Goal: Task Accomplishment & Management: Complete application form

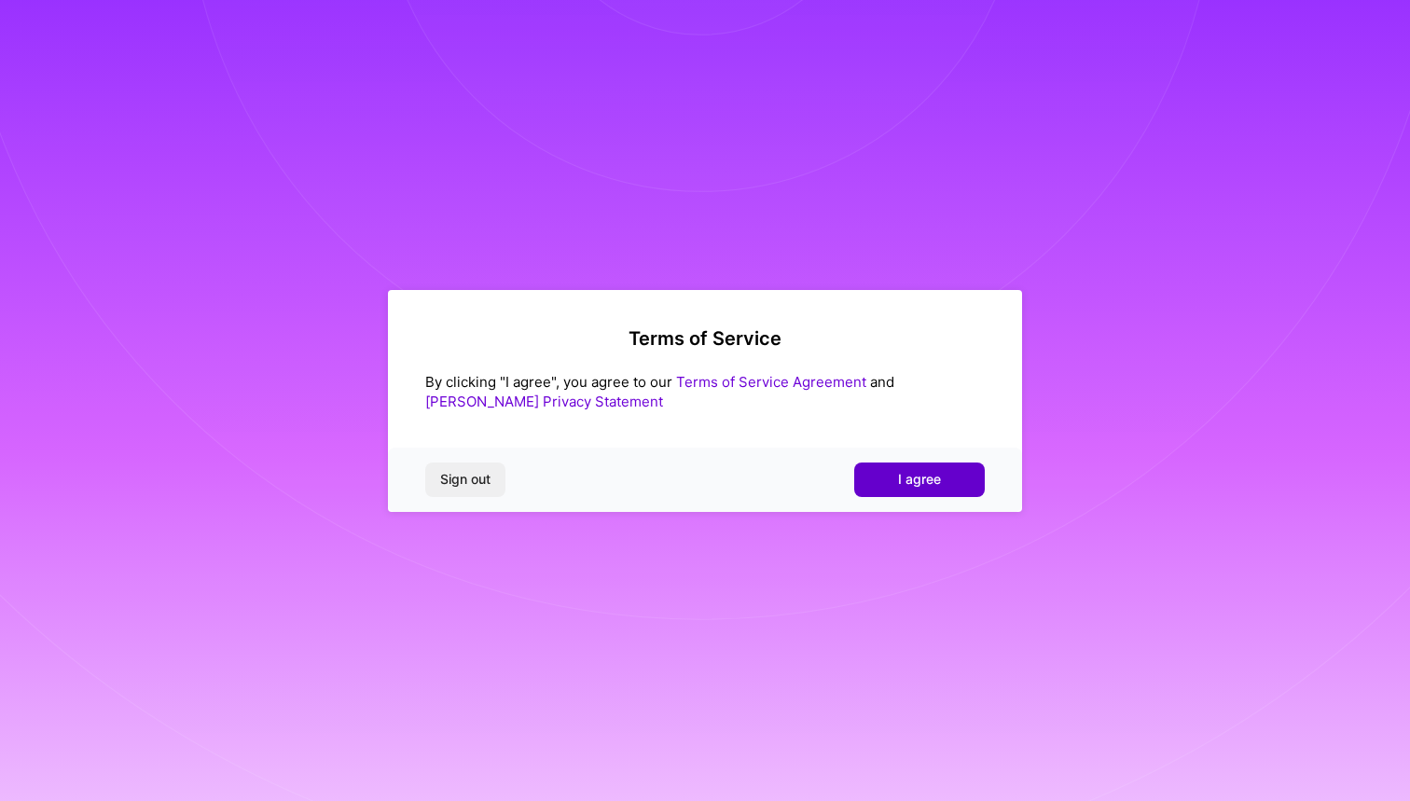
click at [914, 485] on span "I agree" at bounding box center [919, 479] width 43 height 19
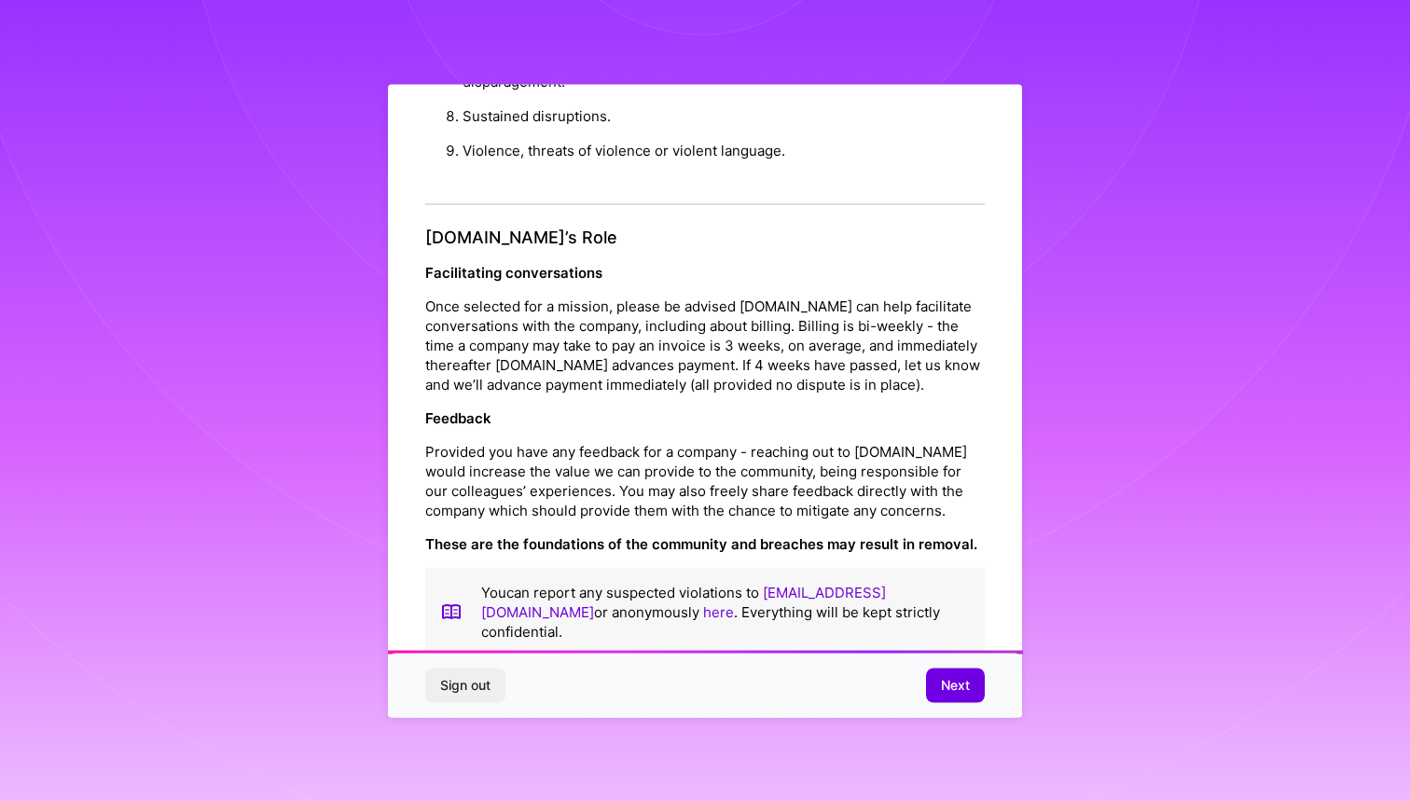
scroll to position [1931, 0]
click at [952, 684] on span "Next" at bounding box center [955, 685] width 29 height 19
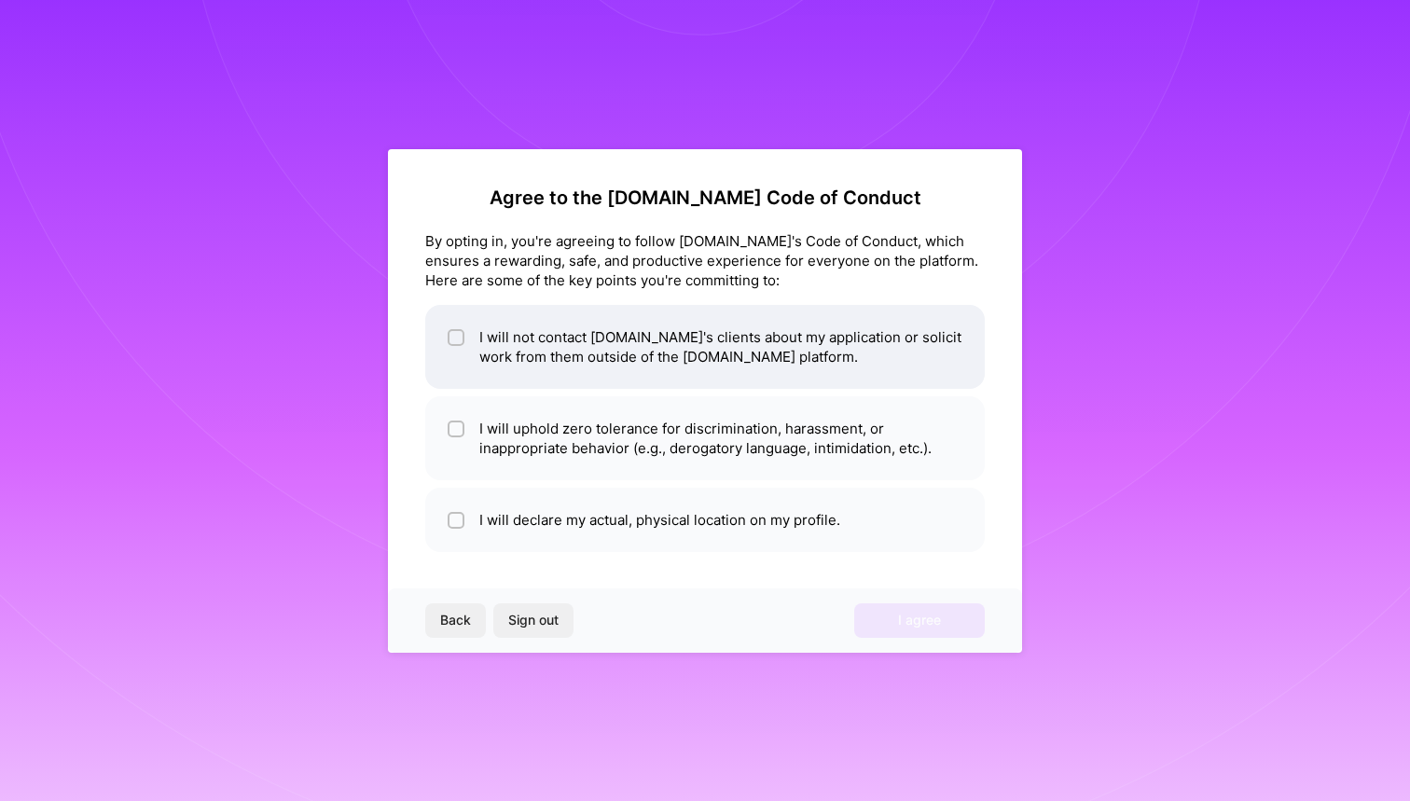
click at [607, 337] on li "I will not contact [DOMAIN_NAME]'s clients about my application or solicit work…" at bounding box center [705, 347] width 560 height 84
checkbox input "true"
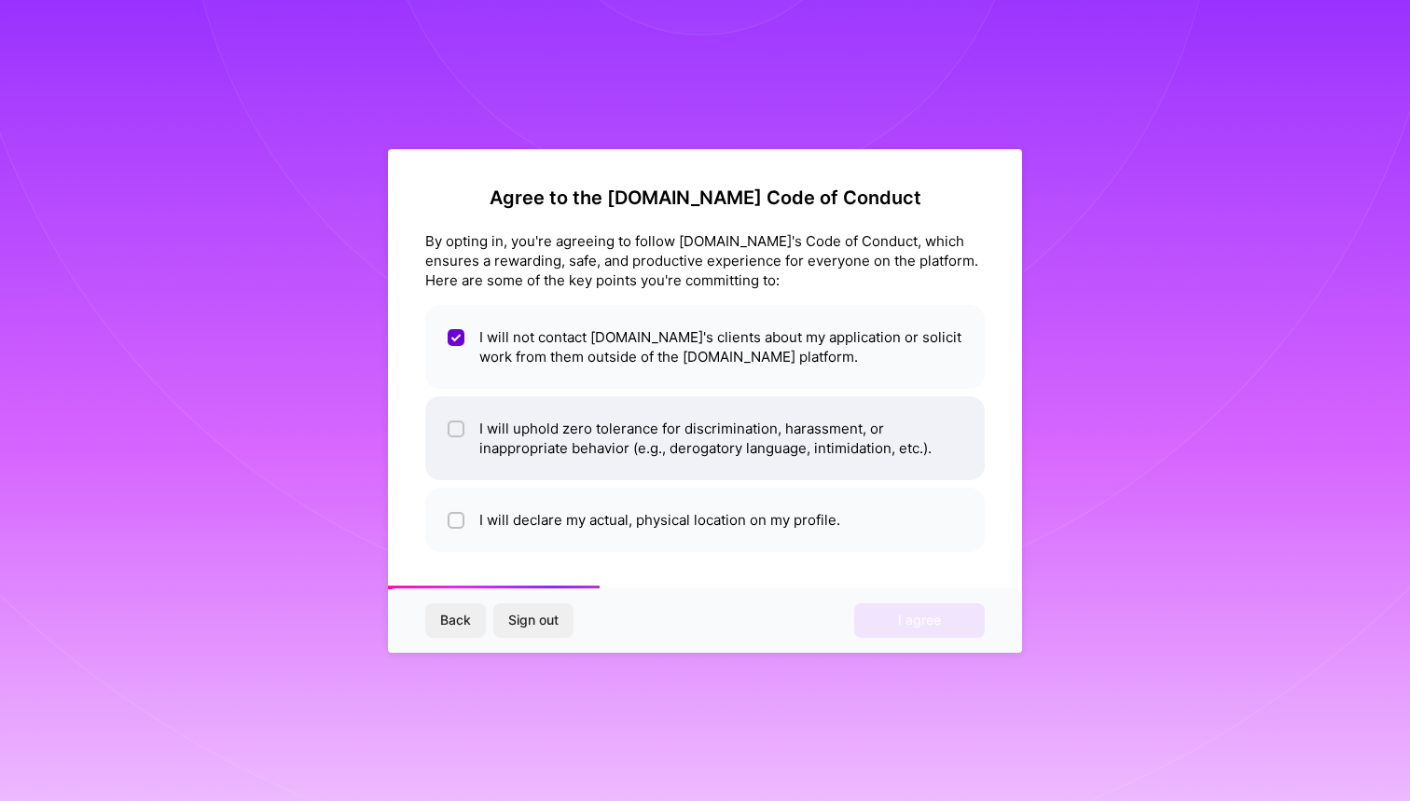
click at [534, 429] on li "I will uphold zero tolerance for discrimination, harassment, or inappropriate b…" at bounding box center [705, 438] width 560 height 84
checkbox input "true"
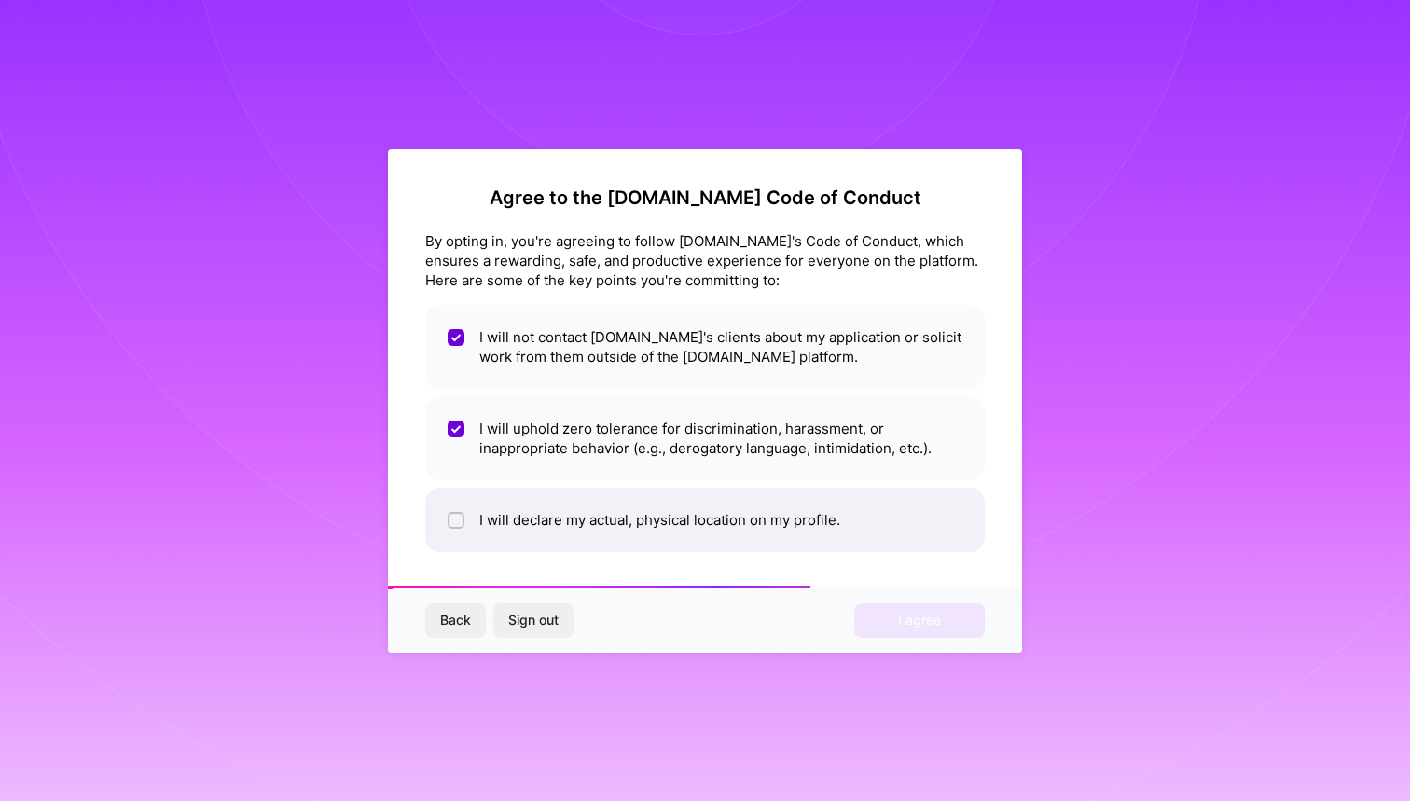
click at [536, 533] on li "I will declare my actual, physical location on my profile." at bounding box center [705, 520] width 560 height 64
checkbox input "true"
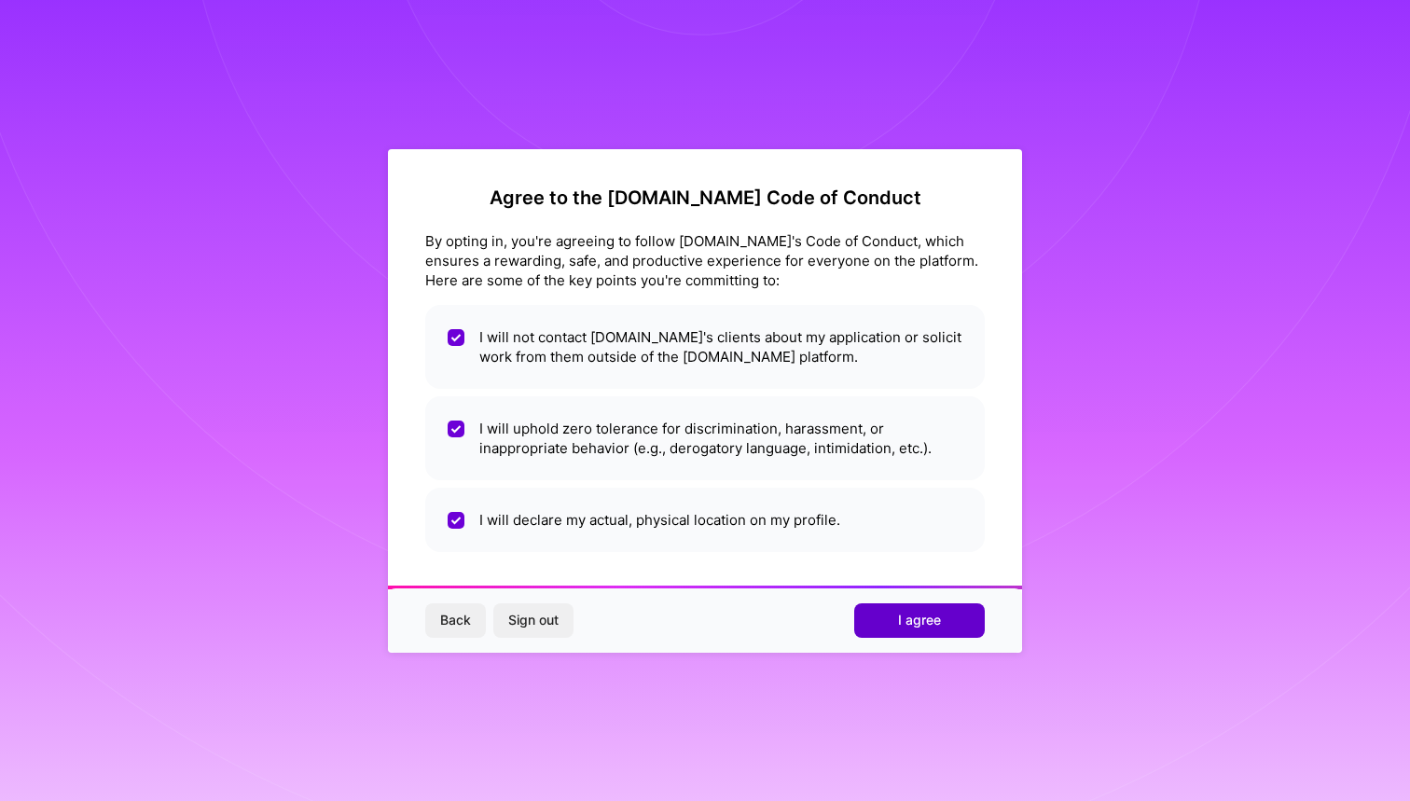
click at [894, 612] on button "I agree" at bounding box center [919, 620] width 131 height 34
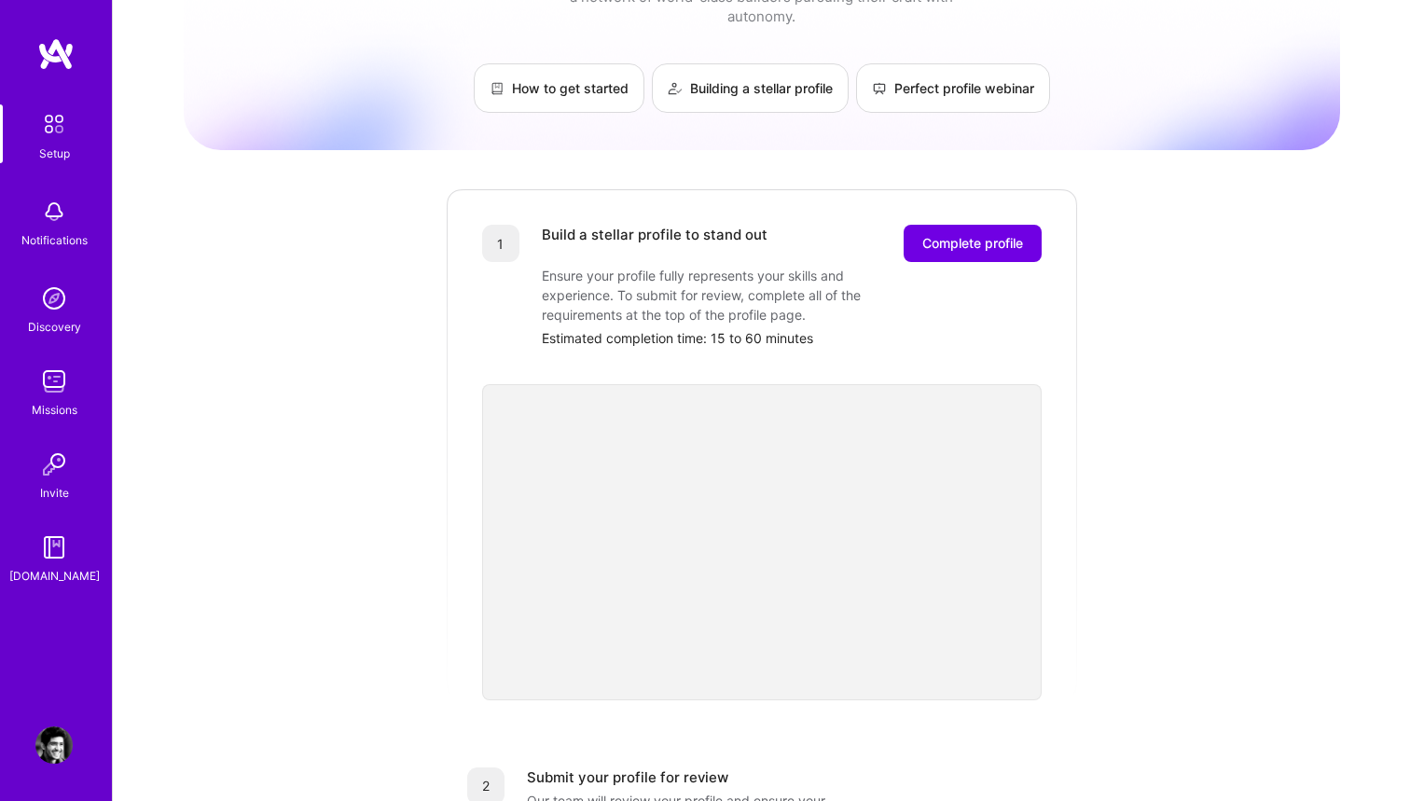
scroll to position [93, 0]
click at [944, 232] on span "Complete profile" at bounding box center [972, 241] width 101 height 19
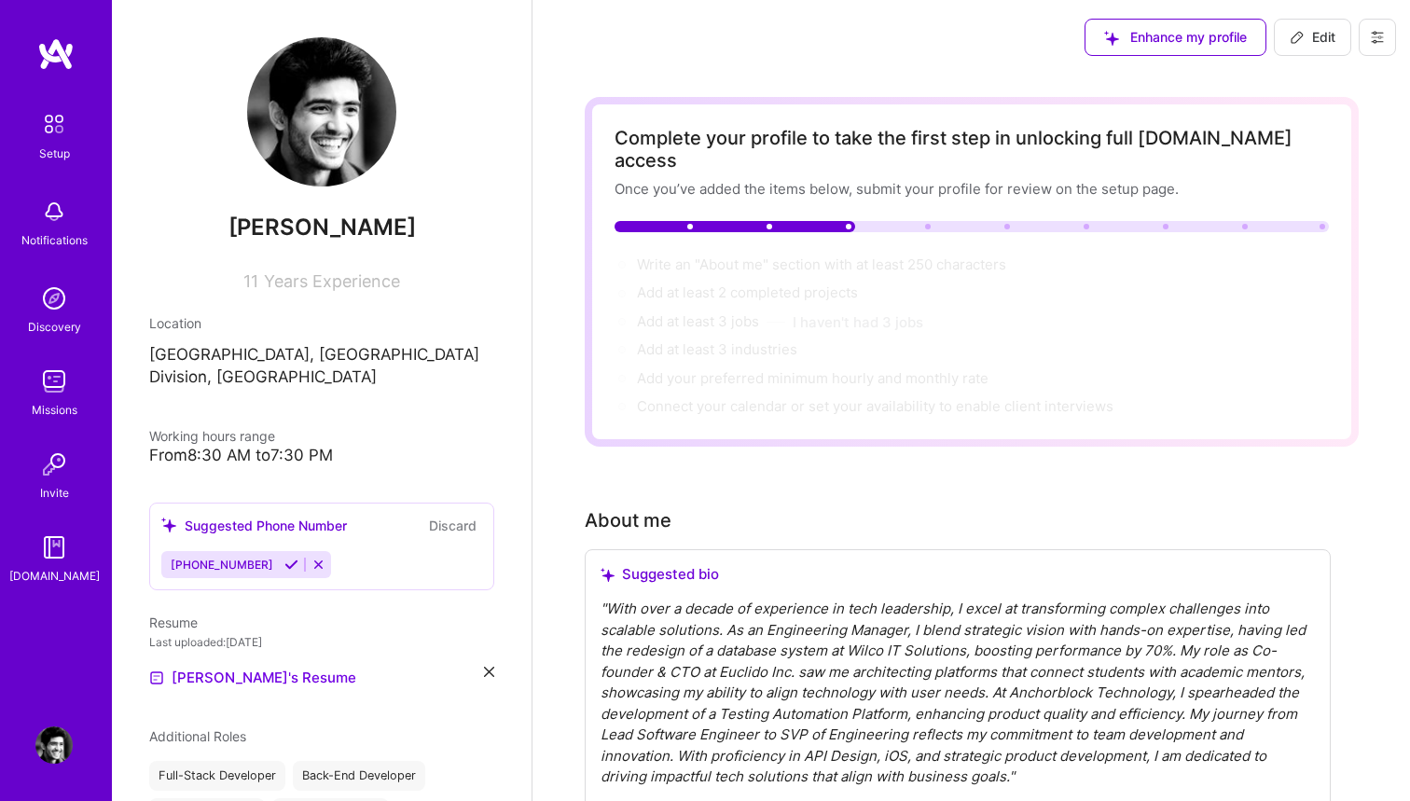
click at [314, 446] on div "From 8:30 AM to 7:30 PM" at bounding box center [321, 456] width 345 height 20
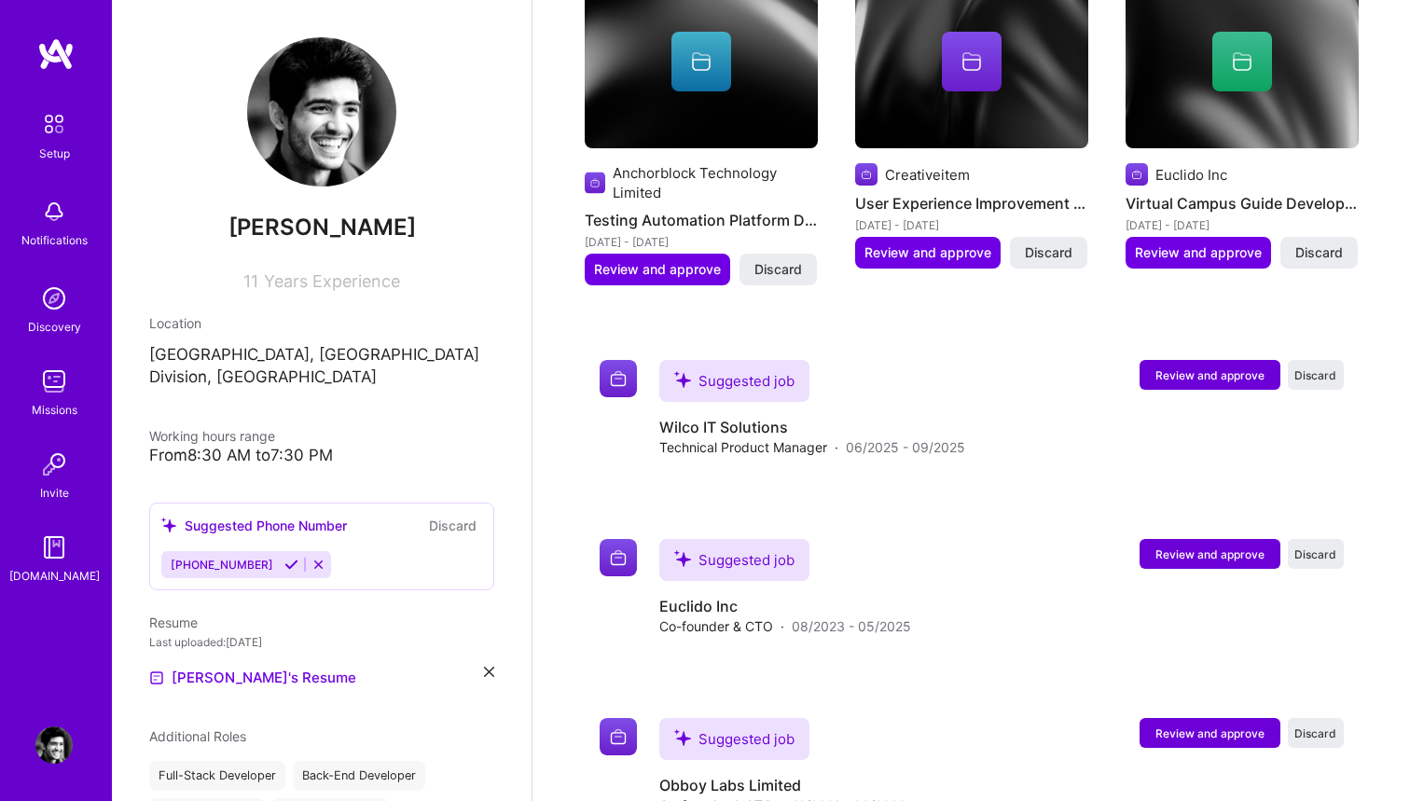
scroll to position [1797, 0]
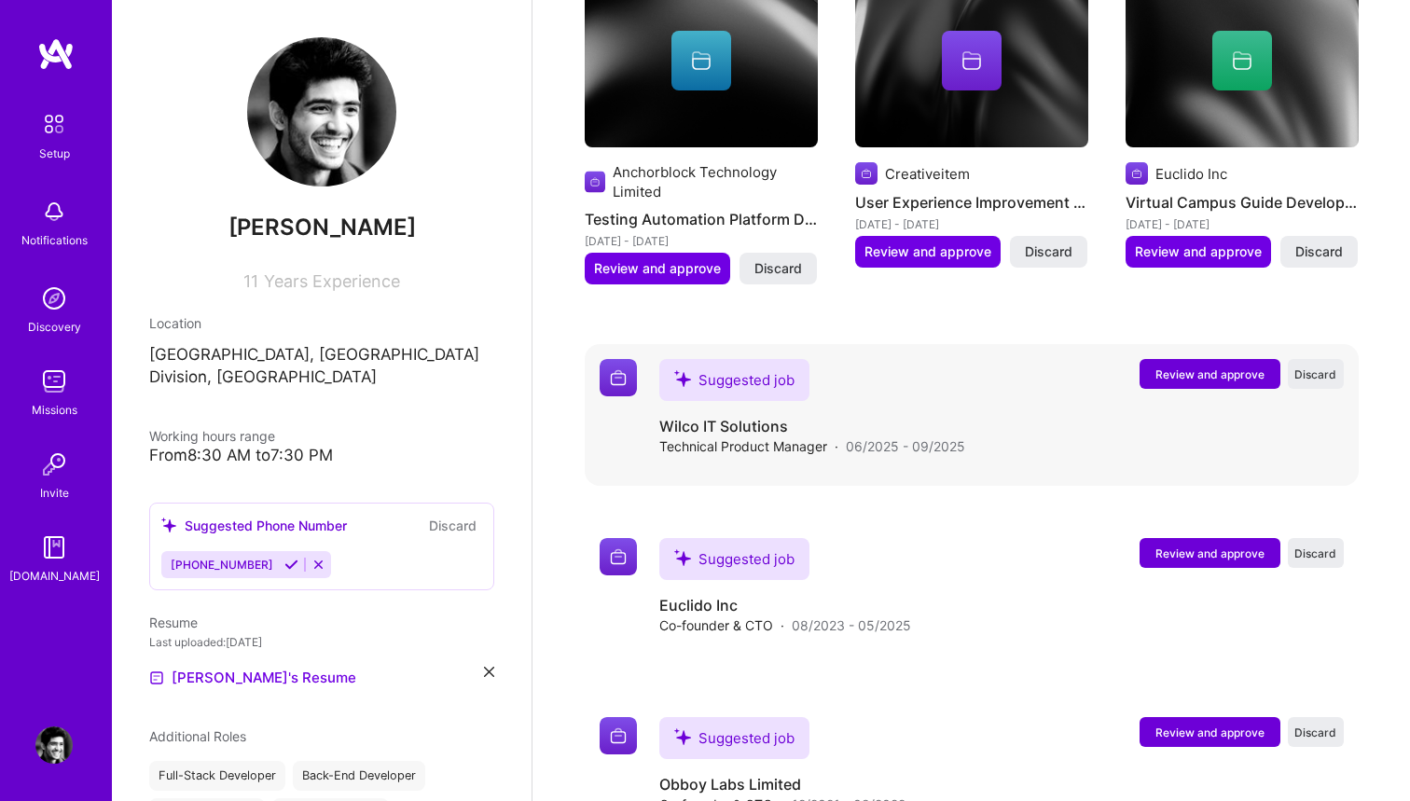
click at [1171, 367] on span "Review and approve" at bounding box center [1210, 375] width 109 height 16
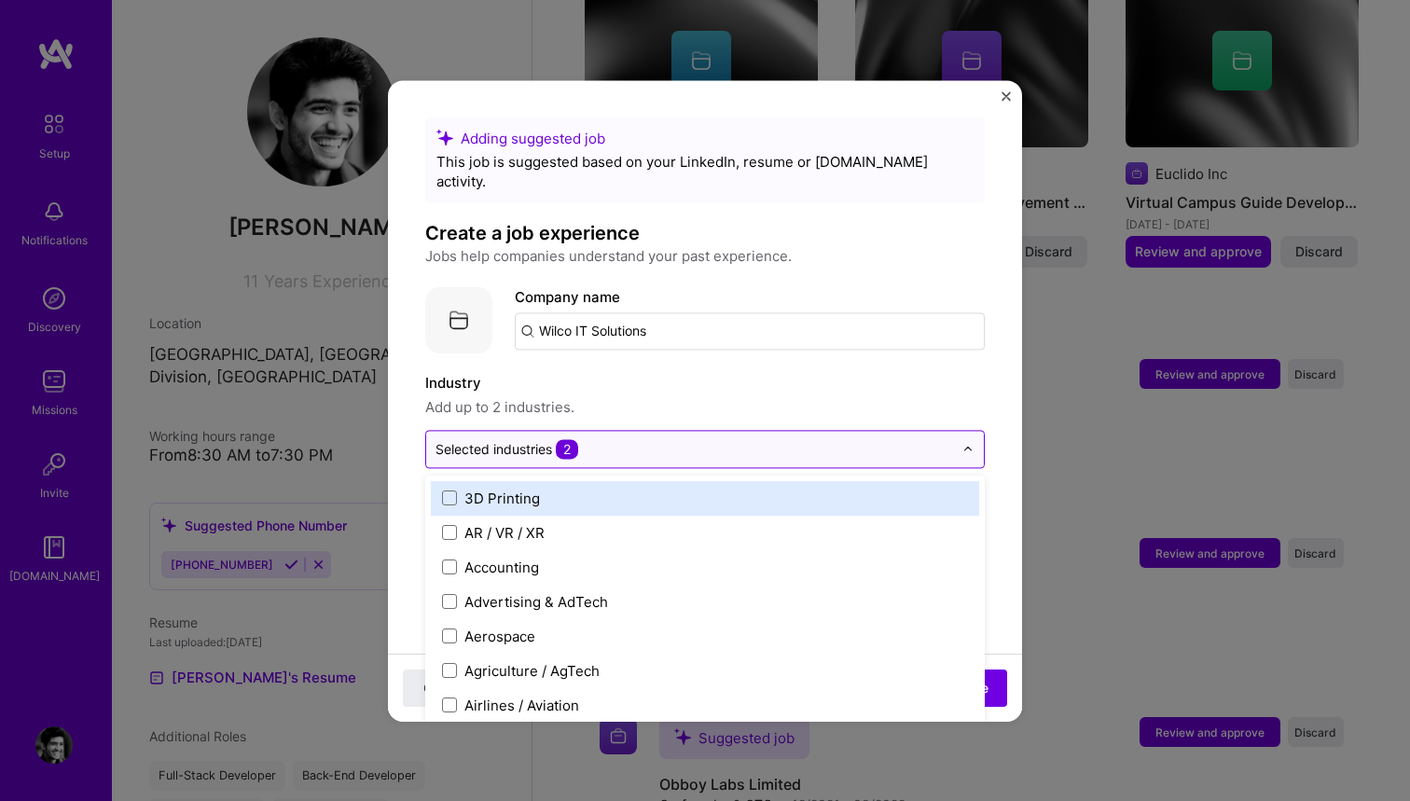
click at [760, 443] on div "Selected industries 2" at bounding box center [694, 449] width 536 height 36
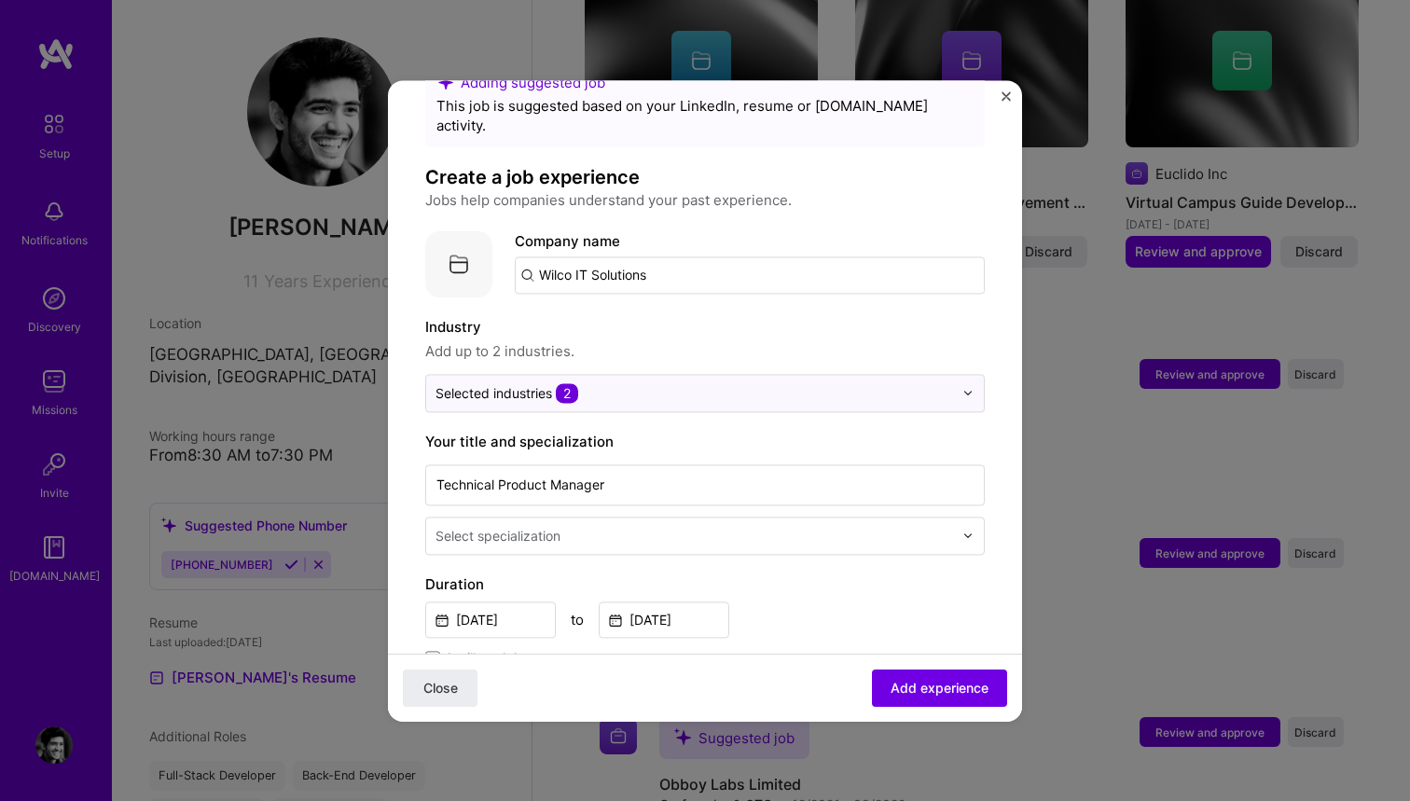
scroll to position [81, 0]
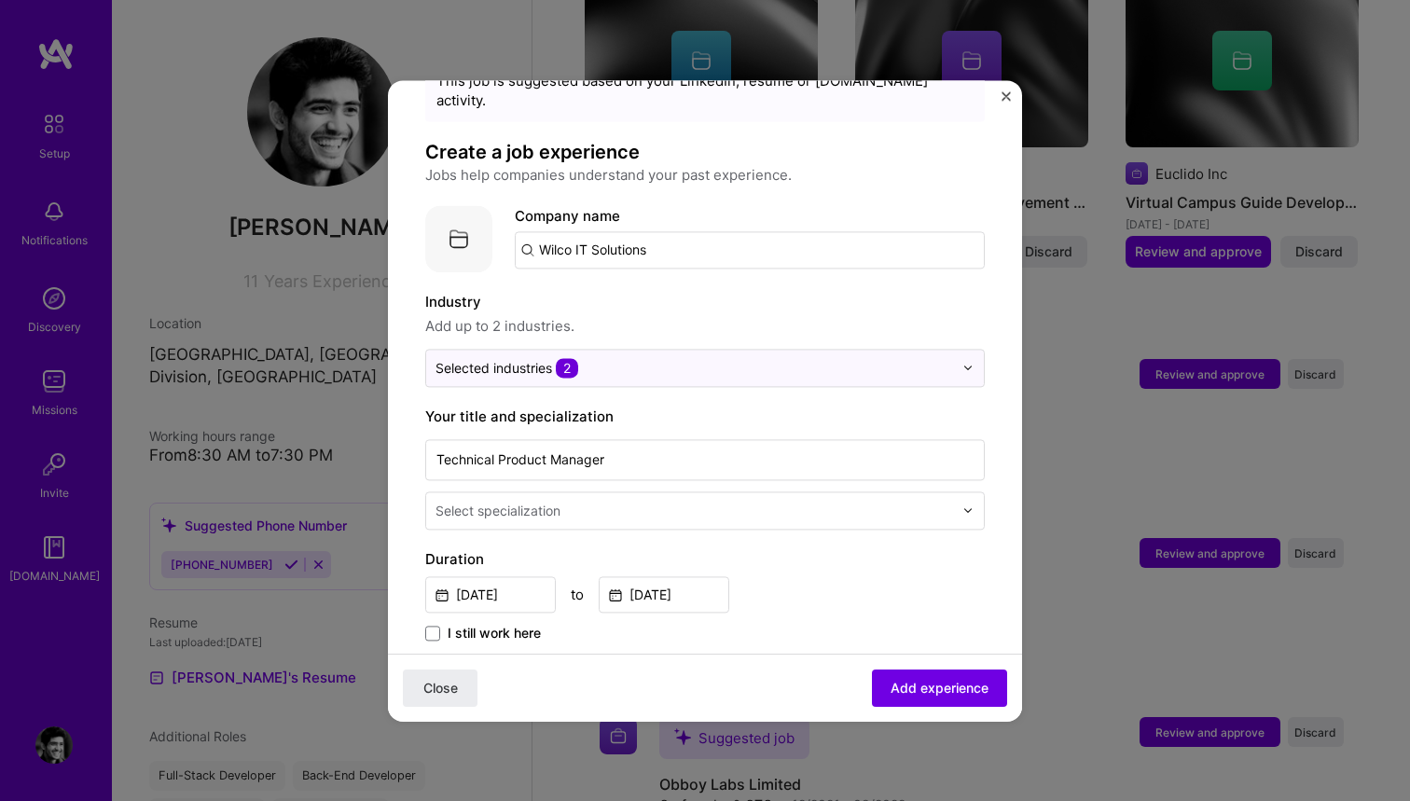
click at [612, 501] on input "text" at bounding box center [696, 511] width 521 height 20
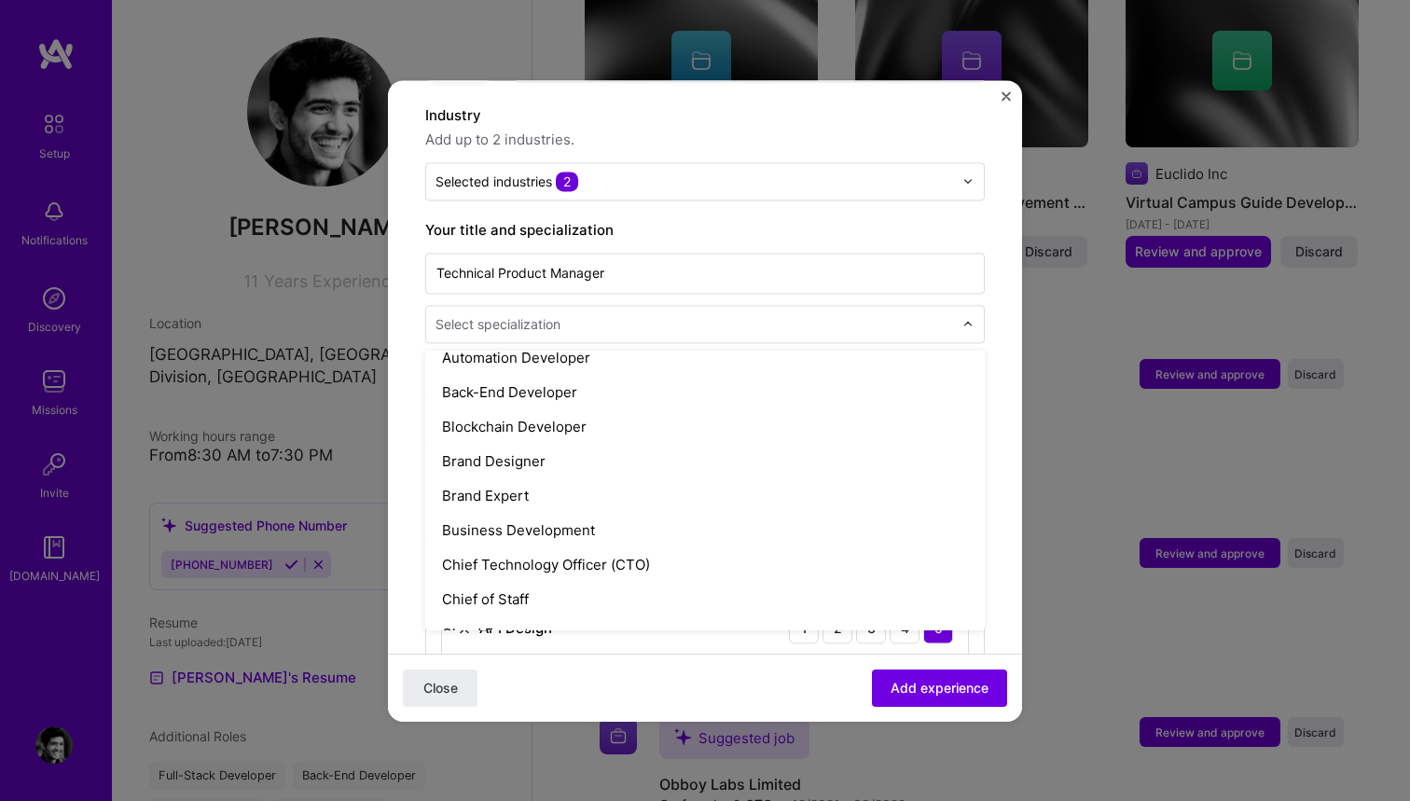
scroll to position [33, 0]
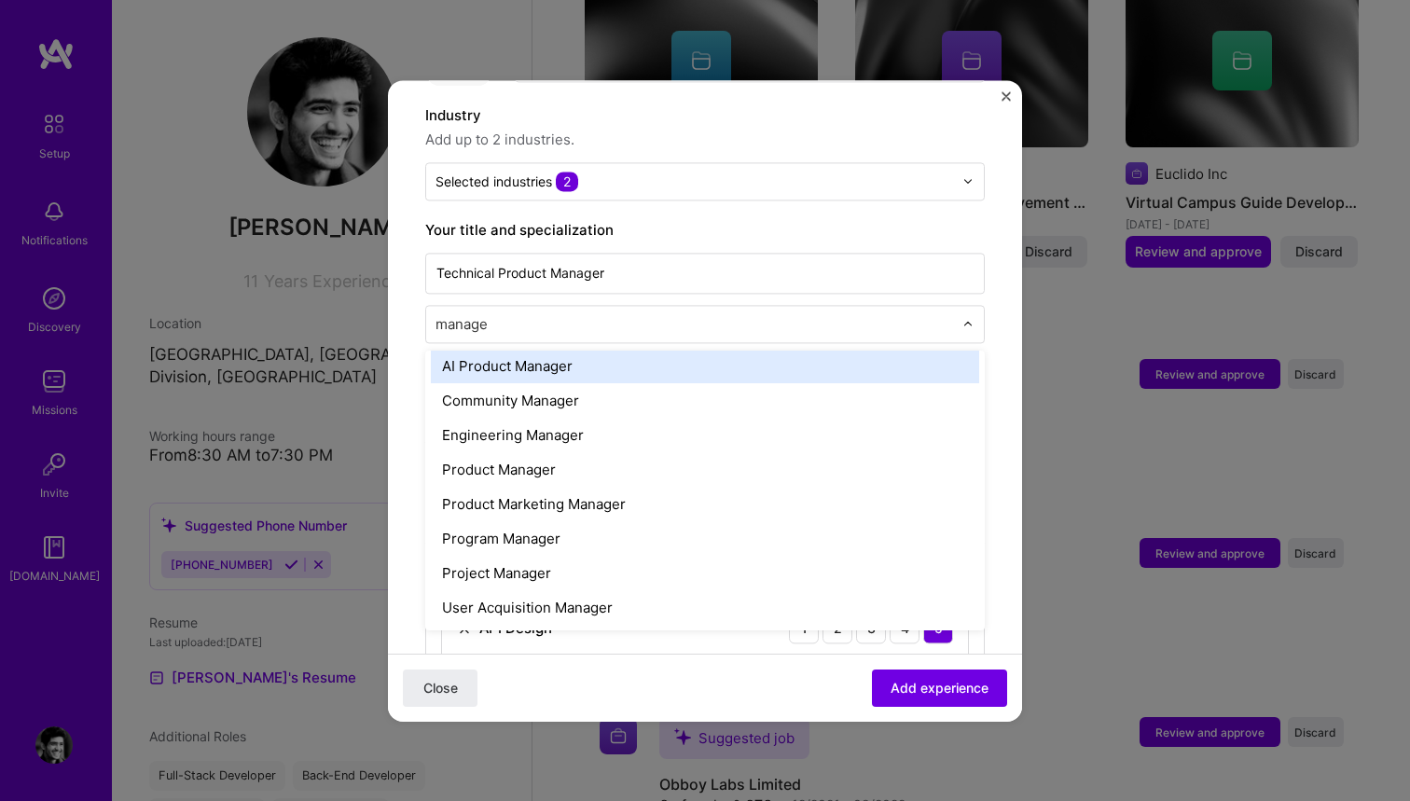
type input "manager"
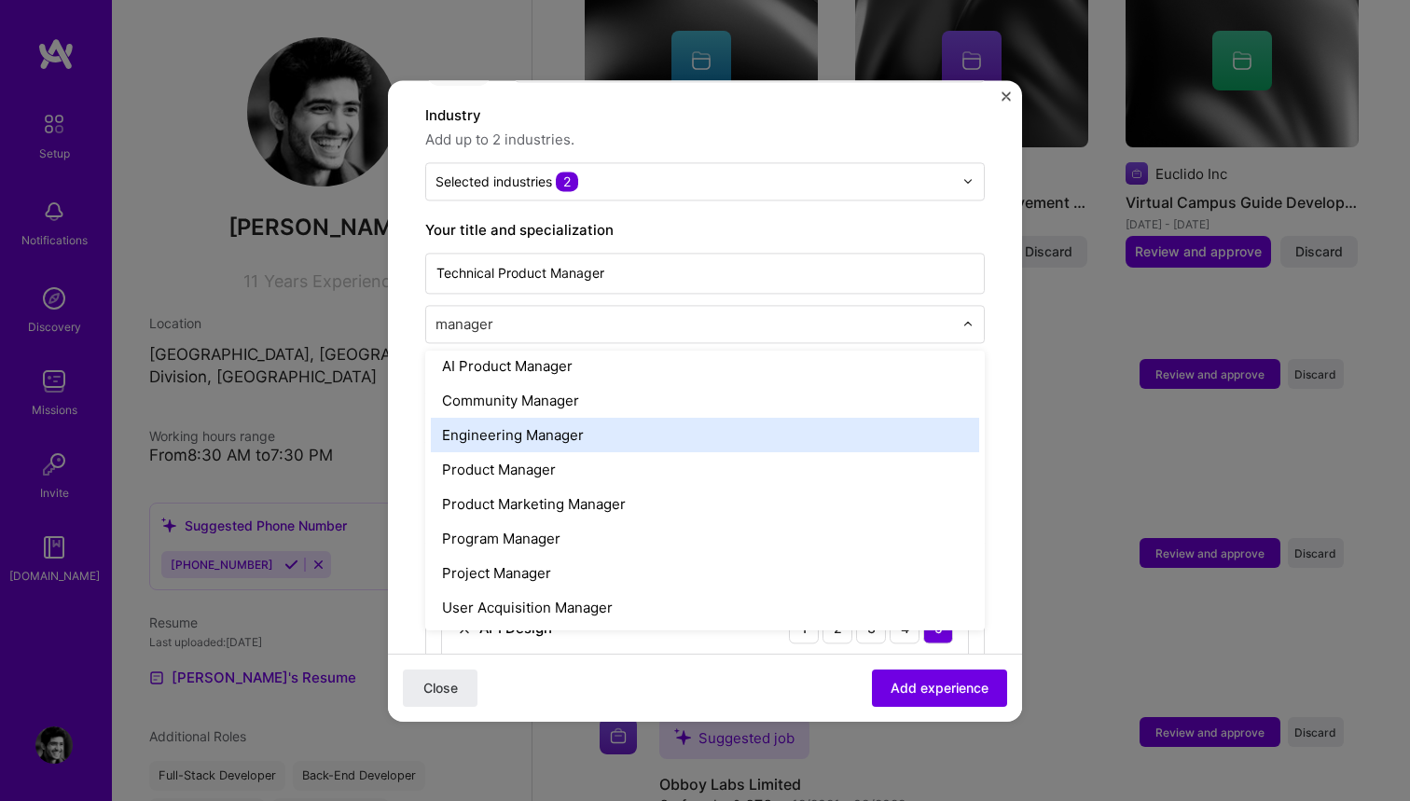
click at [548, 418] on div "Engineering Manager" at bounding box center [705, 435] width 548 height 35
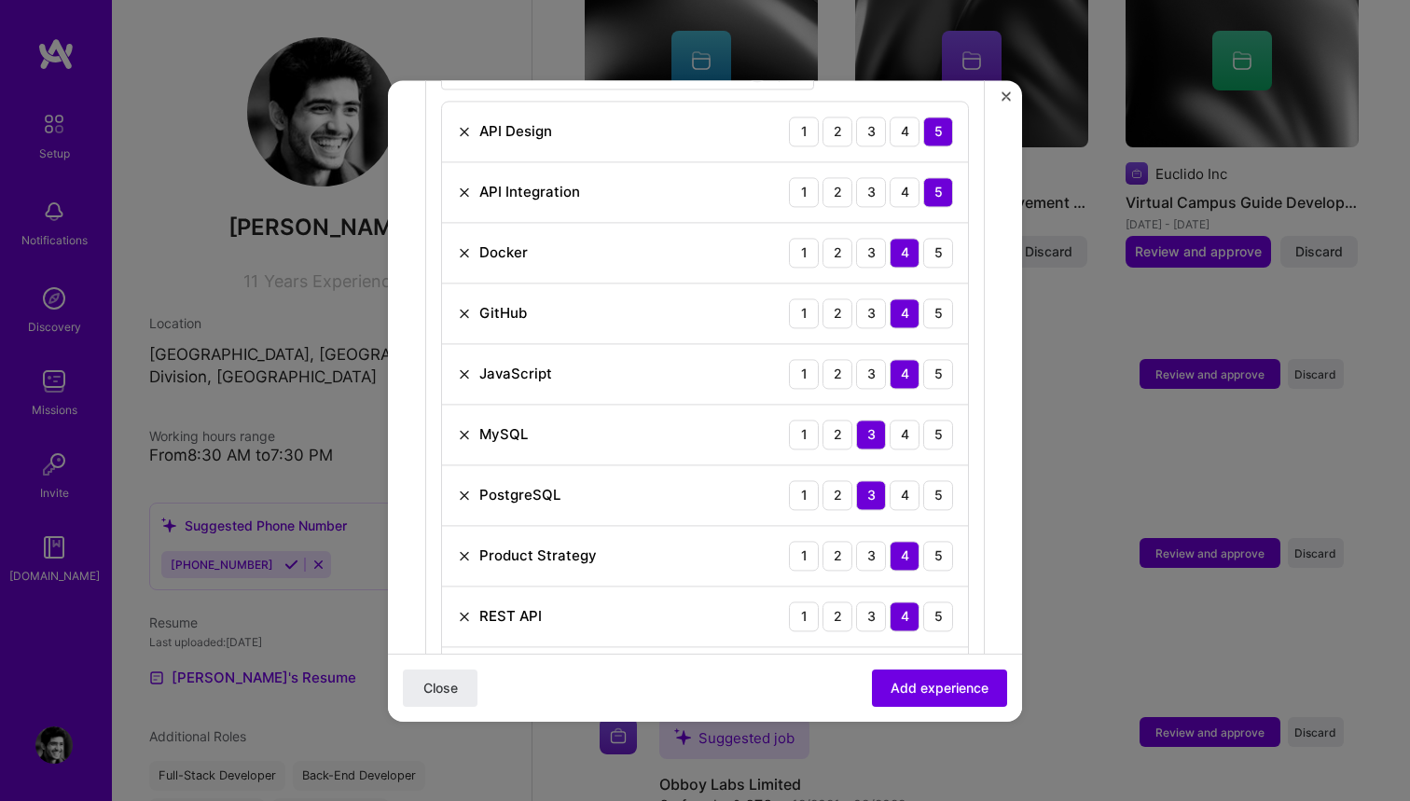
scroll to position [620, 0]
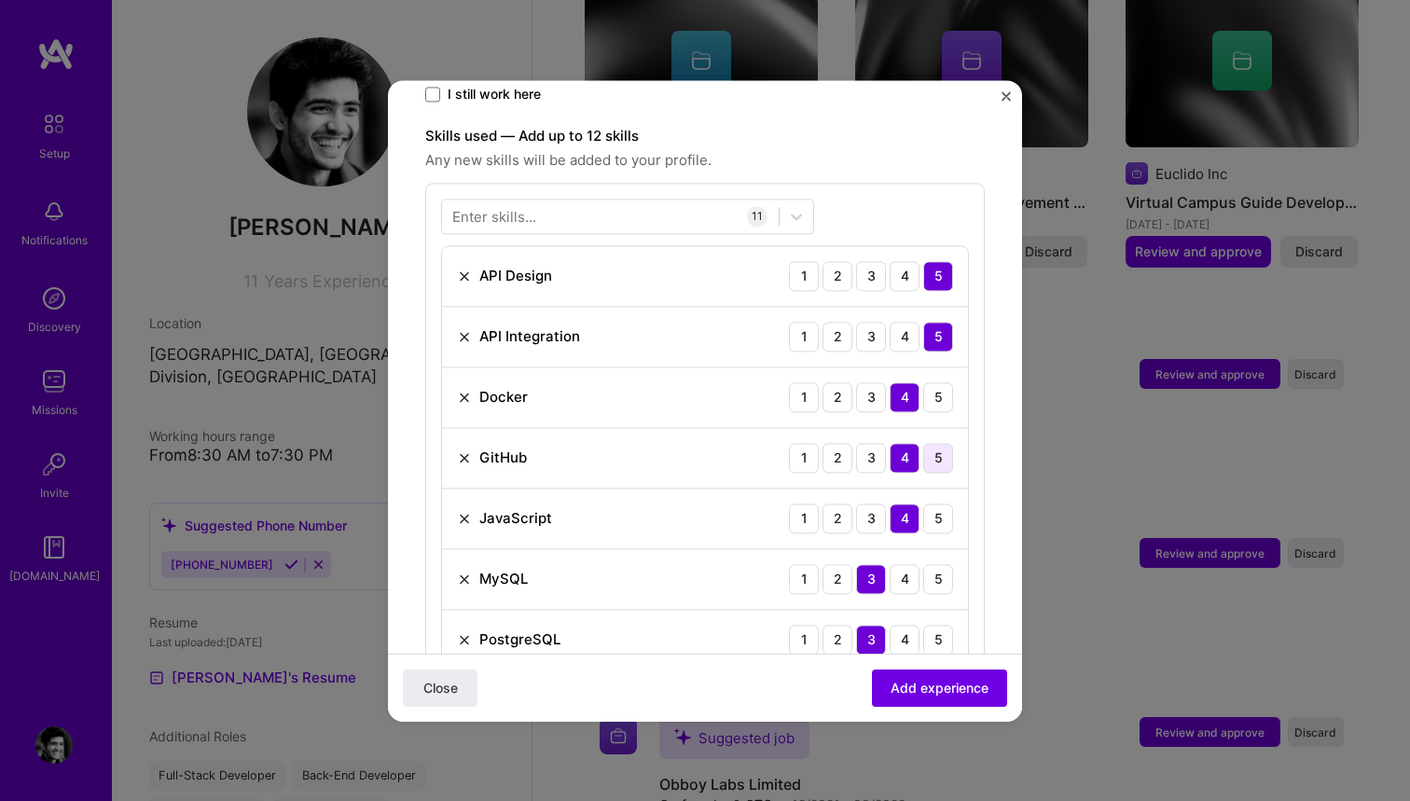
click at [932, 443] on div "5" at bounding box center [938, 458] width 30 height 30
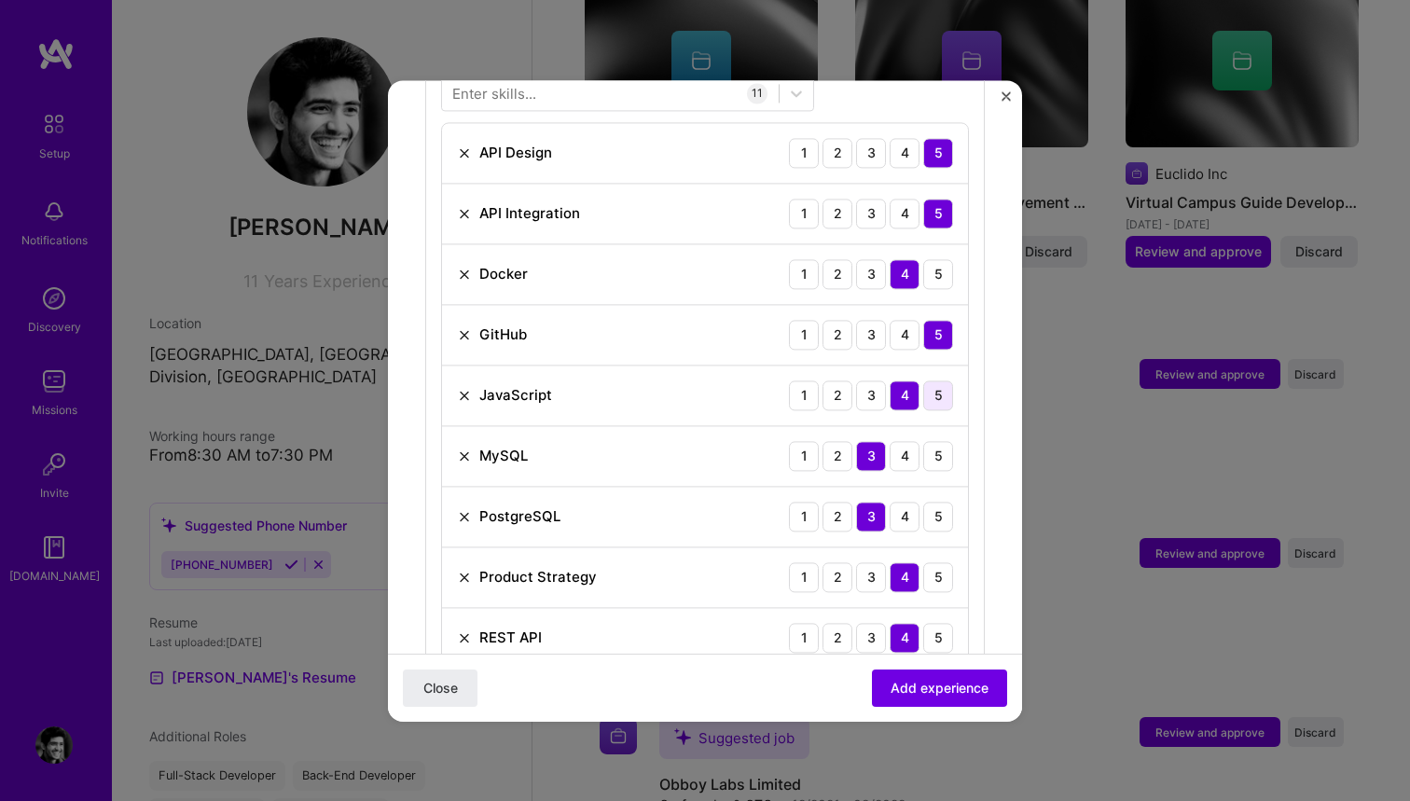
scroll to position [757, 0]
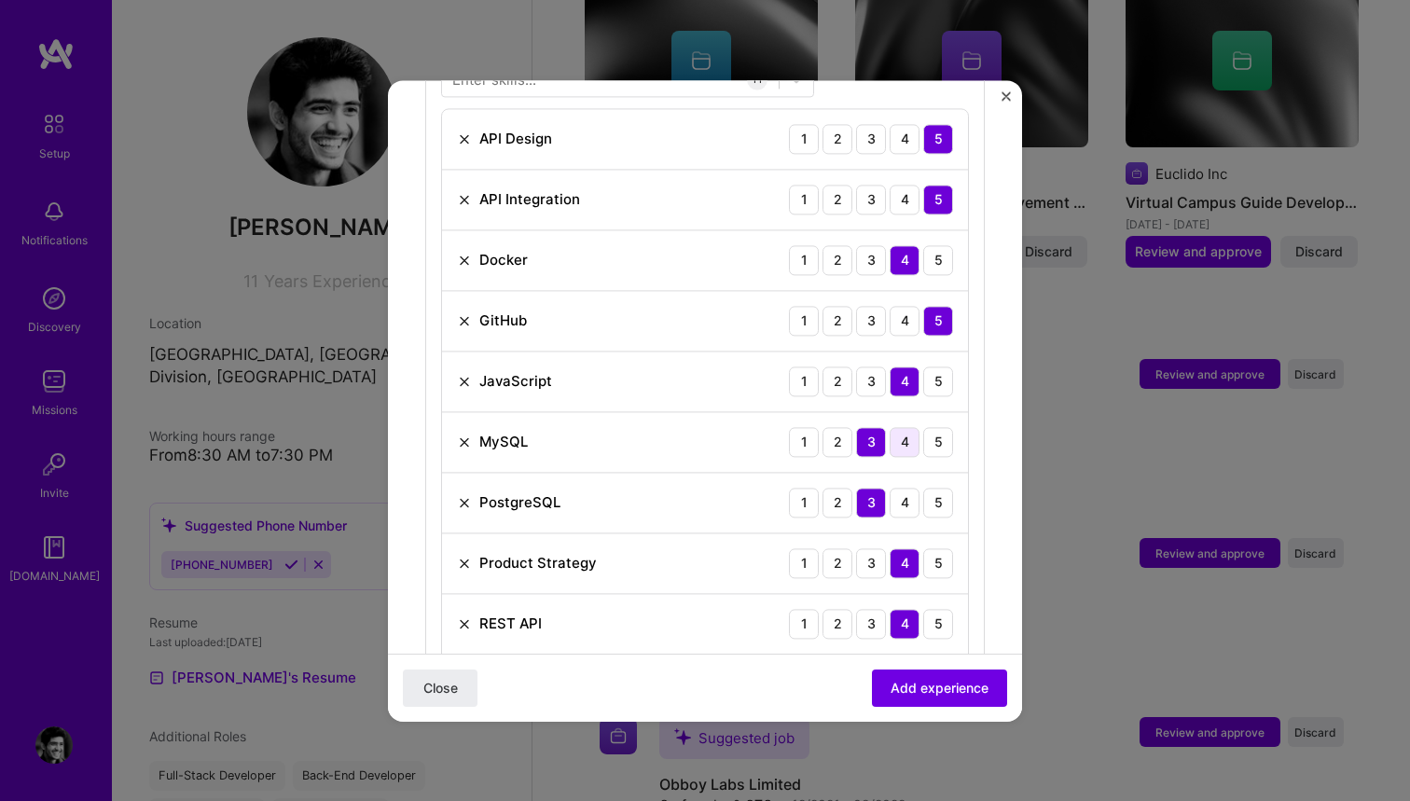
click at [913, 427] on div "4" at bounding box center [905, 442] width 30 height 30
click at [902, 488] on div "4" at bounding box center [905, 503] width 30 height 30
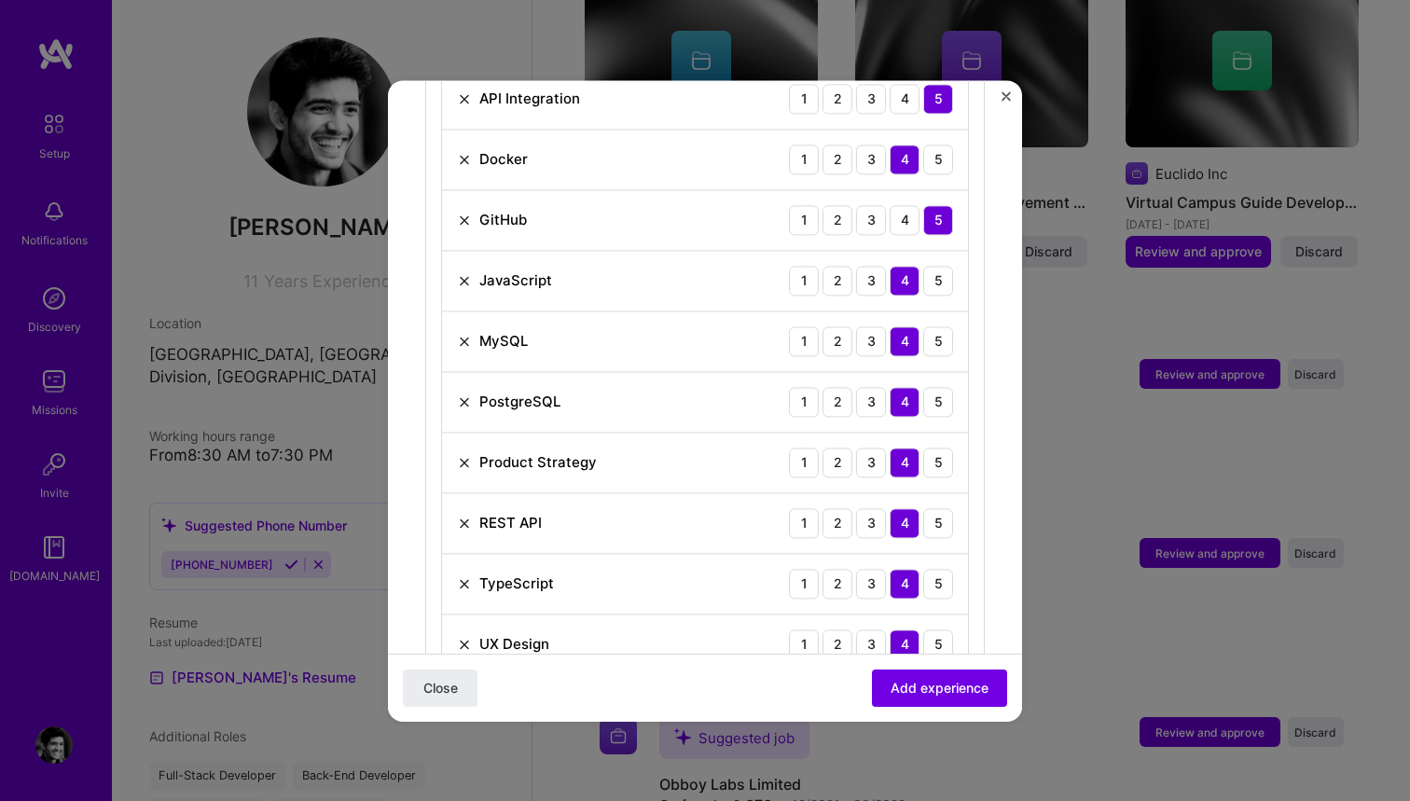
scroll to position [867, 0]
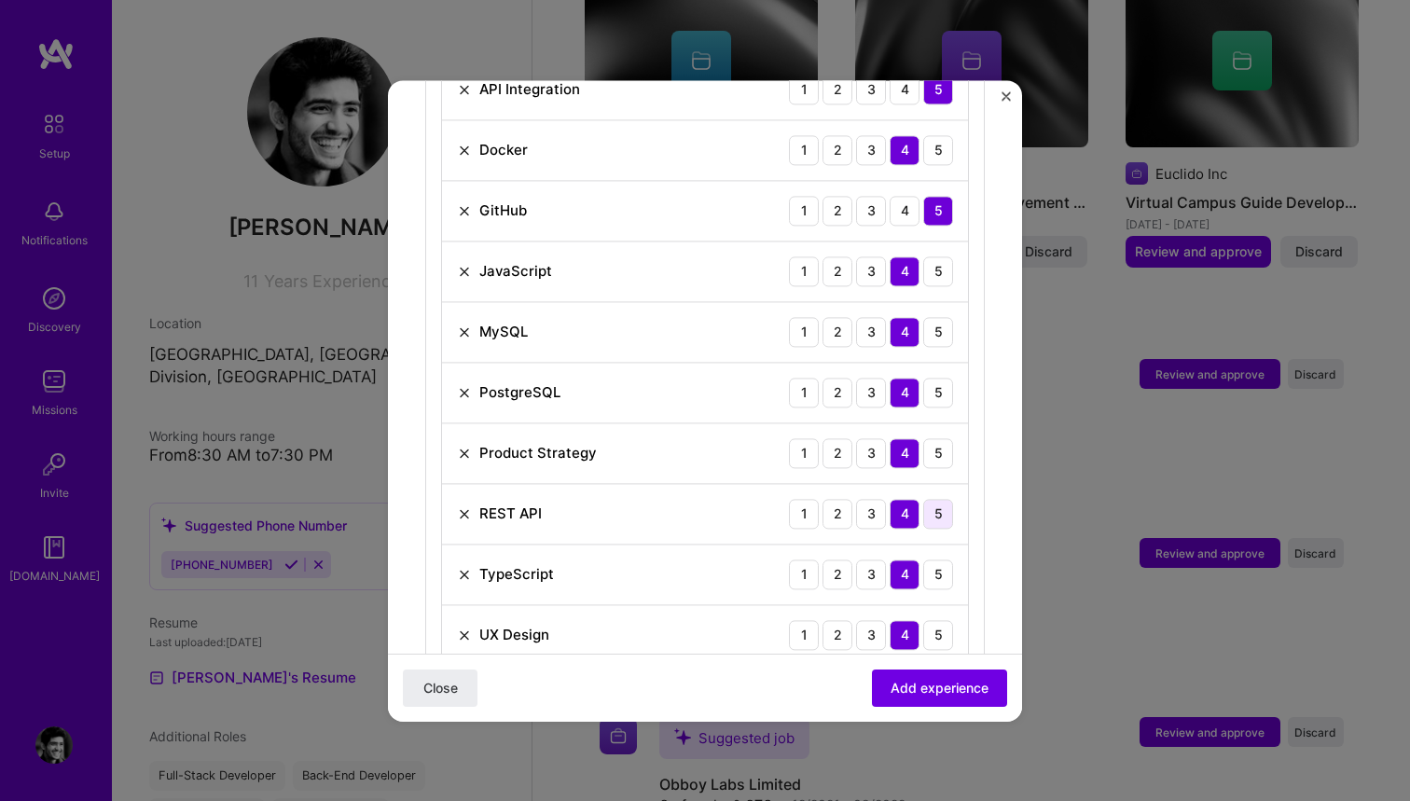
click at [932, 499] on div "5" at bounding box center [938, 514] width 30 height 30
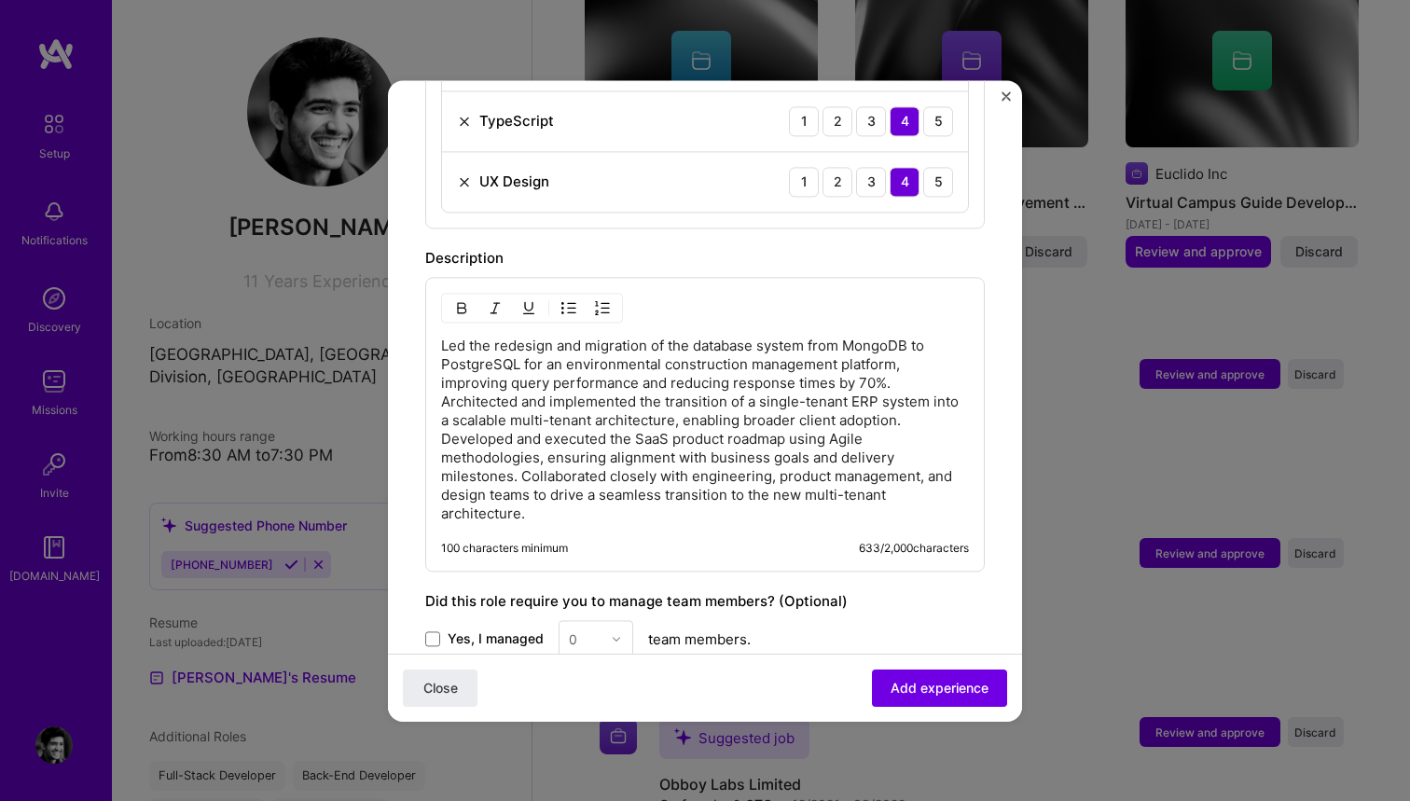
scroll to position [1337, 0]
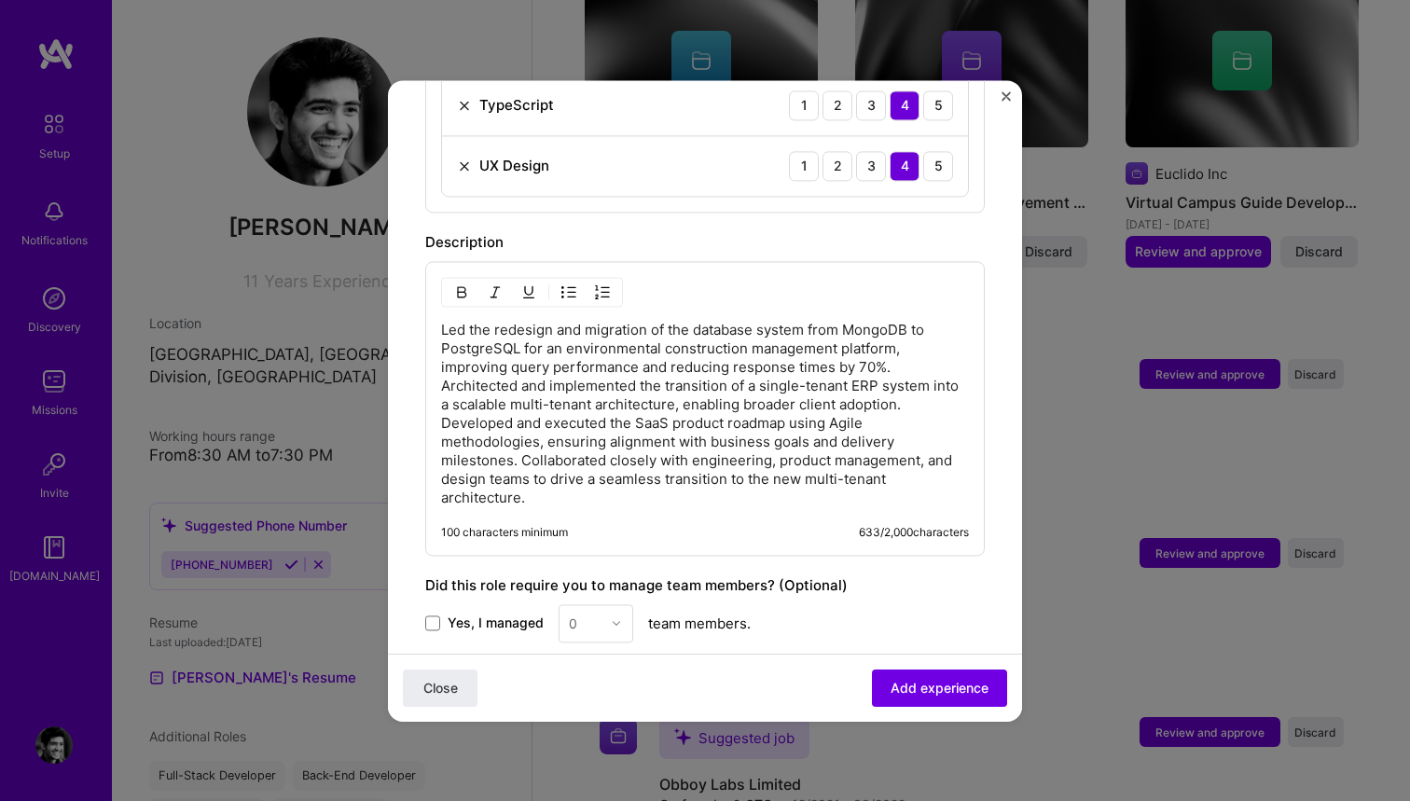
click at [602, 284] on img "button" at bounding box center [602, 291] width 15 height 15
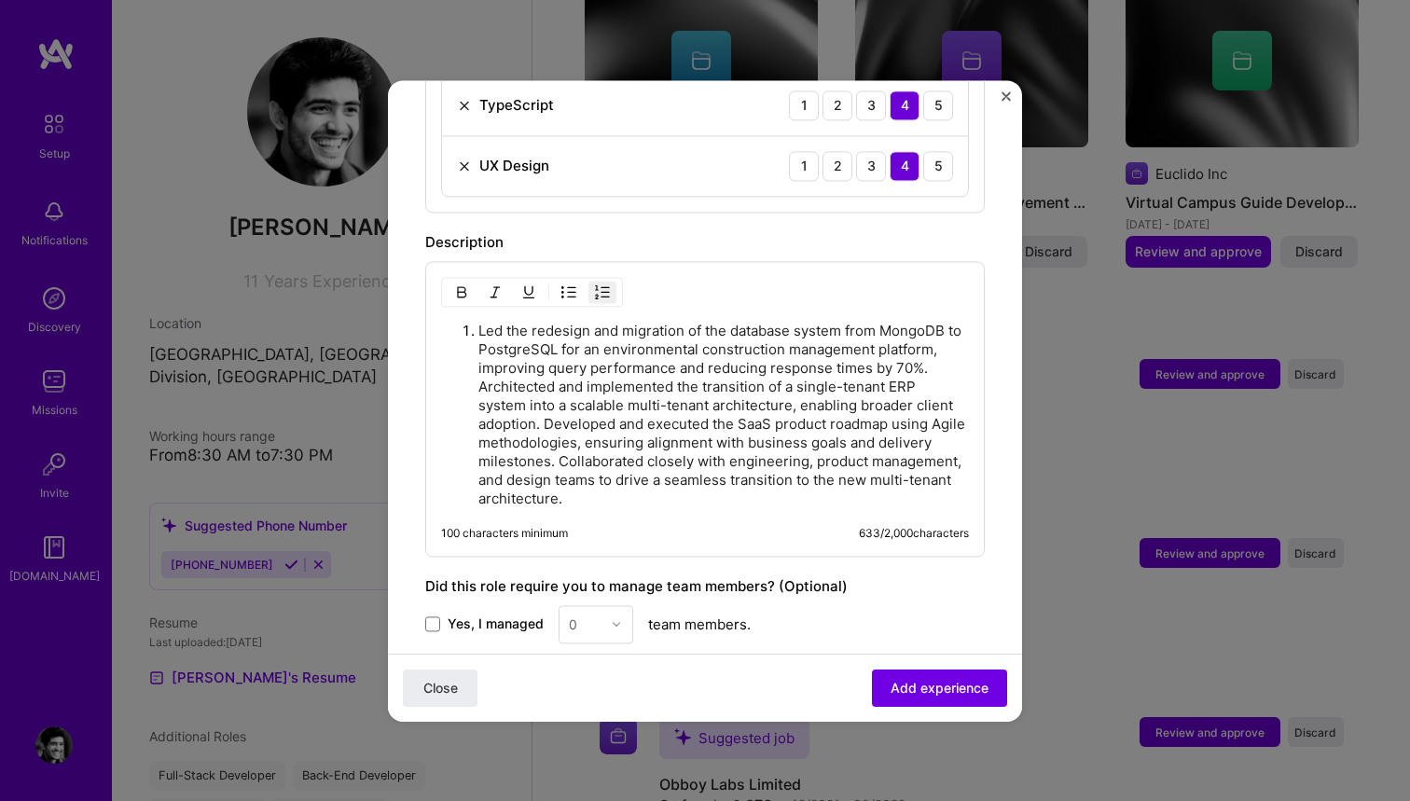
click at [480, 371] on p "Led the redesign and migration of the database system from MongoDB to PostgreSQ…" at bounding box center [723, 415] width 491 height 187
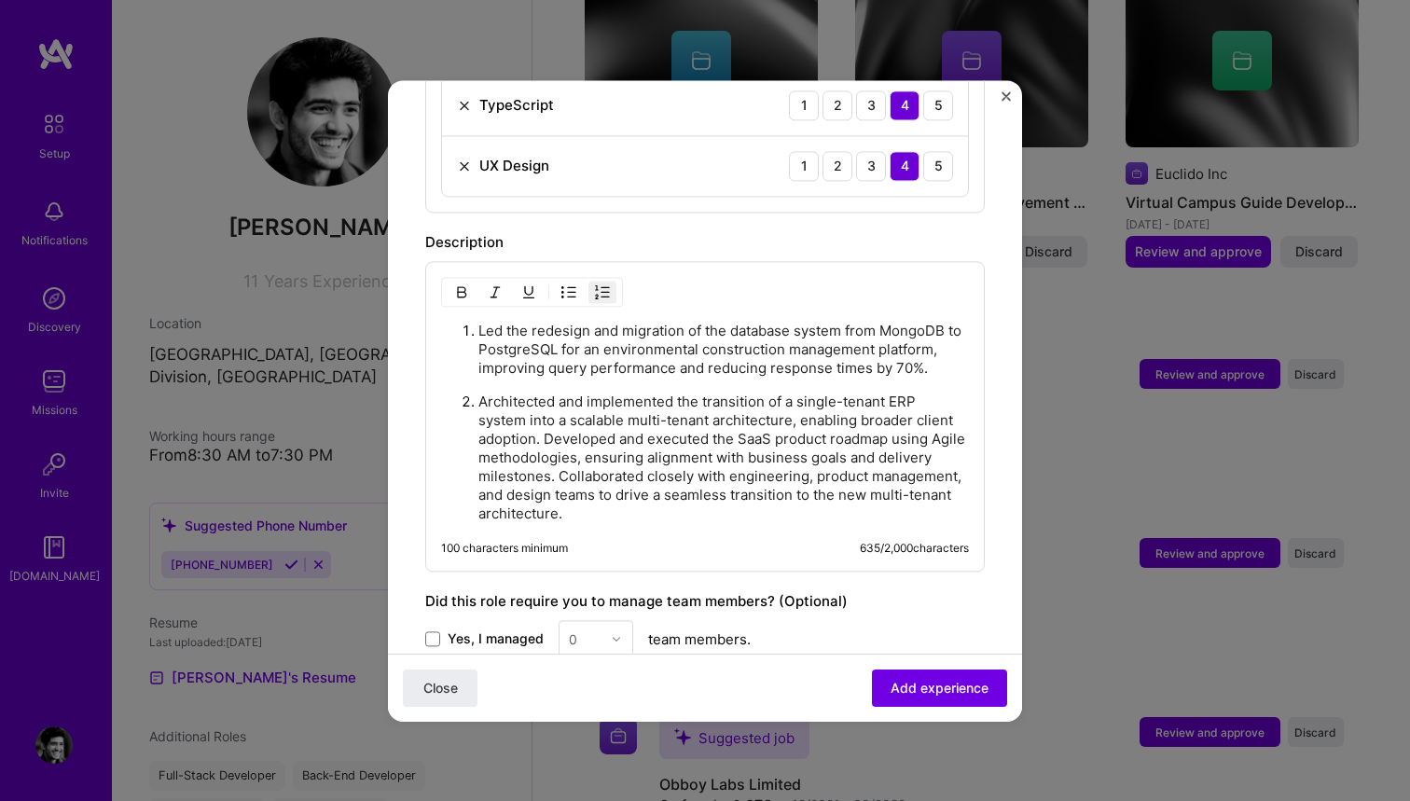
click at [545, 422] on p "Architected and implemented the transition of a single-tenant ERP system into a…" at bounding box center [723, 458] width 491 height 131
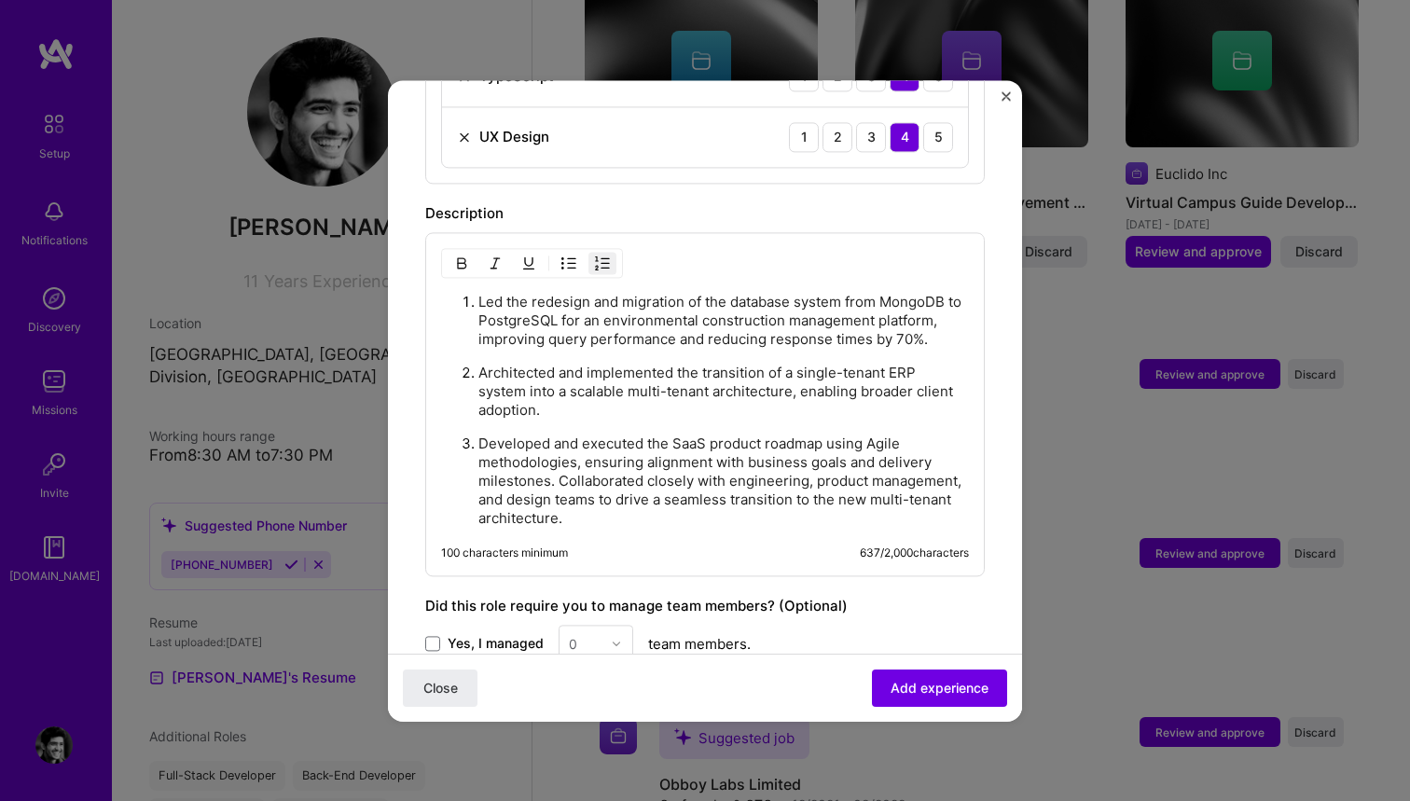
scroll to position [1372, 0]
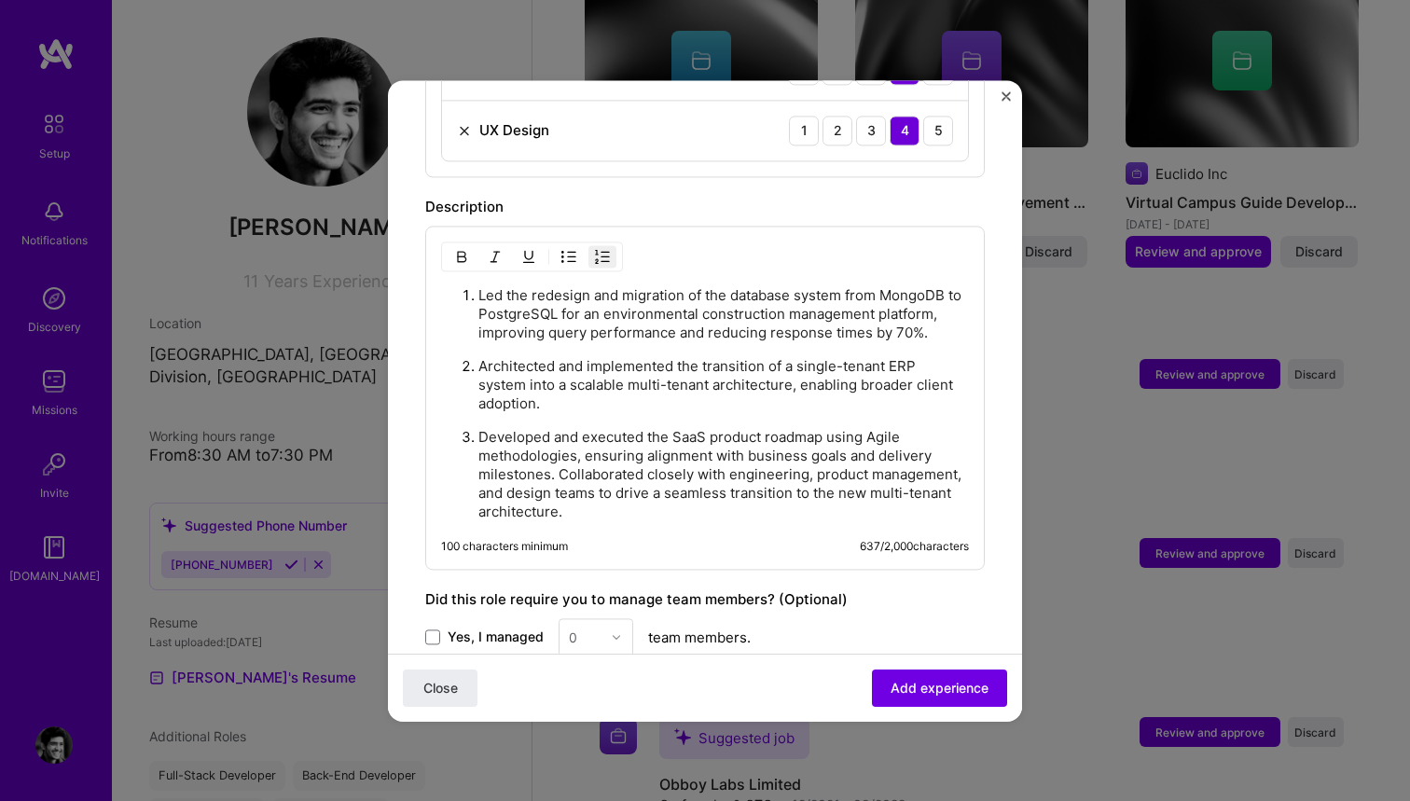
click at [559, 454] on p "Developed and executed the SaaS product roadmap using Agile methodologies, ensu…" at bounding box center [723, 474] width 491 height 93
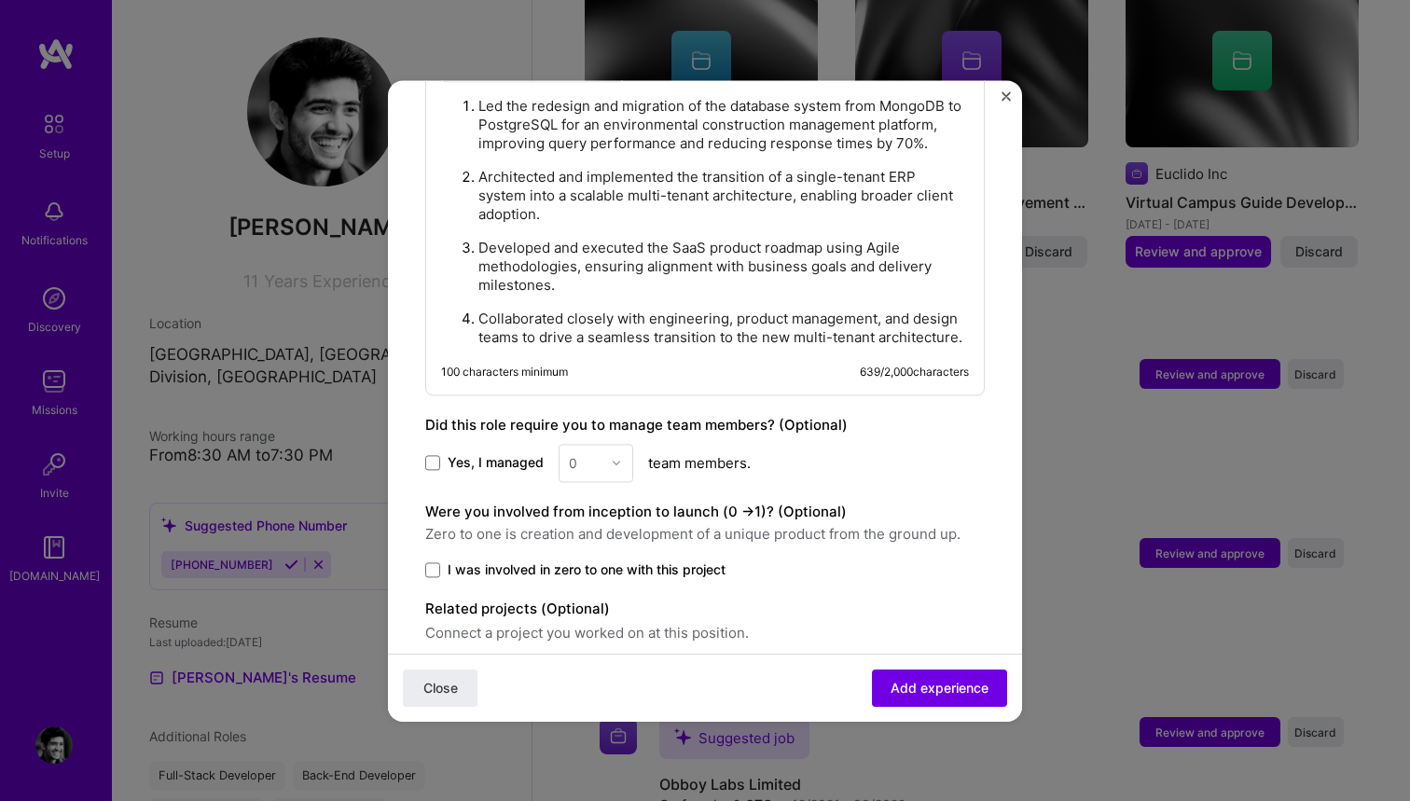
scroll to position [1563, 0]
click at [430, 453] on span at bounding box center [432, 460] width 15 height 15
click at [0, 0] on input "Yes, I managed" at bounding box center [0, 0] width 0 height 0
click at [614, 455] on img at bounding box center [616, 460] width 11 height 11
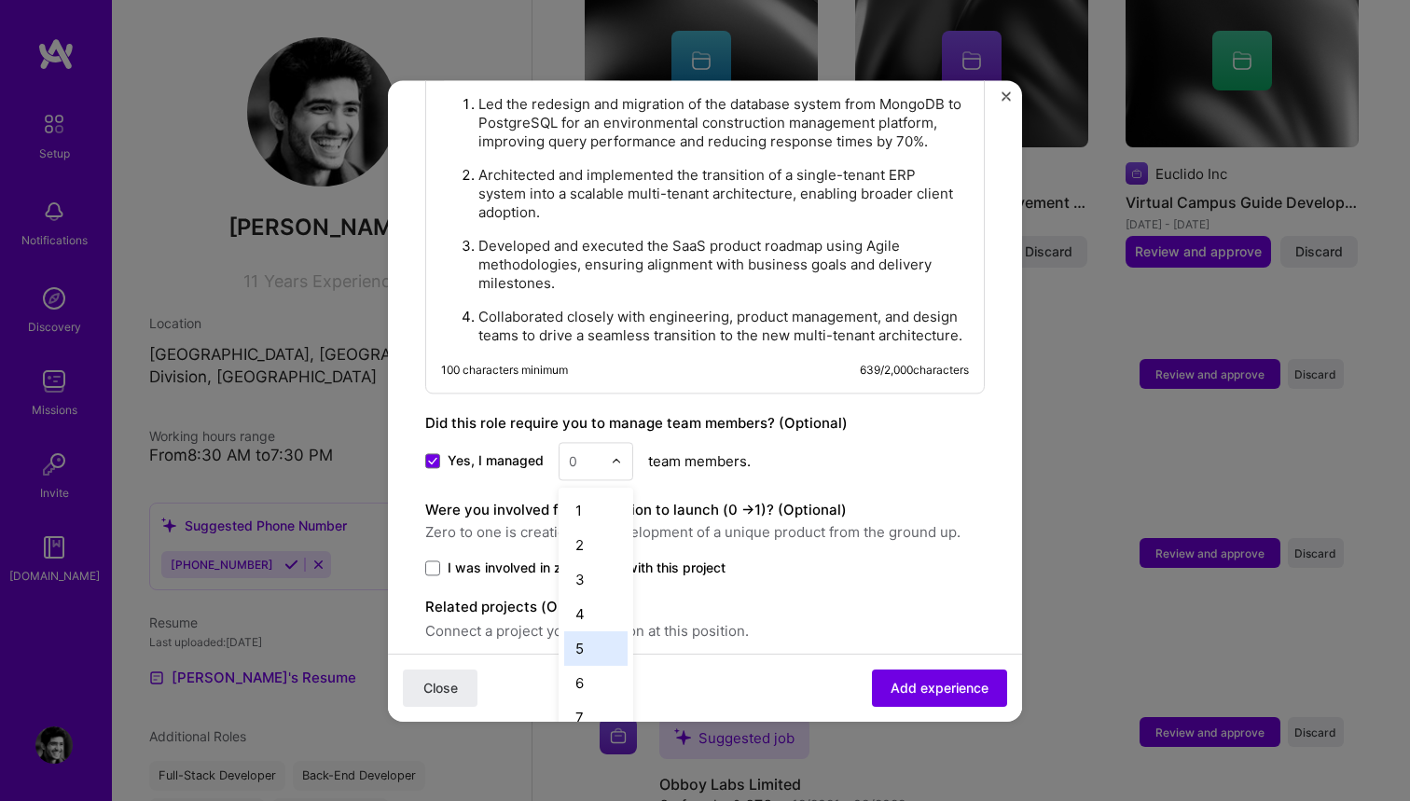
click at [595, 631] on div "5" at bounding box center [595, 648] width 63 height 35
click at [429, 561] on span at bounding box center [432, 568] width 15 height 15
click at [0, 0] on input "I was involved in zero to one with this project" at bounding box center [0, 0] width 0 height 0
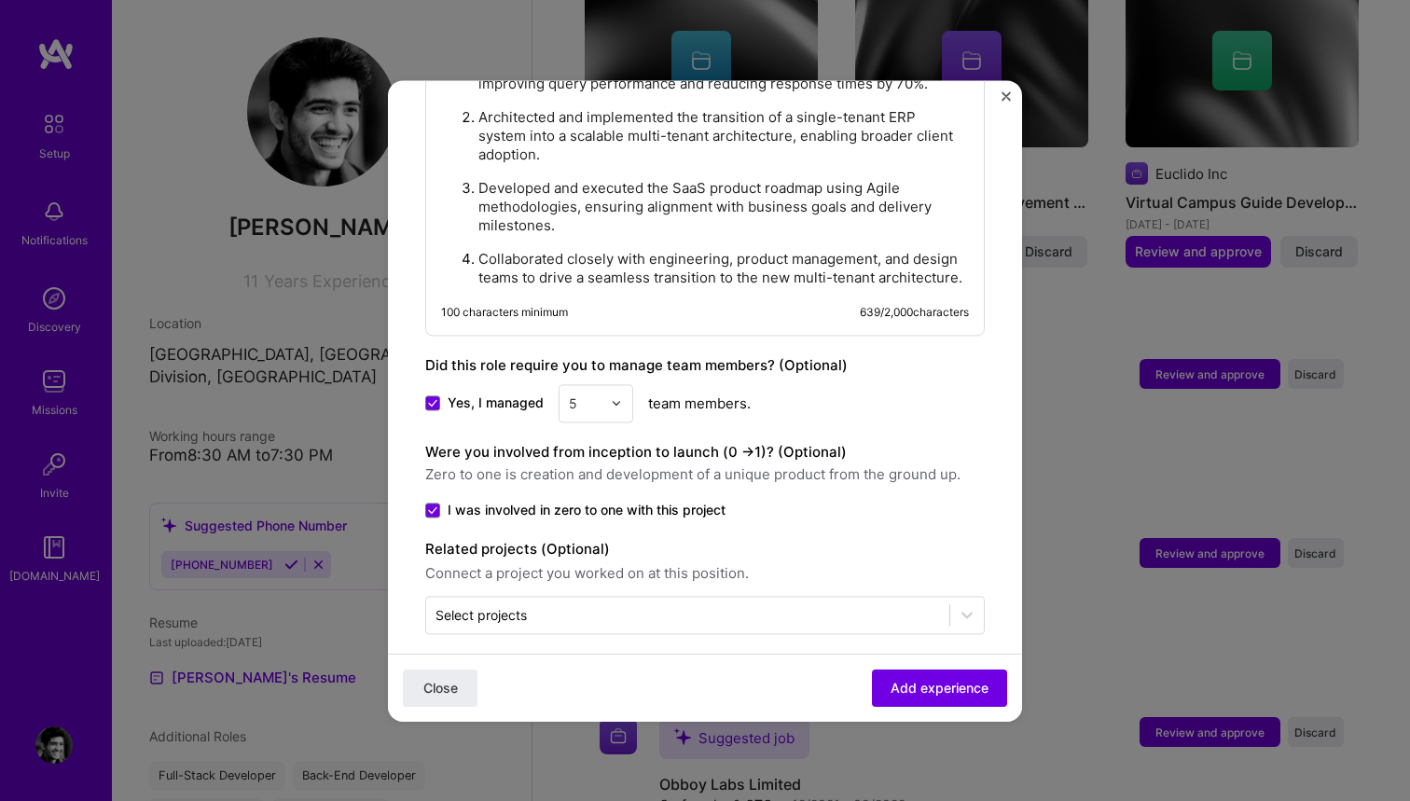
scroll to position [1620, 0]
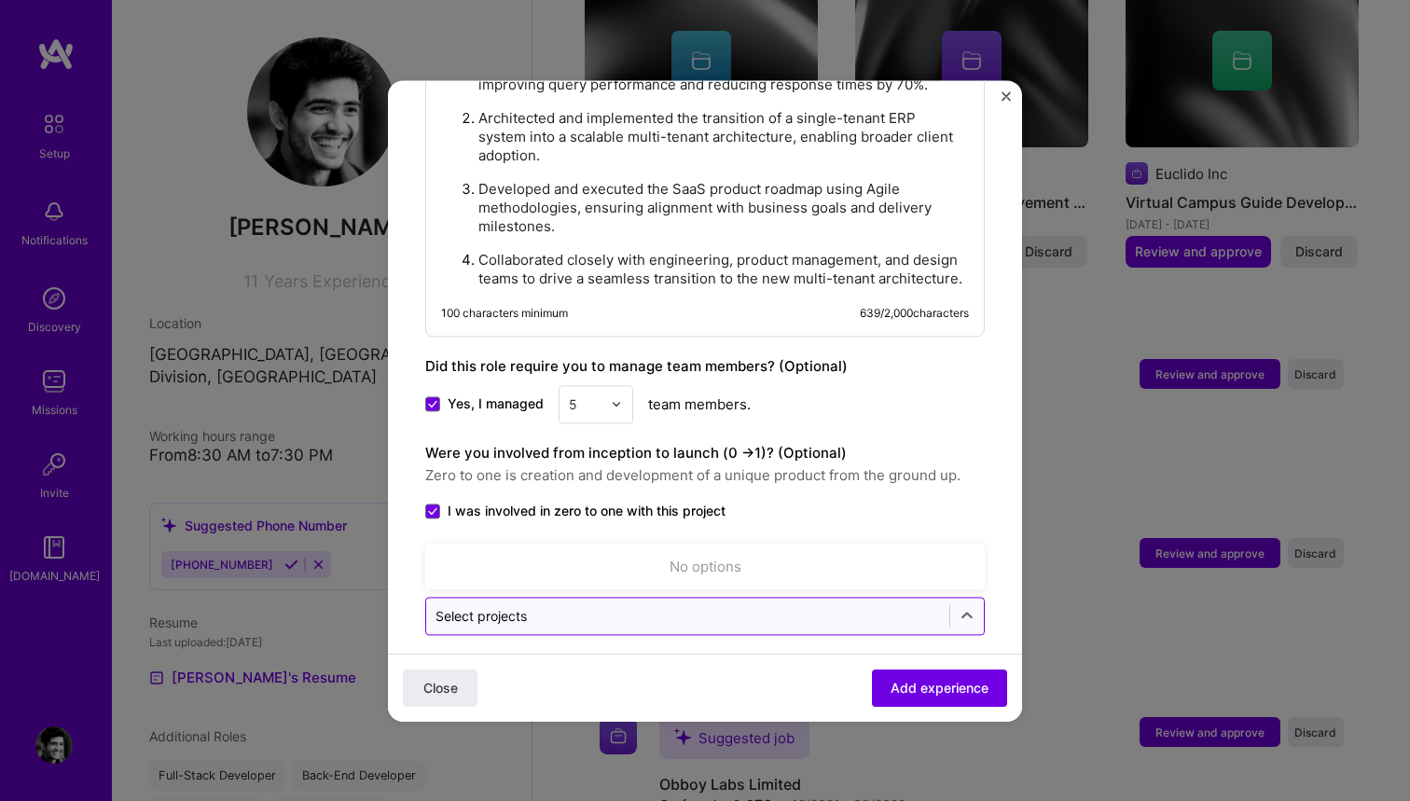
click at [601, 606] on input "text" at bounding box center [688, 616] width 505 height 20
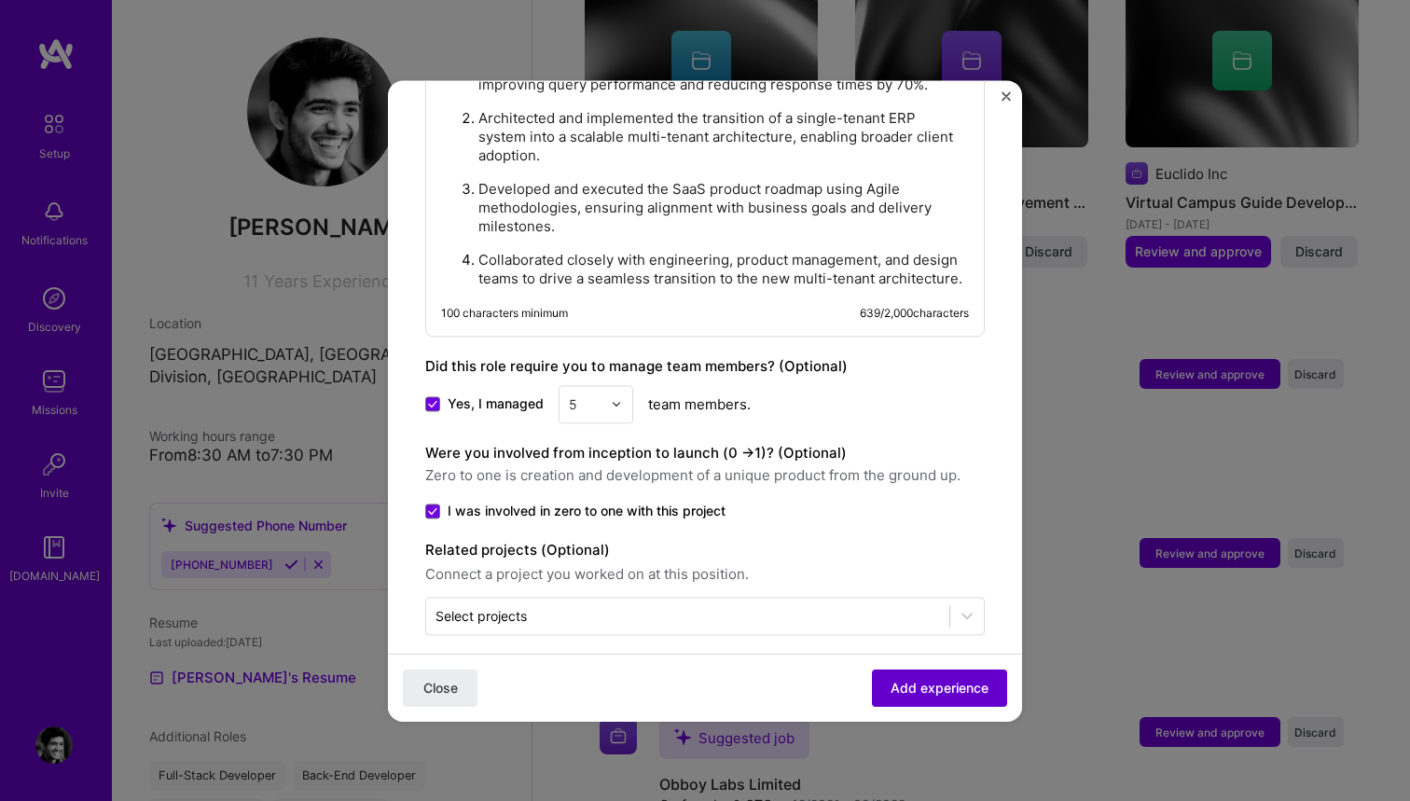
click at [941, 694] on span "Add experience" at bounding box center [940, 687] width 98 height 19
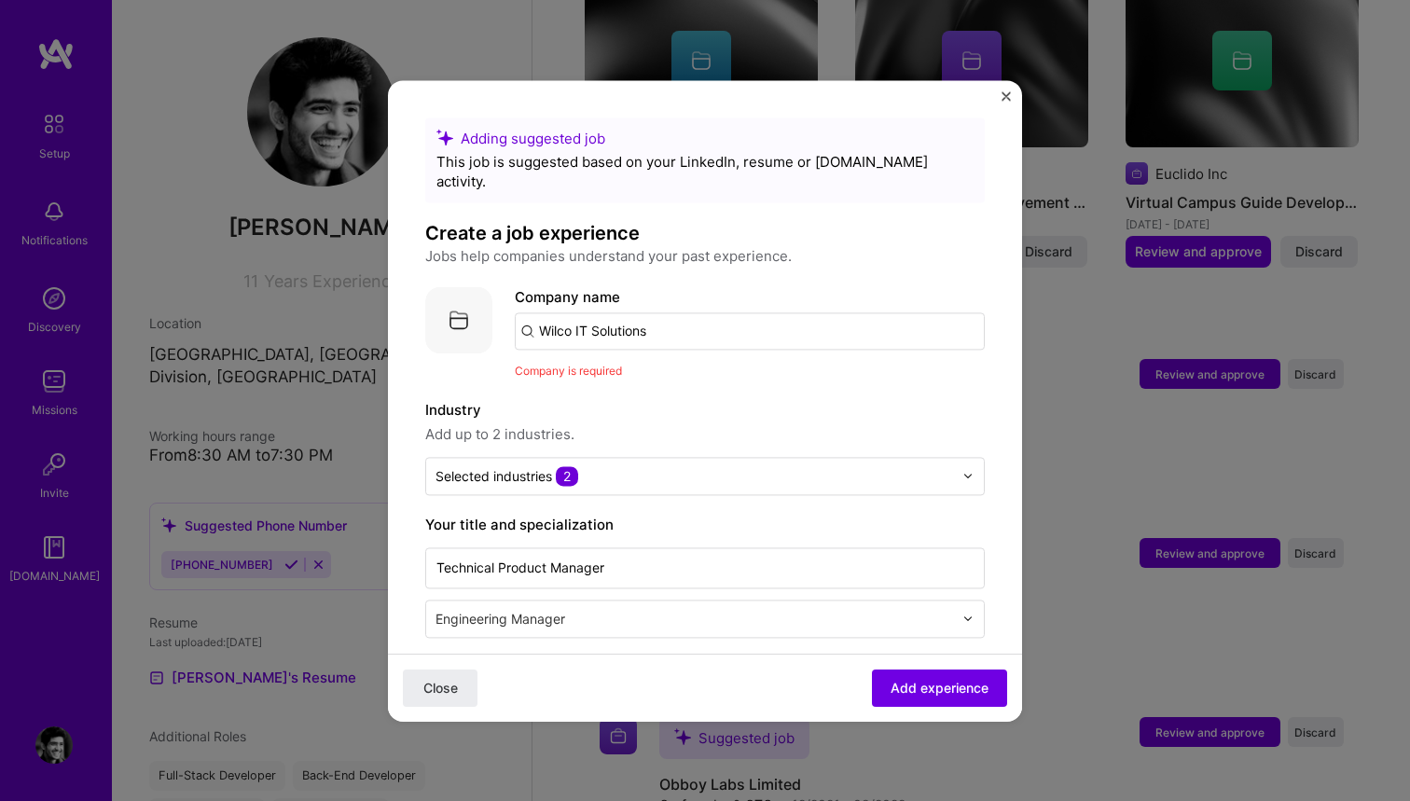
scroll to position [0, 0]
click at [680, 321] on input "Wilco IT Solutions" at bounding box center [750, 330] width 470 height 37
type input "Wilco IT Solutions"
click at [709, 367] on div "Wilco IT Solutions" at bounding box center [687, 383] width 137 height 33
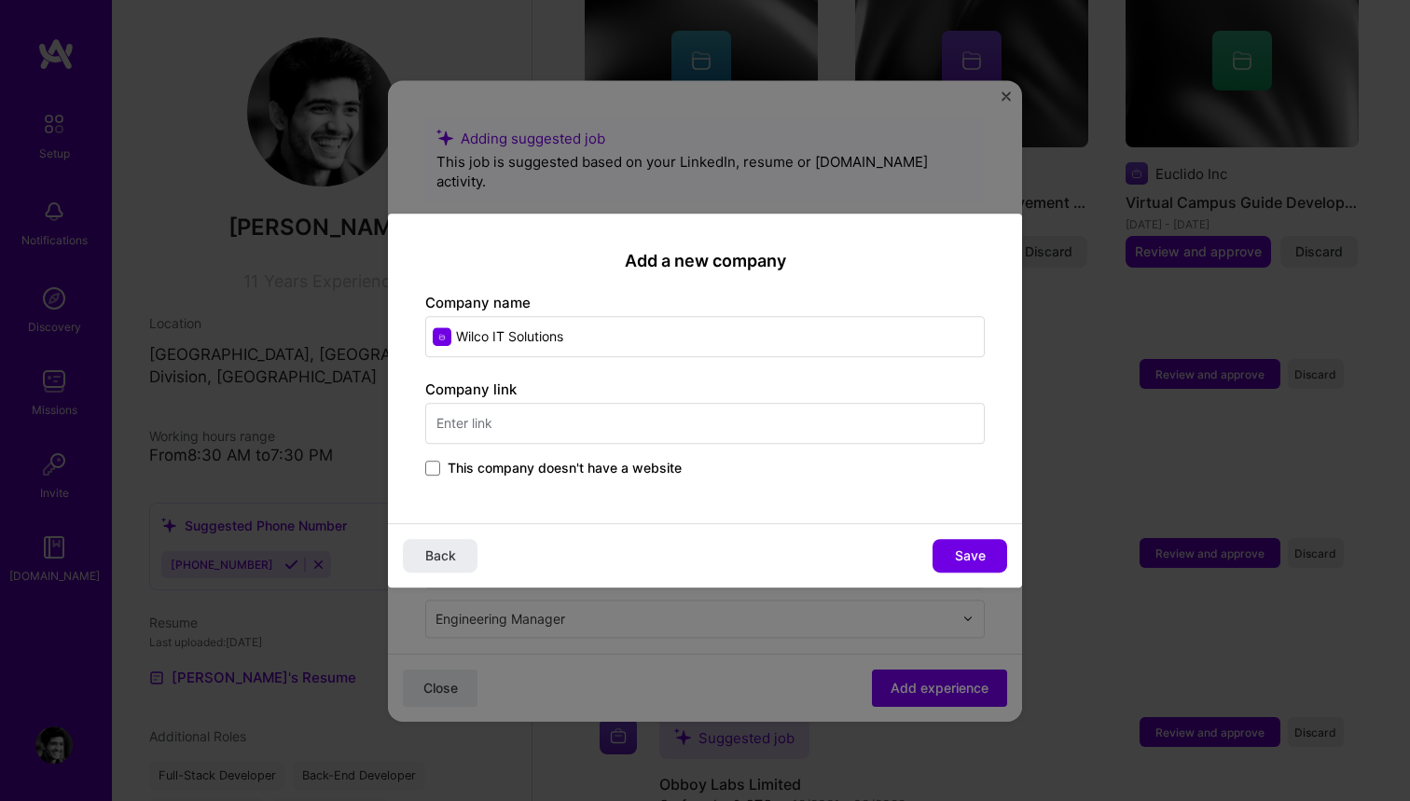
click at [543, 419] on input "text" at bounding box center [705, 423] width 560 height 41
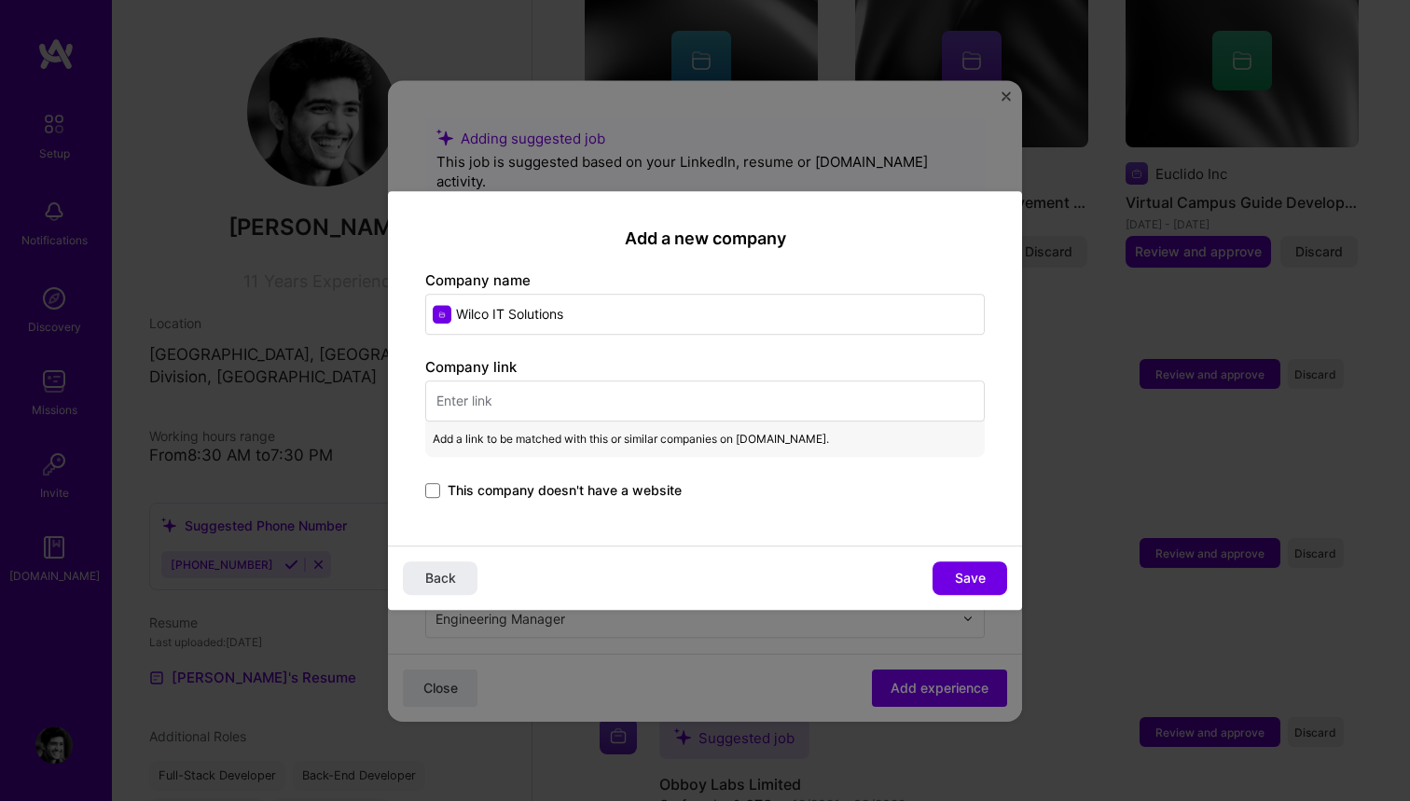
paste input "[URL][DOMAIN_NAME]"
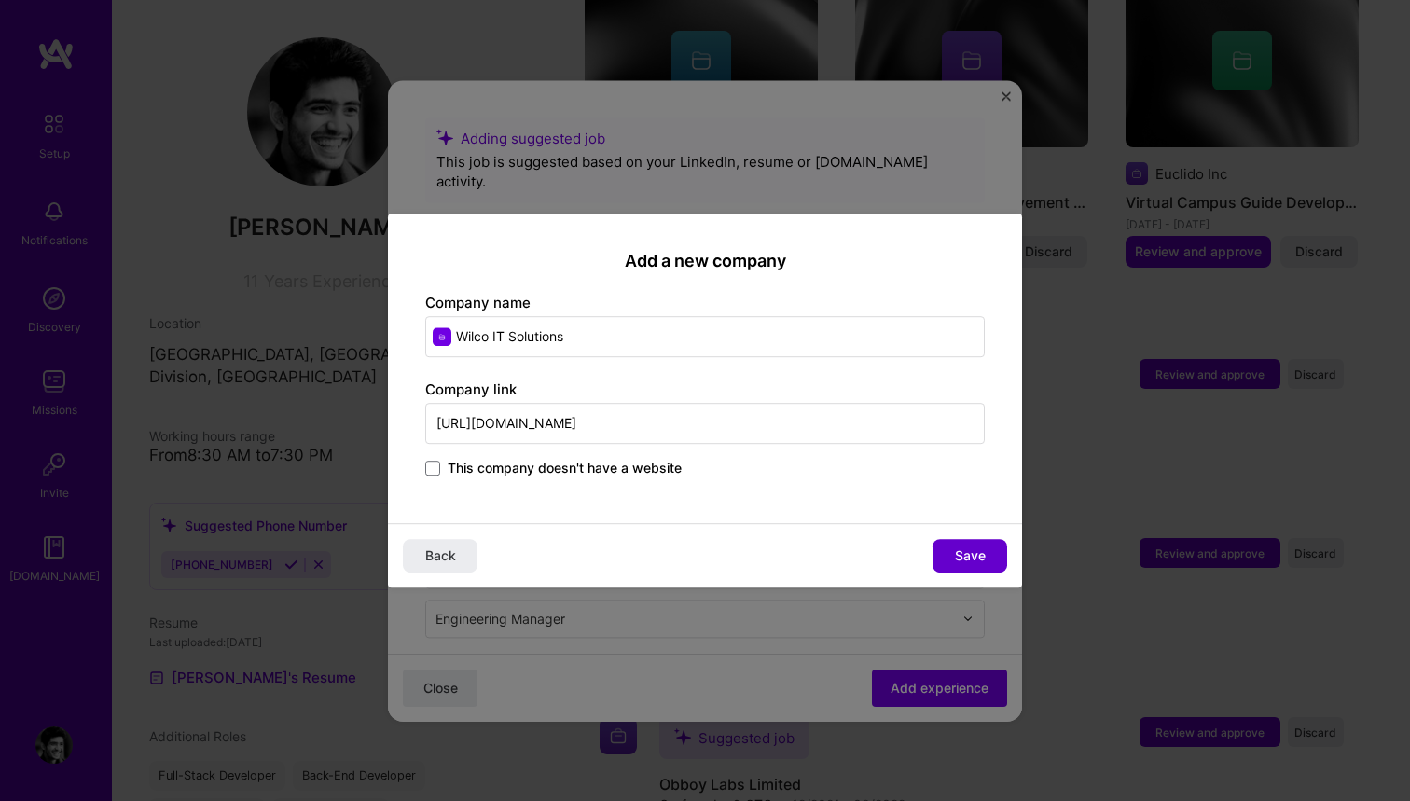
type input "[URL][DOMAIN_NAME]"
click at [961, 555] on span "Save" at bounding box center [970, 556] width 31 height 19
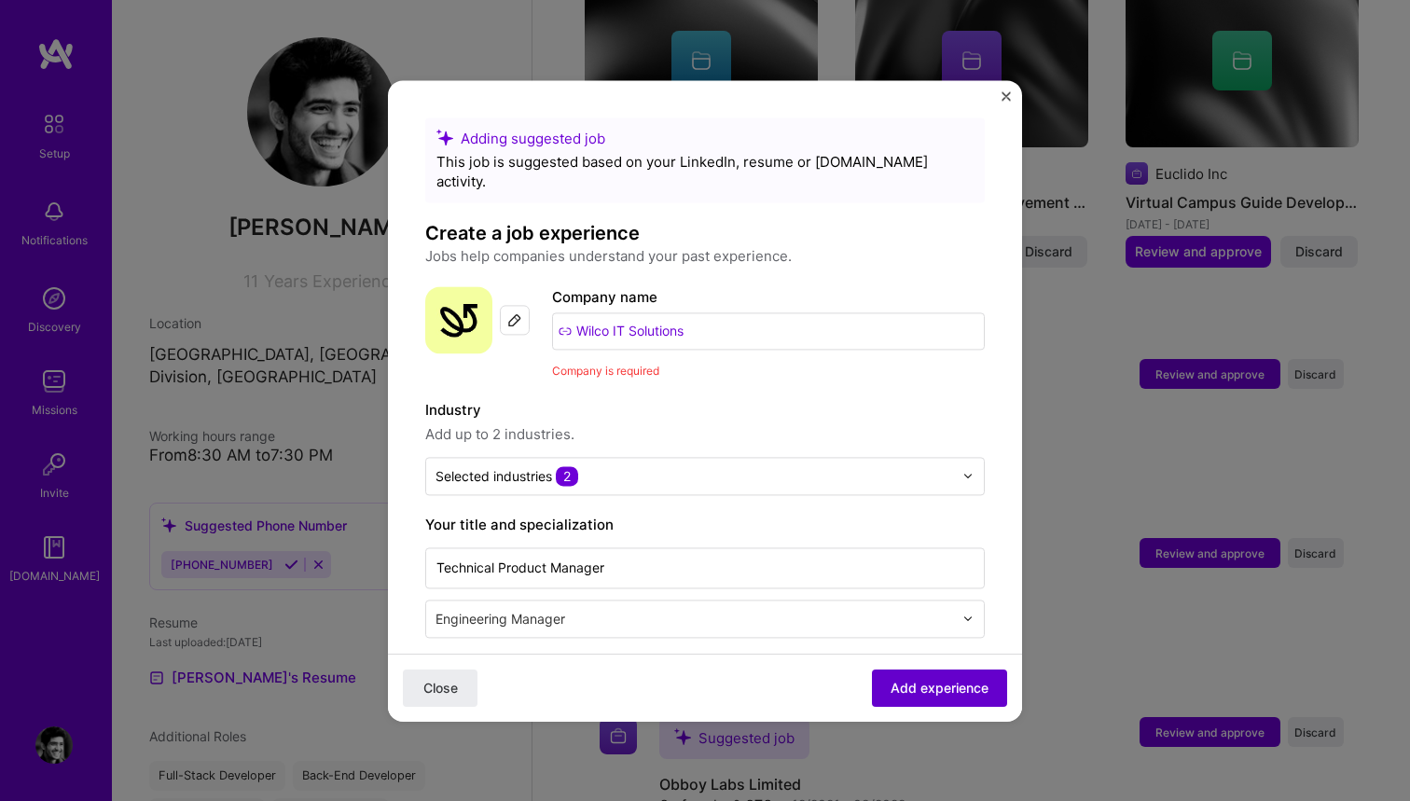
click at [933, 685] on span "Add experience" at bounding box center [940, 687] width 98 height 19
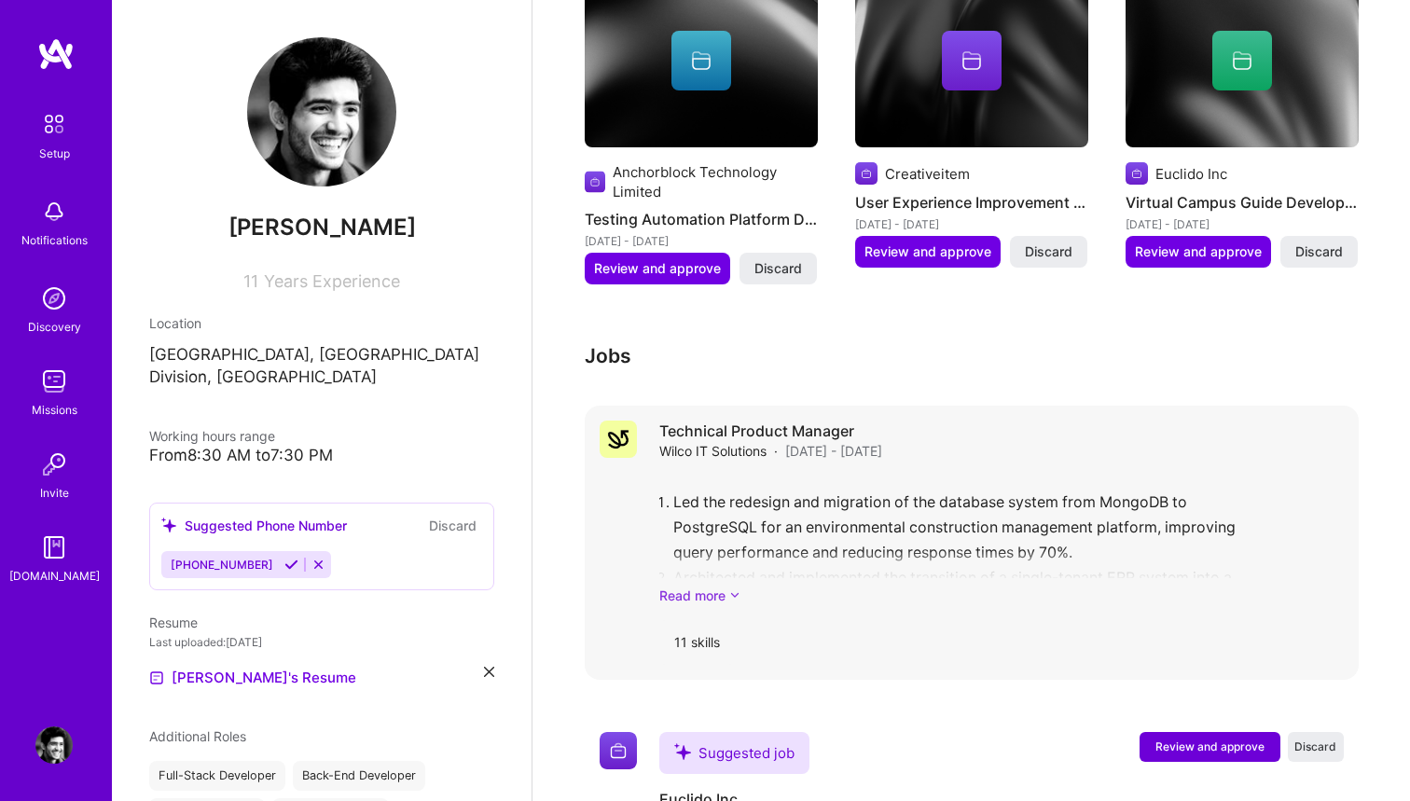
click at [694, 586] on link "Read more" at bounding box center [1001, 596] width 685 height 20
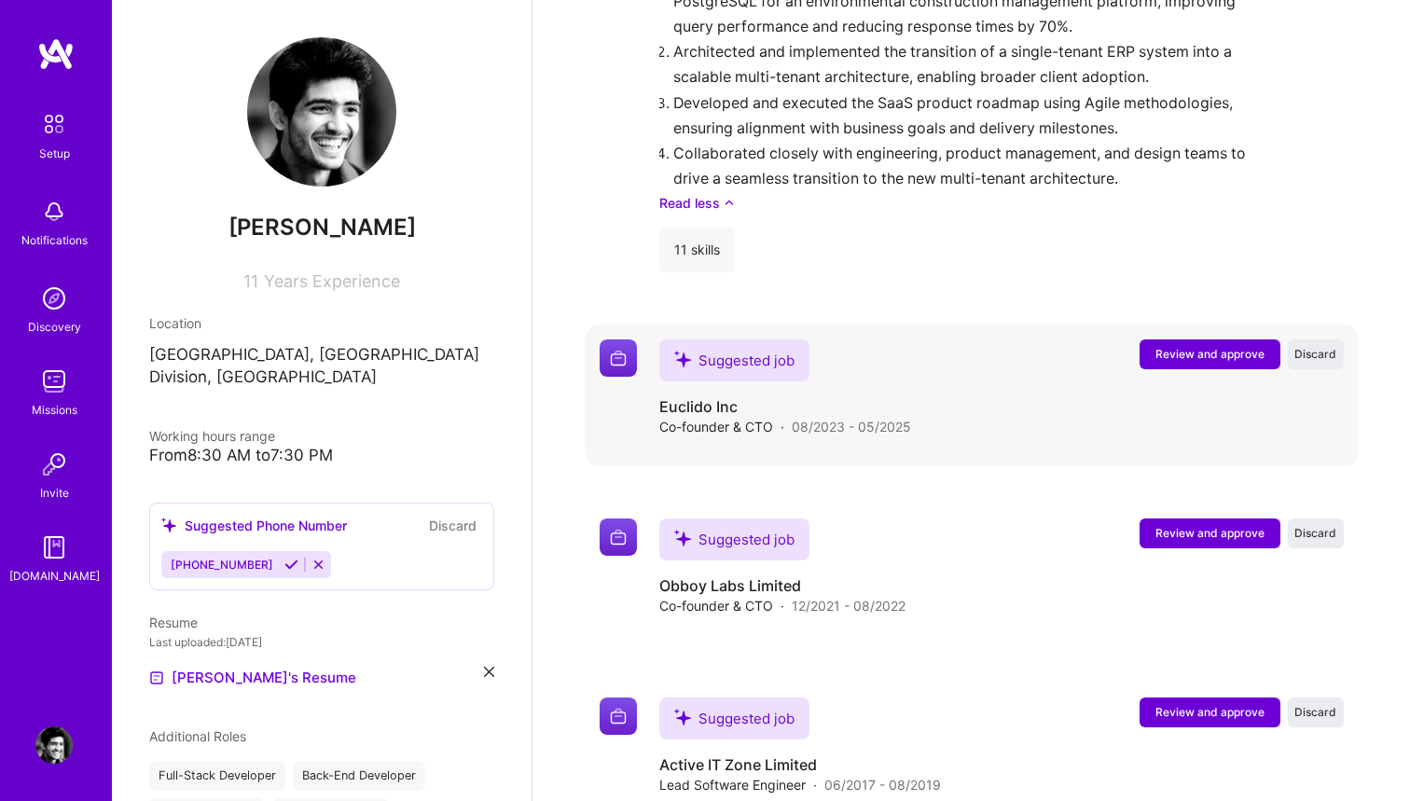
scroll to position [2306, 0]
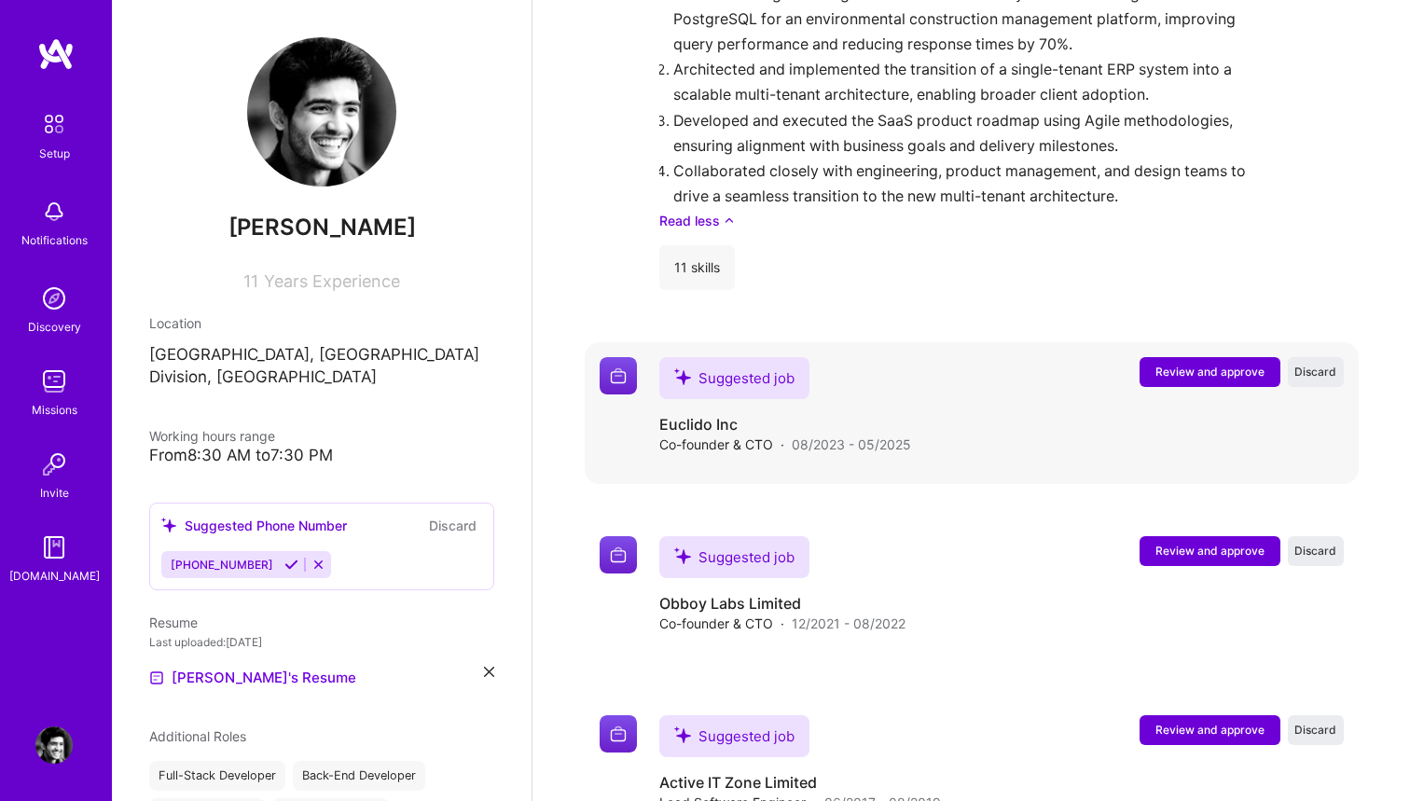
click at [1157, 364] on span "Review and approve" at bounding box center [1210, 372] width 109 height 16
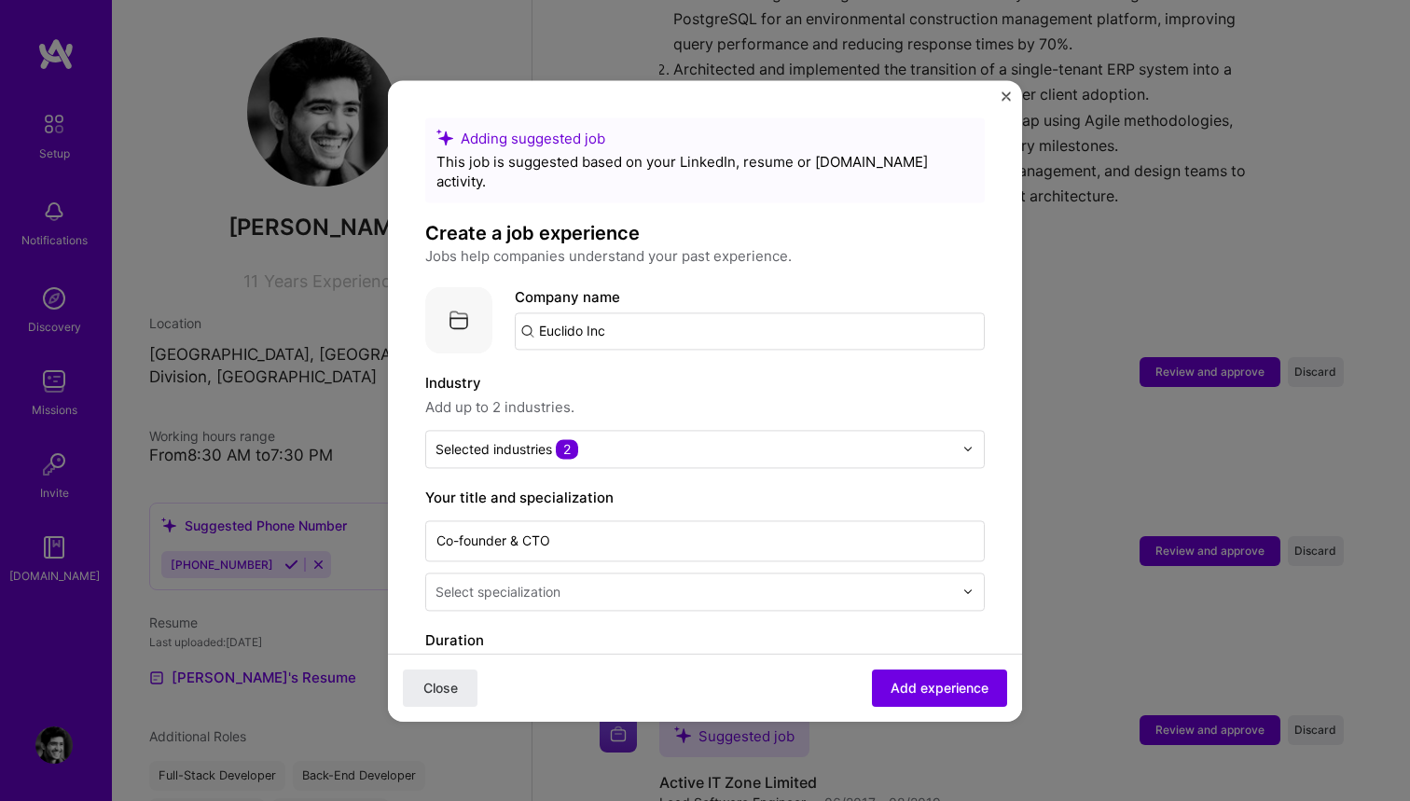
click at [656, 313] on input "Euclido Inc" at bounding box center [750, 330] width 470 height 37
type input "Euclido Inc"
click at [665, 367] on div "Euclido Inc" at bounding box center [663, 383] width 89 height 33
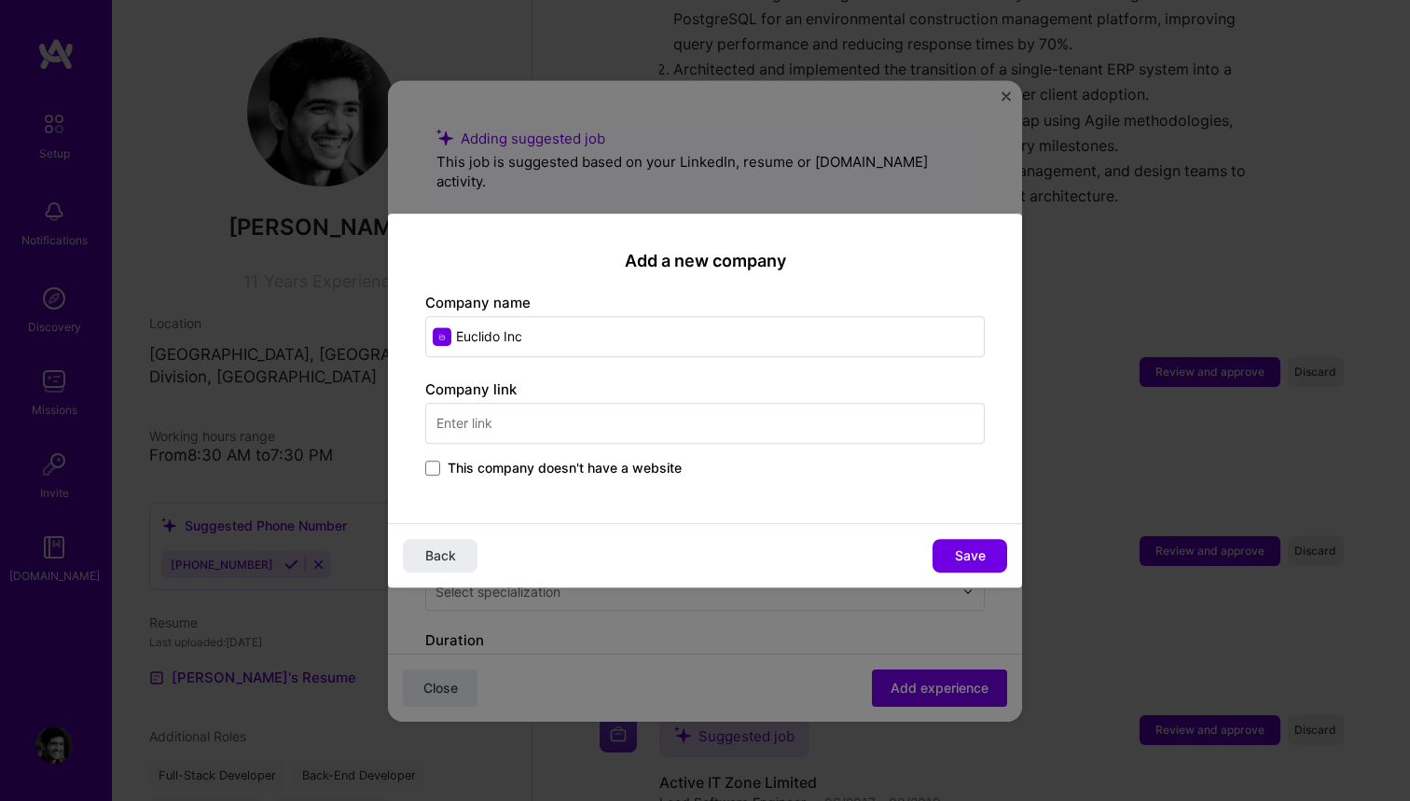
click at [497, 471] on span "This company doesn't have a website" at bounding box center [565, 468] width 234 height 19
click at [0, 0] on input "This company doesn't have a website" at bounding box center [0, 0] width 0 height 0
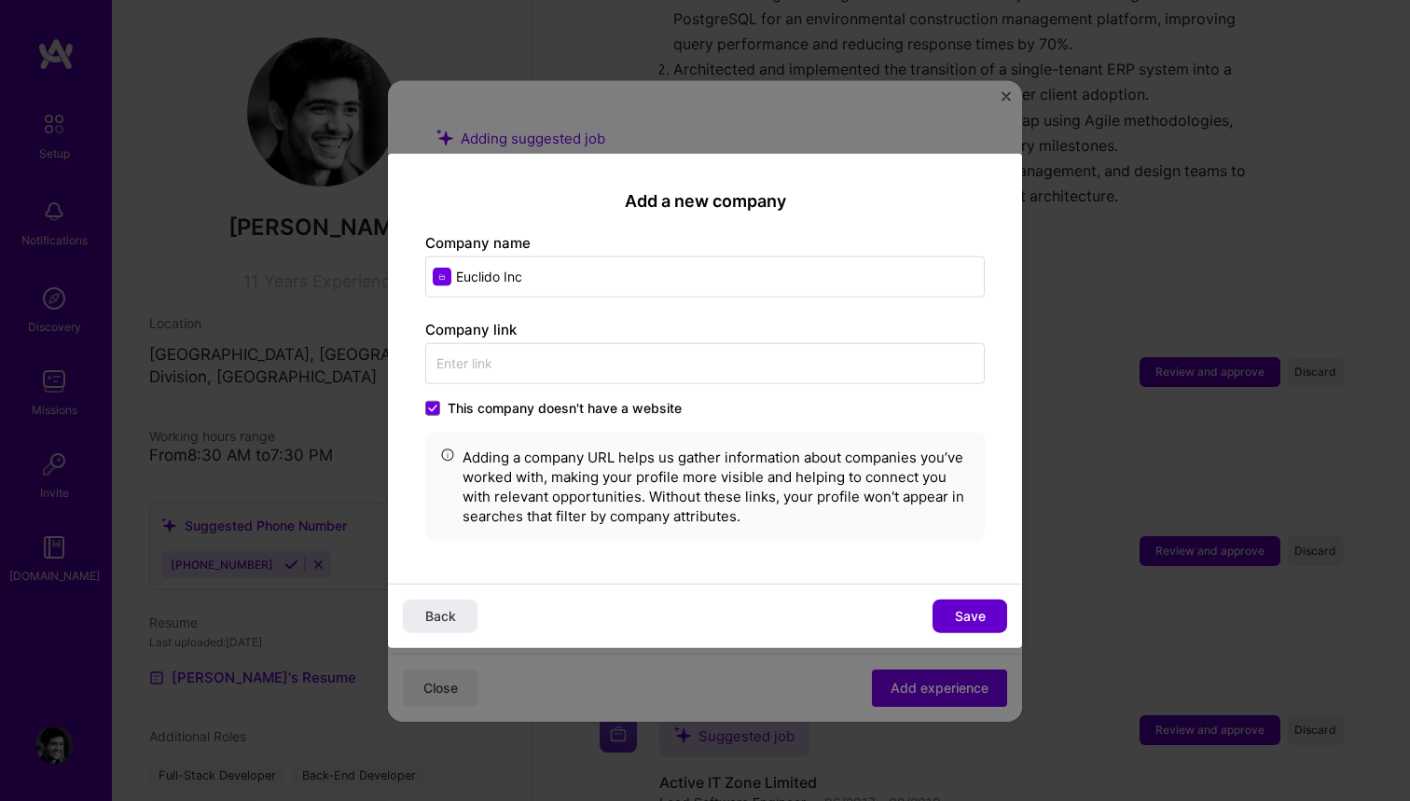
click at [965, 610] on span "Save" at bounding box center [970, 616] width 31 height 19
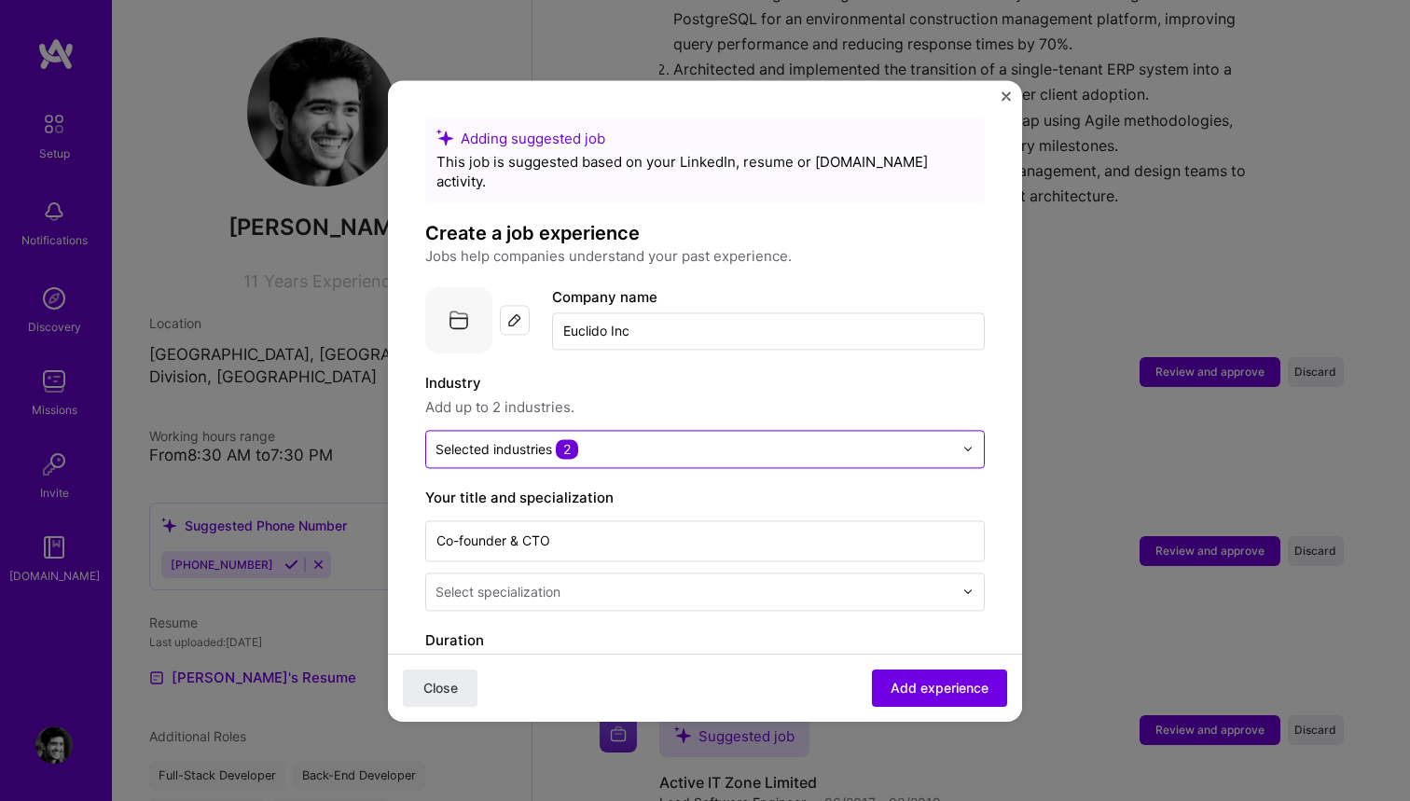
click at [568, 439] on span "2" at bounding box center [567, 449] width 22 height 20
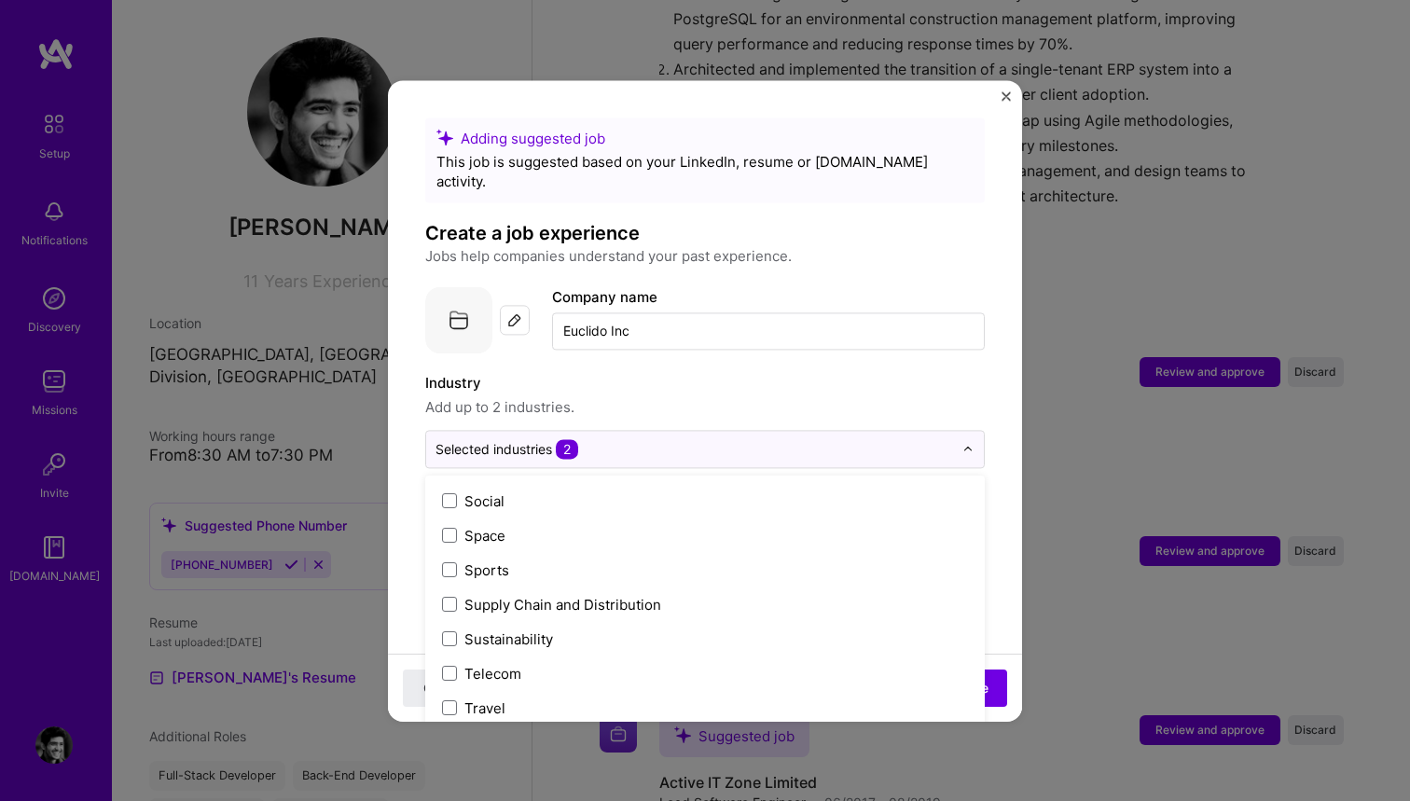
scroll to position [3873, 0]
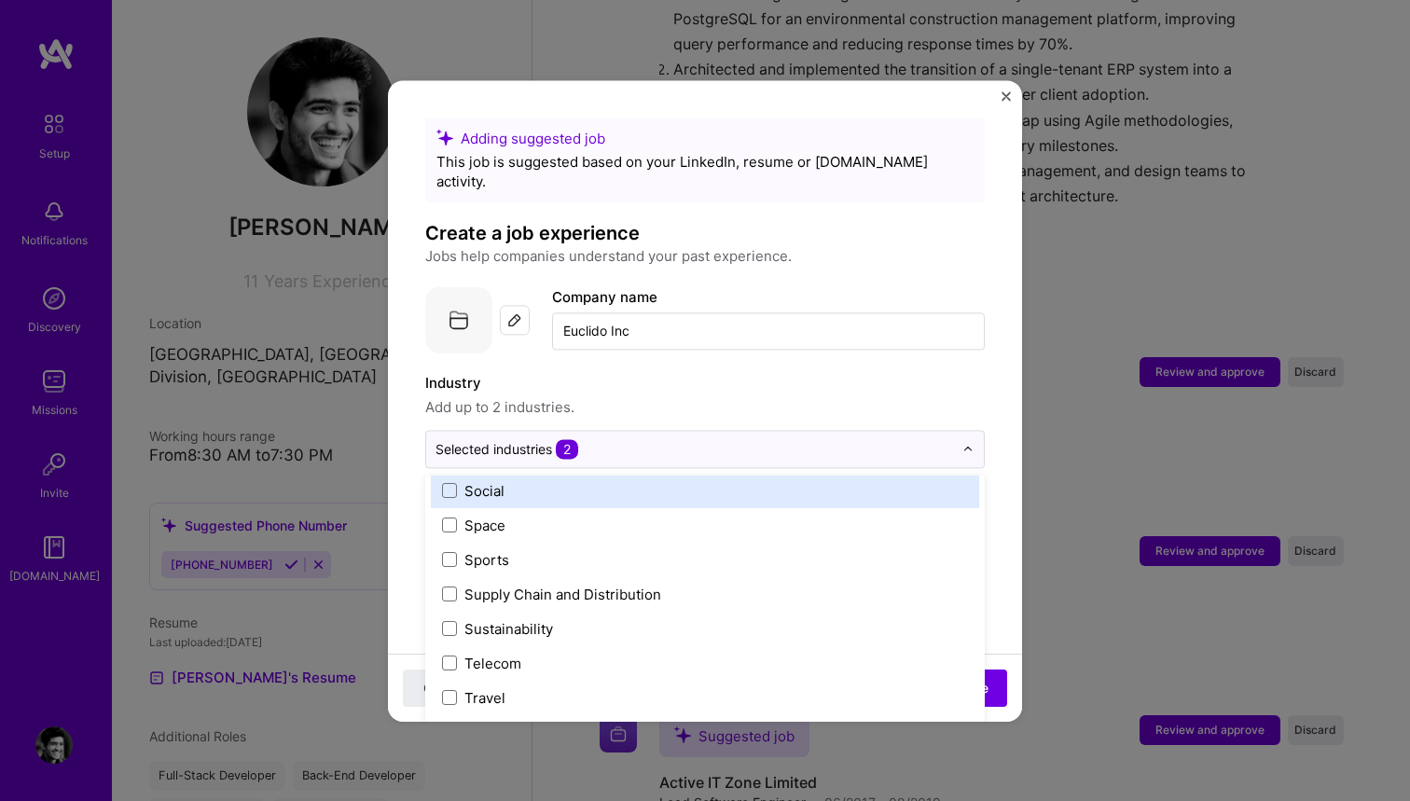
click at [756, 372] on label "Industry" at bounding box center [705, 383] width 560 height 22
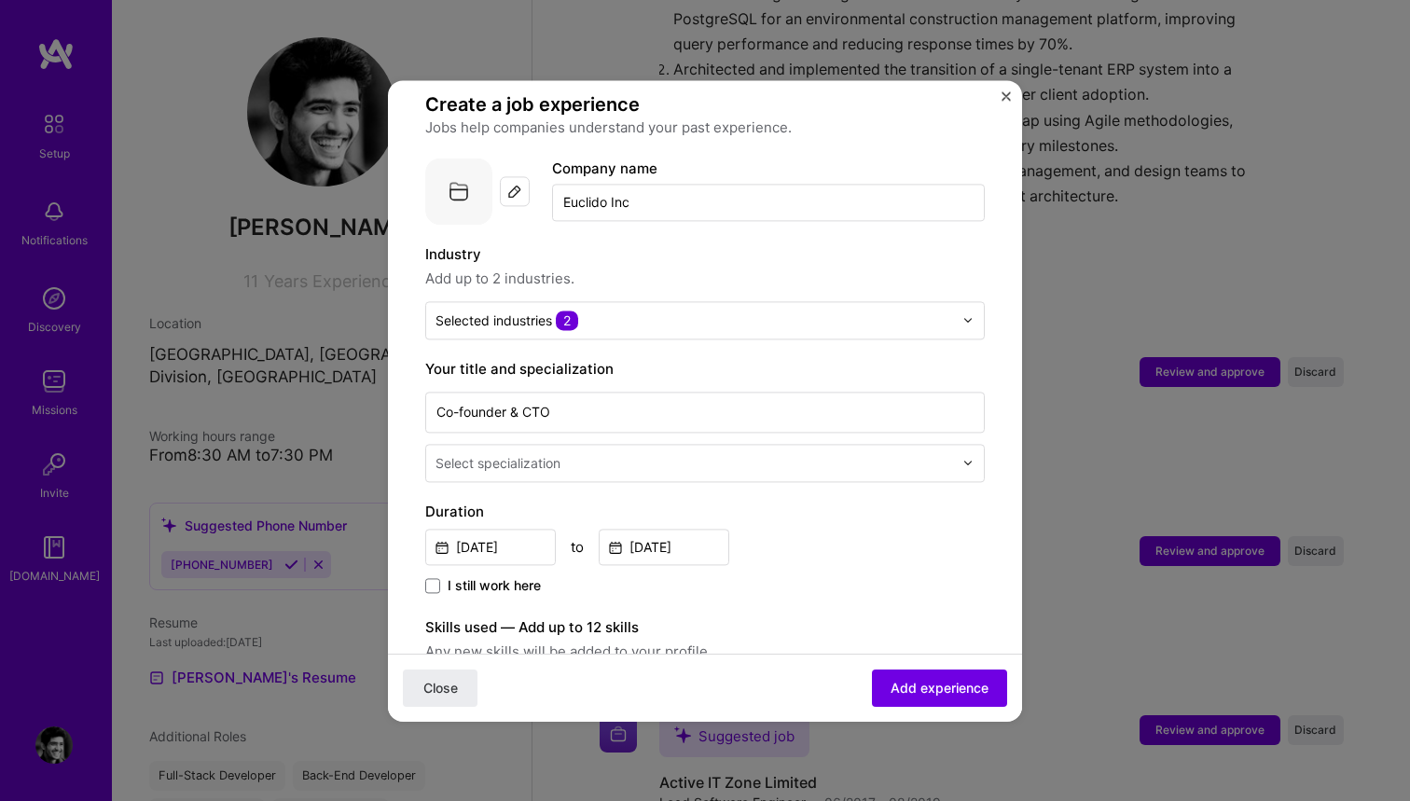
scroll to position [132, 0]
click at [588, 450] on input "text" at bounding box center [696, 460] width 521 height 20
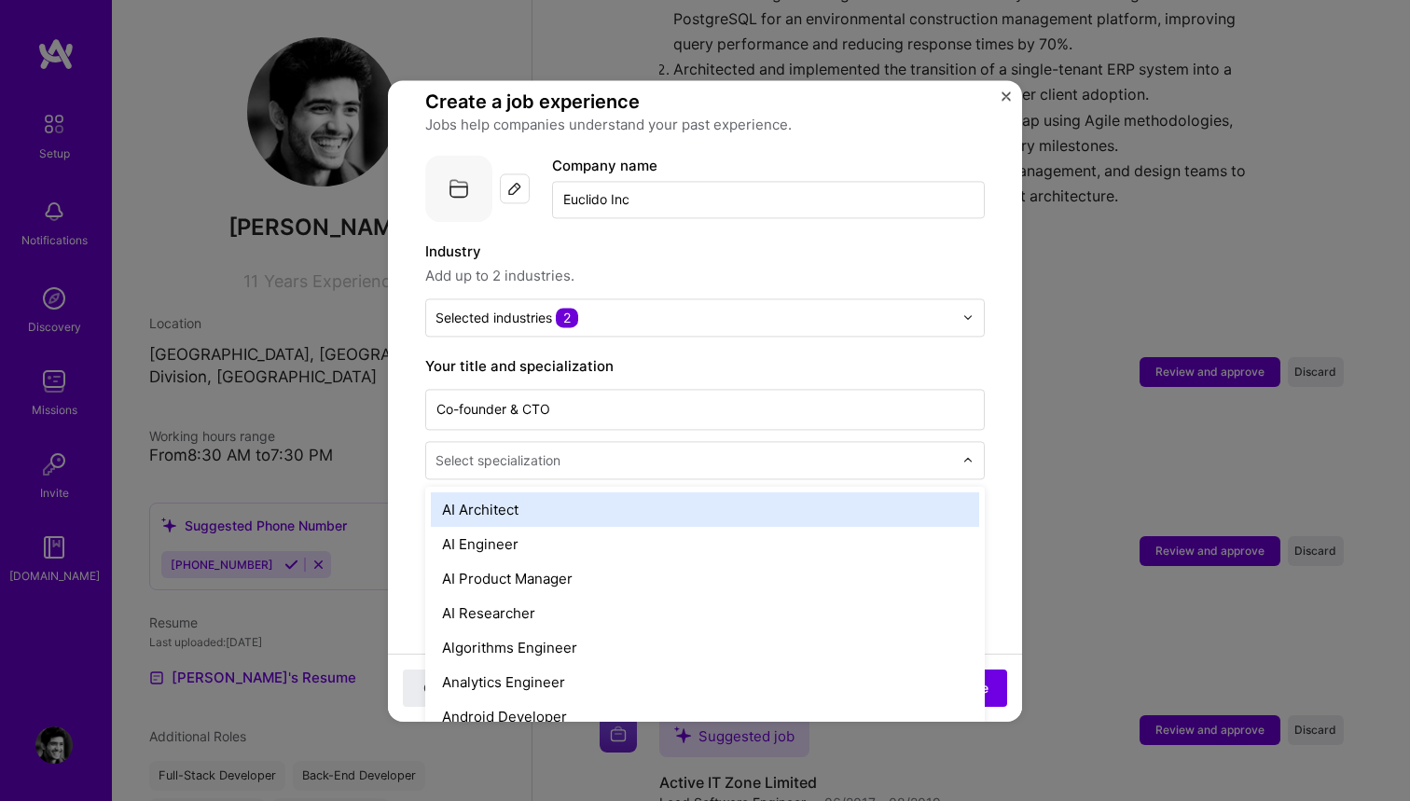
scroll to position [162, 0]
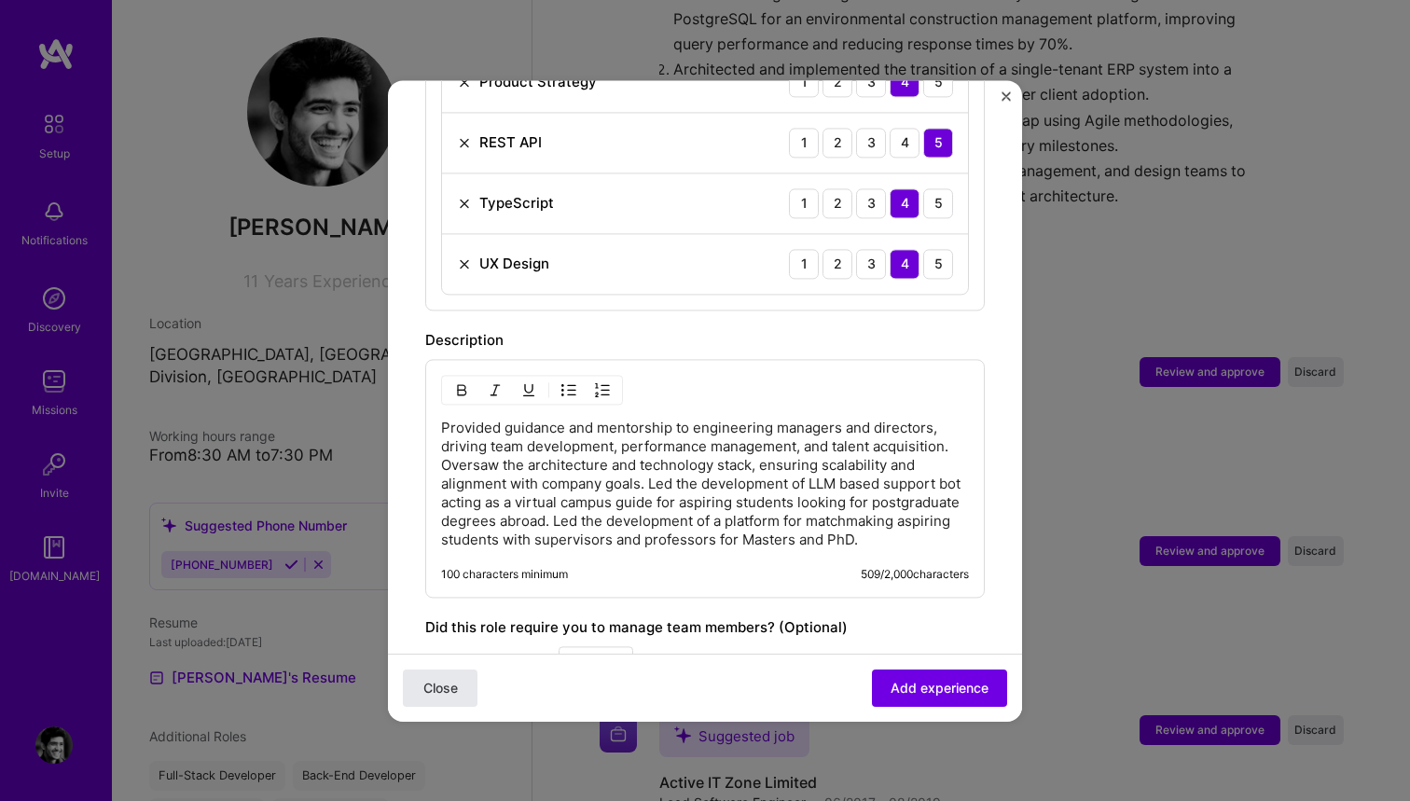
scroll to position [1214, 0]
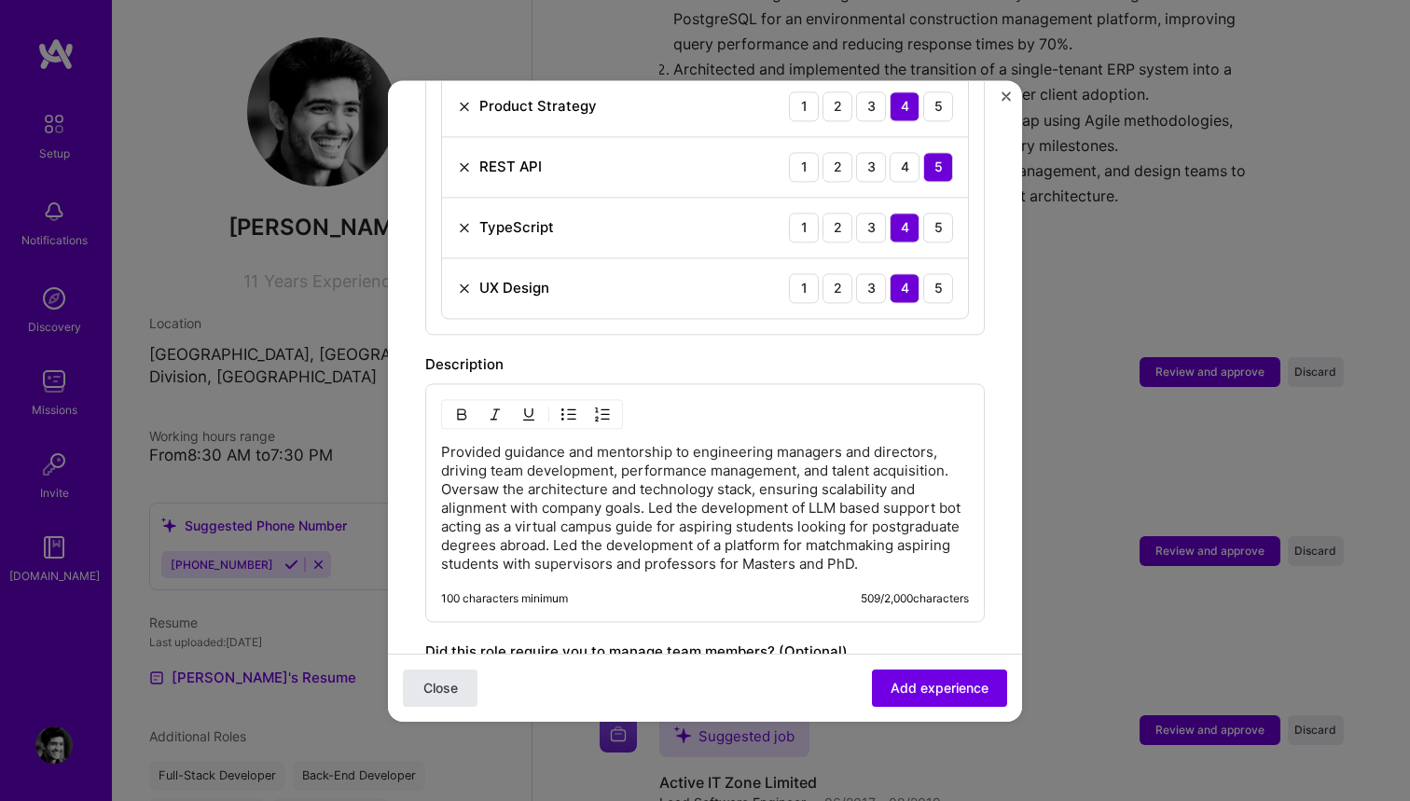
click at [441, 700] on button "Close" at bounding box center [440, 687] width 75 height 37
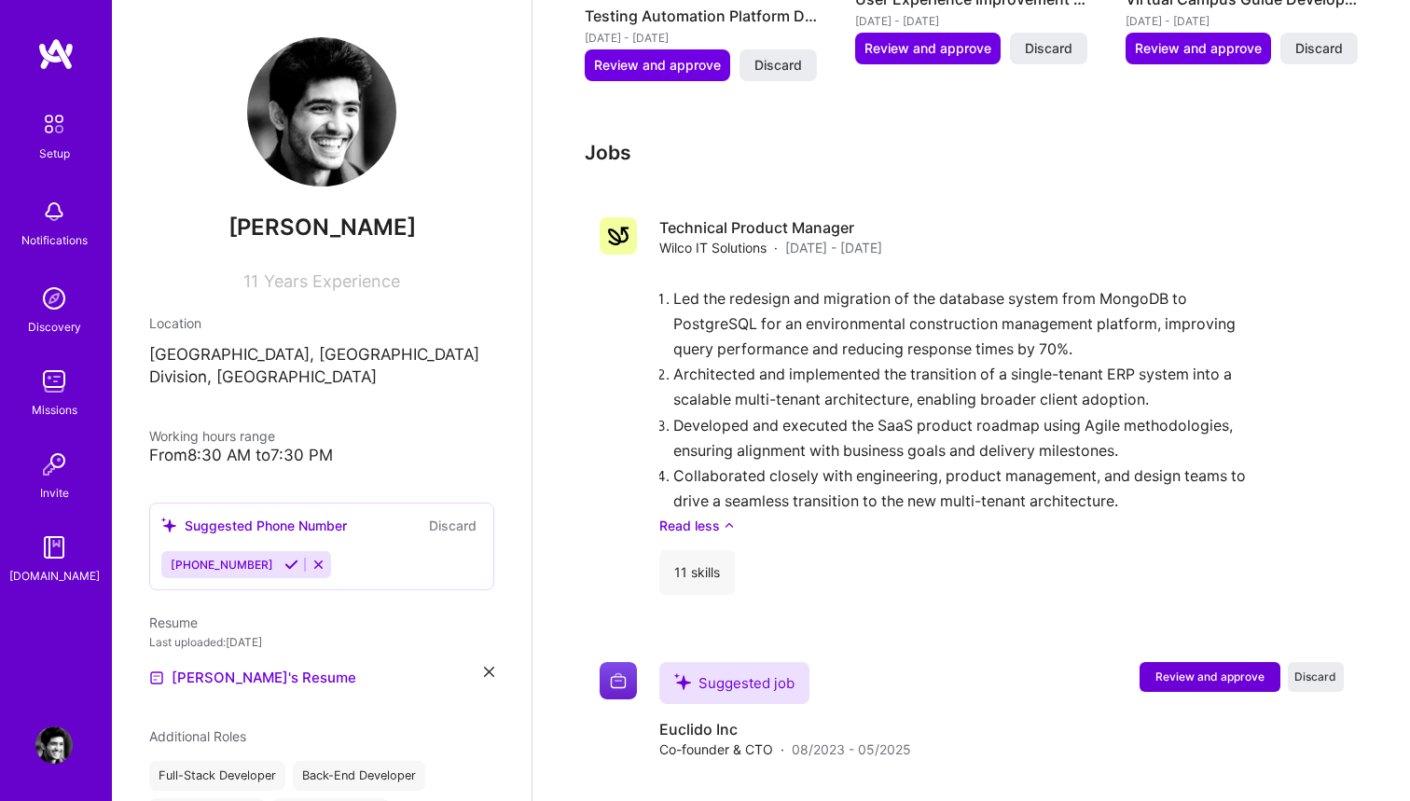
scroll to position [2003, 0]
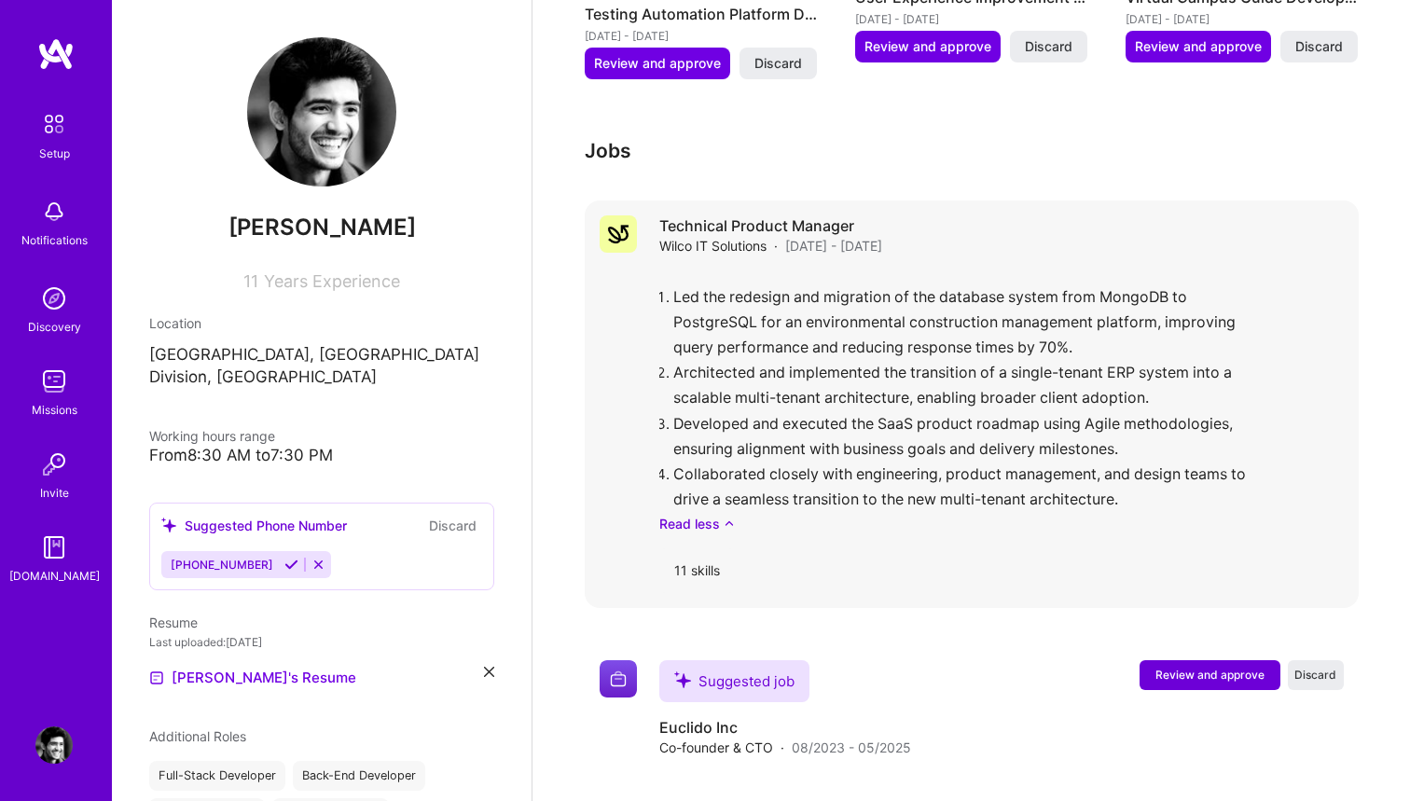
click at [949, 270] on div "Led the redesign and migration of the database system from MongoDB to PostgreSQ…" at bounding box center [1001, 401] width 685 height 263
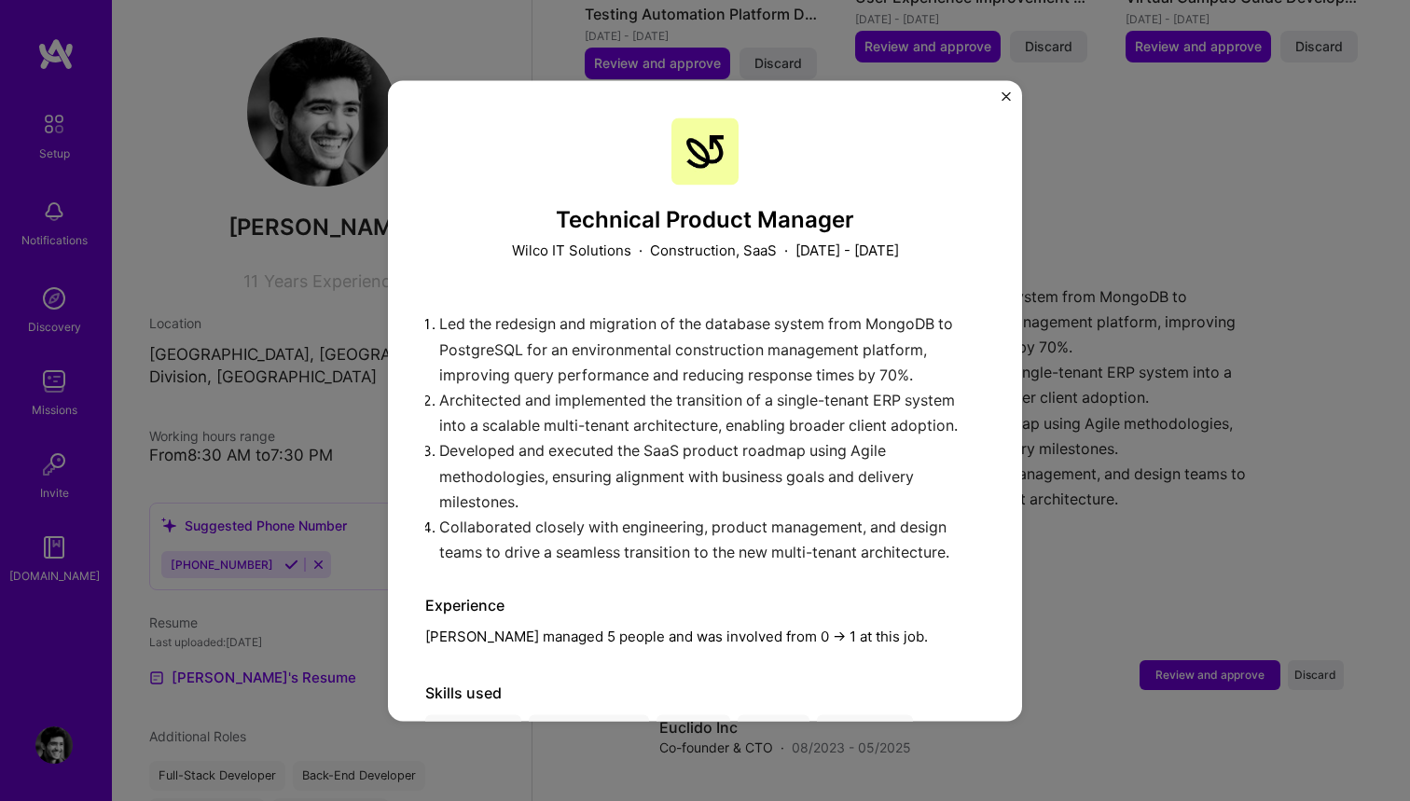
click at [1005, 90] on div "Technical Product Manager Wilco IT Solutions · Construction, SaaS · [DATE] - [D…" at bounding box center [705, 400] width 634 height 641
click at [1005, 96] on img "Close" at bounding box center [1006, 95] width 9 height 9
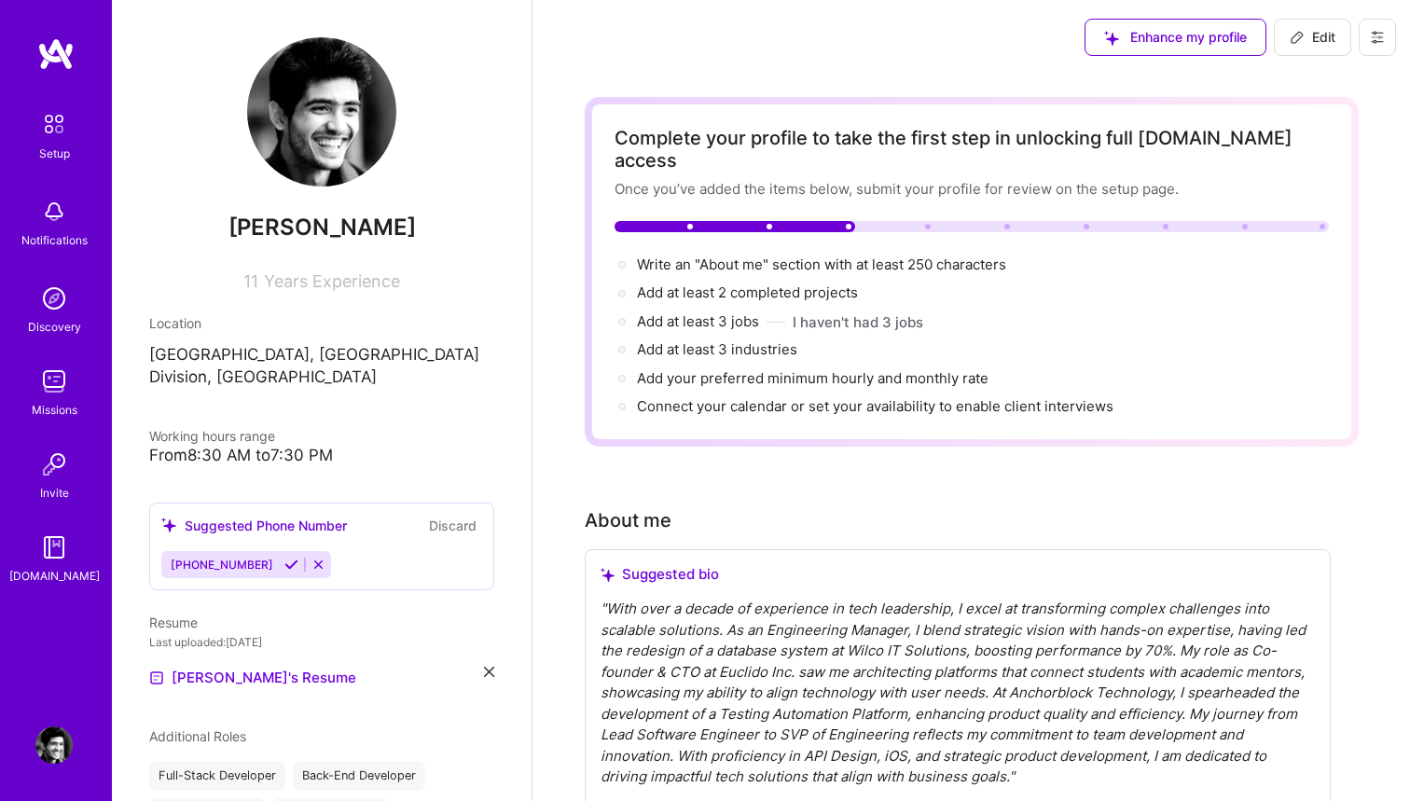
click at [1310, 44] on span "Edit" at bounding box center [1313, 37] width 46 height 19
select select "US"
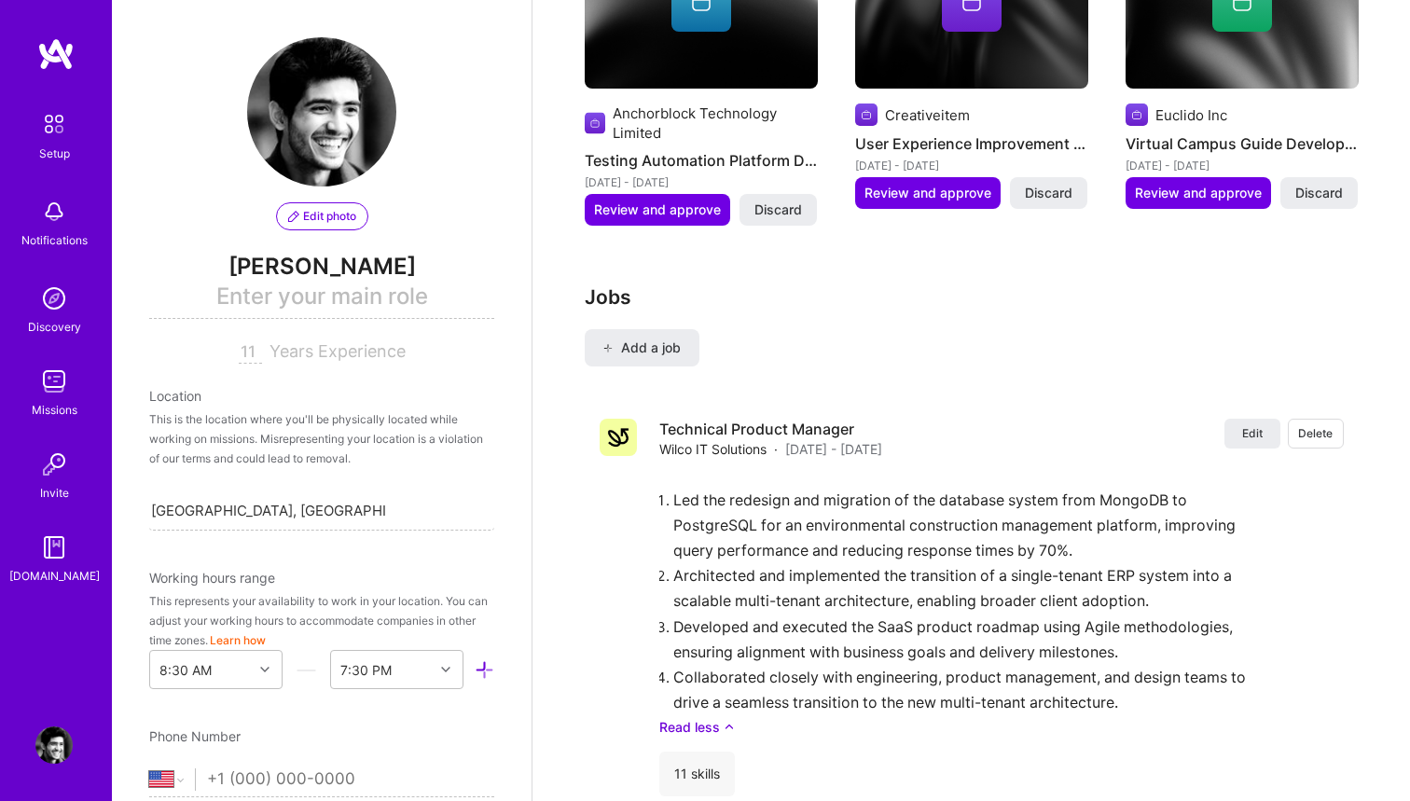
scroll to position [2806, 0]
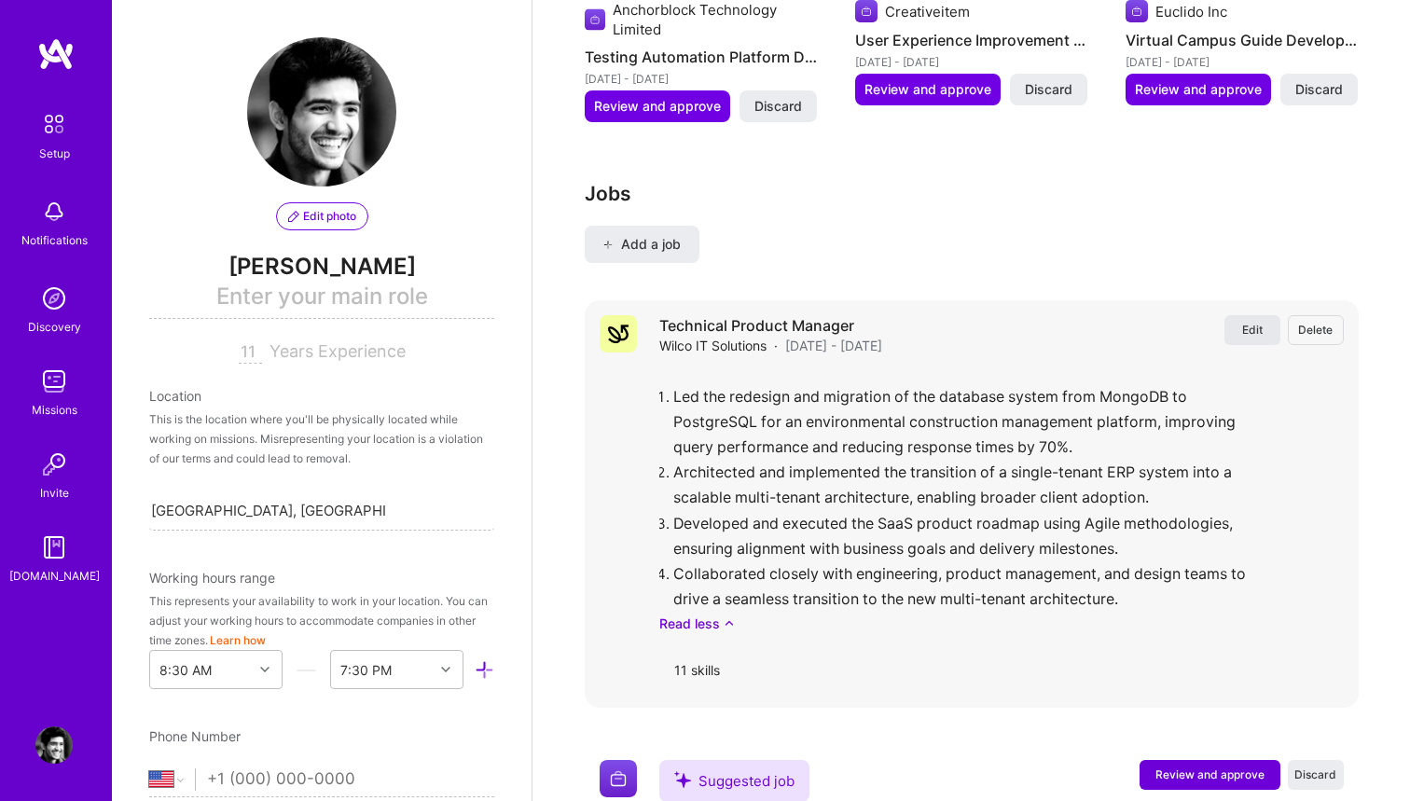
click at [1251, 322] on span "Edit" at bounding box center [1252, 330] width 21 height 16
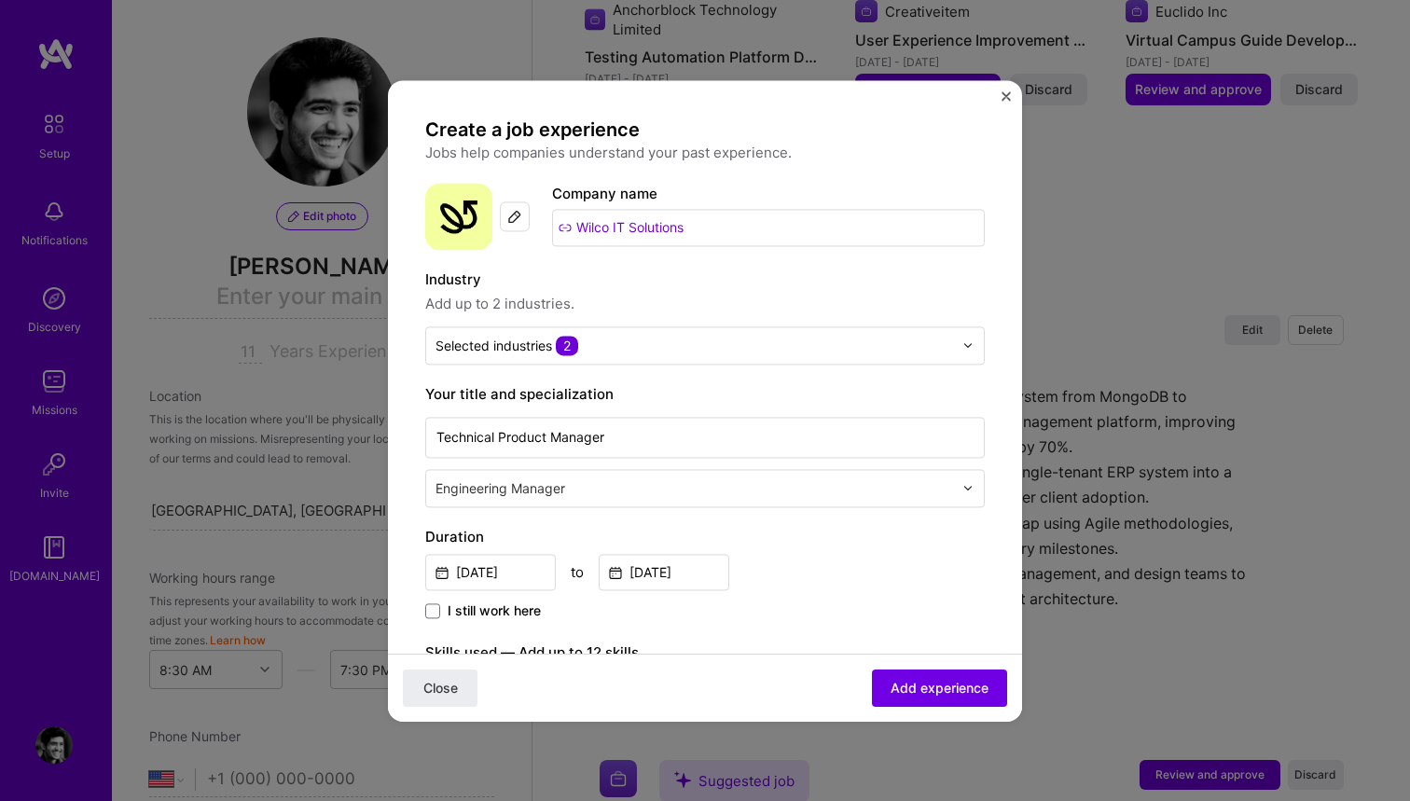
click at [730, 232] on input "Wilco IT Solutions" at bounding box center [768, 227] width 433 height 37
type input "Wilco IT Solutions Inc"
click at [701, 281] on div "Wilco IT Solutions Inc" at bounding box center [699, 279] width 161 height 33
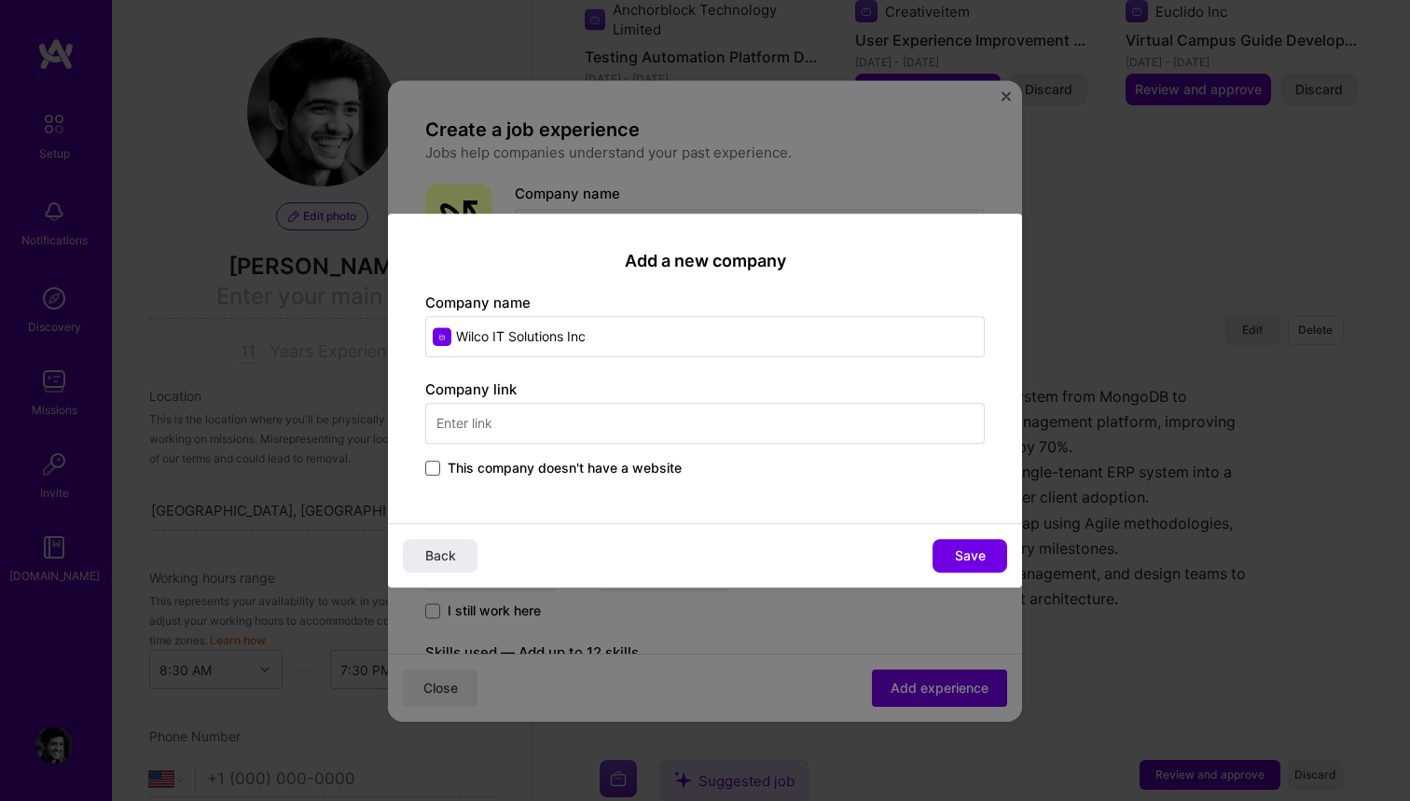
click at [438, 469] on span at bounding box center [432, 468] width 15 height 15
click at [0, 0] on input "This company doesn't have a website" at bounding box center [0, 0] width 0 height 0
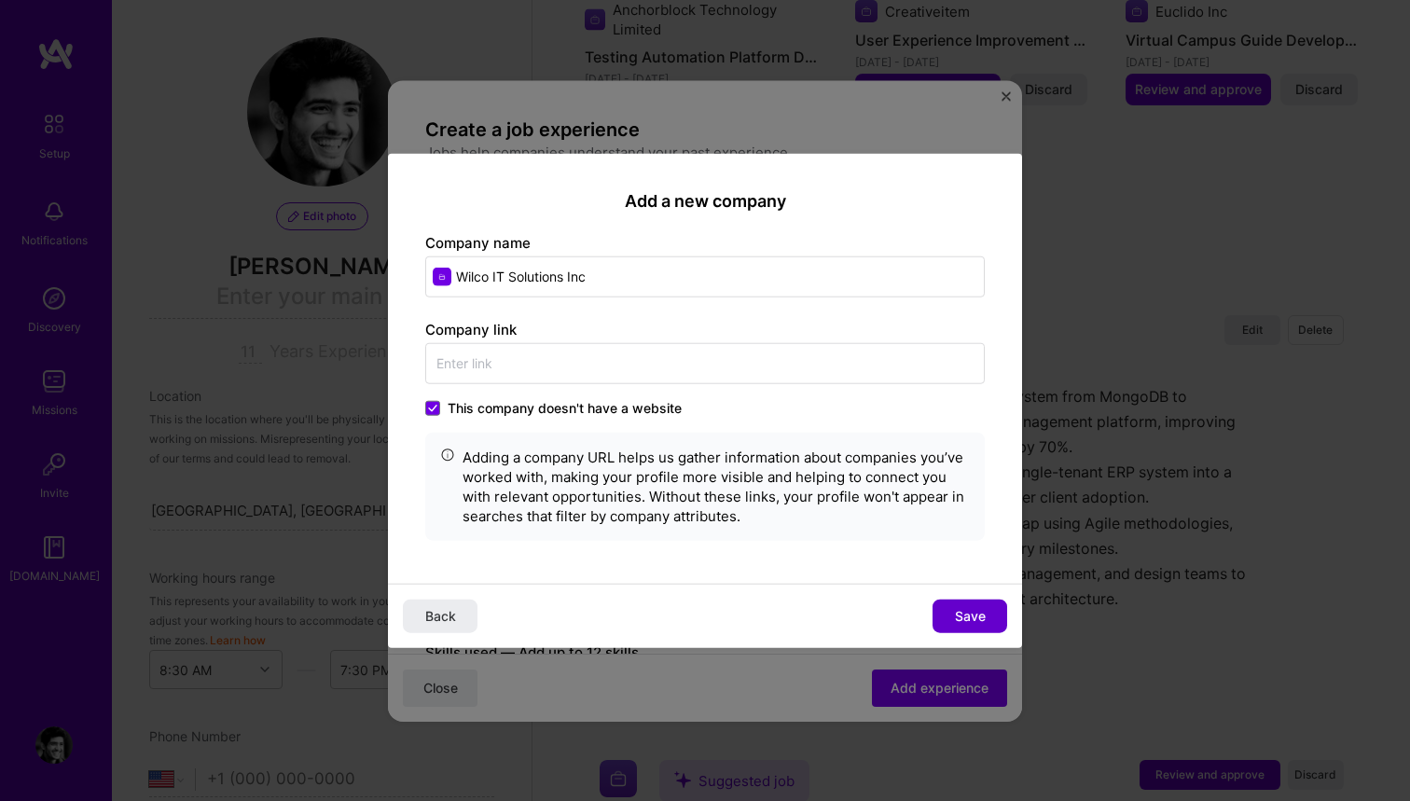
click at [970, 609] on span "Save" at bounding box center [970, 616] width 31 height 19
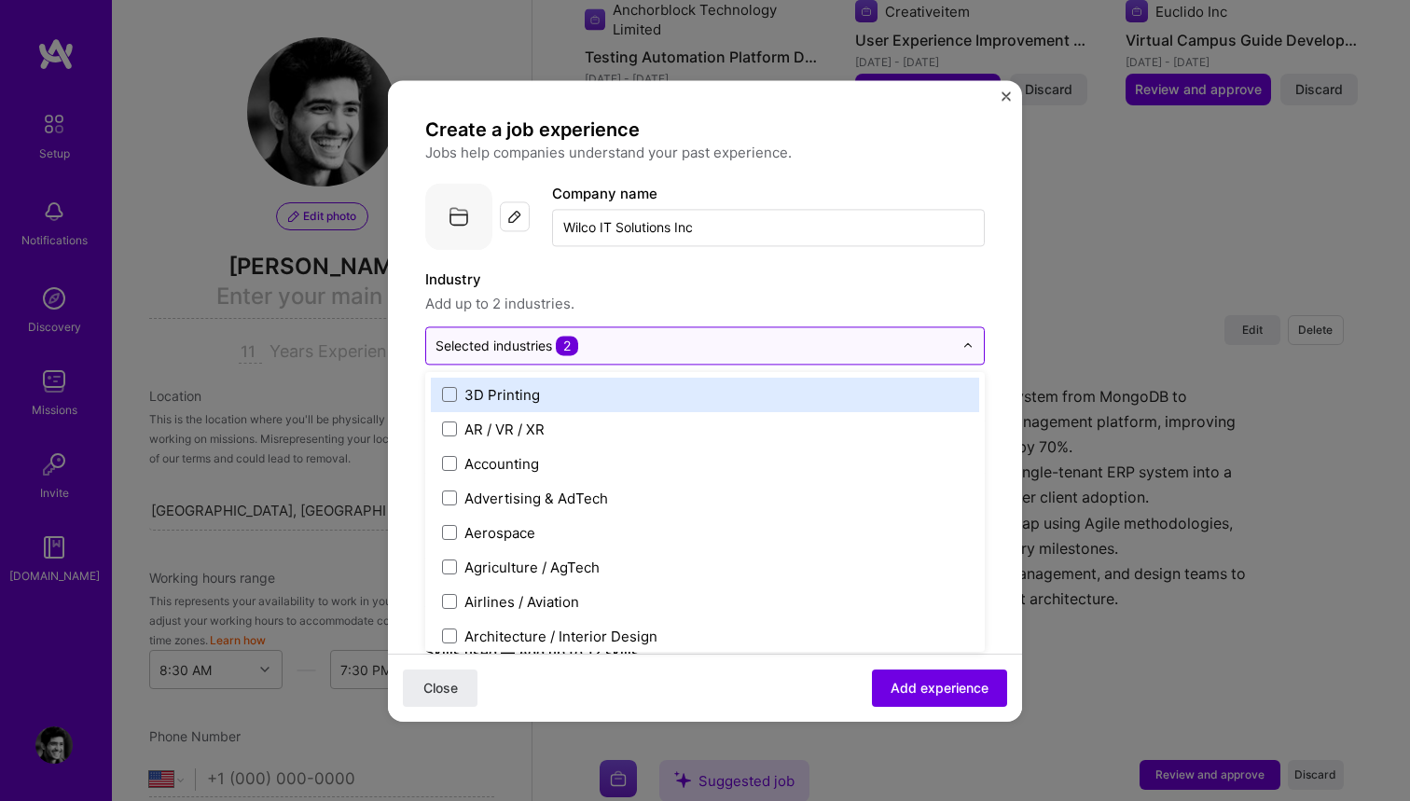
click at [708, 342] on input "text" at bounding box center [695, 346] width 518 height 20
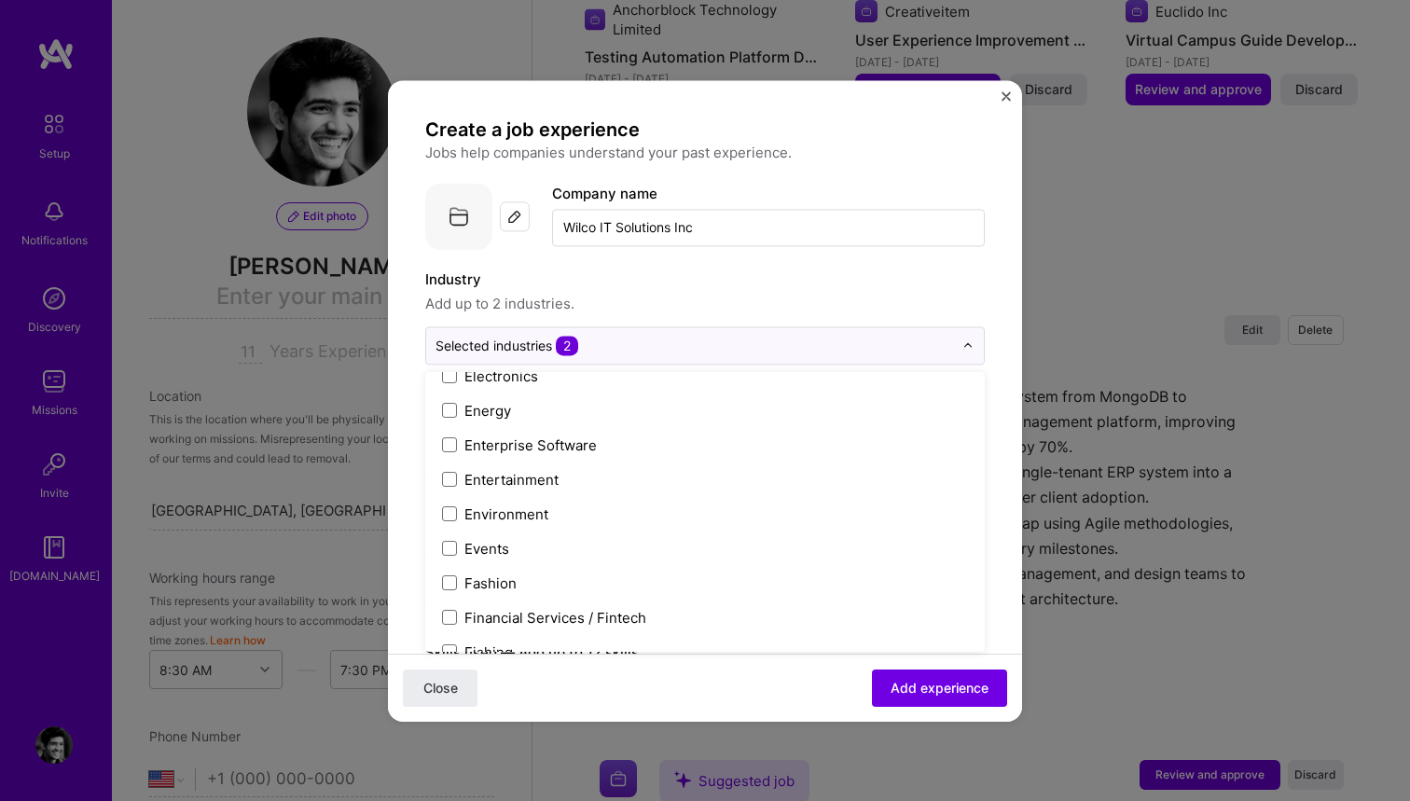
scroll to position [1745, 0]
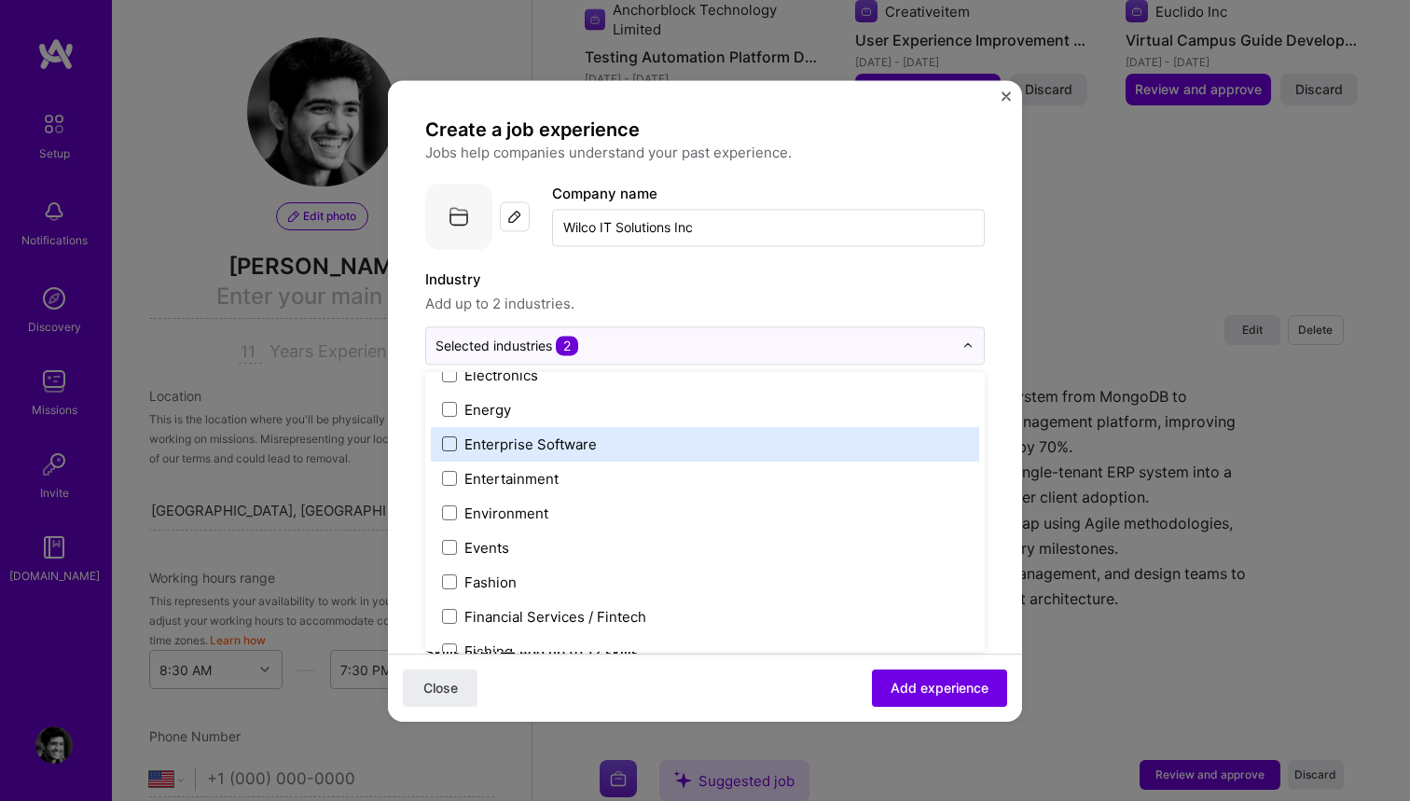
click at [446, 442] on span at bounding box center [449, 444] width 15 height 15
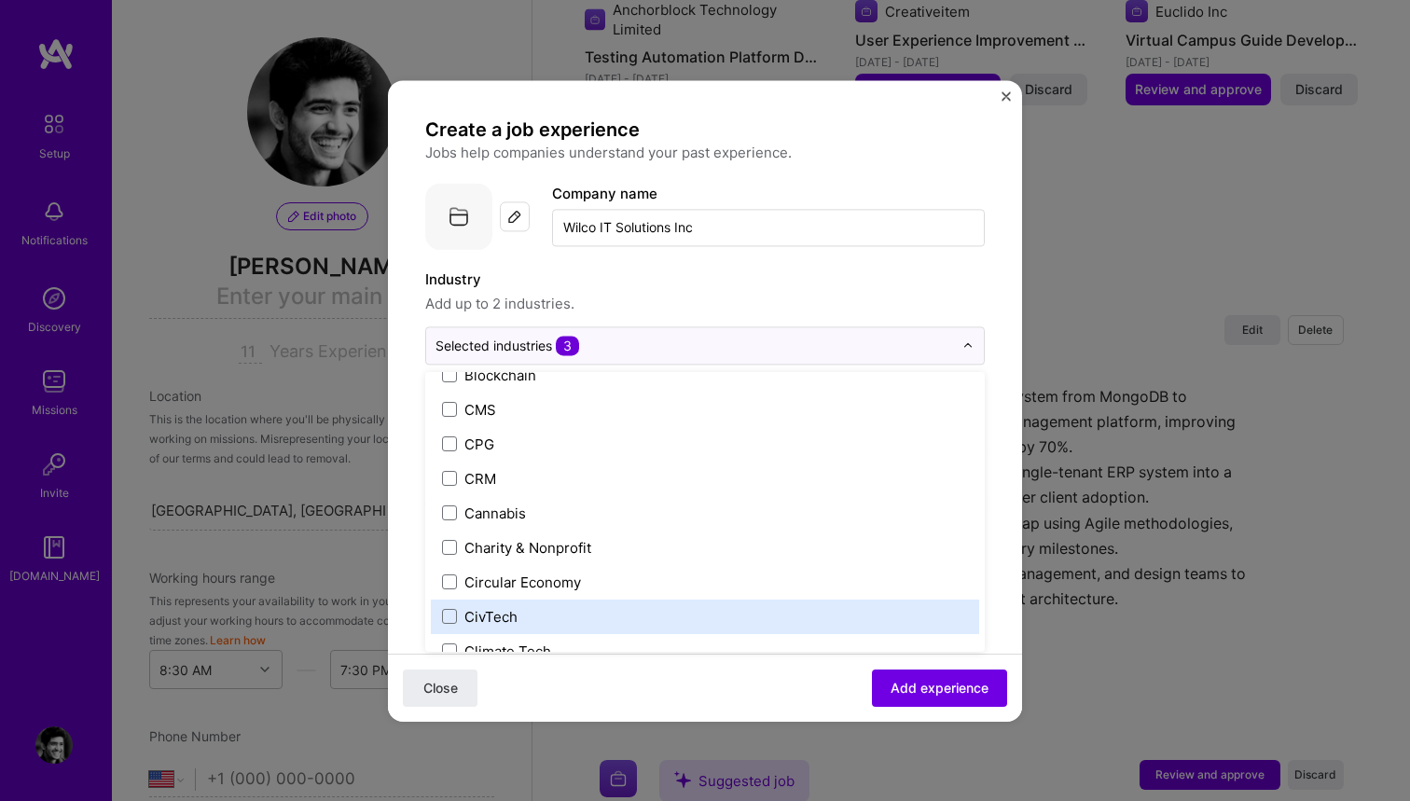
scroll to position [791, 0]
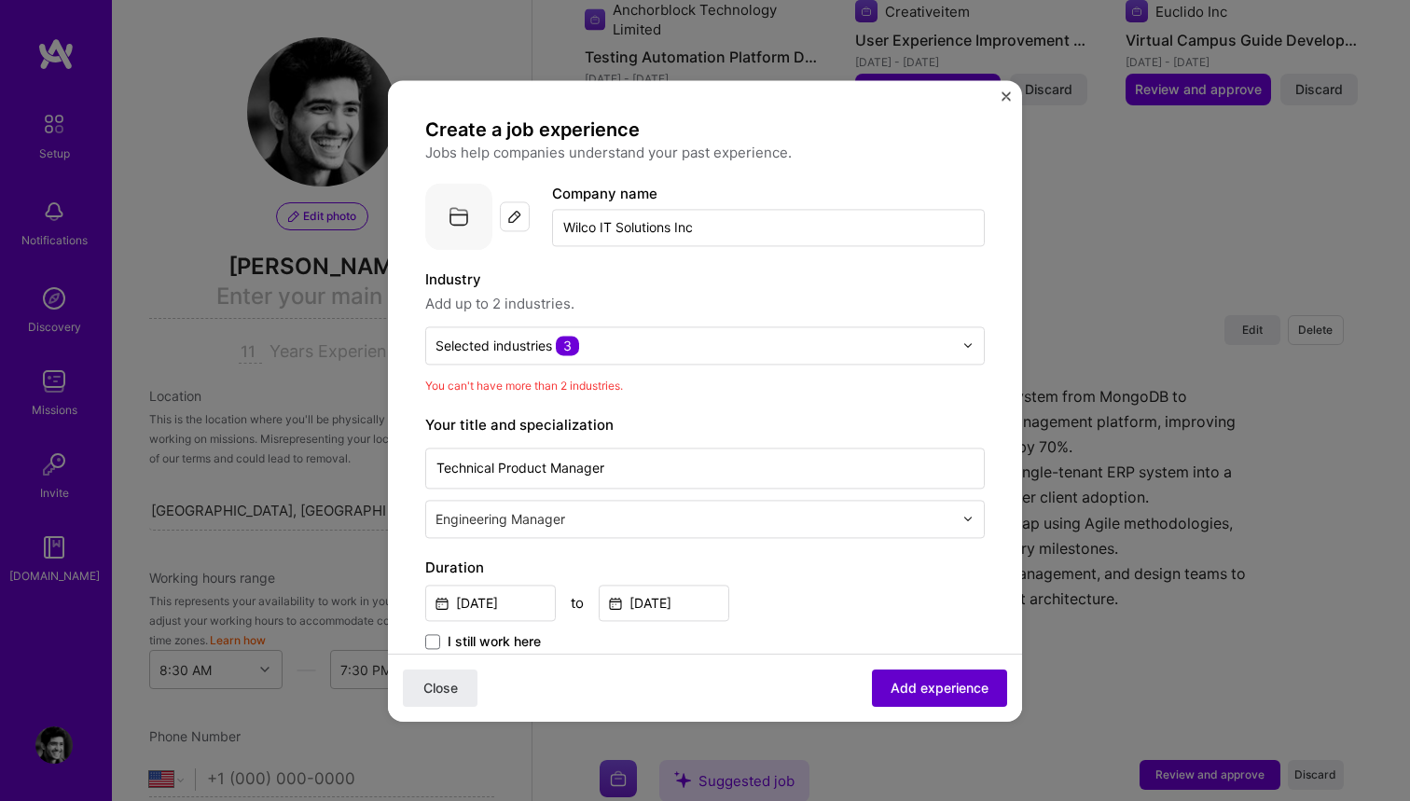
click at [917, 683] on span "Add experience" at bounding box center [940, 687] width 98 height 19
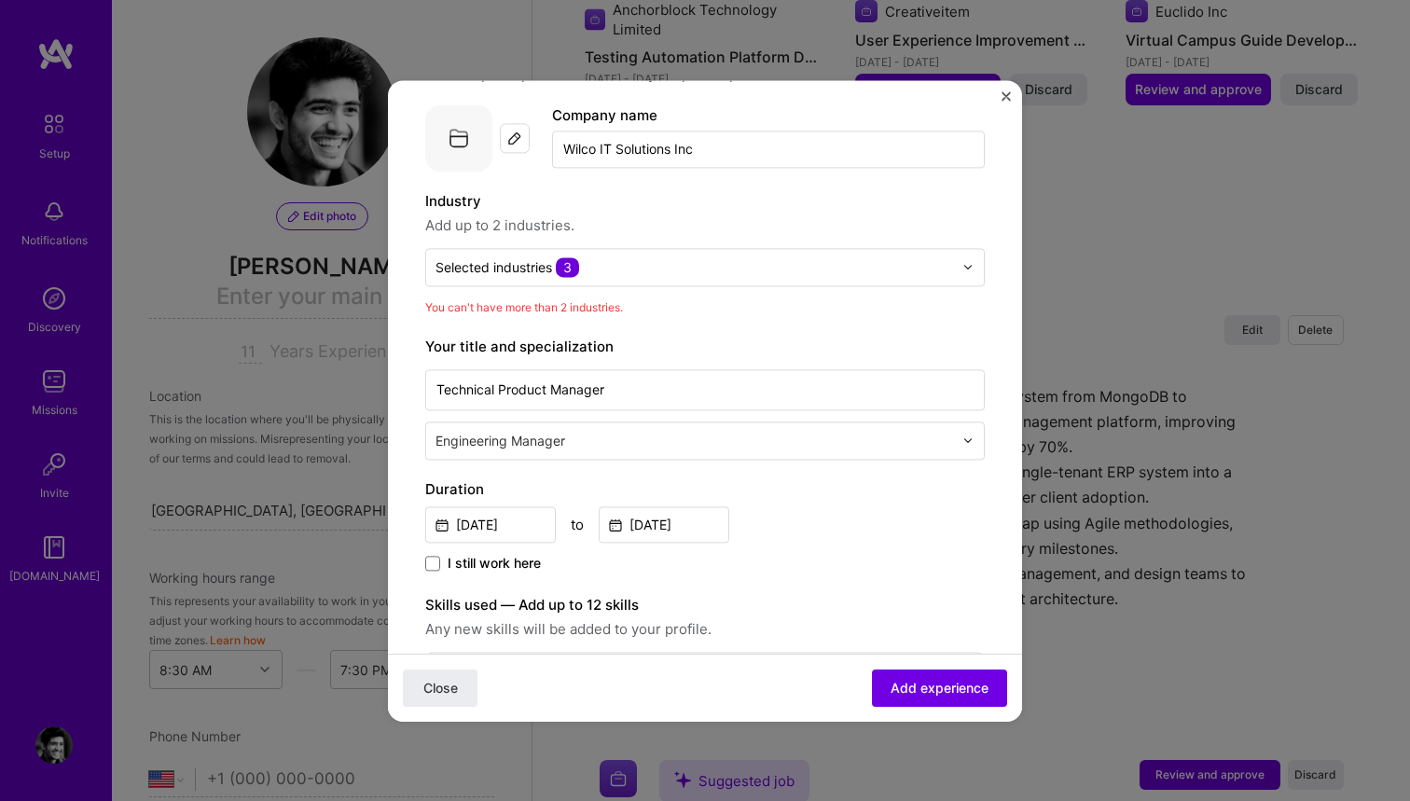
scroll to position [73, 0]
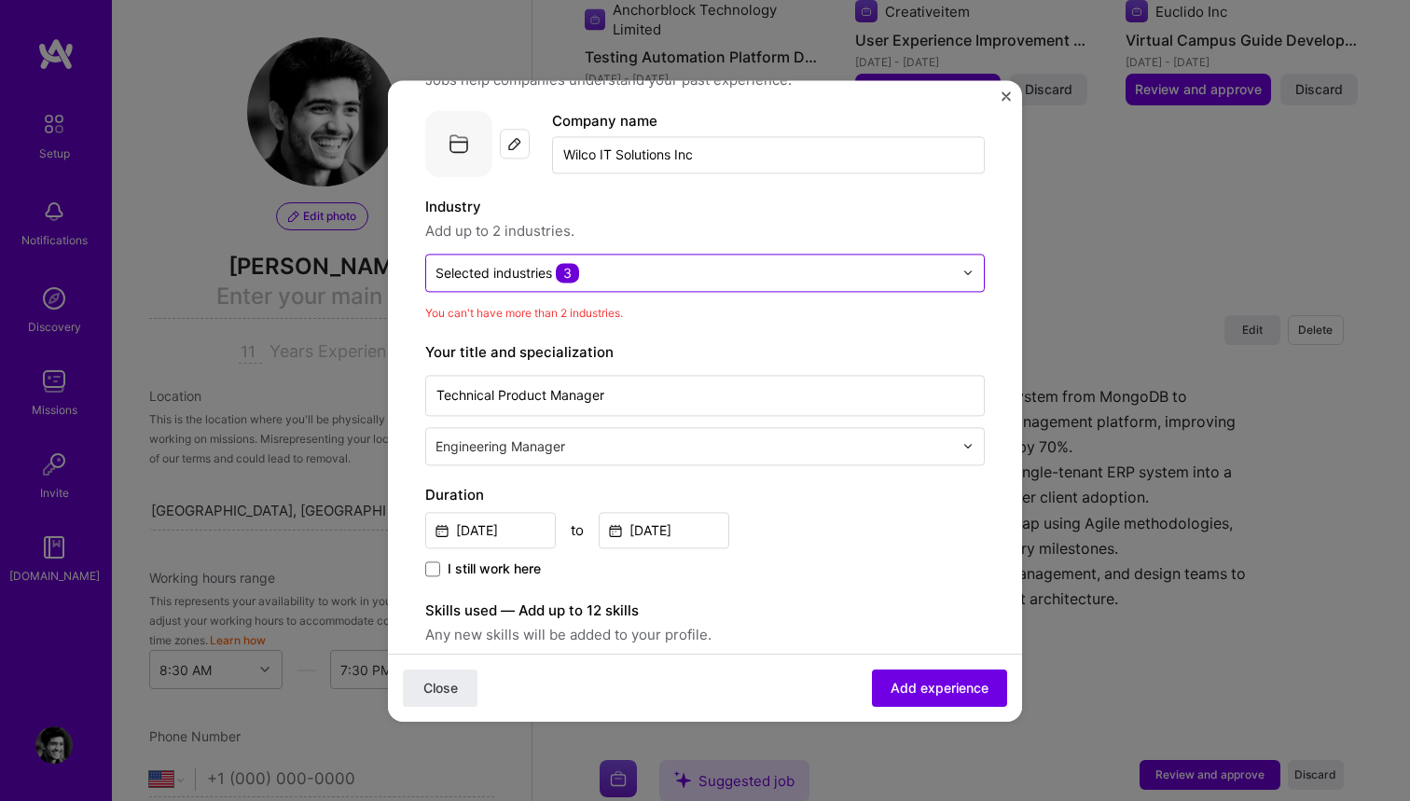
click at [654, 278] on input "text" at bounding box center [695, 273] width 518 height 20
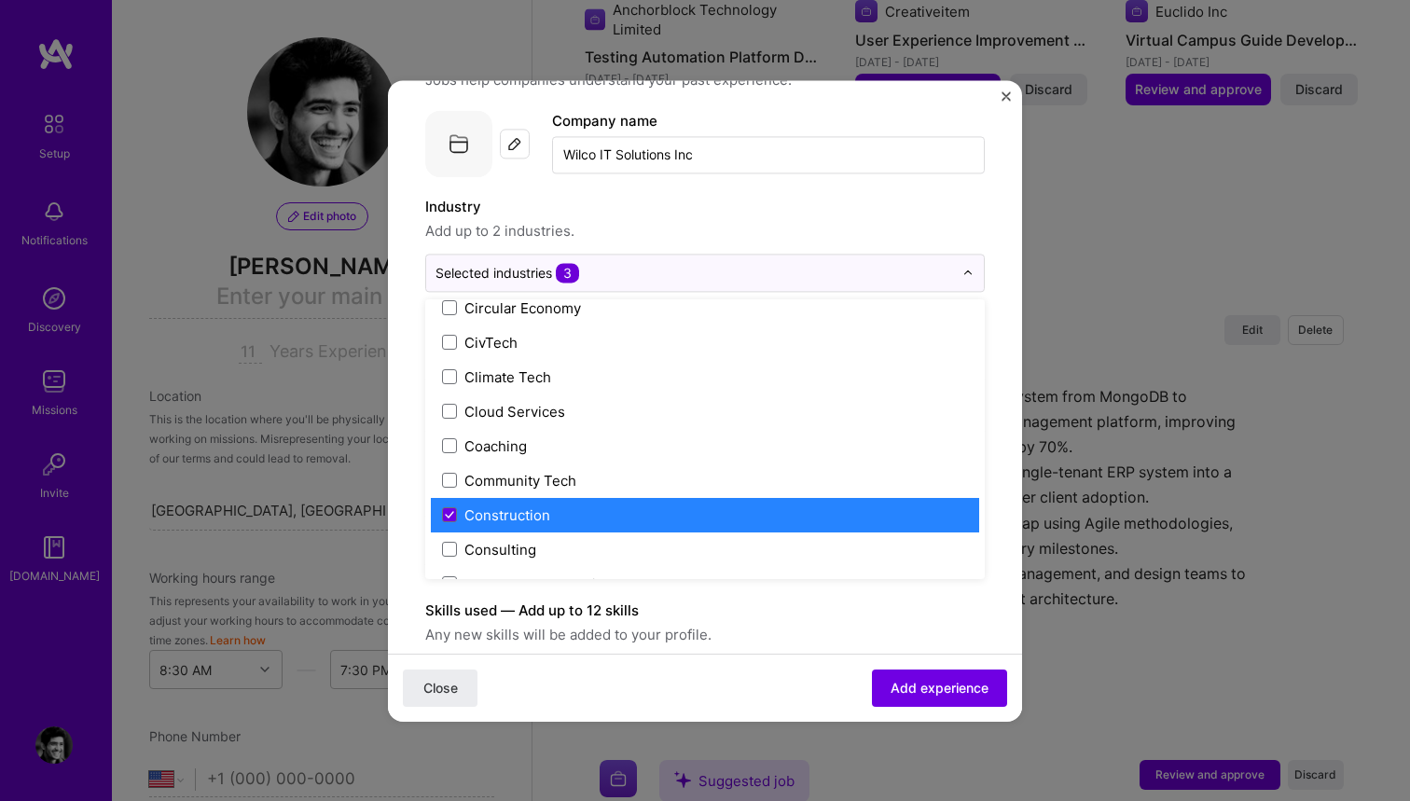
scroll to position [1154, 0]
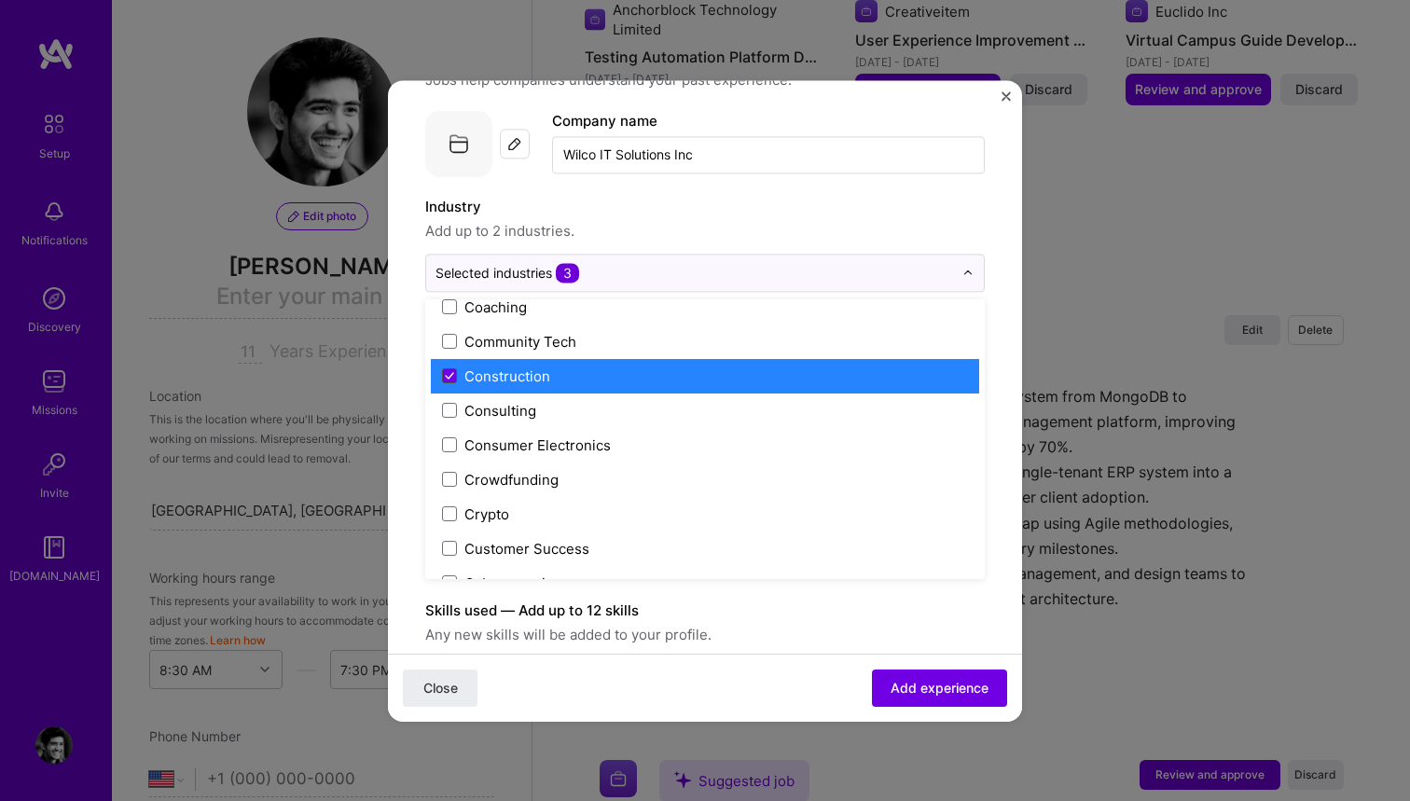
click at [450, 371] on span at bounding box center [449, 375] width 15 height 15
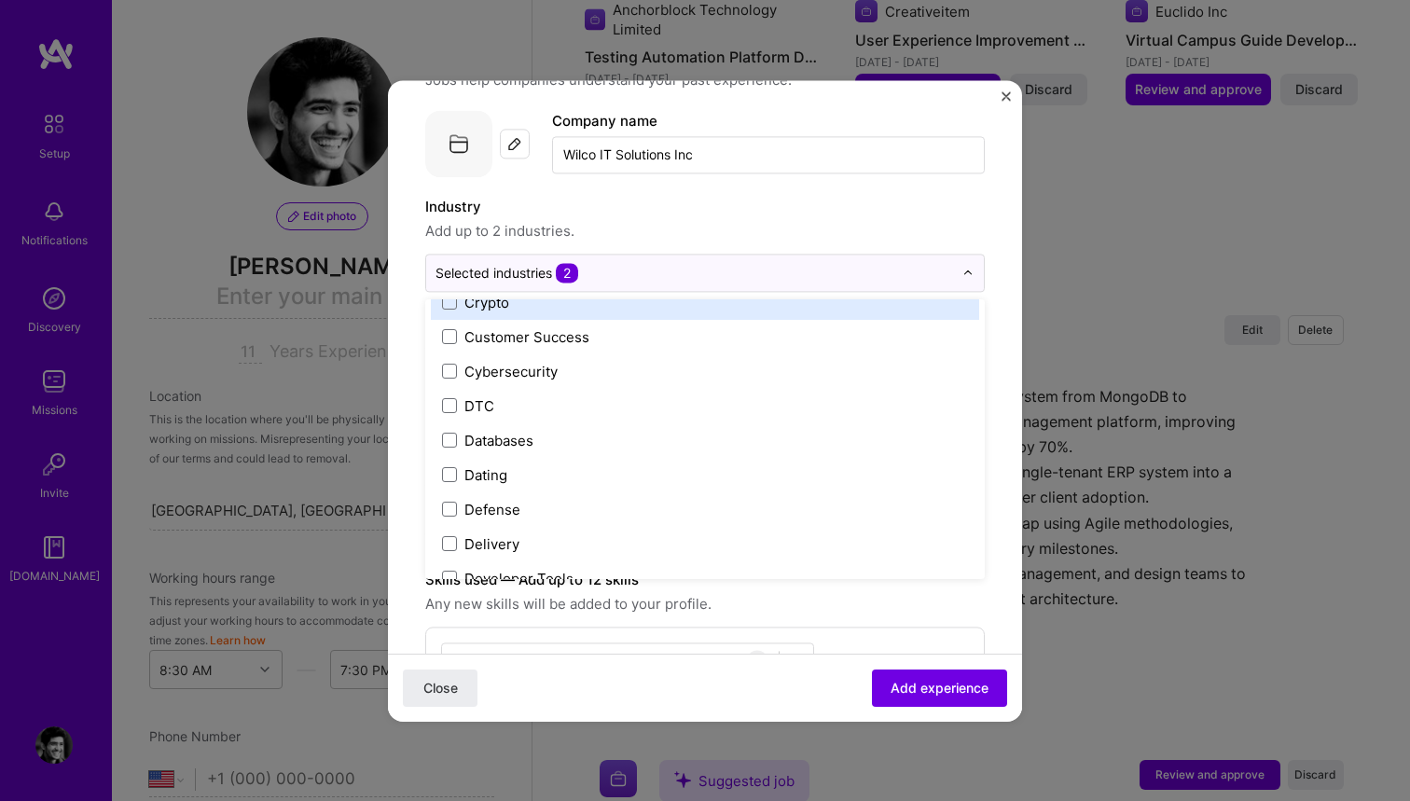
scroll to position [1410, 0]
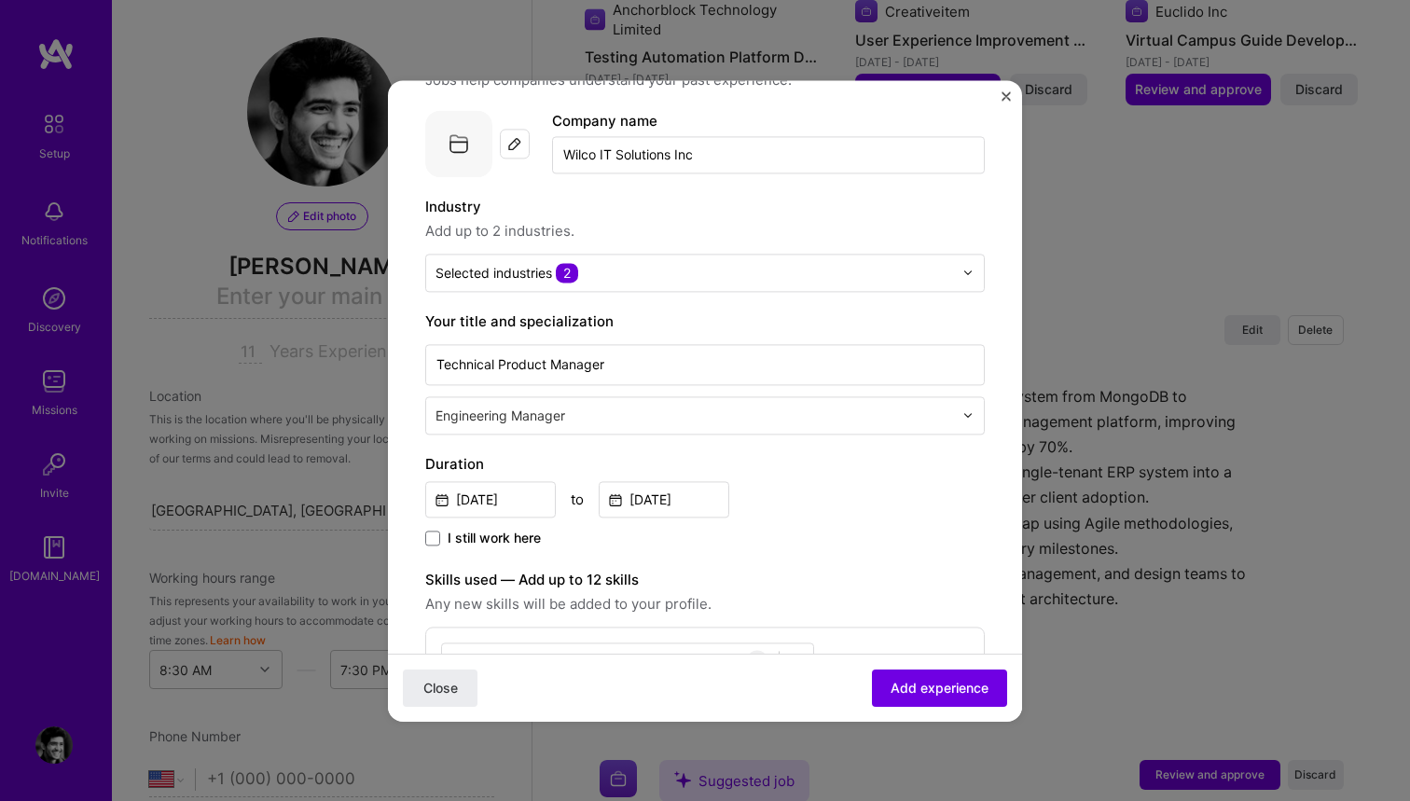
click at [941, 205] on label "Industry" at bounding box center [705, 207] width 560 height 22
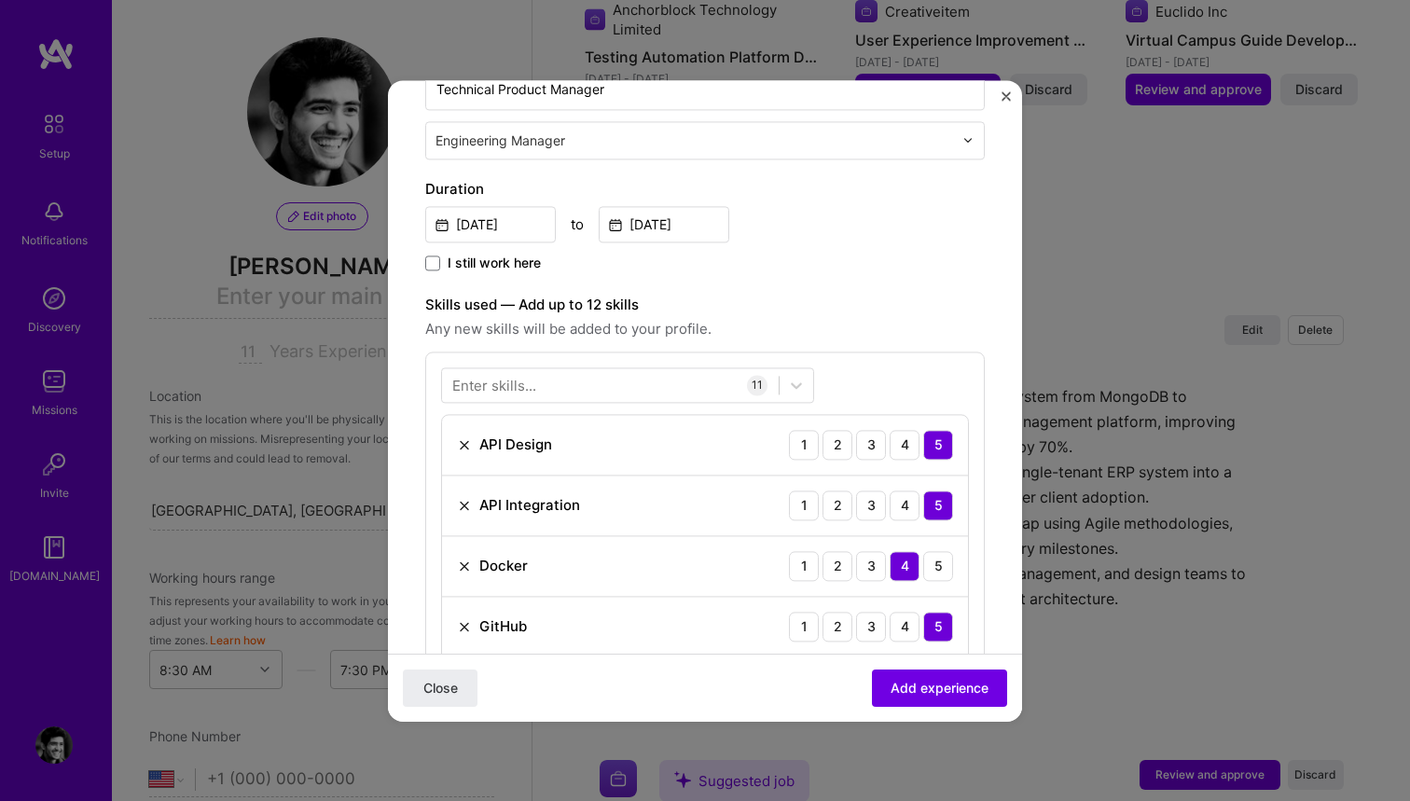
scroll to position [352, 0]
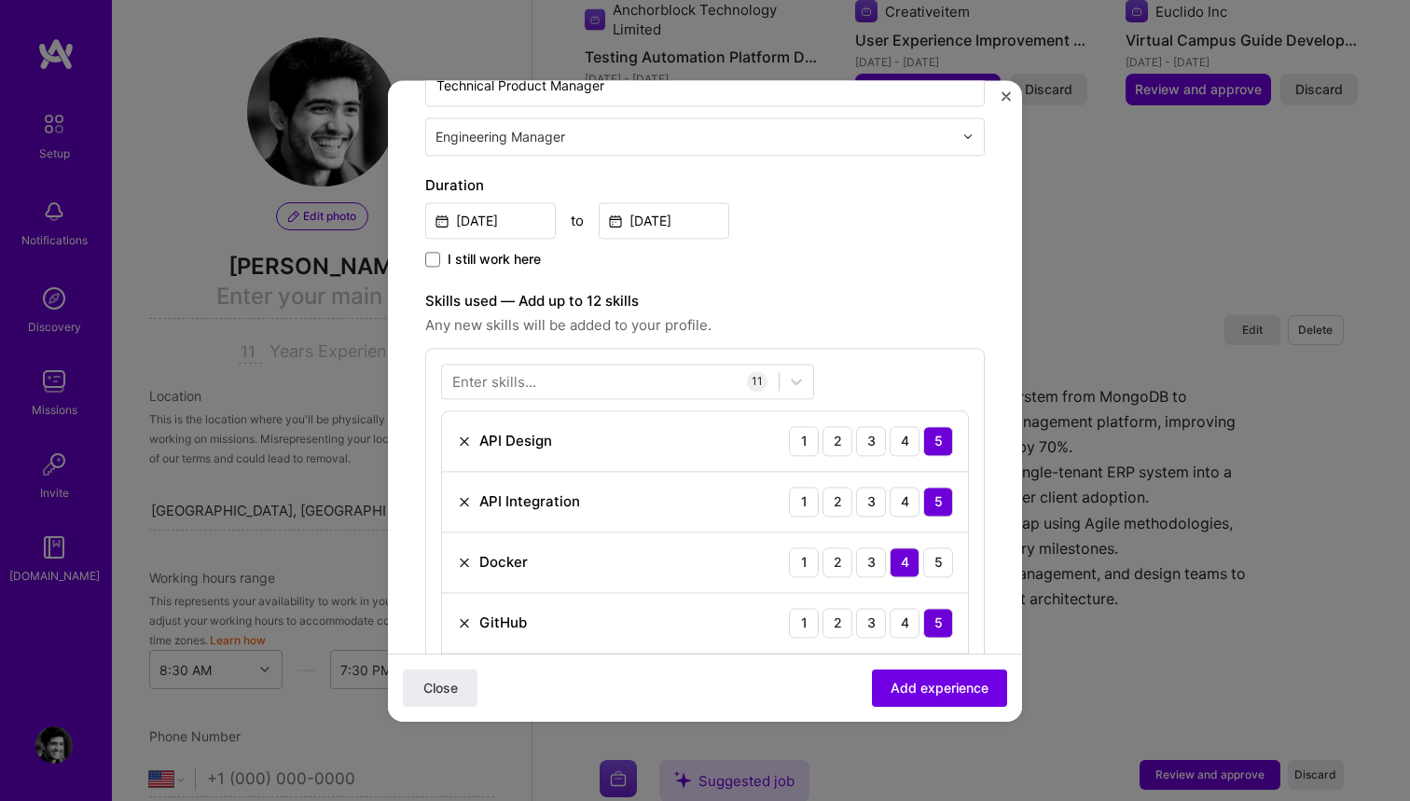
click at [471, 378] on div "Enter skills..." at bounding box center [494, 381] width 84 height 20
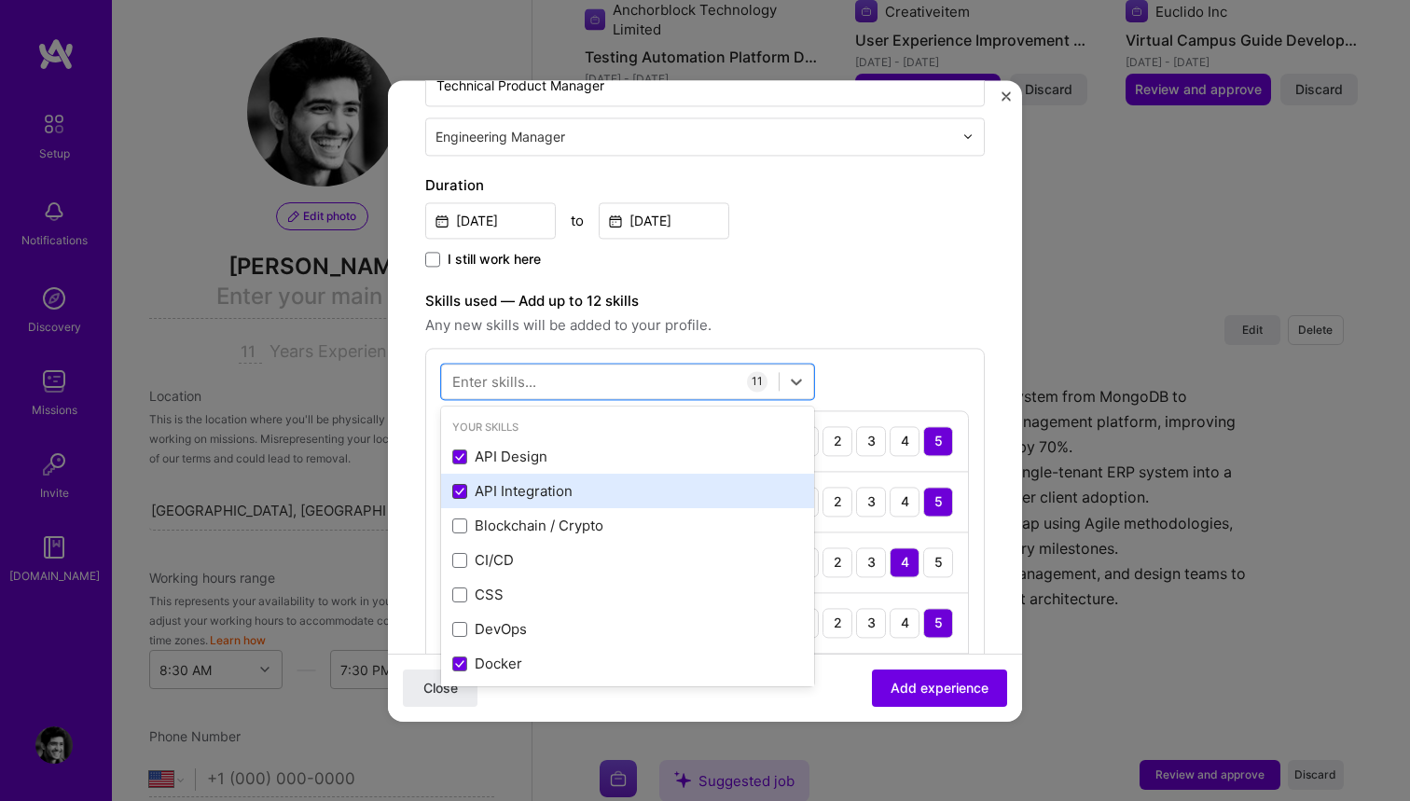
click at [460, 492] on icon at bounding box center [459, 491] width 9 height 7
click at [0, 0] on input "checkbox" at bounding box center [0, 0] width 0 height 0
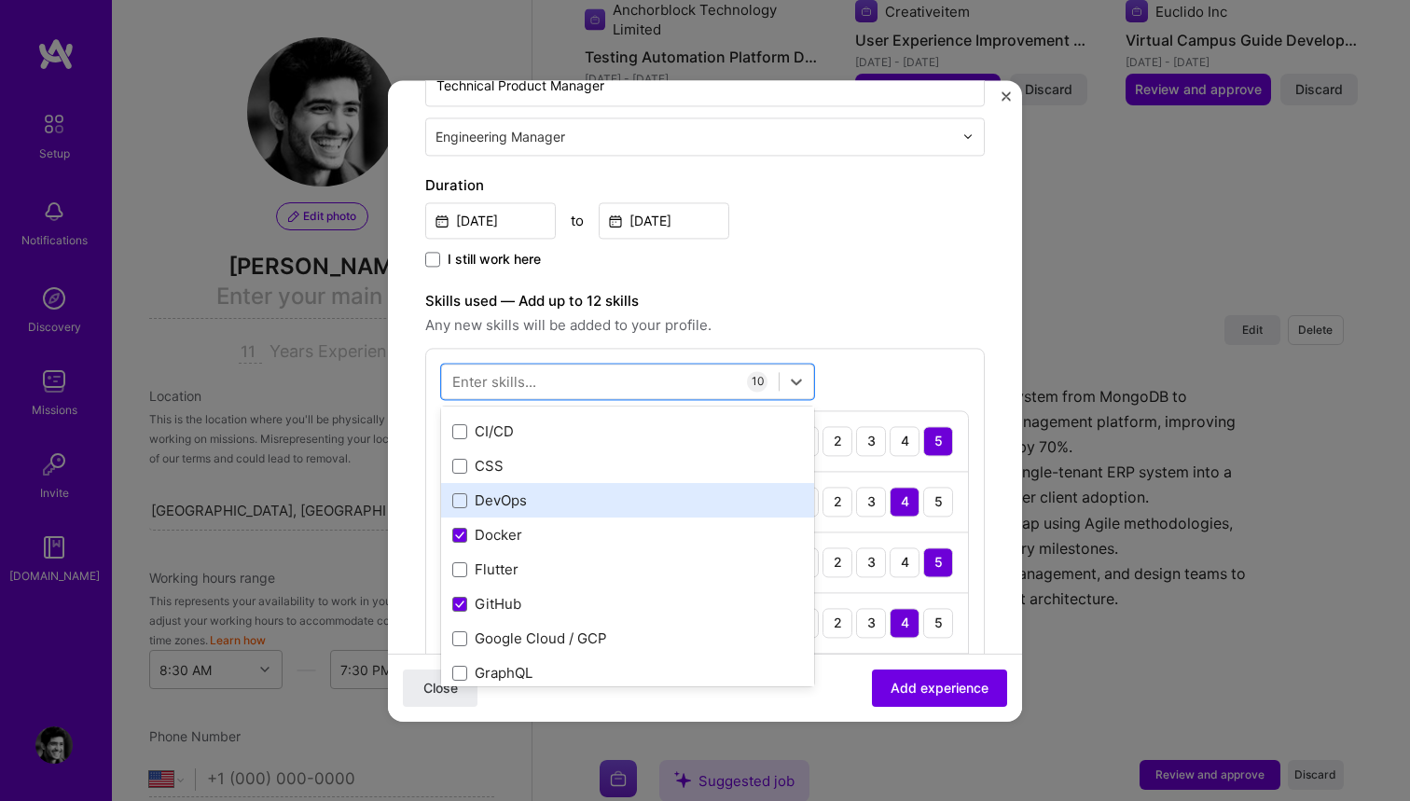
scroll to position [165, 0]
click at [456, 496] on icon at bounding box center [459, 498] width 9 height 7
click at [0, 0] on input "checkbox" at bounding box center [0, 0] width 0 height 0
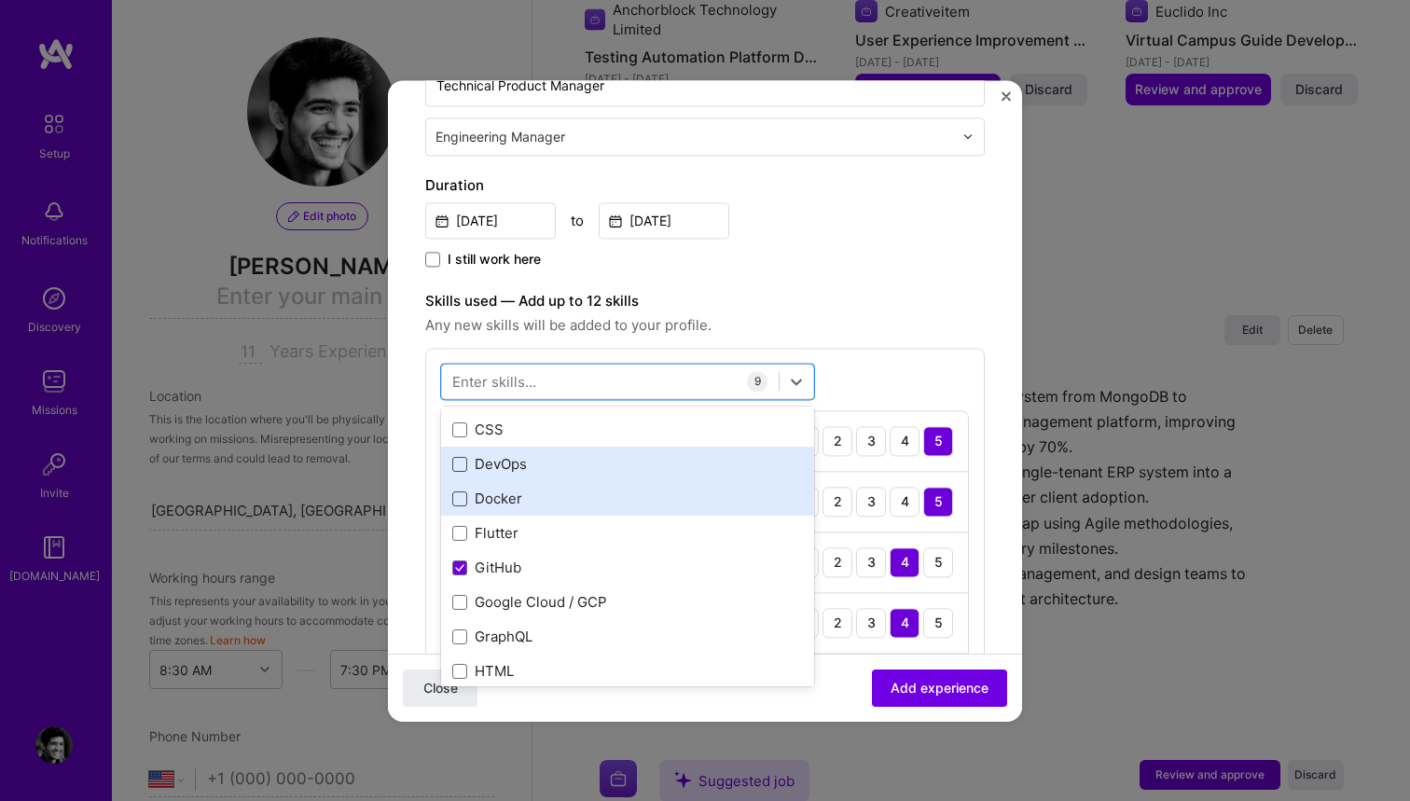
click at [461, 465] on span at bounding box center [459, 464] width 15 height 15
click at [0, 0] on input "checkbox" at bounding box center [0, 0] width 0 height 0
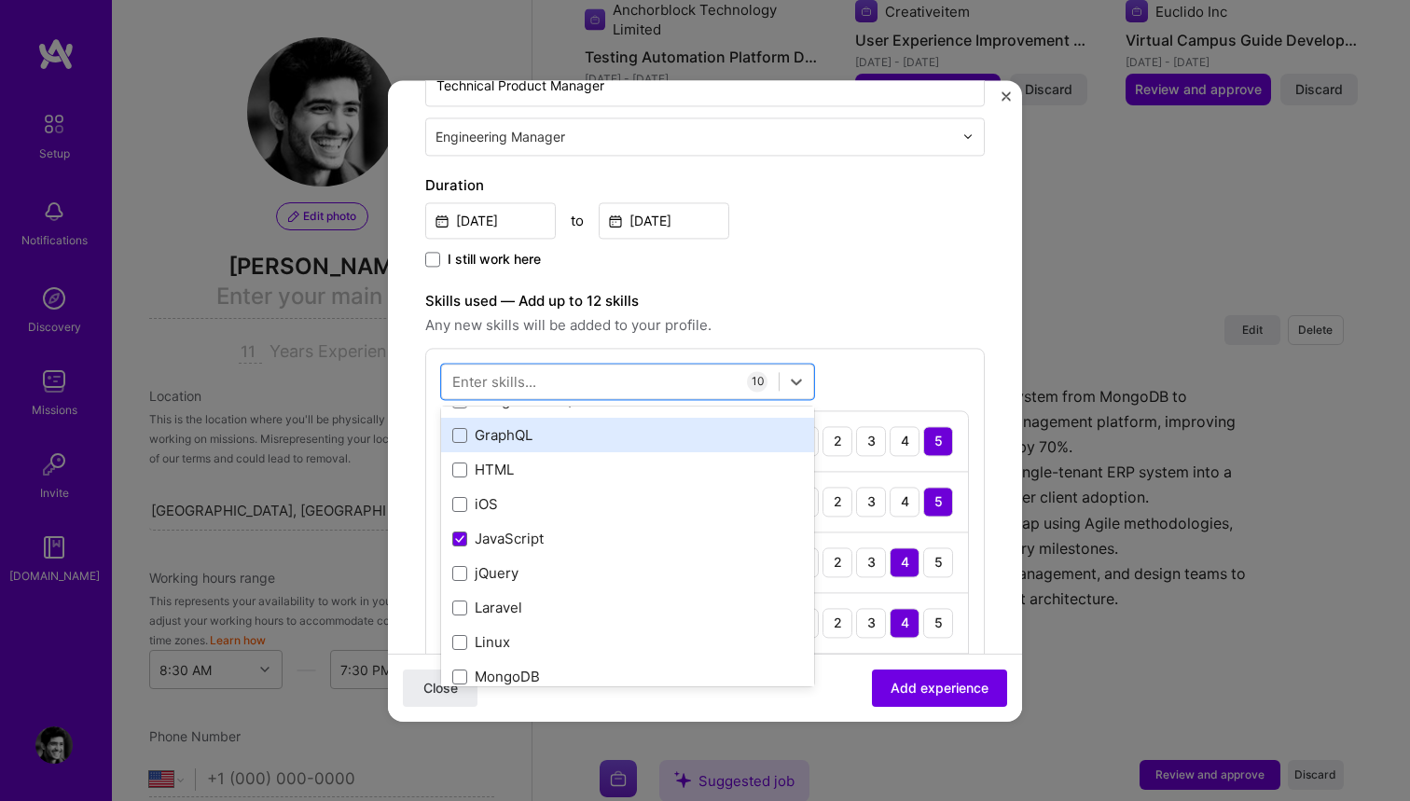
scroll to position [383, 0]
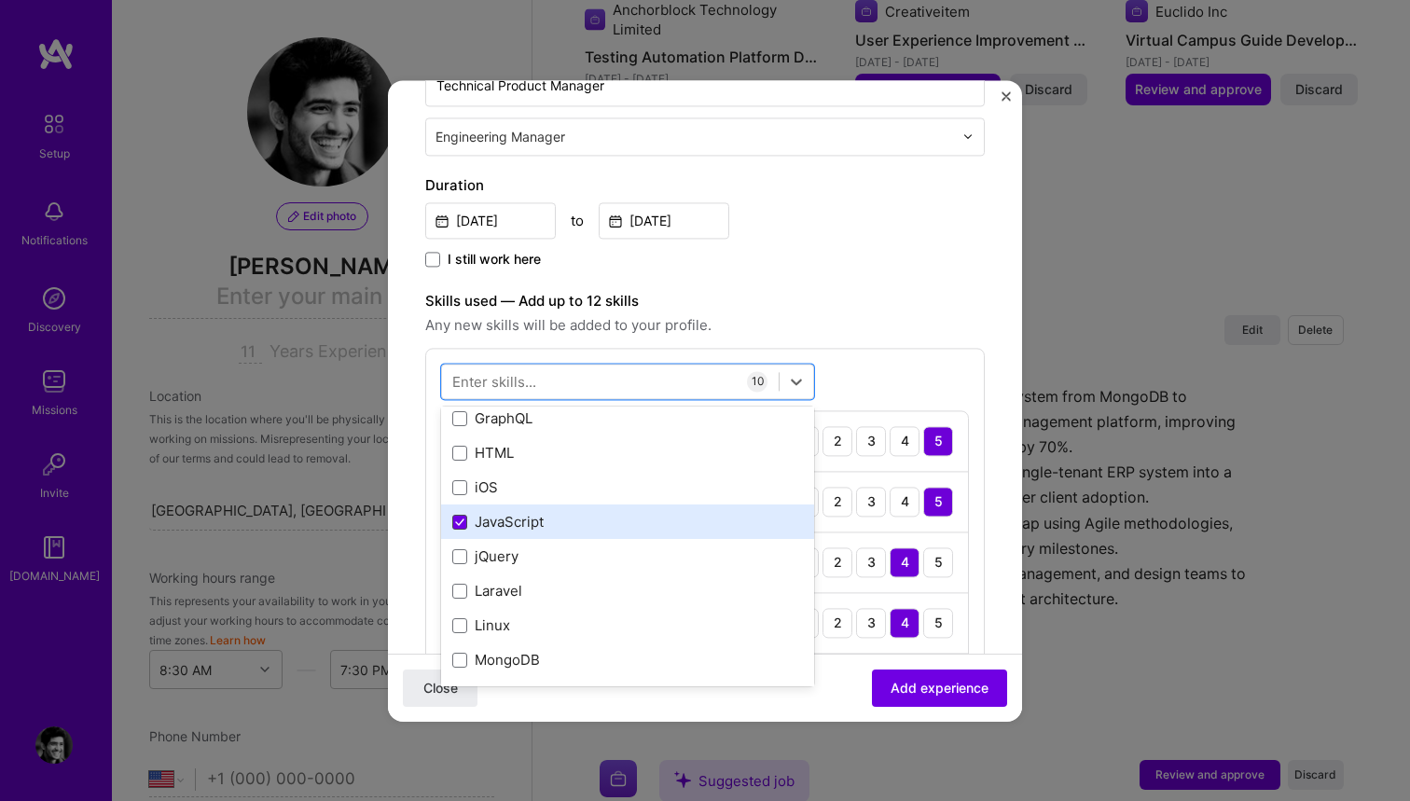
click at [457, 519] on icon at bounding box center [459, 522] width 9 height 7
click at [0, 0] on input "checkbox" at bounding box center [0, 0] width 0 height 0
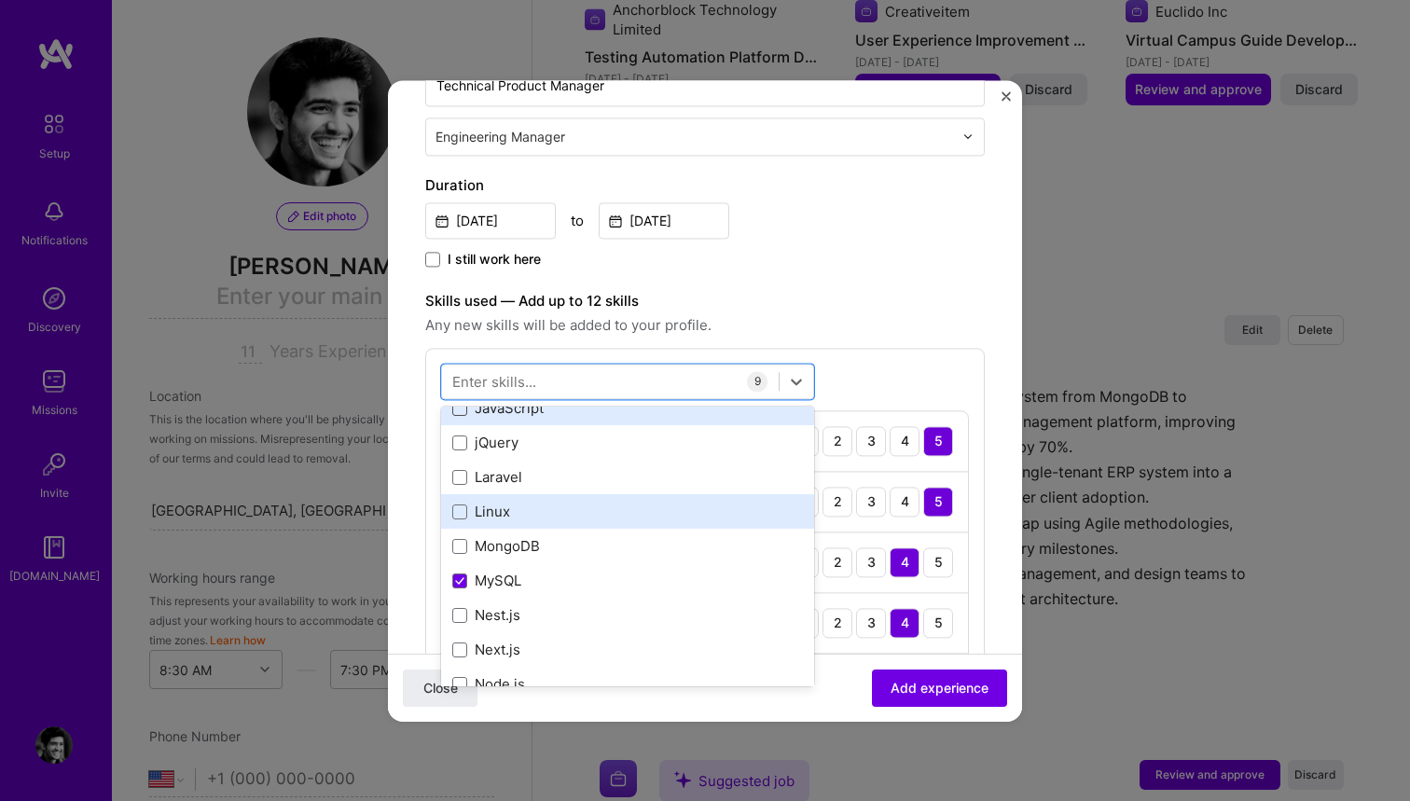
scroll to position [528, 0]
click at [461, 517] on span at bounding box center [459, 515] width 15 height 15
click at [0, 0] on input "checkbox" at bounding box center [0, 0] width 0 height 0
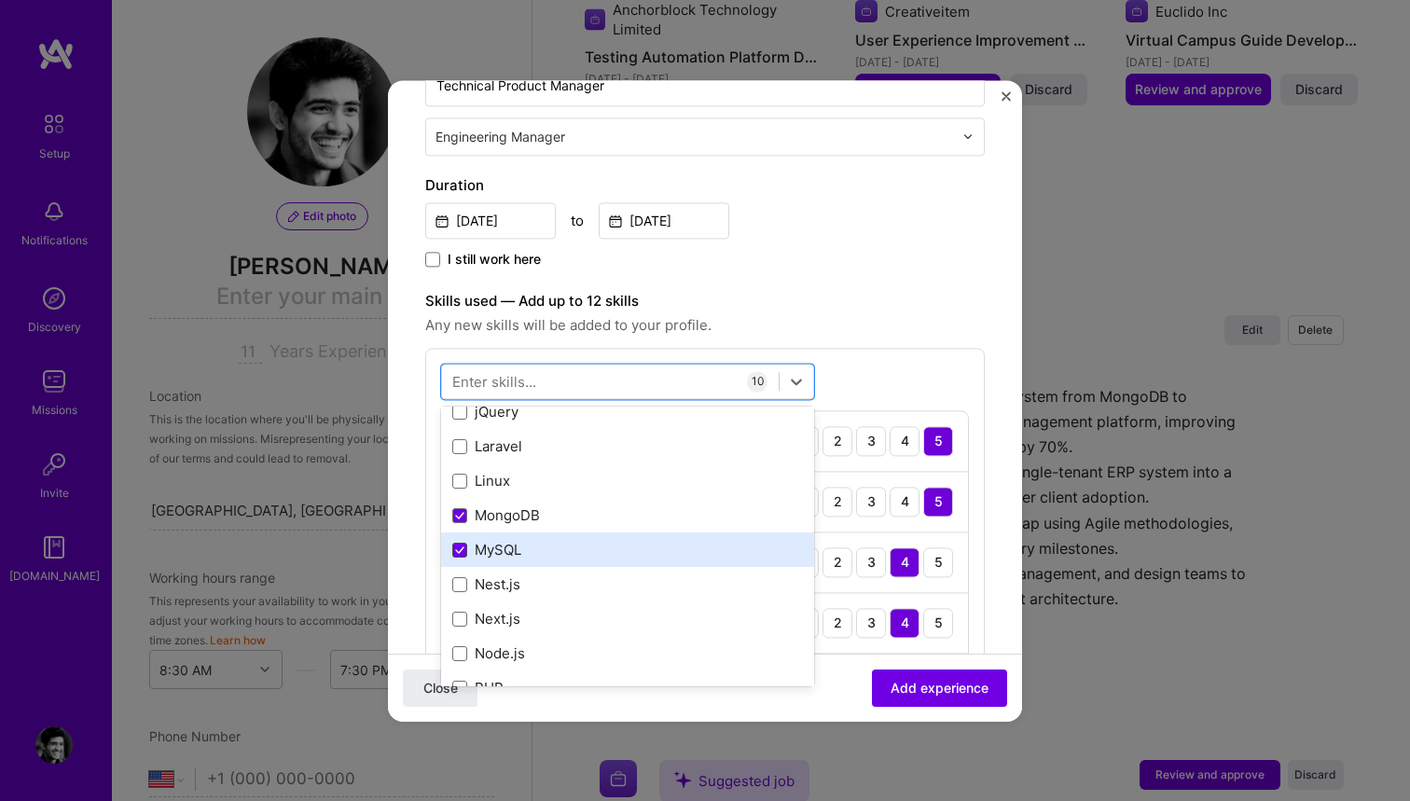
click at [464, 553] on icon at bounding box center [459, 550] width 9 height 7
click at [0, 0] on input "checkbox" at bounding box center [0, 0] width 0 height 0
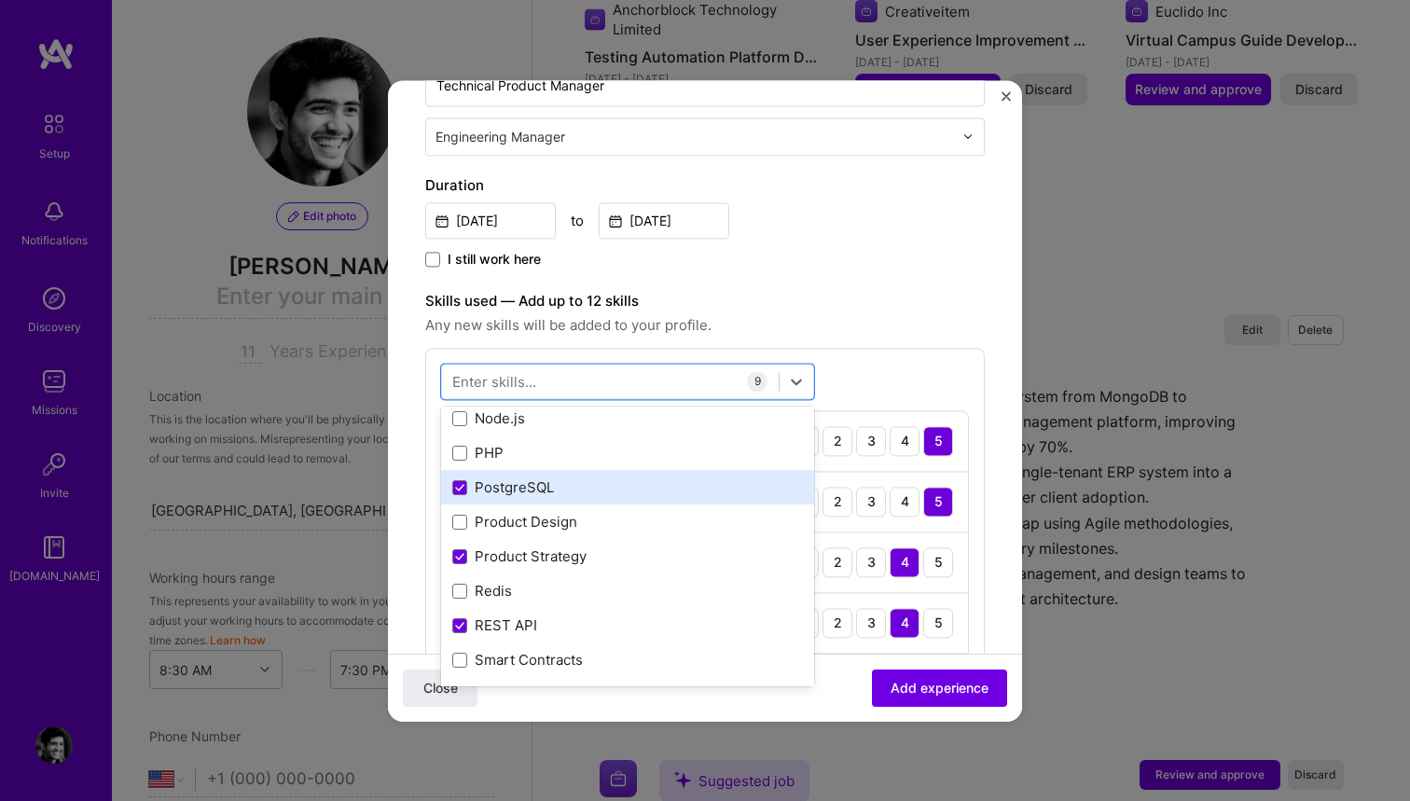
scroll to position [800, 0]
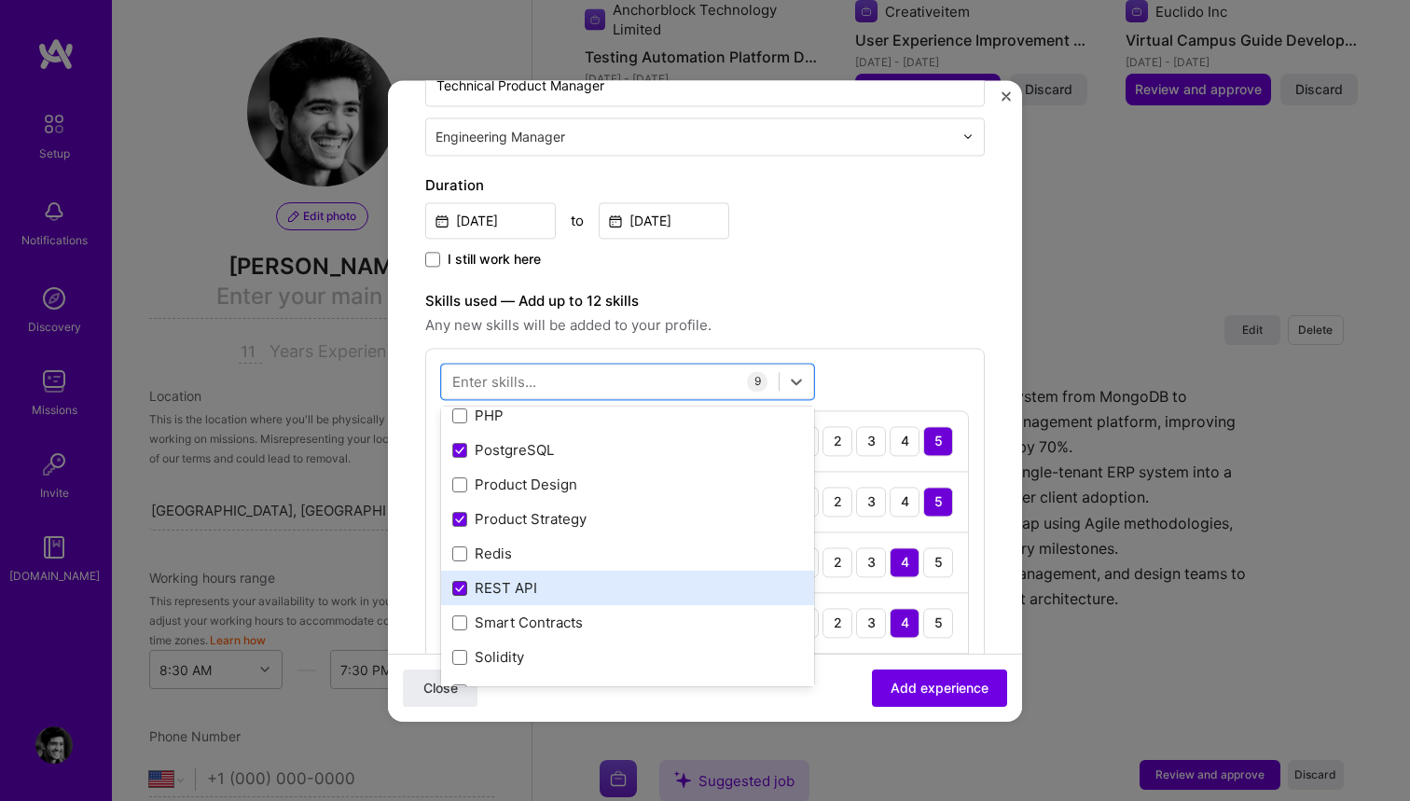
click at [461, 585] on icon at bounding box center [459, 588] width 9 height 7
click at [0, 0] on input "checkbox" at bounding box center [0, 0] width 0 height 0
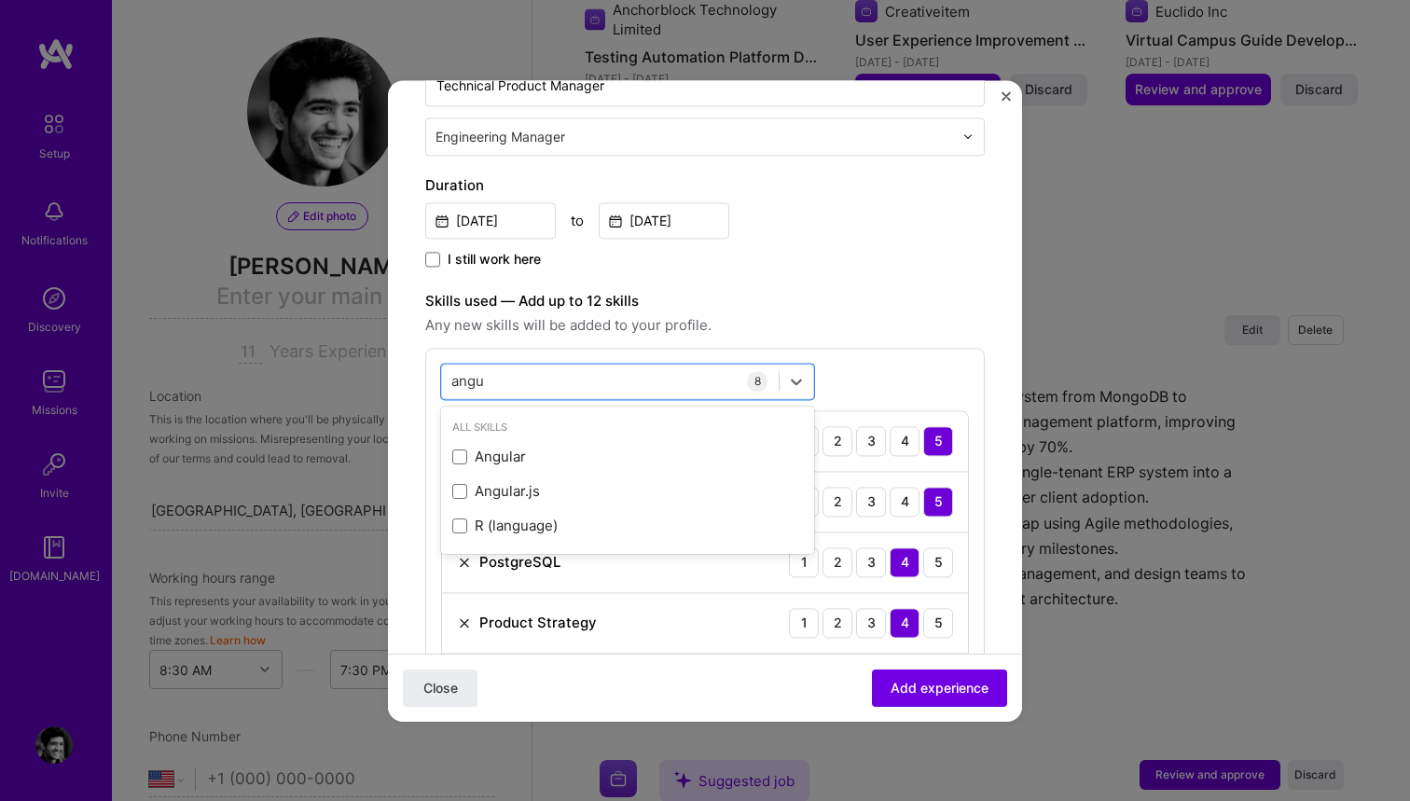
scroll to position [0, 0]
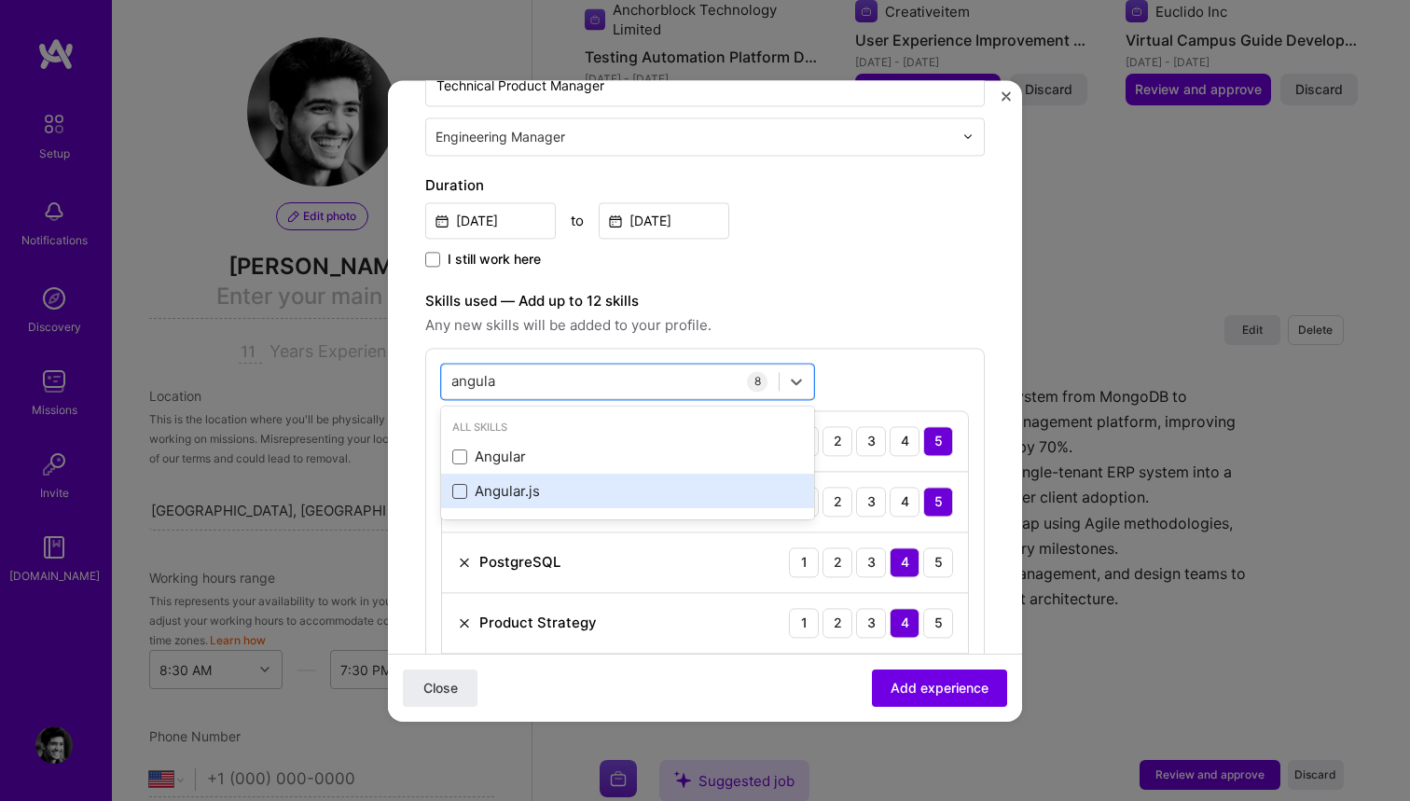
click at [458, 491] on span at bounding box center [459, 491] width 15 height 15
click at [0, 0] on input "checkbox" at bounding box center [0, 0] width 0 height 0
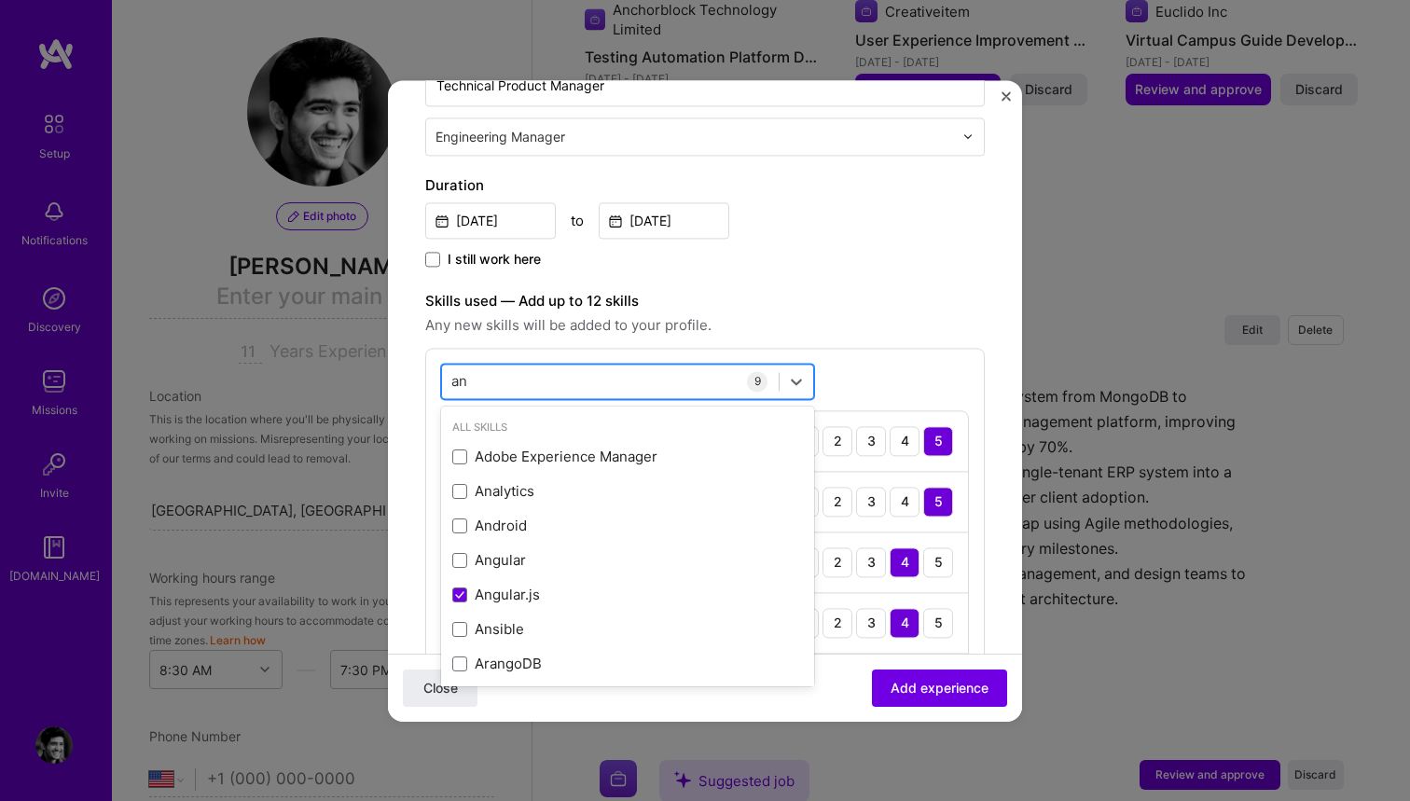
type input "a"
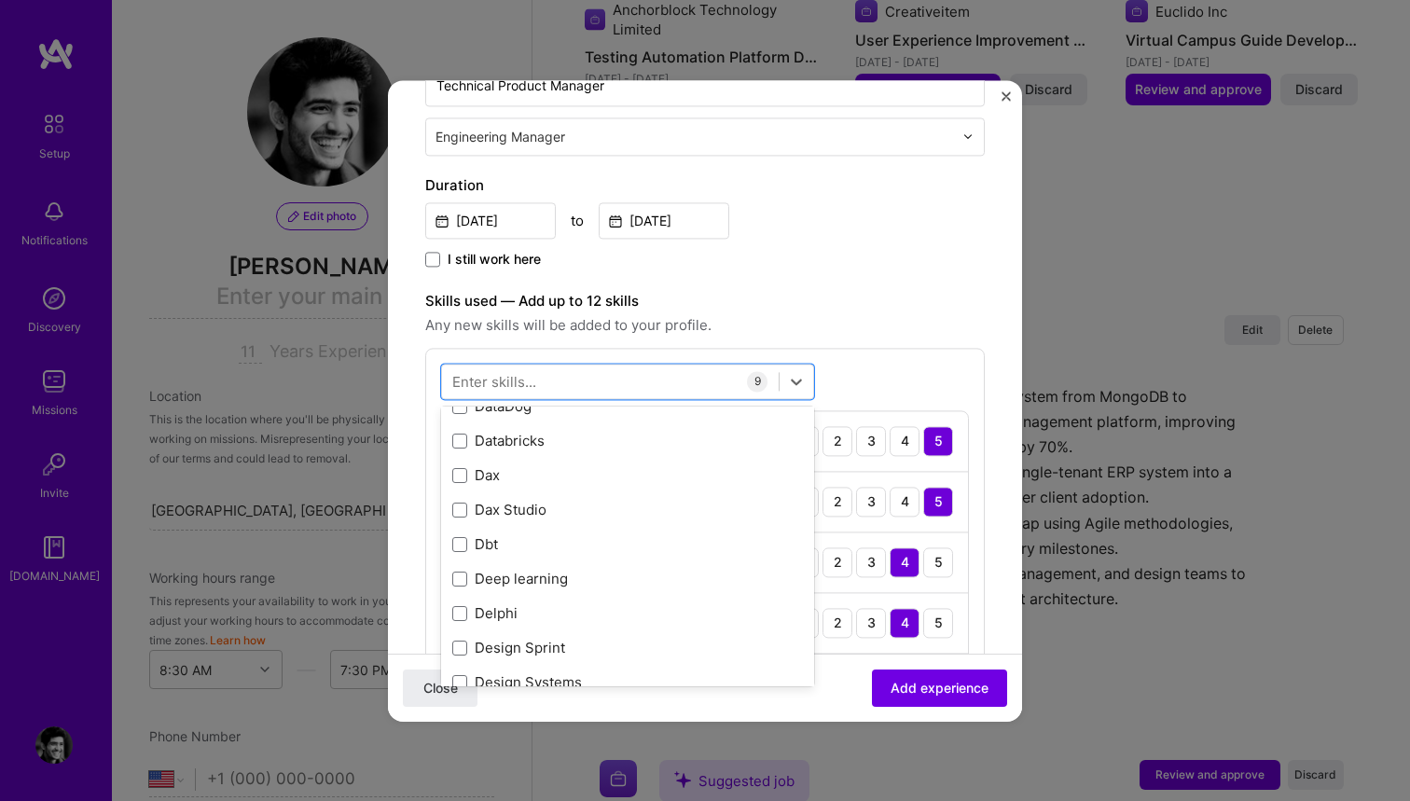
scroll to position [4333, 0]
click at [859, 308] on label "Skills used — Add up to 12 skills" at bounding box center [705, 301] width 560 height 22
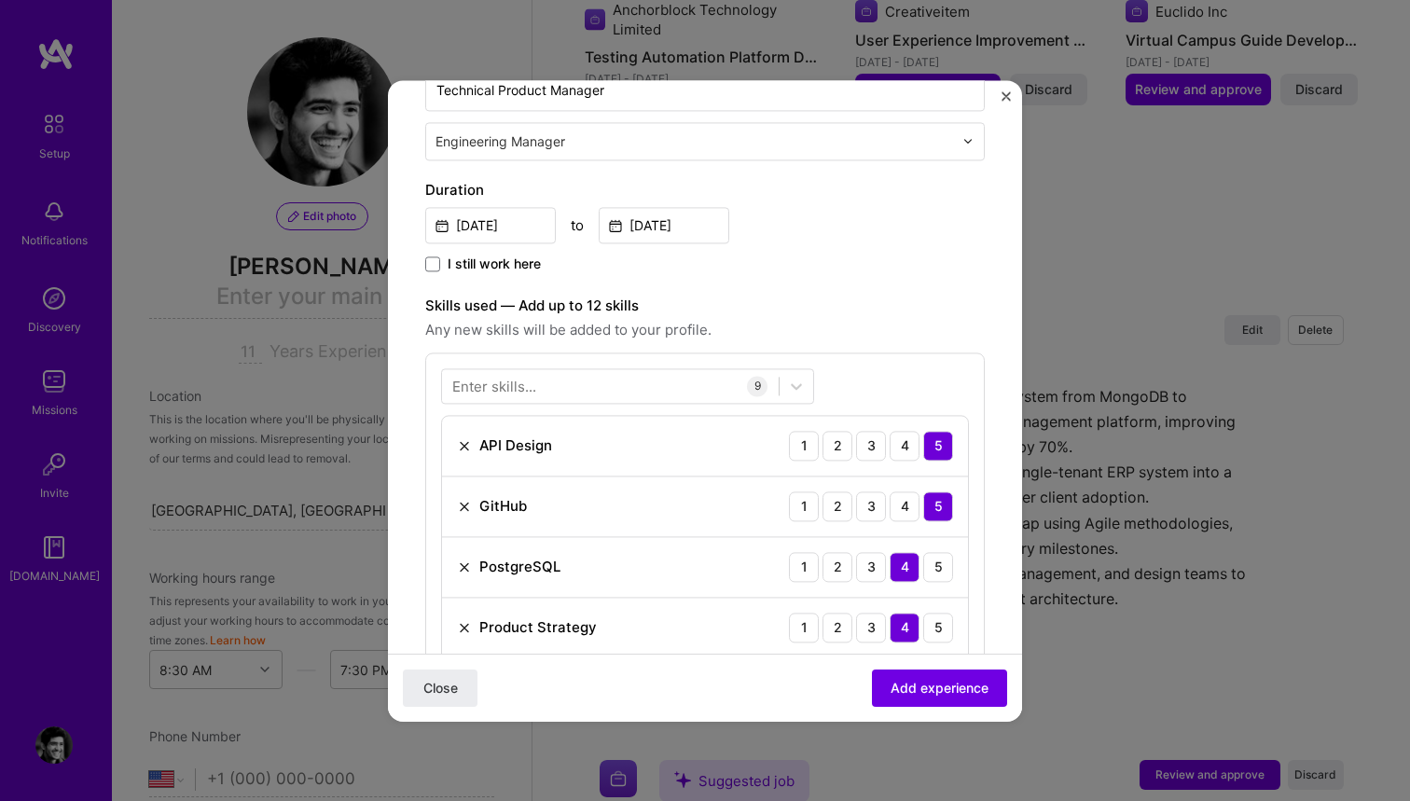
scroll to position [298, 0]
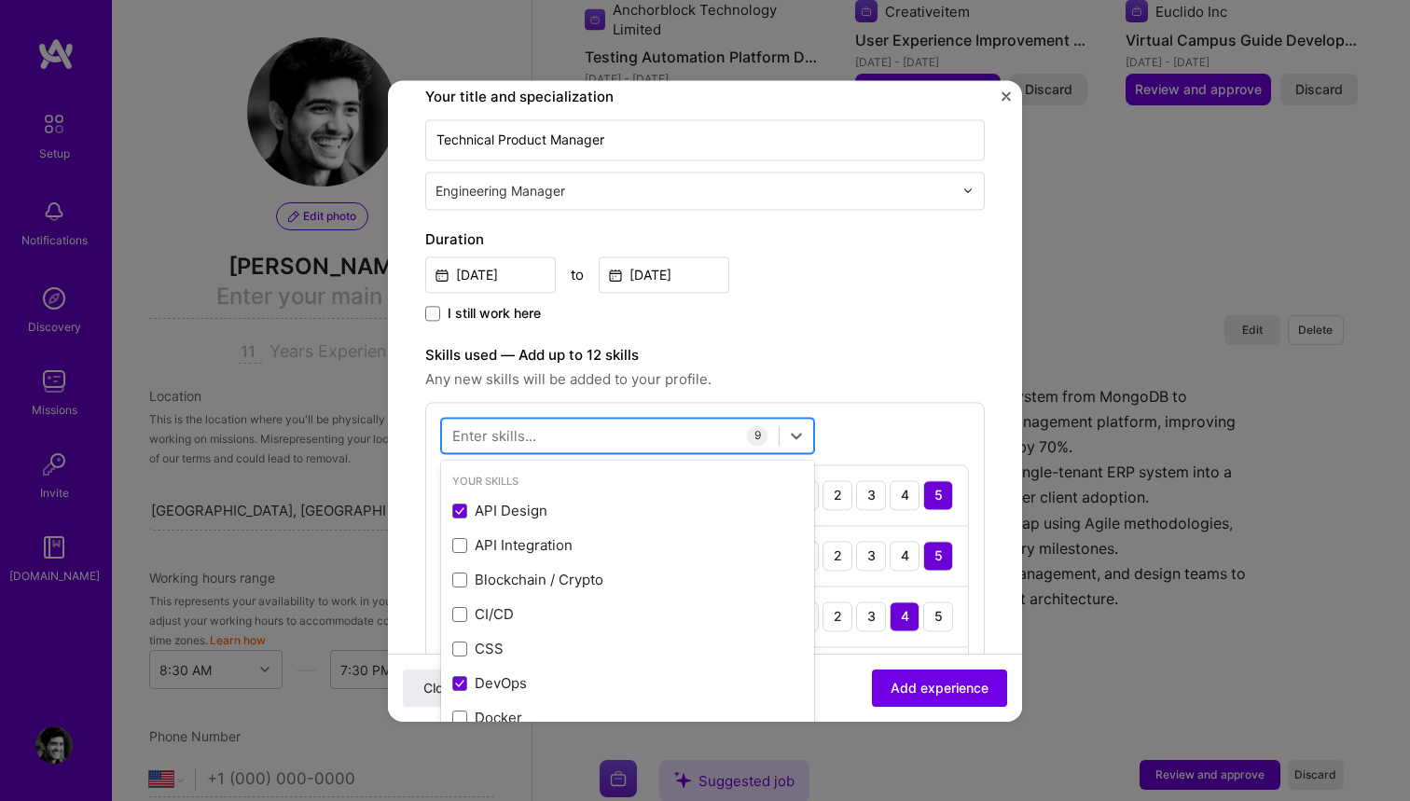
click at [545, 432] on div at bounding box center [610, 435] width 337 height 31
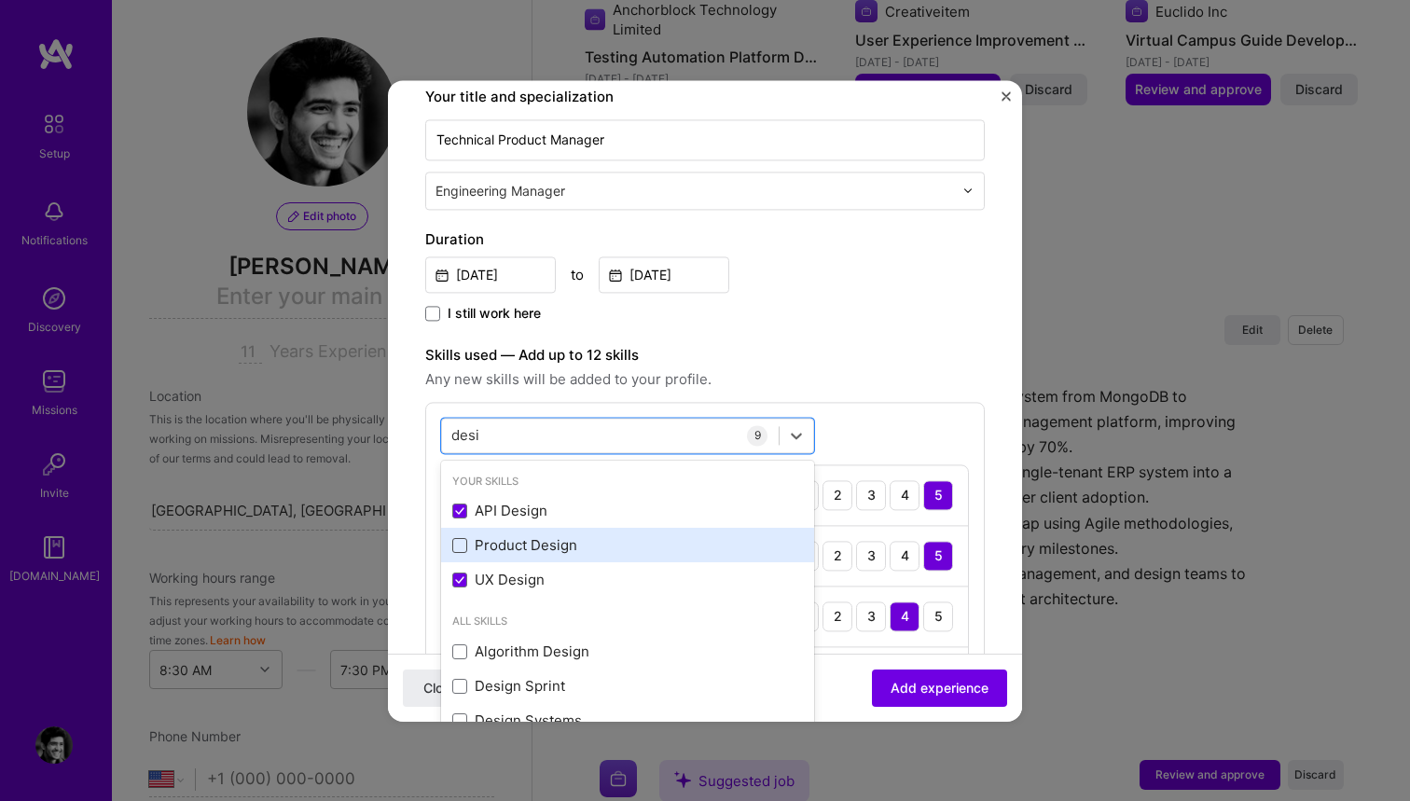
click at [466, 546] on span at bounding box center [459, 545] width 15 height 15
click at [0, 0] on input "checkbox" at bounding box center [0, 0] width 0 height 0
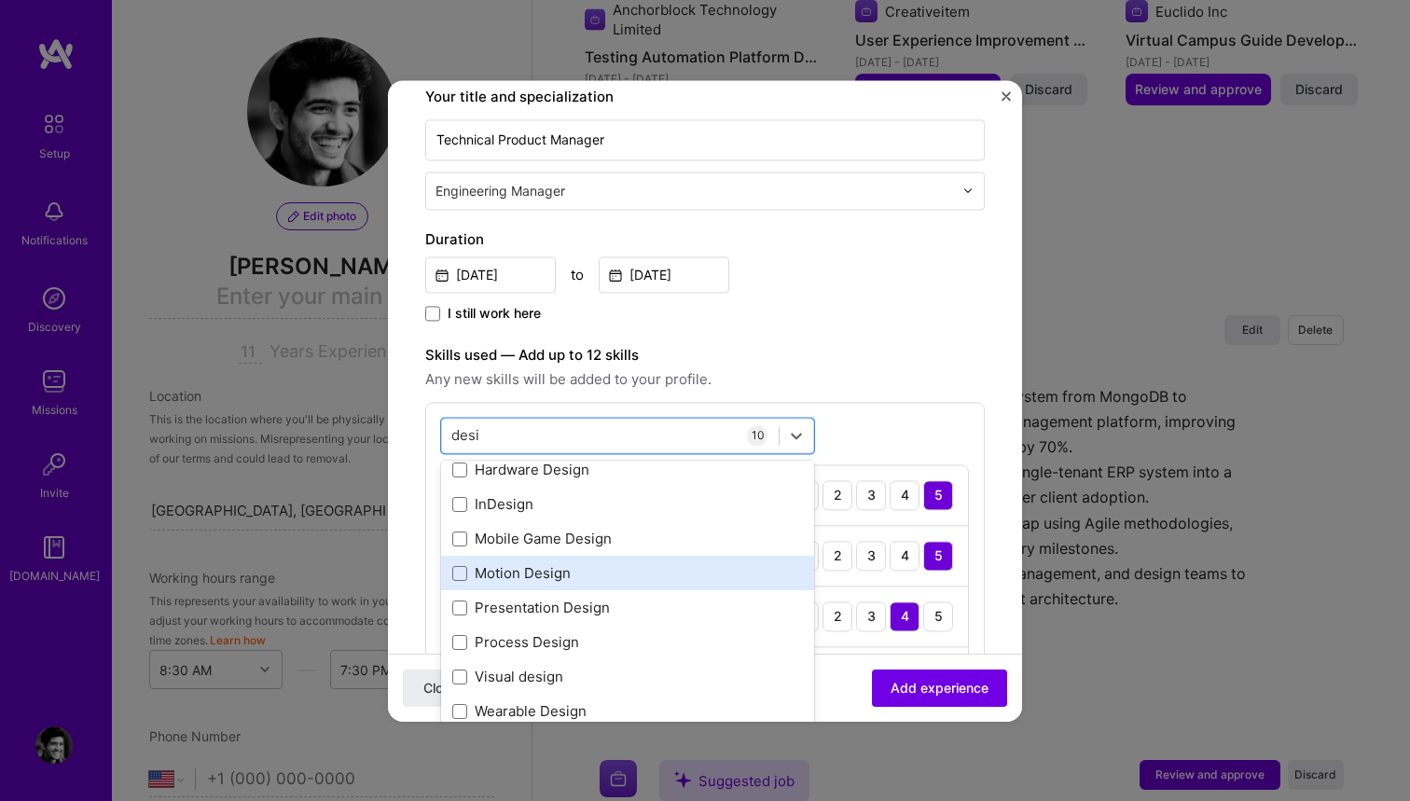
scroll to position [320, 0]
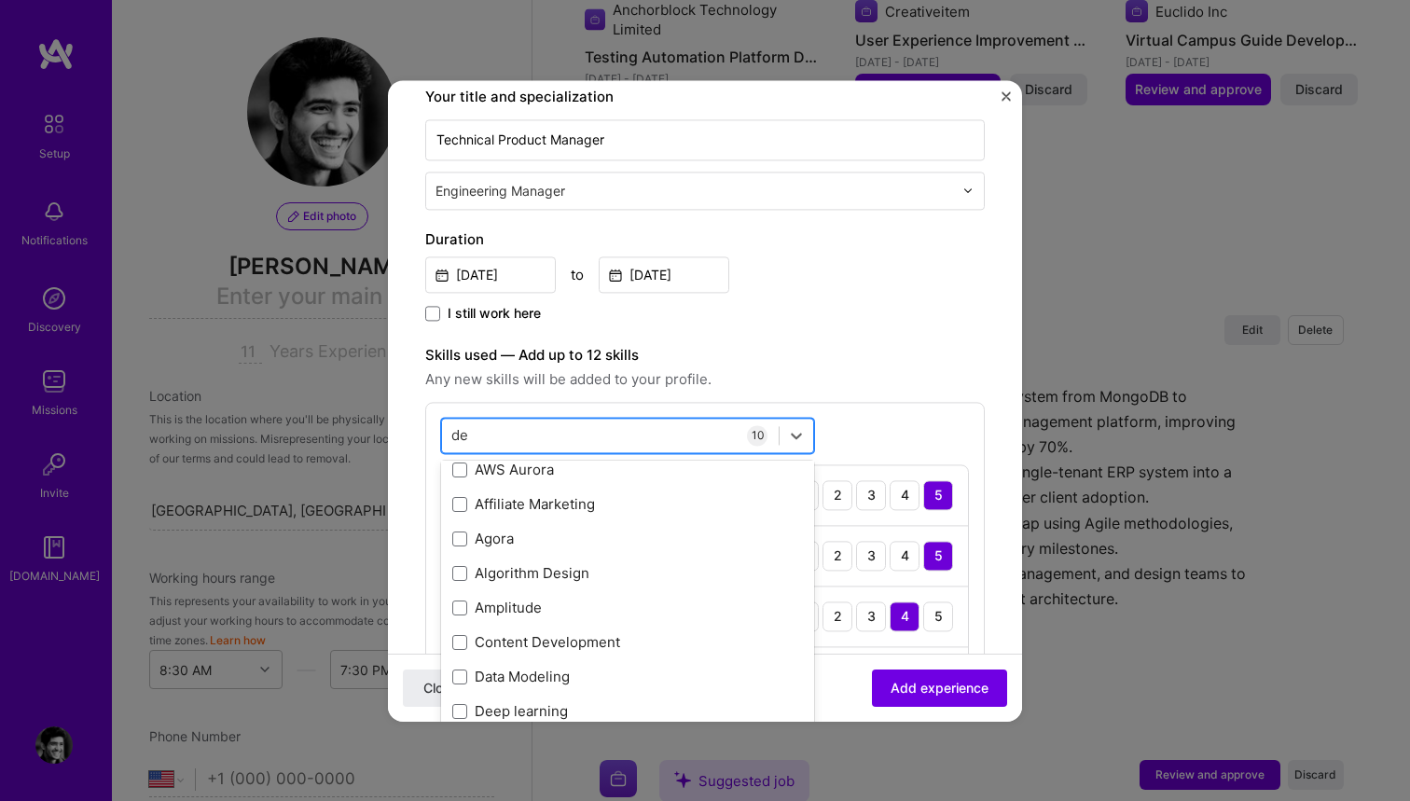
type input "d"
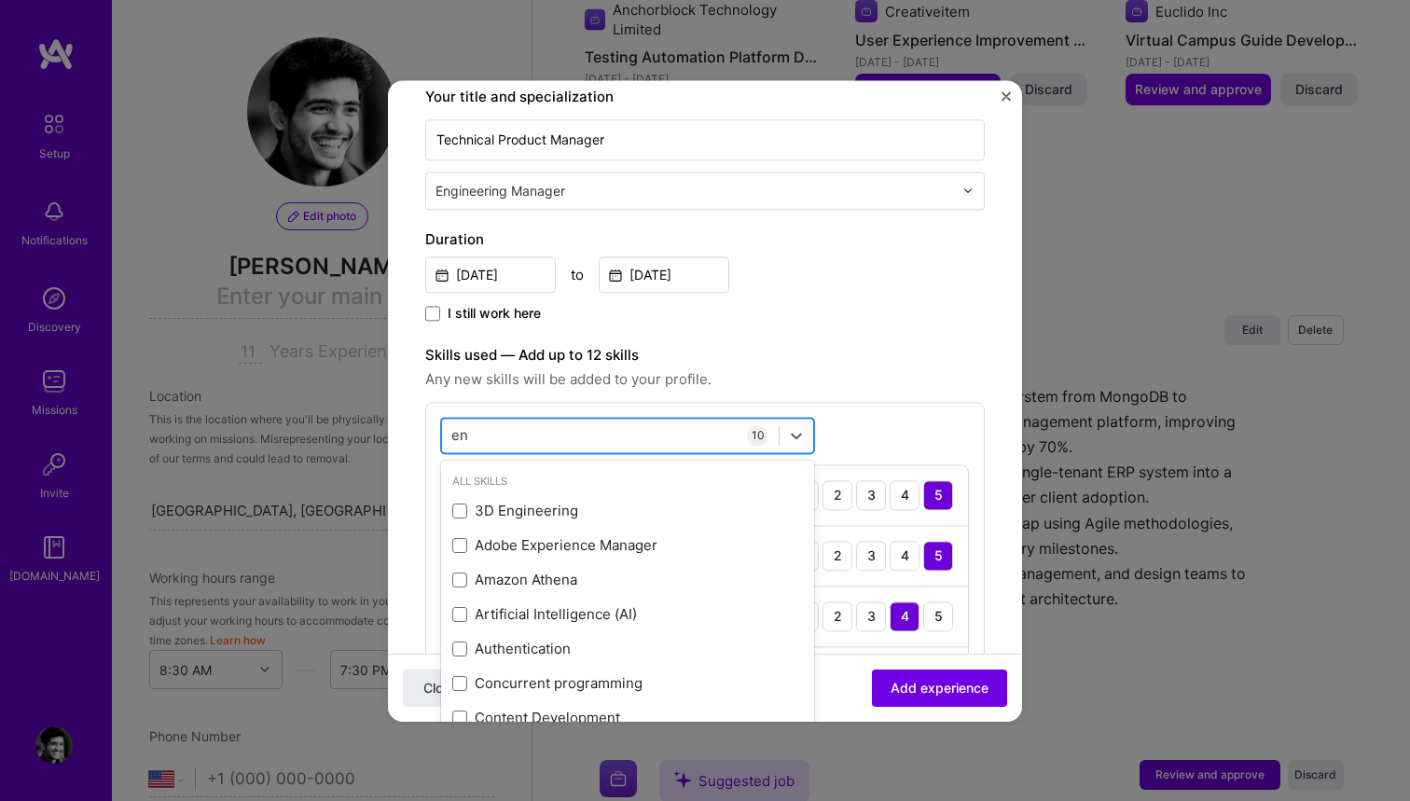
type input "e"
type input "m"
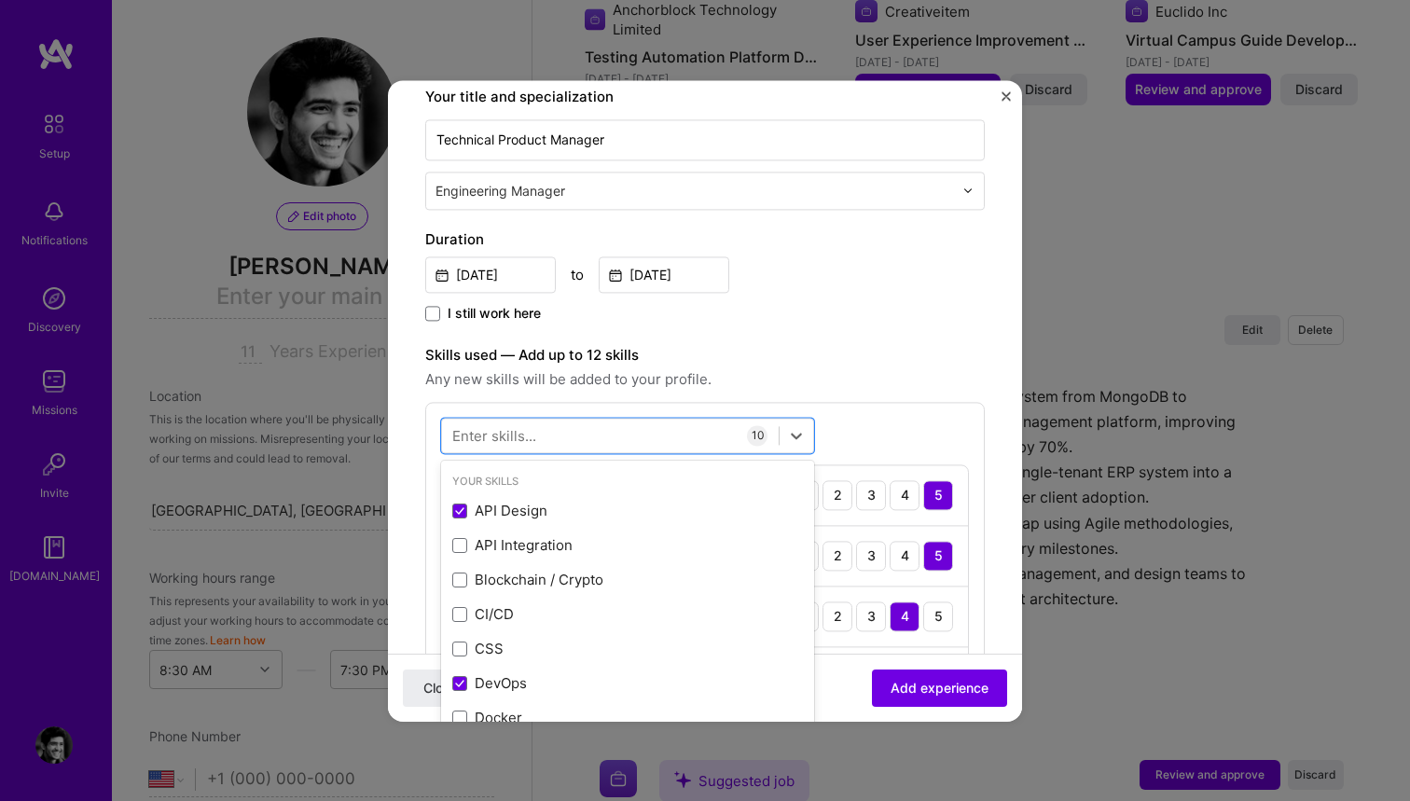
click at [800, 350] on label "Skills used — Add up to 12 skills" at bounding box center [705, 355] width 560 height 22
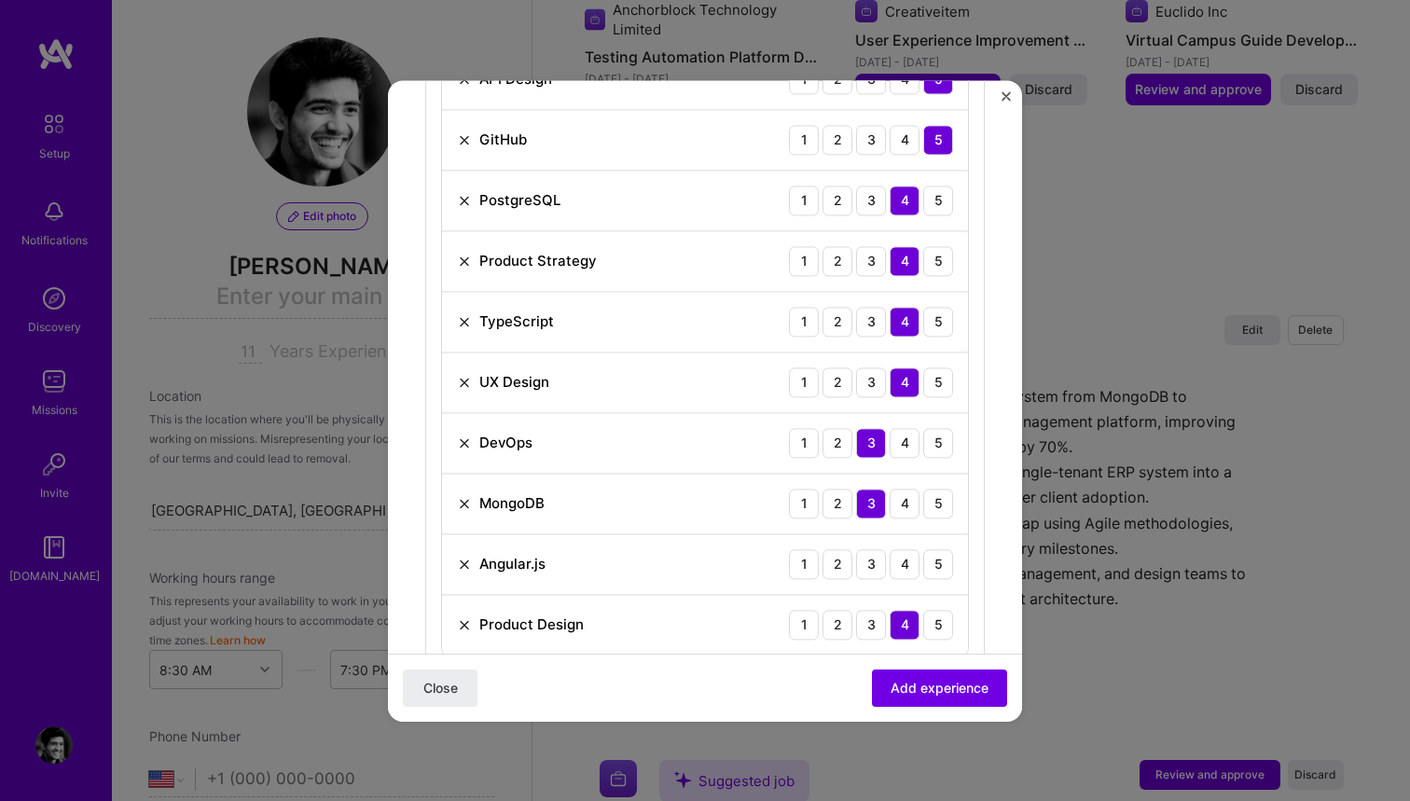
scroll to position [651, 0]
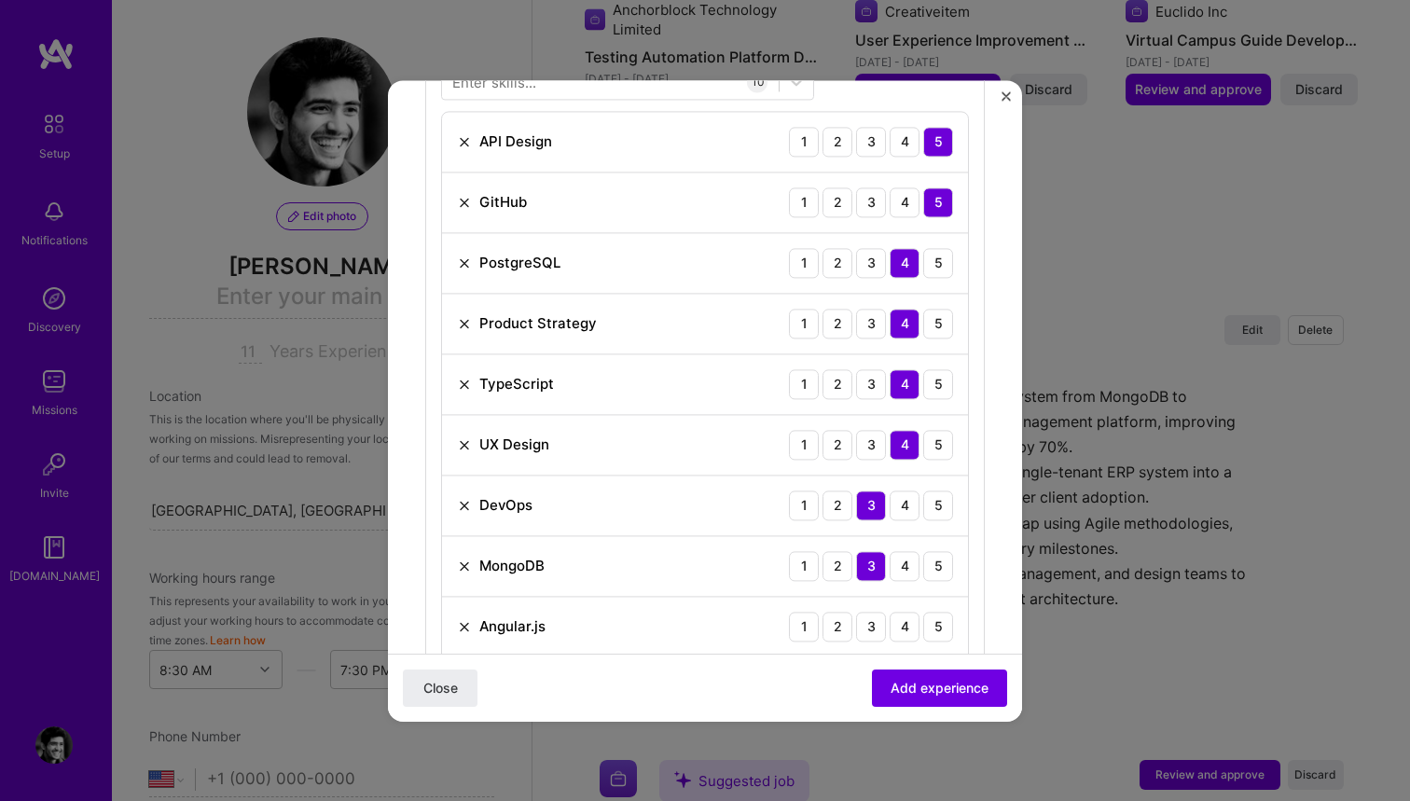
click at [464, 382] on img at bounding box center [464, 384] width 15 height 15
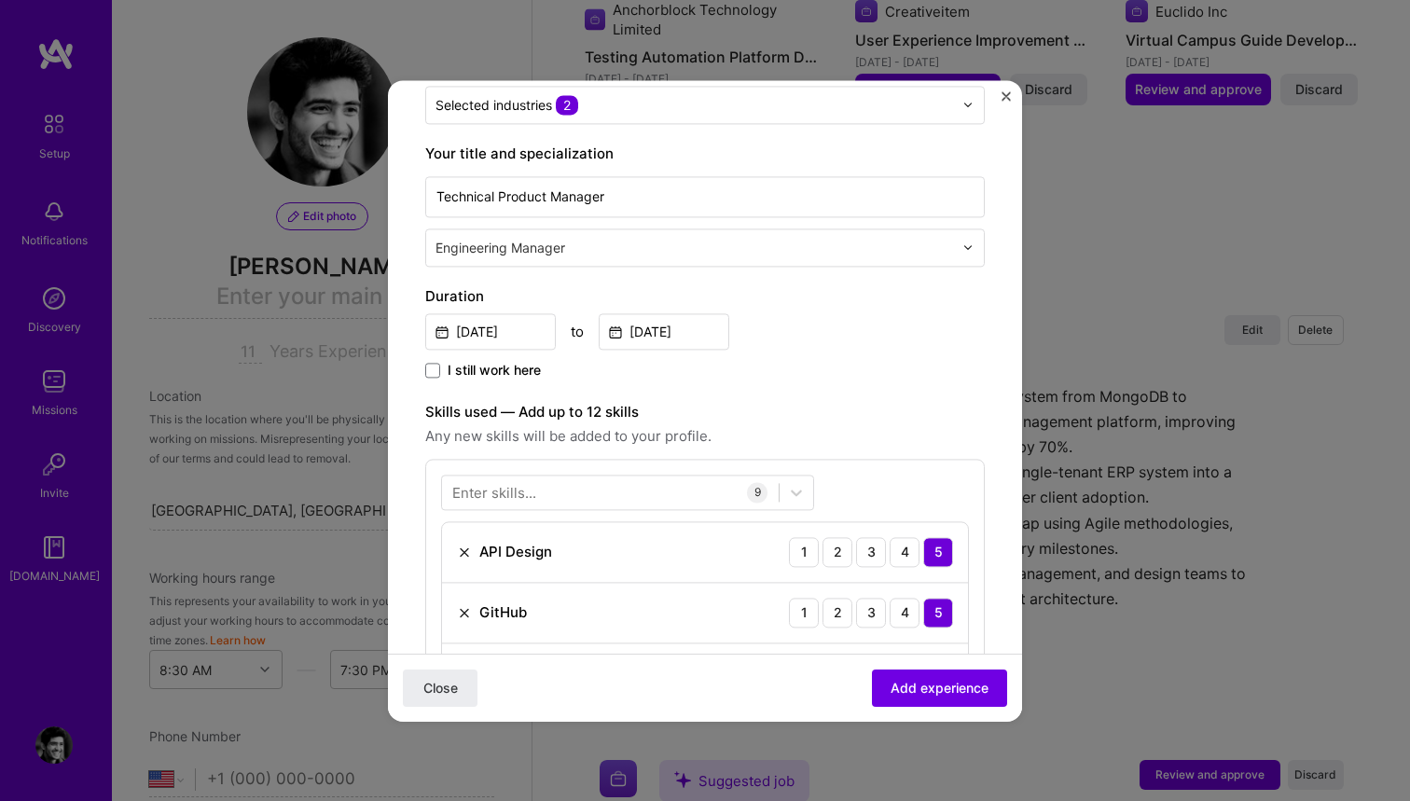
scroll to position [134, 0]
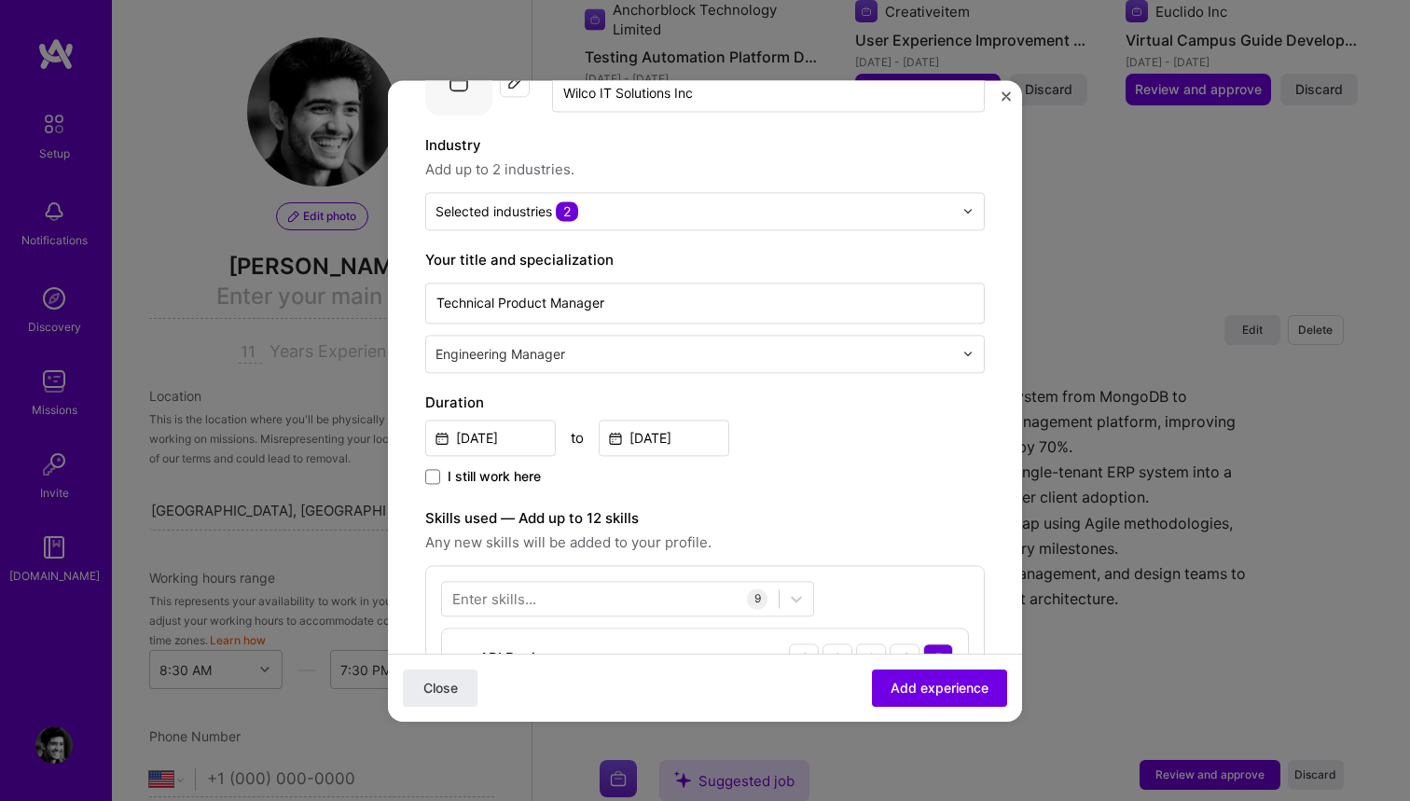
click at [493, 589] on div "Enter skills..." at bounding box center [494, 599] width 84 height 20
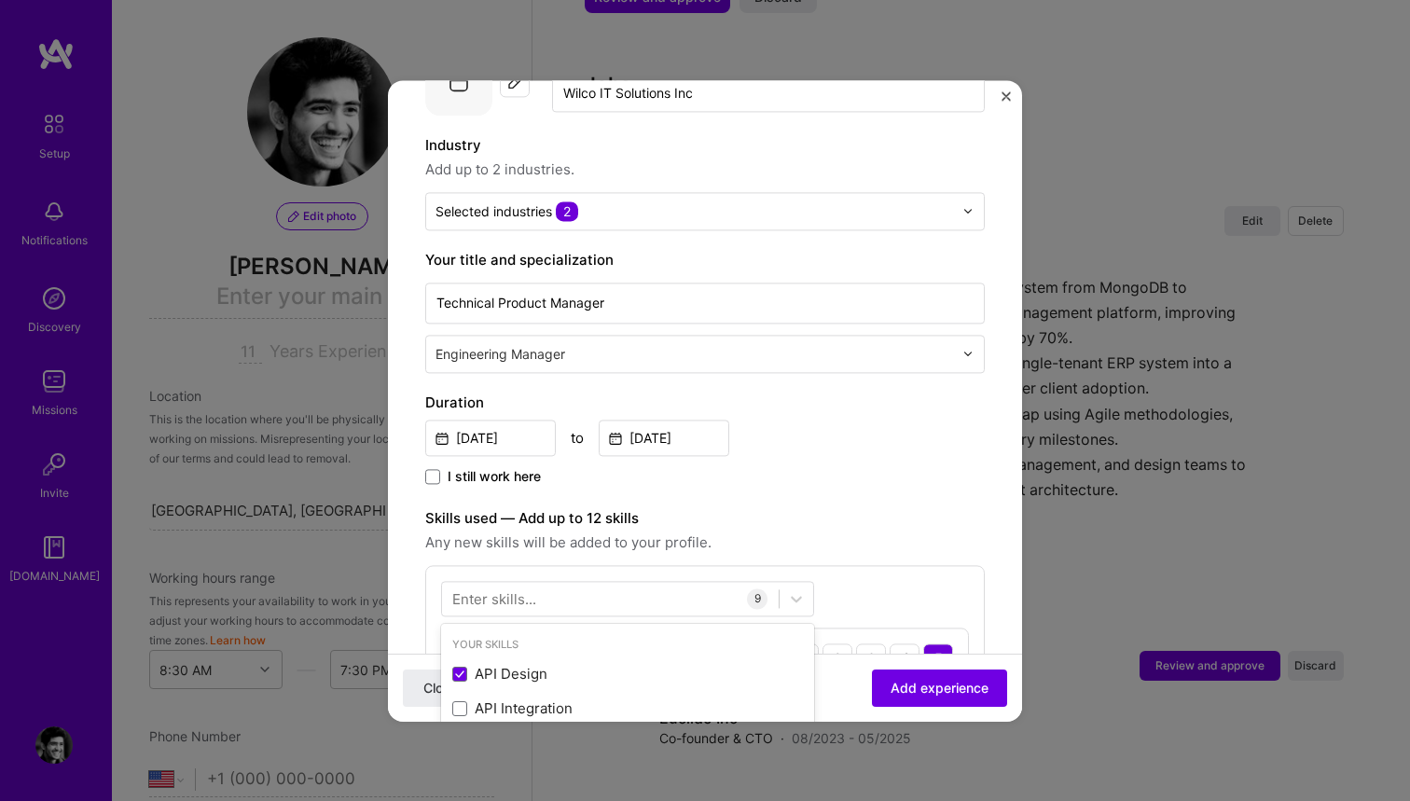
scroll to position [2916, 0]
click at [470, 599] on div "Enter skills..." at bounding box center [494, 599] width 84 height 20
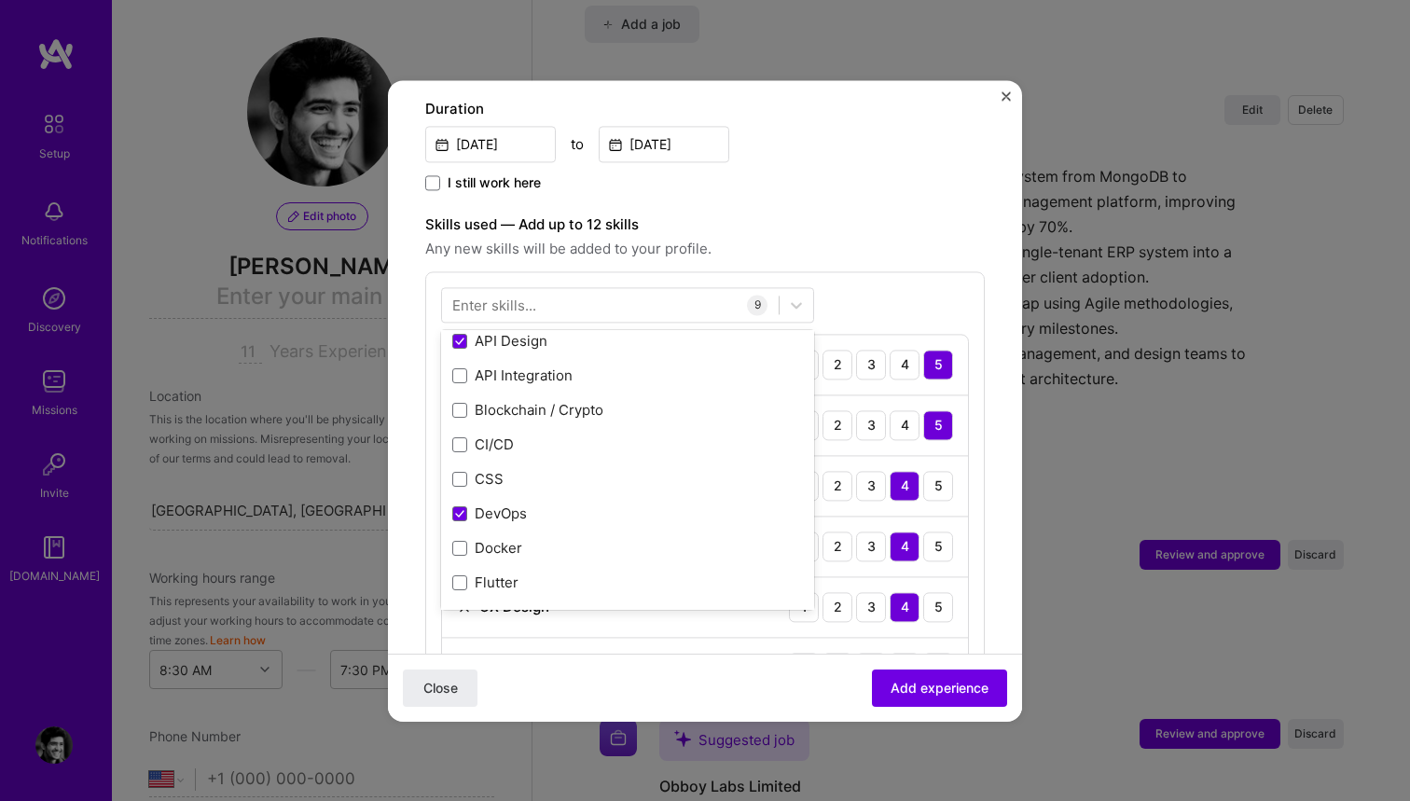
scroll to position [60, 0]
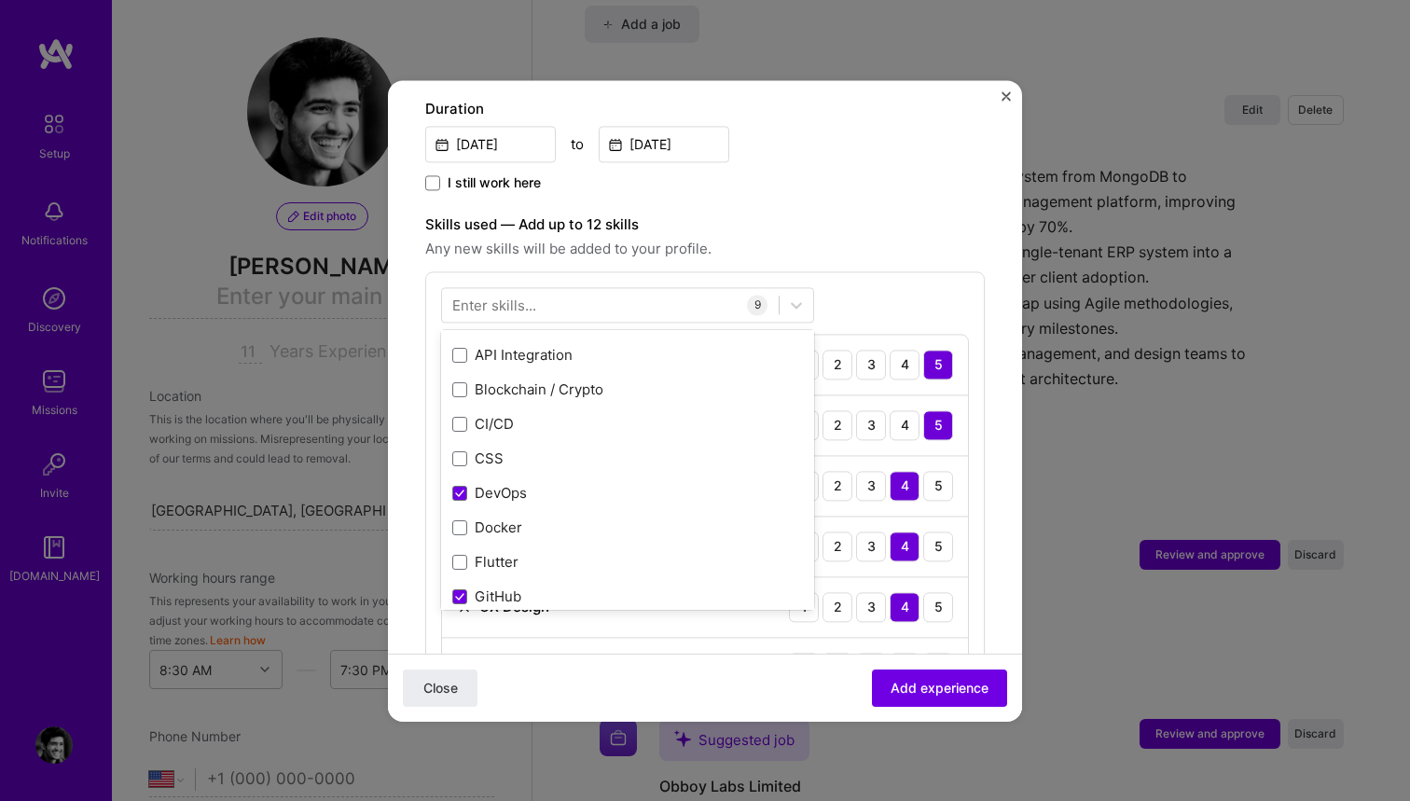
click at [497, 305] on div "Enter skills..." at bounding box center [494, 305] width 84 height 20
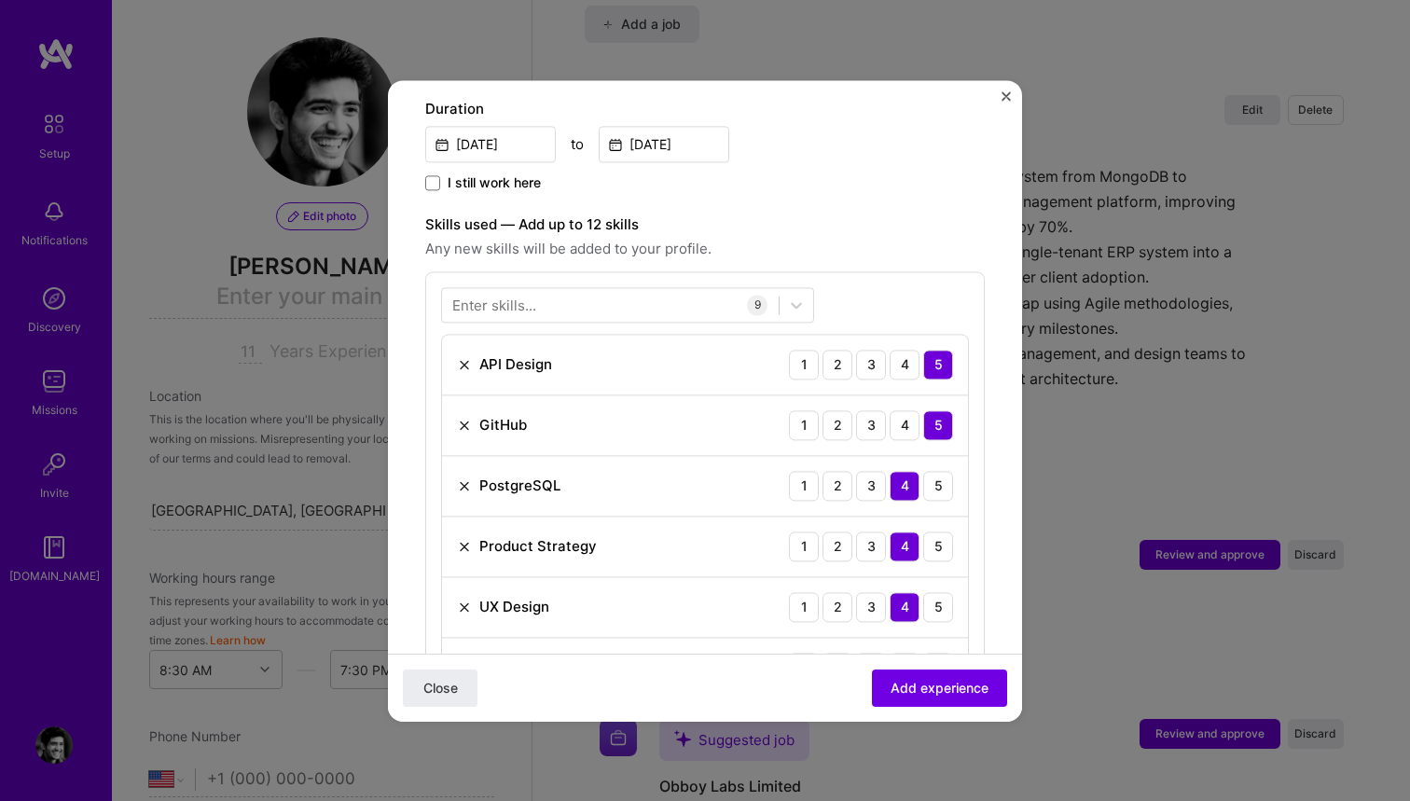
click at [497, 305] on div "Enter skills..." at bounding box center [494, 305] width 84 height 20
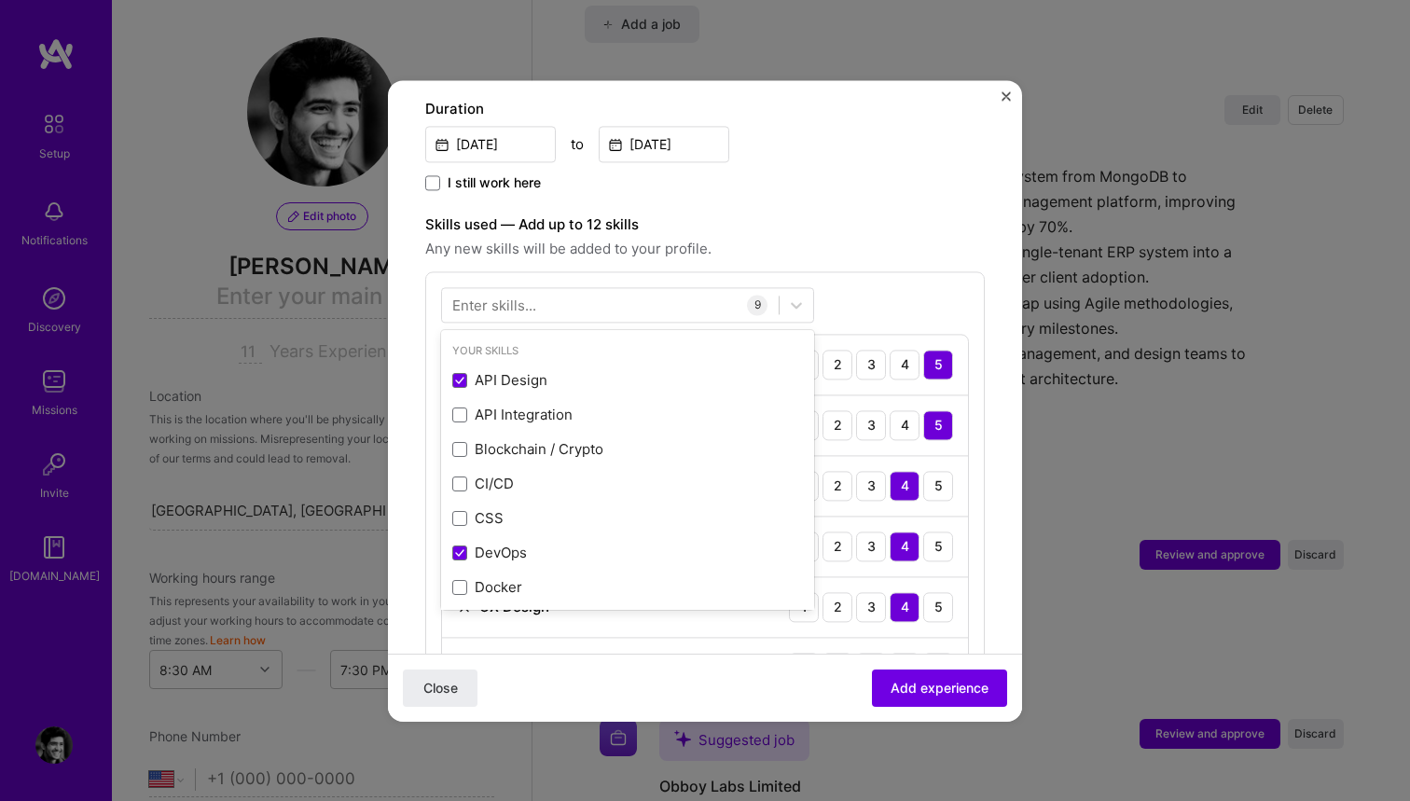
click at [804, 222] on label "Skills used — Add up to 12 skills" at bounding box center [705, 225] width 560 height 22
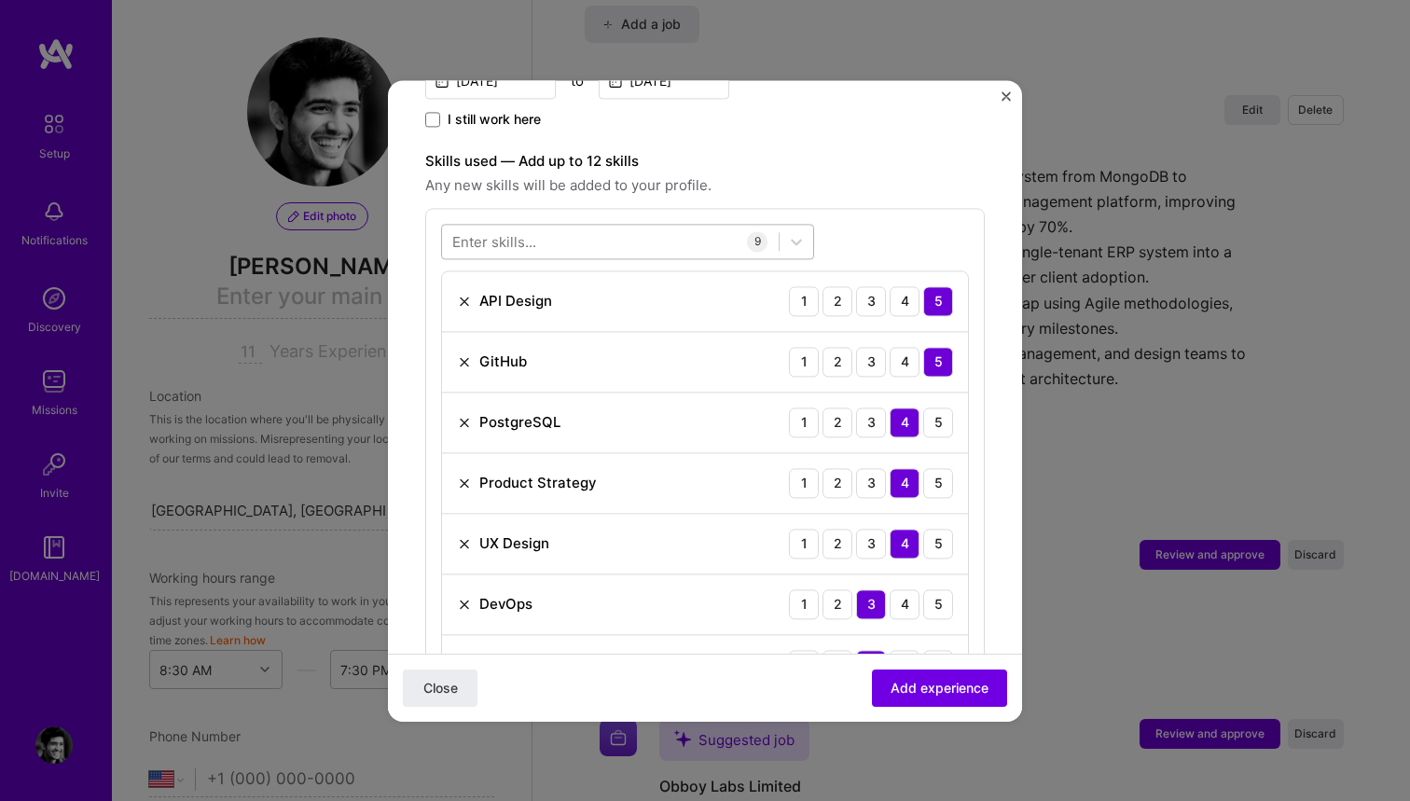
scroll to position [446, 0]
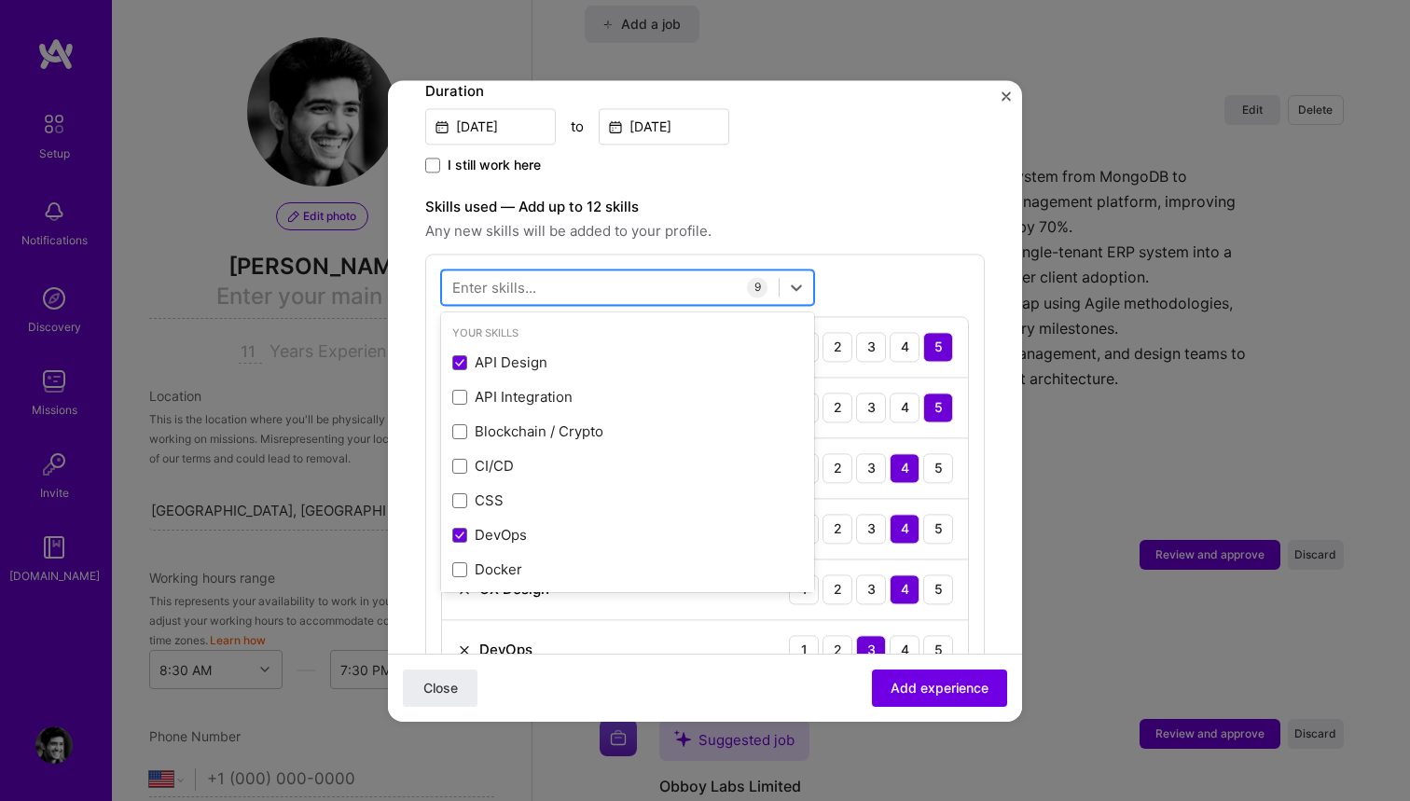
click at [535, 289] on div at bounding box center [610, 286] width 337 height 31
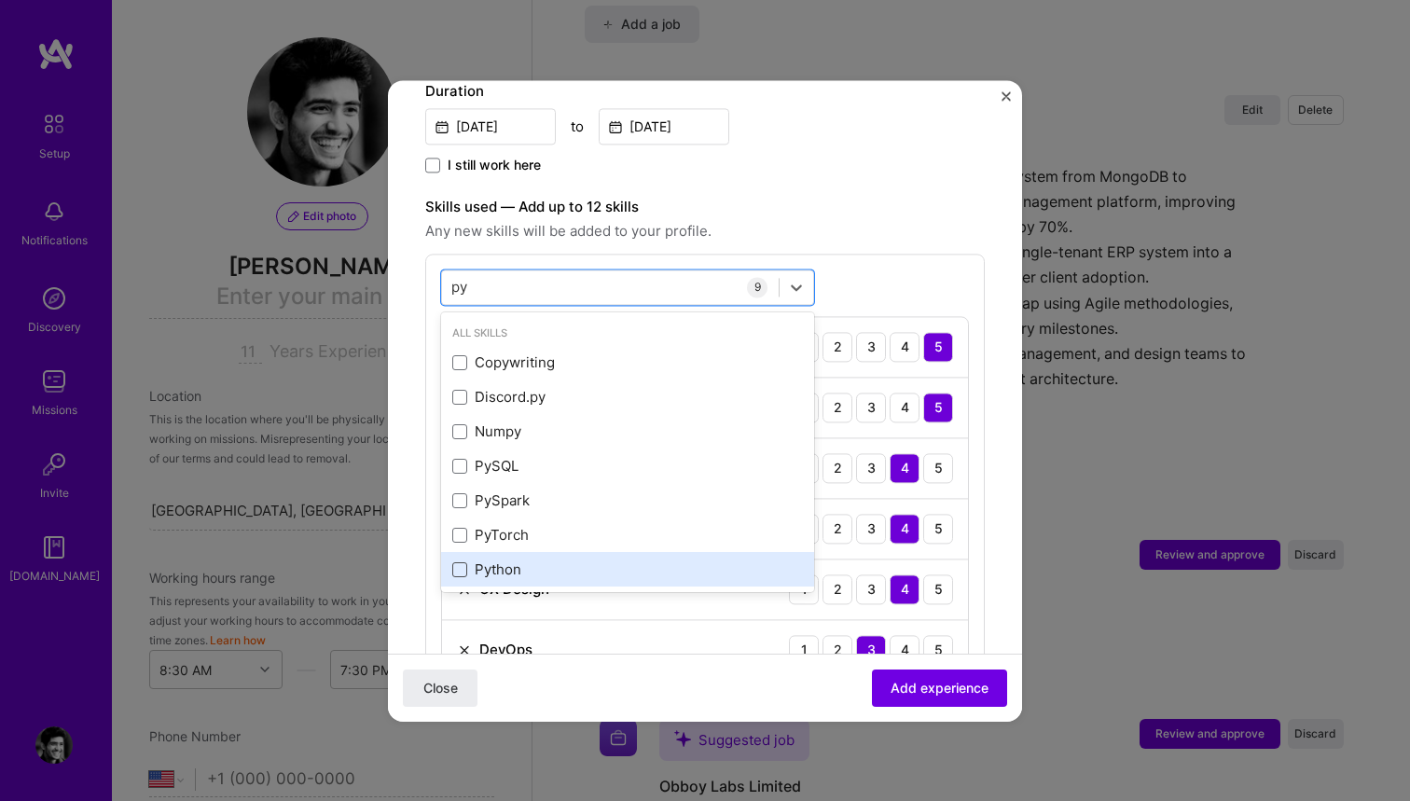
click at [461, 566] on span at bounding box center [459, 569] width 15 height 15
click at [0, 0] on input "checkbox" at bounding box center [0, 0] width 0 height 0
type input "py"
click at [795, 203] on label "Skills used — Add up to 12 skills" at bounding box center [705, 207] width 560 height 22
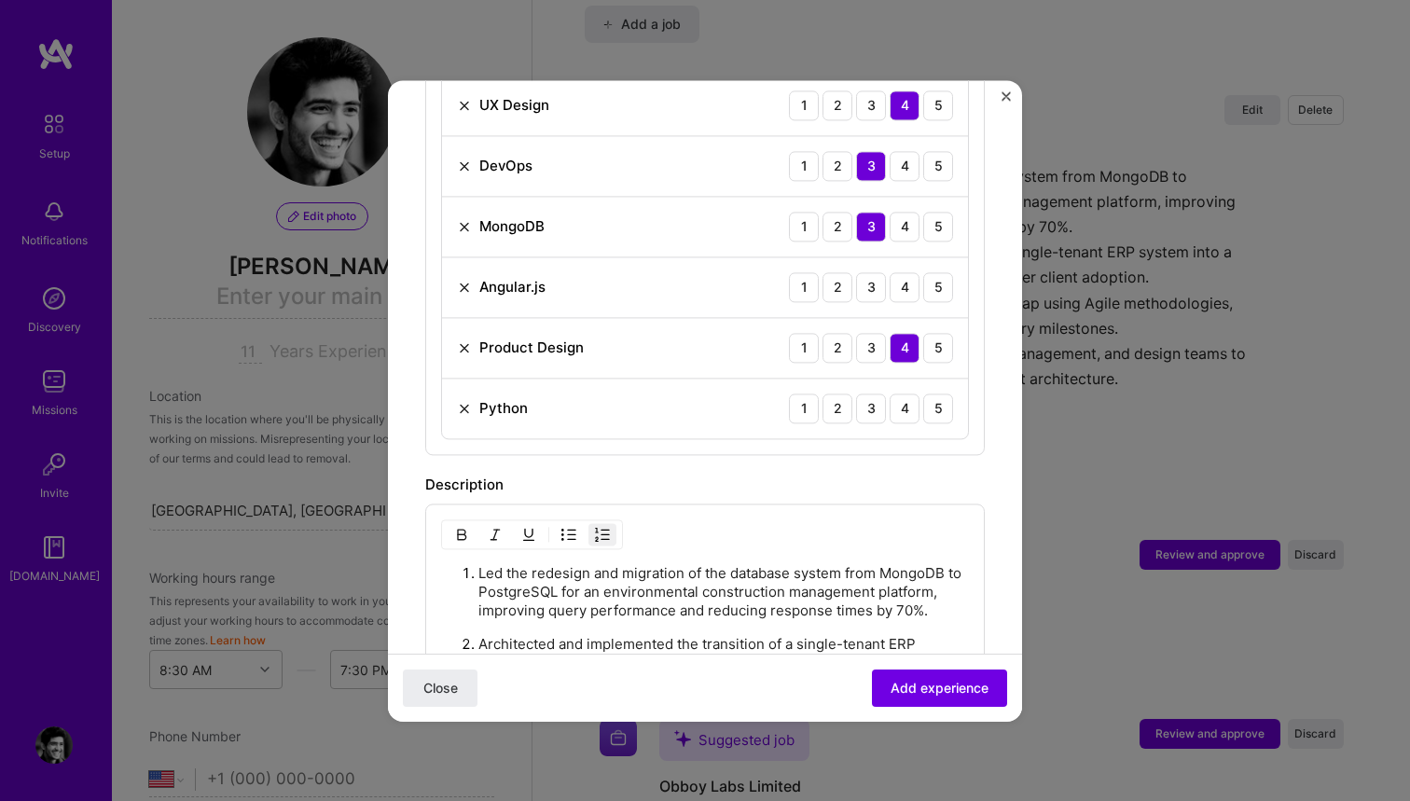
scroll to position [932, 0]
click at [899, 417] on div "4" at bounding box center [905, 407] width 30 height 30
click at [902, 283] on div "4" at bounding box center [905, 285] width 30 height 30
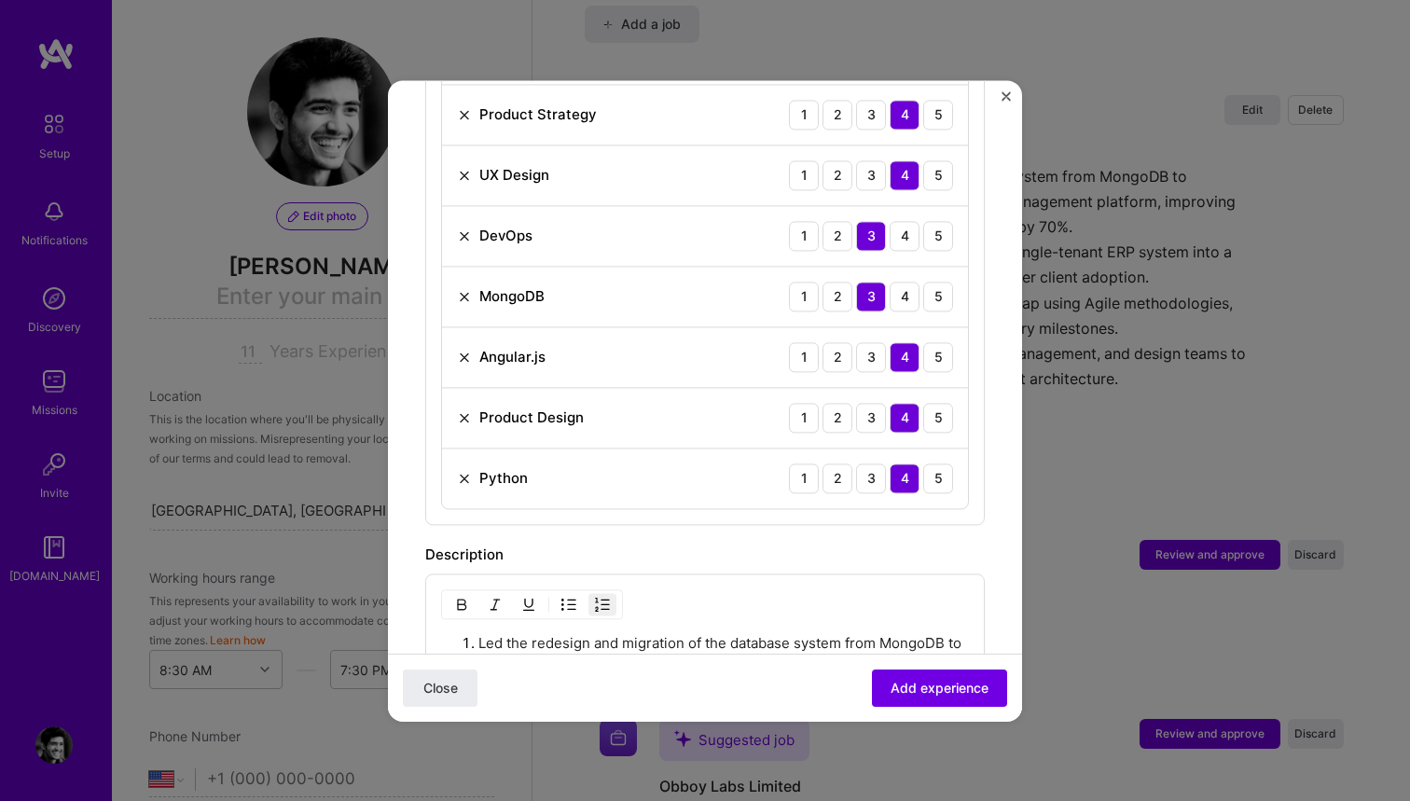
scroll to position [835, 0]
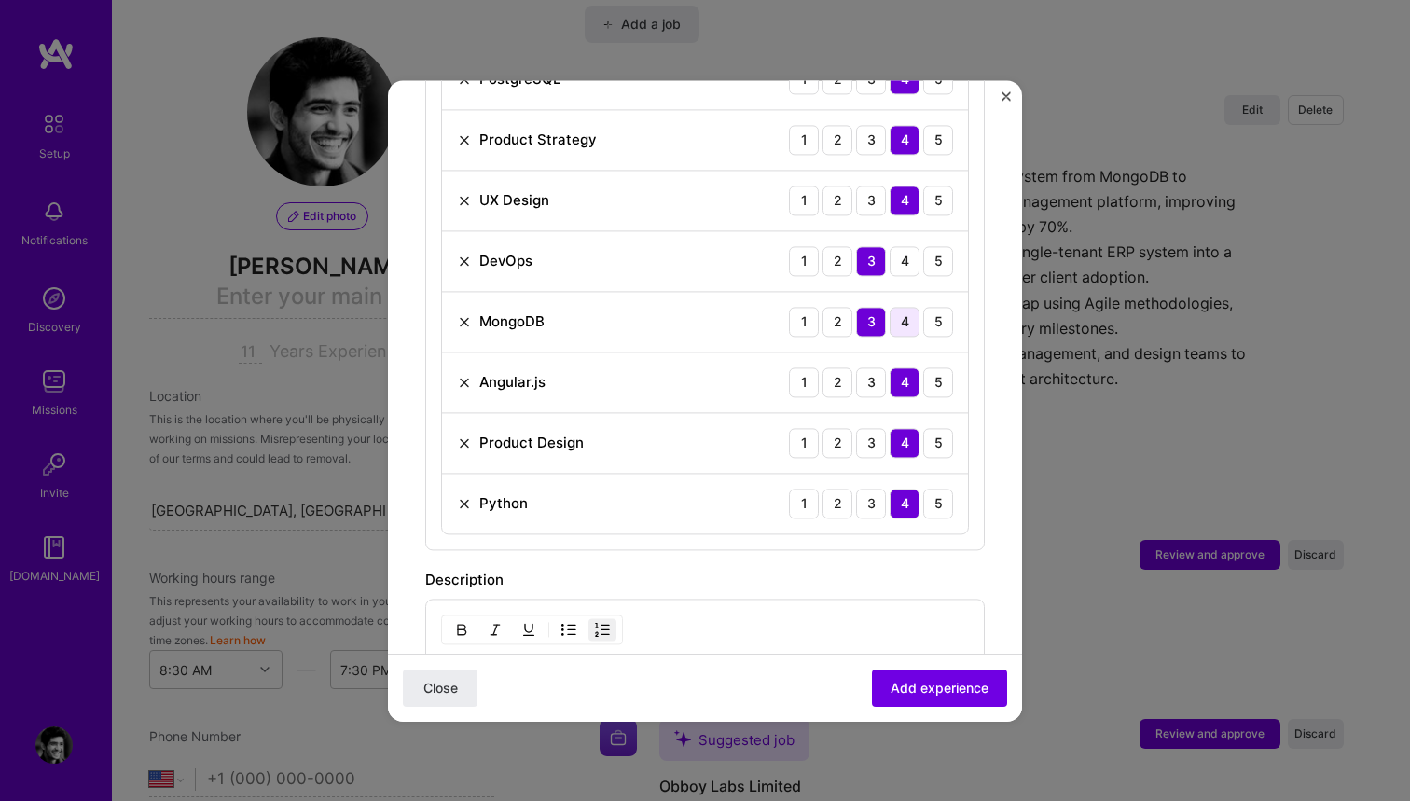
click at [907, 316] on div "4" at bounding box center [905, 322] width 30 height 30
click at [906, 254] on div "4" at bounding box center [905, 261] width 30 height 30
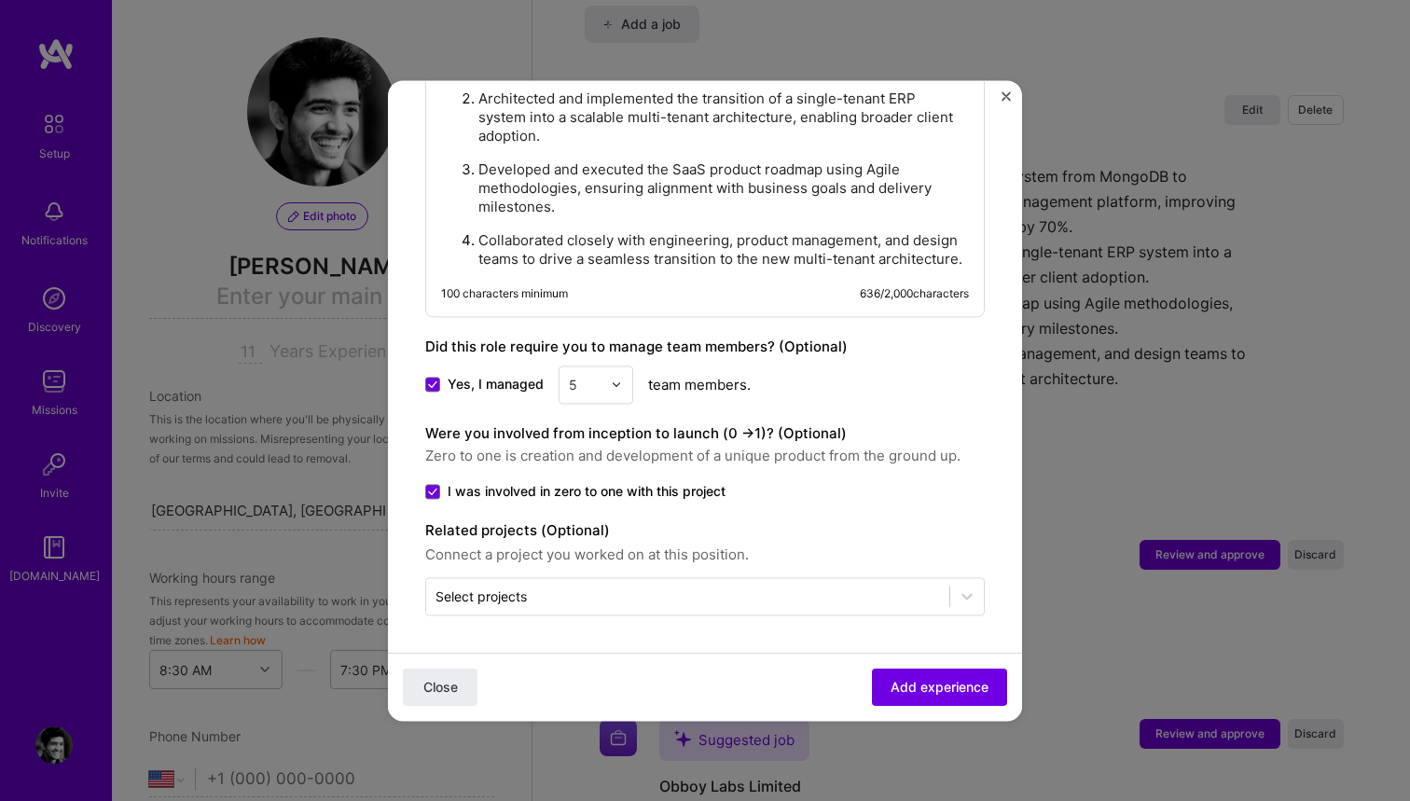
scroll to position [1476, 0]
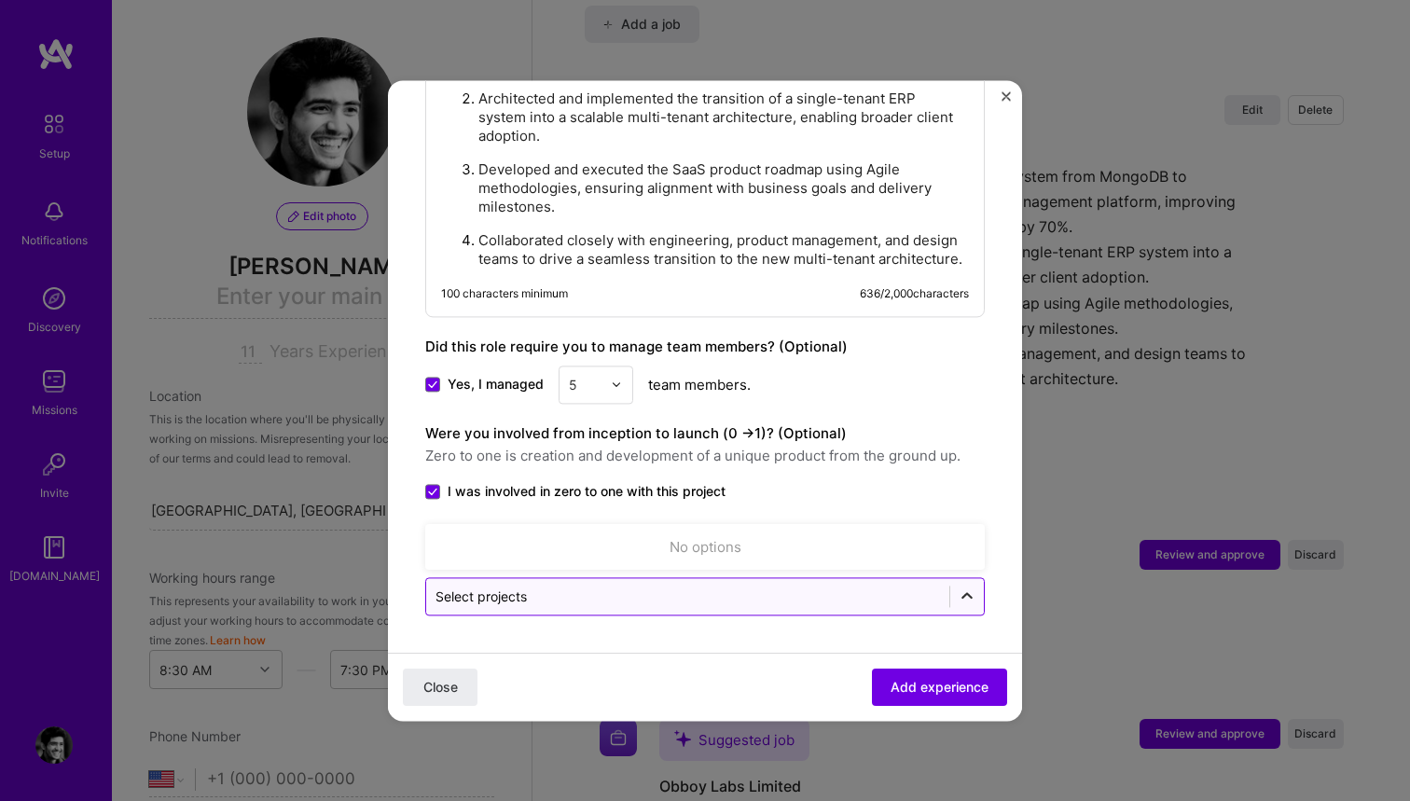
click at [954, 595] on div at bounding box center [967, 596] width 34 height 34
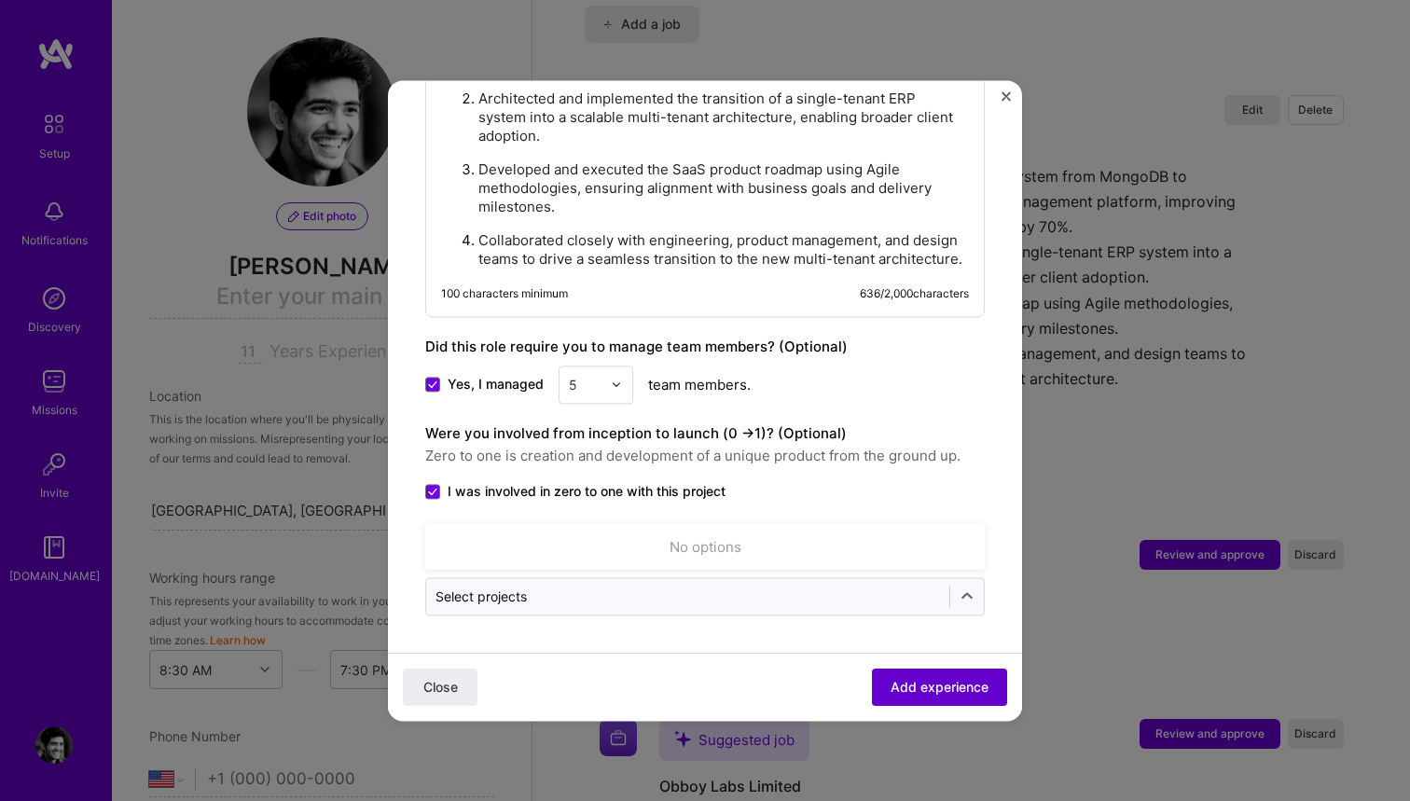
click at [917, 680] on span "Add experience" at bounding box center [940, 687] width 98 height 19
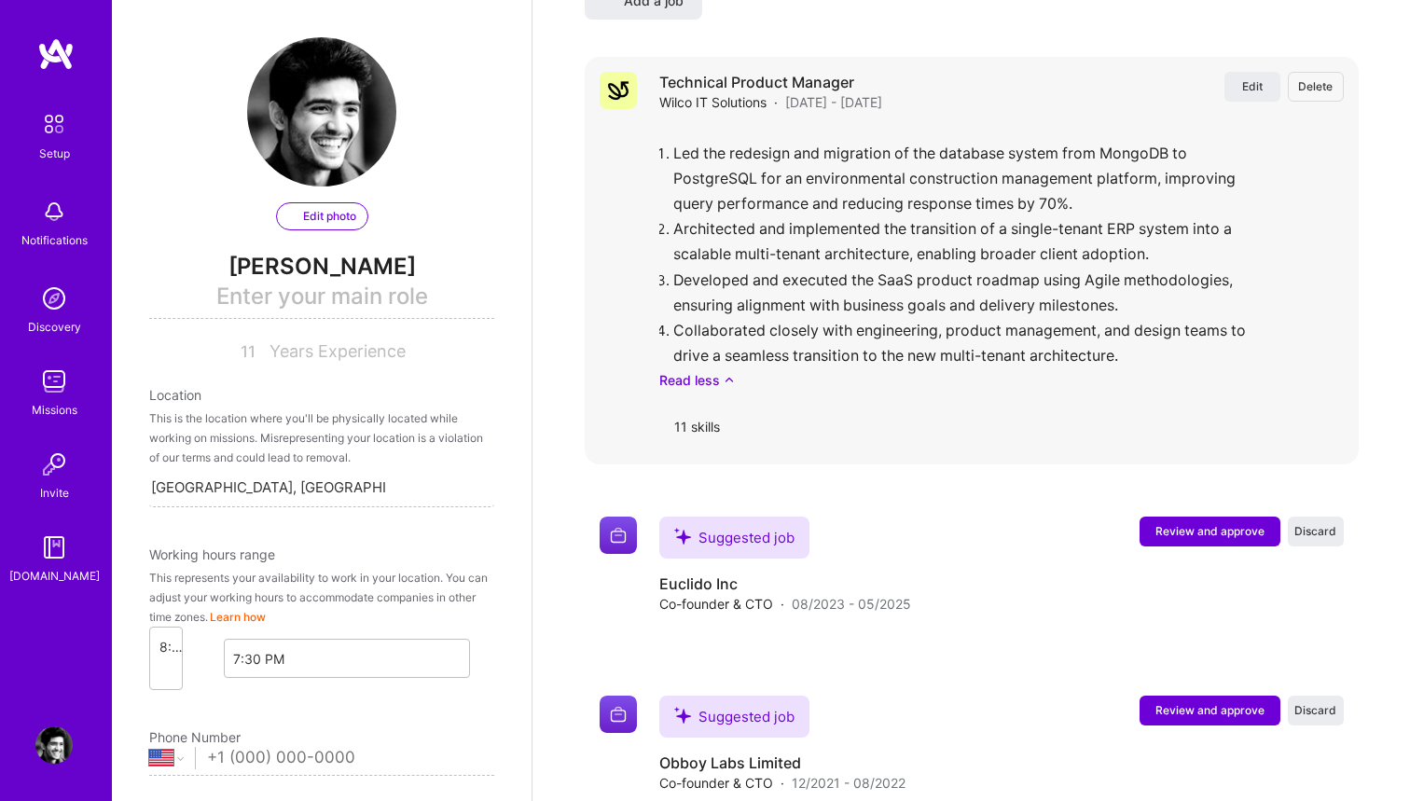
select select "US"
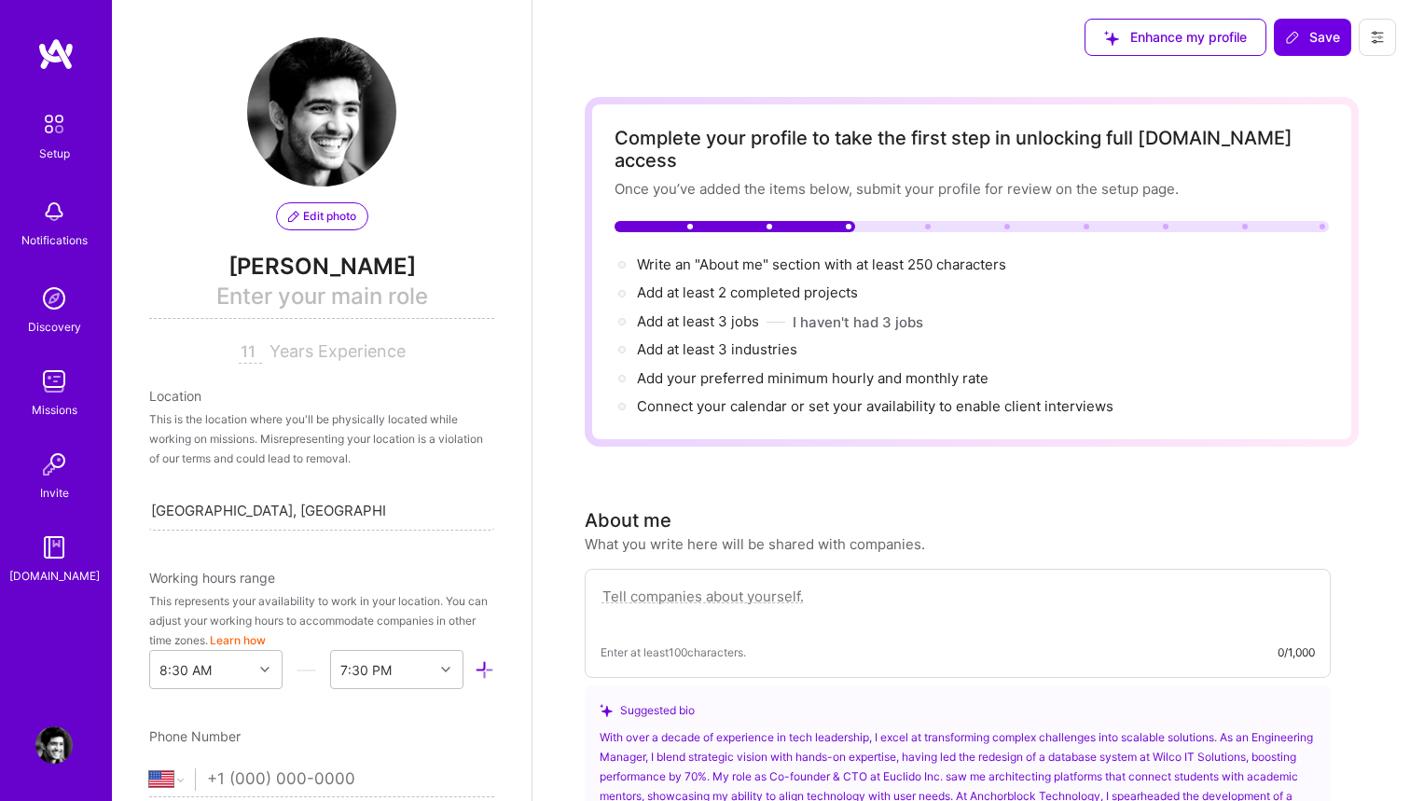
scroll to position [0, 0]
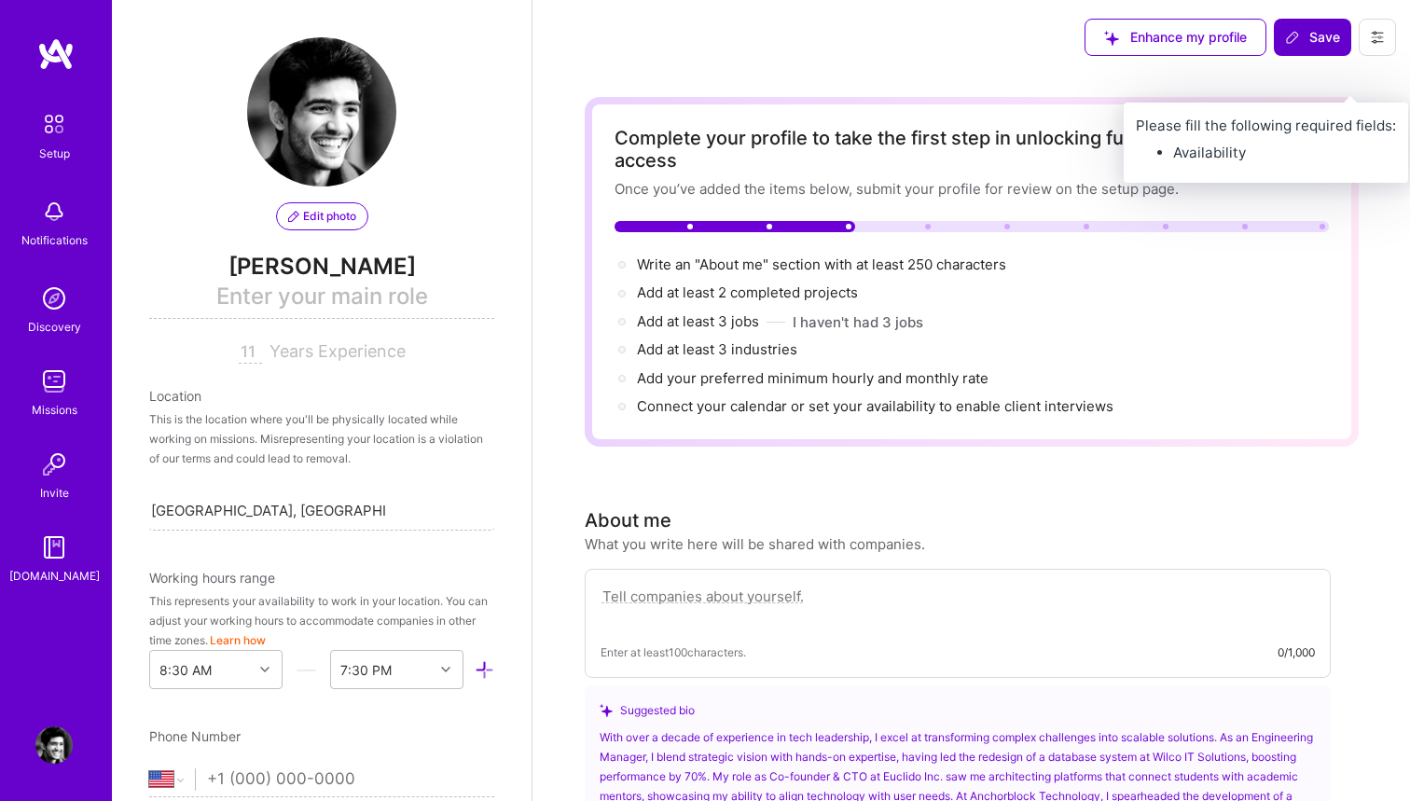
click at [1304, 41] on span "Save" at bounding box center [1312, 37] width 55 height 19
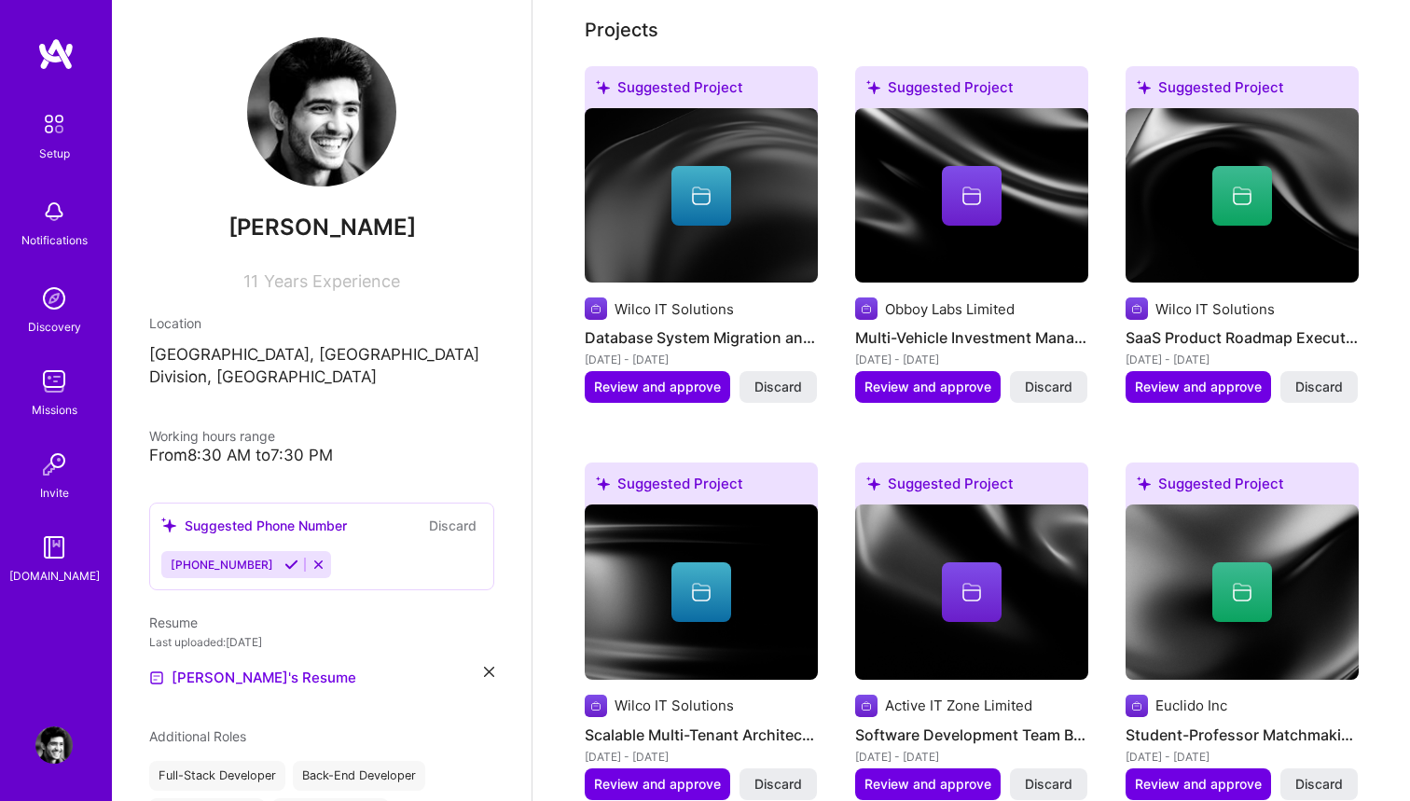
scroll to position [869, 0]
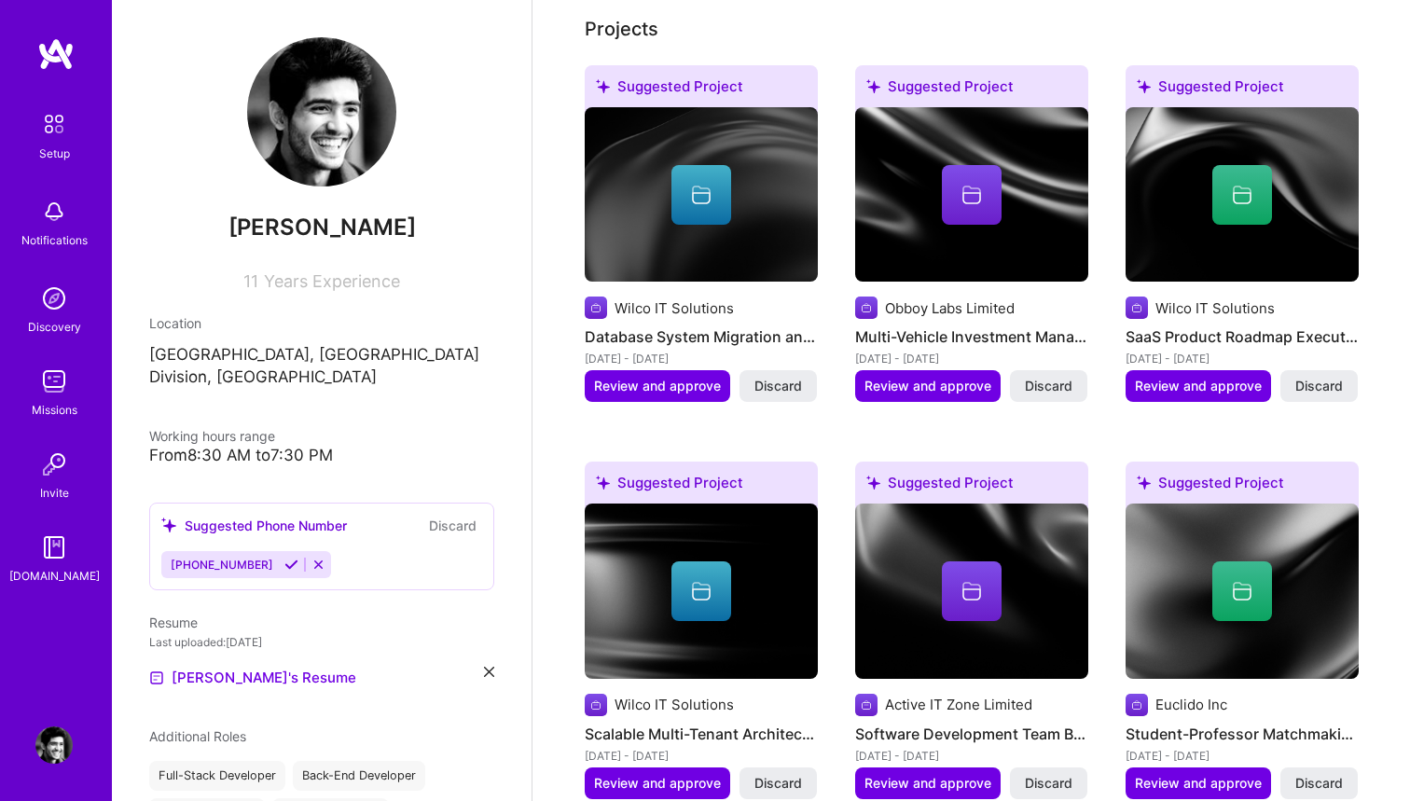
click at [710, 214] on img at bounding box center [701, 194] width 233 height 175
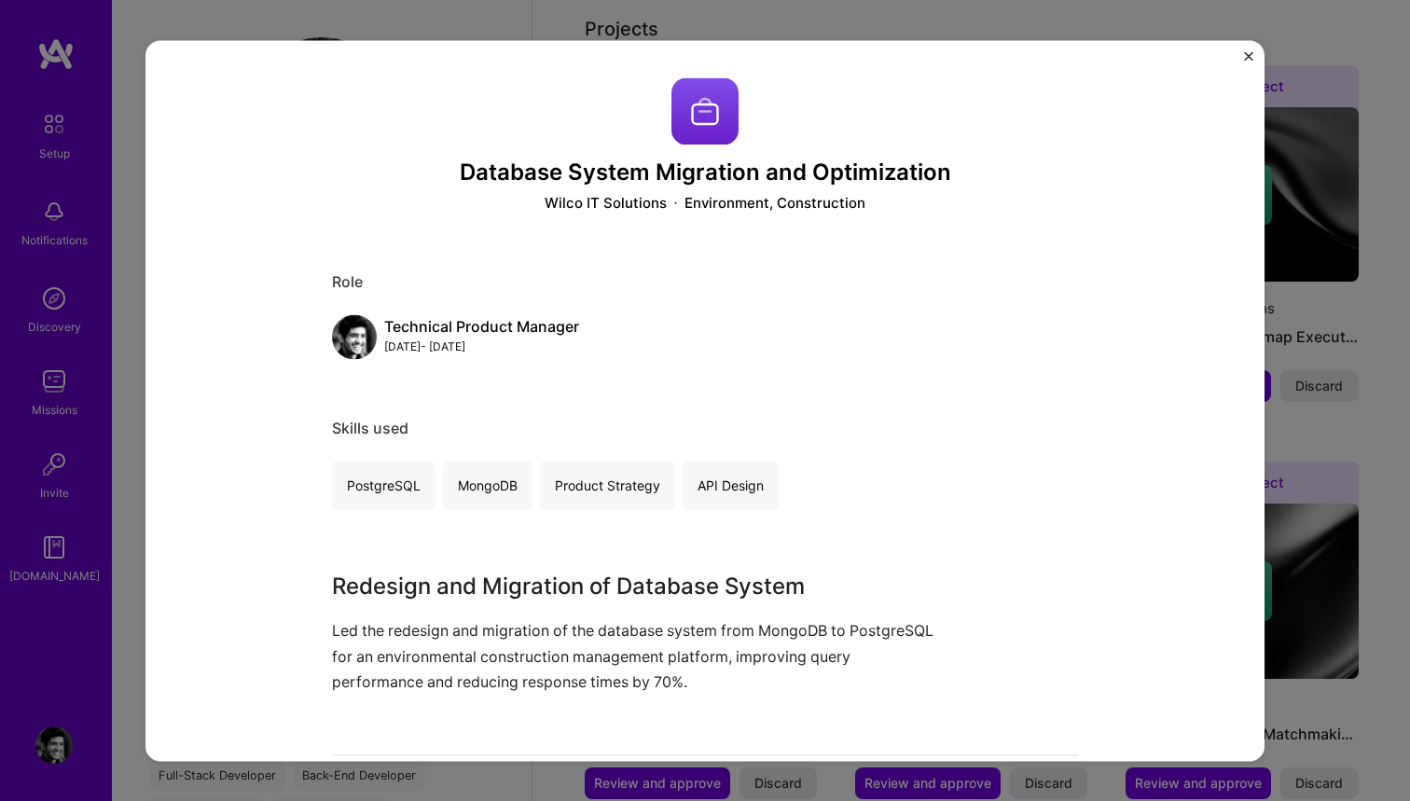
click at [1294, 191] on div "Database System Migration and Optimization Wilco IT Solutions Environment, Cons…" at bounding box center [705, 400] width 1410 height 801
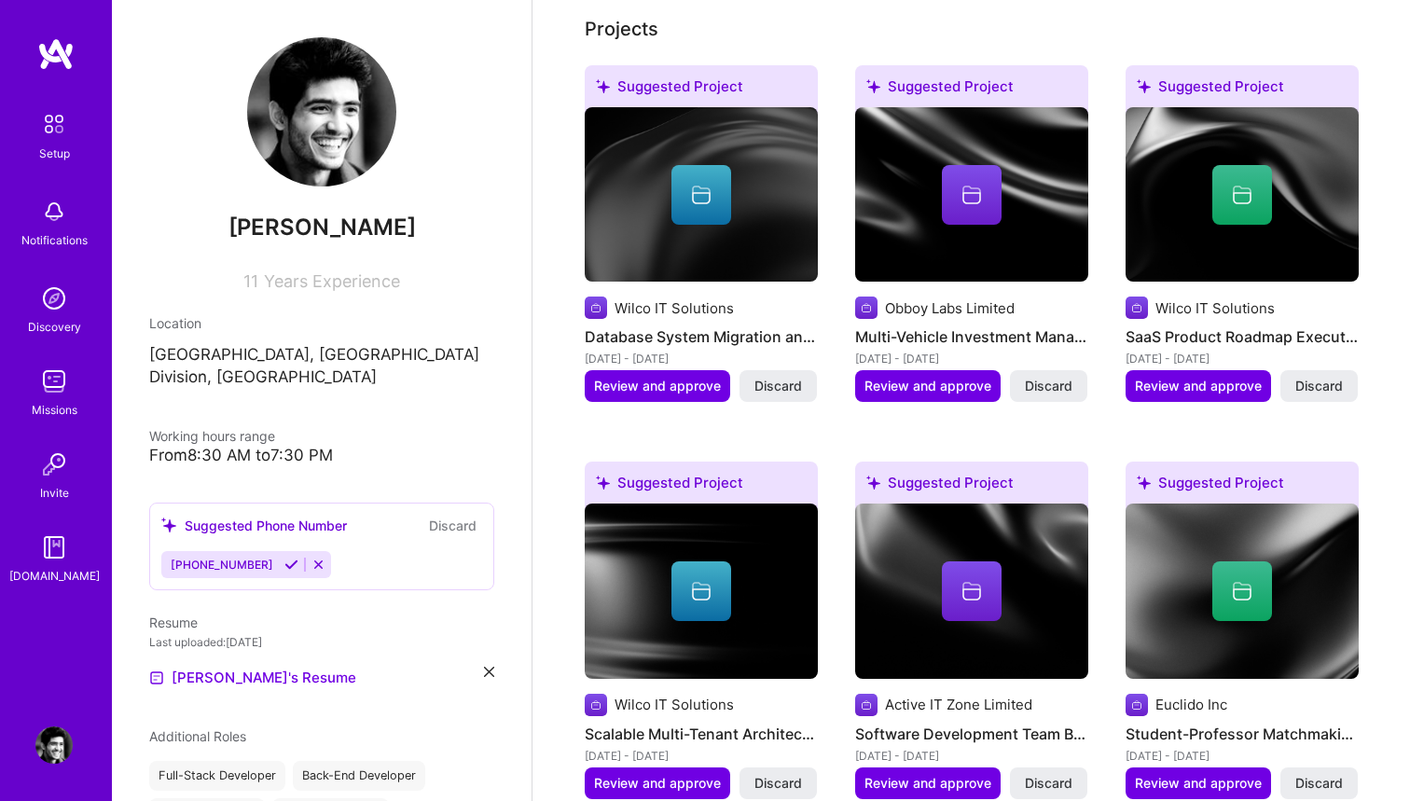
click at [974, 184] on icon at bounding box center [972, 195] width 22 height 22
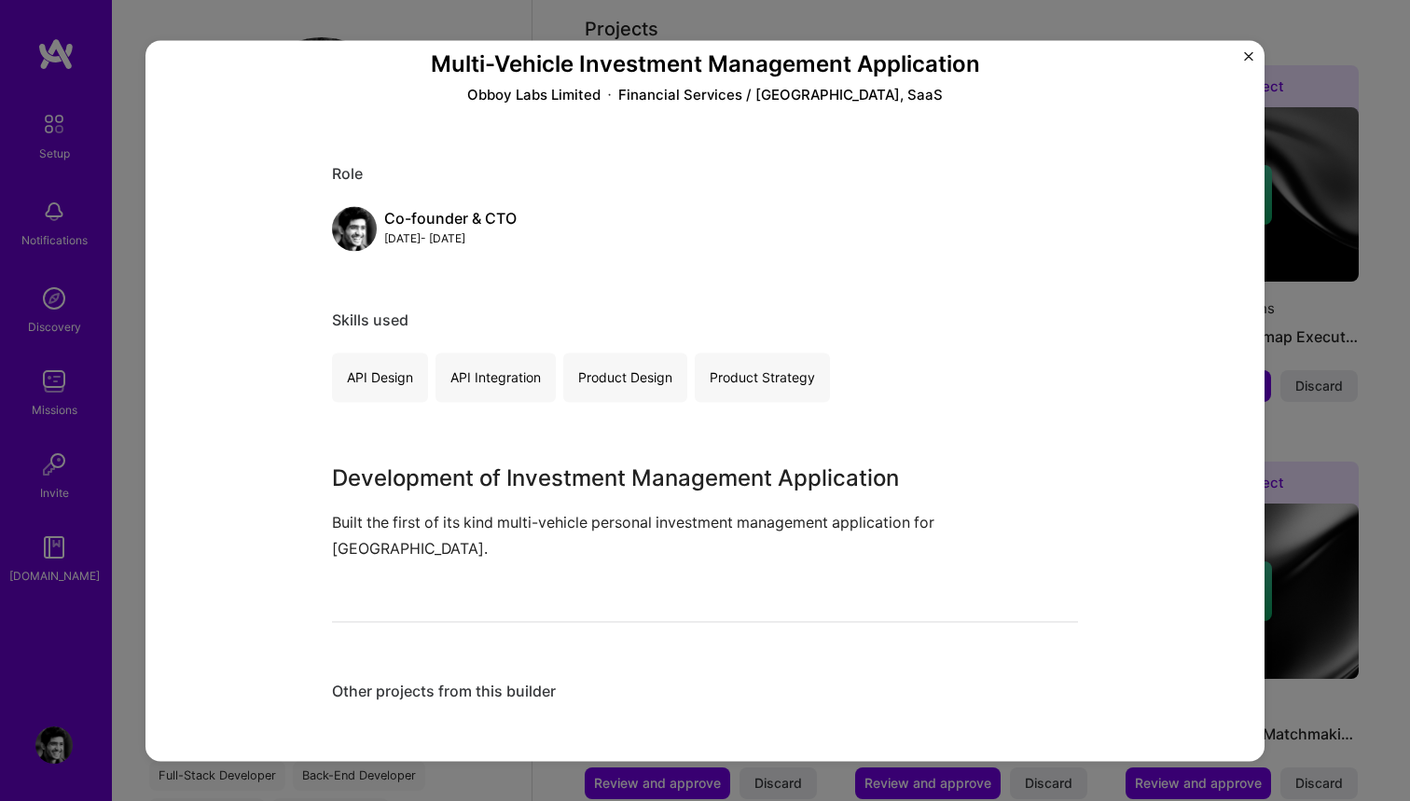
scroll to position [107, 0]
click at [1315, 264] on div "Multi-Vehicle Investment Management Application Obboy Labs Limited Financial Se…" at bounding box center [705, 400] width 1410 height 801
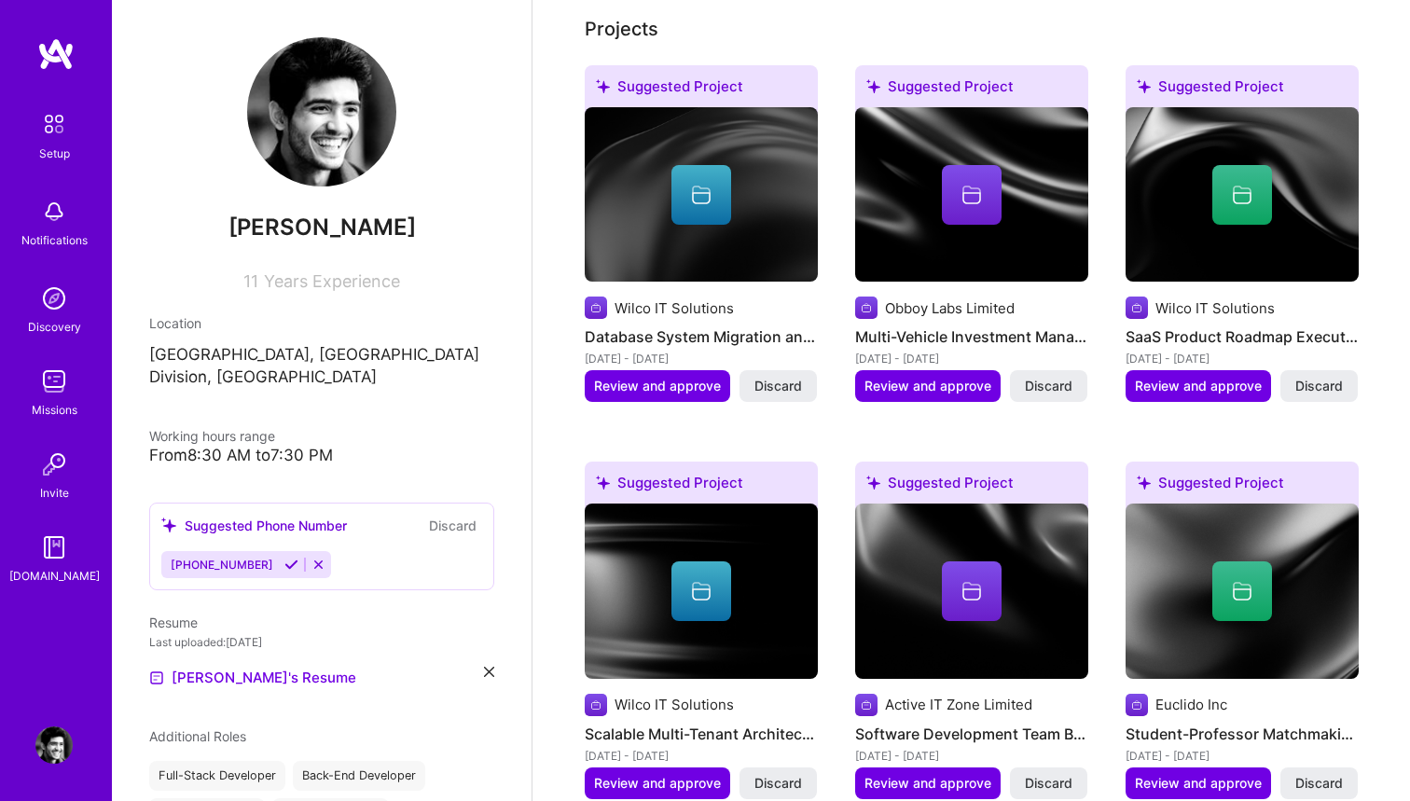
click at [1229, 199] on img at bounding box center [1242, 194] width 233 height 175
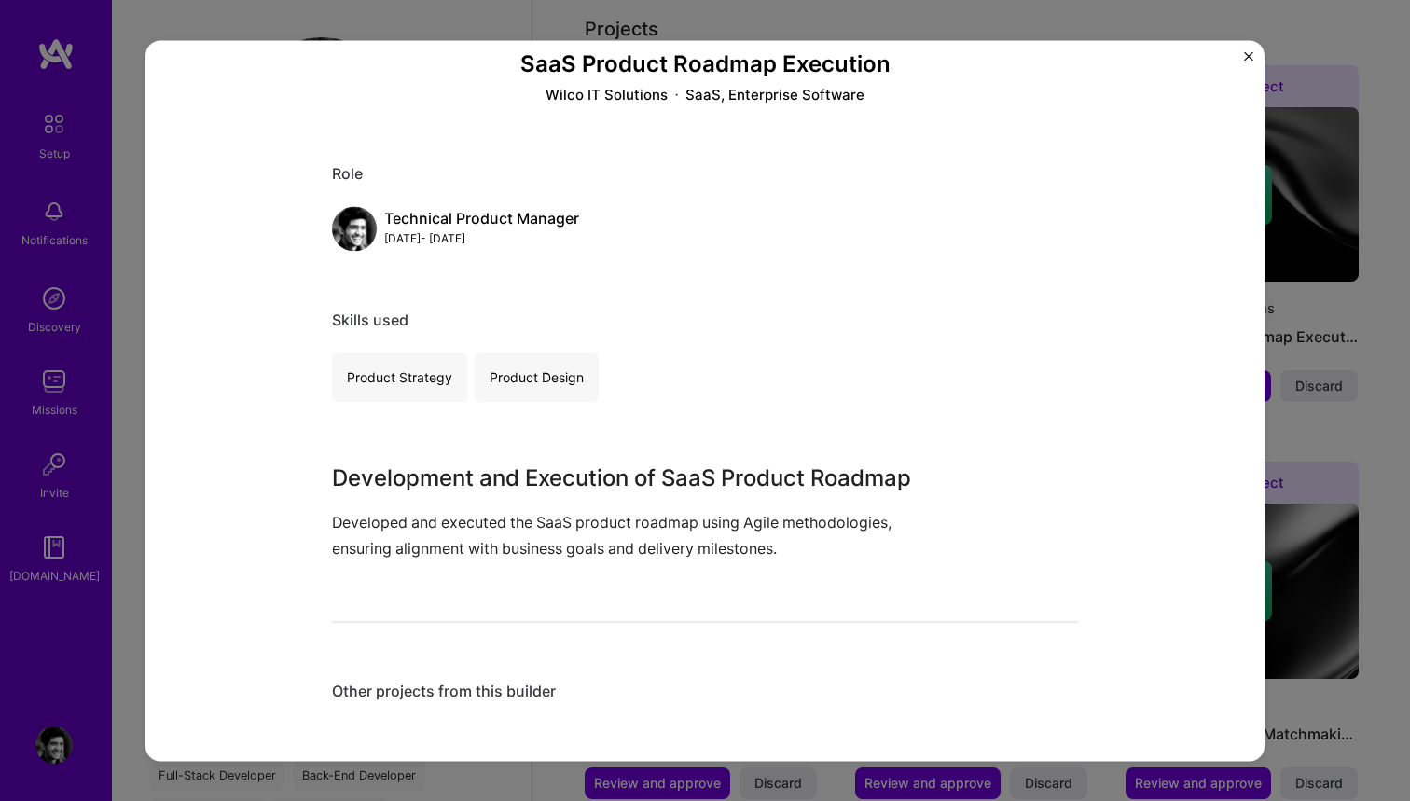
scroll to position [107, 0]
click at [1293, 277] on div "SaaS Product Roadmap Execution Wilco IT Solutions SaaS, Enterprise Software Rol…" at bounding box center [705, 400] width 1410 height 801
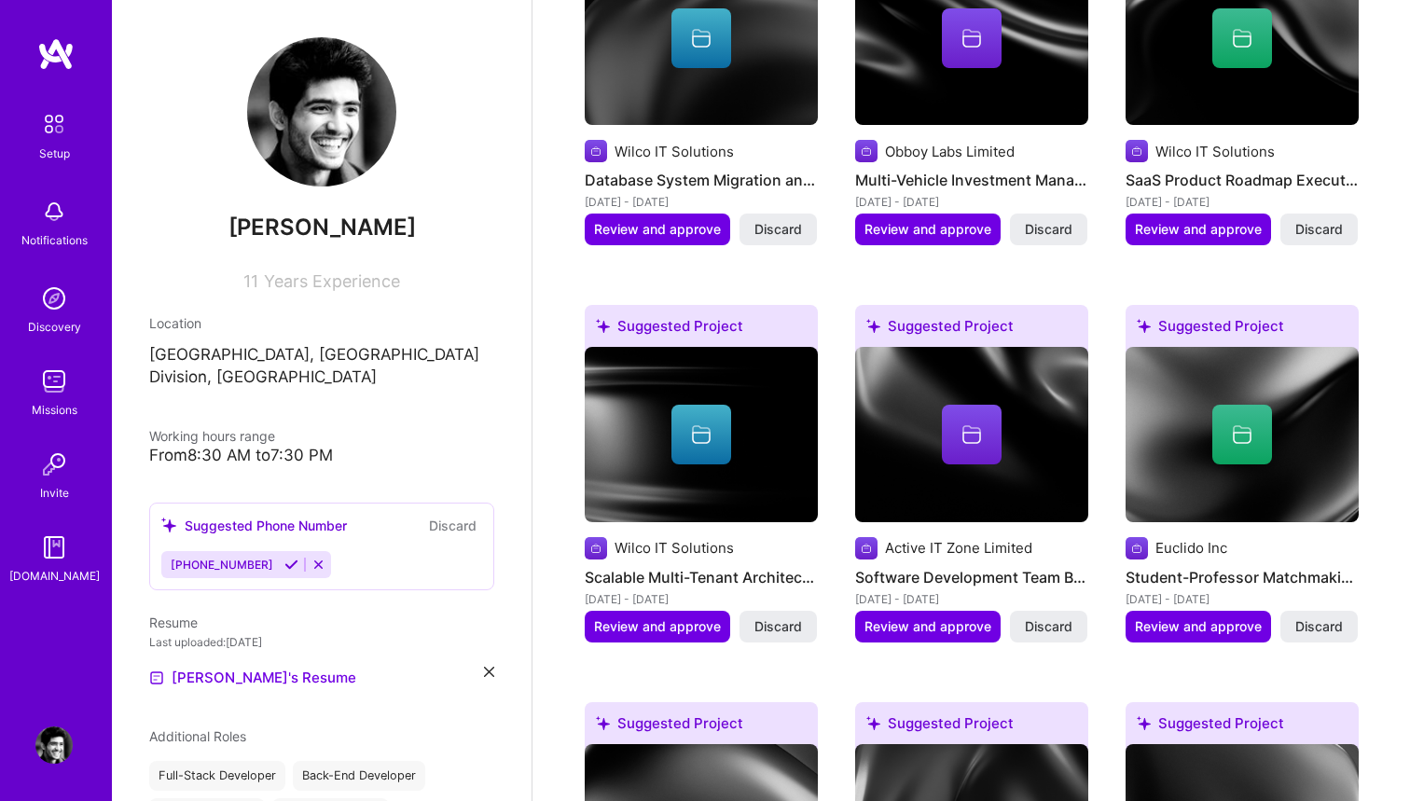
scroll to position [1037, 0]
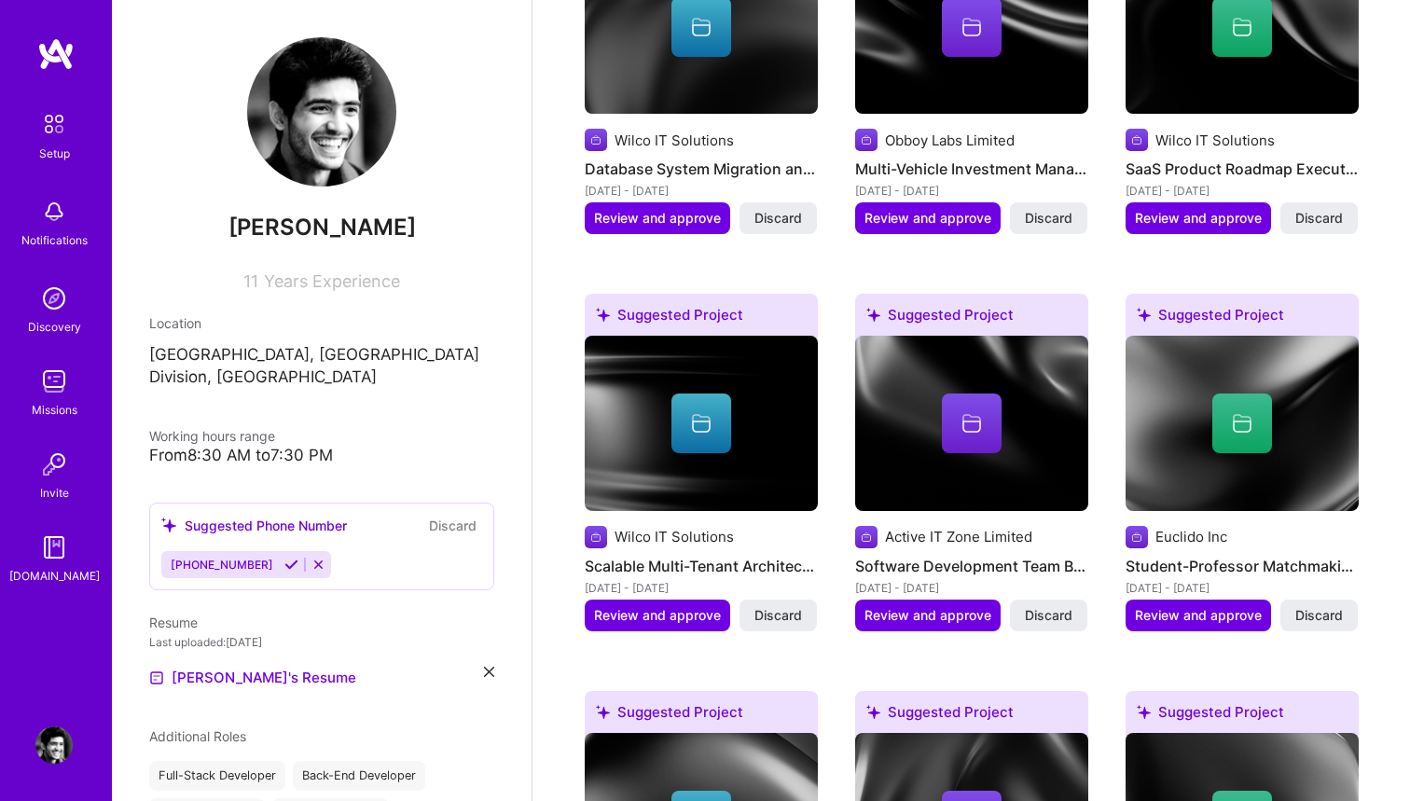
click at [696, 414] on div at bounding box center [702, 424] width 60 height 60
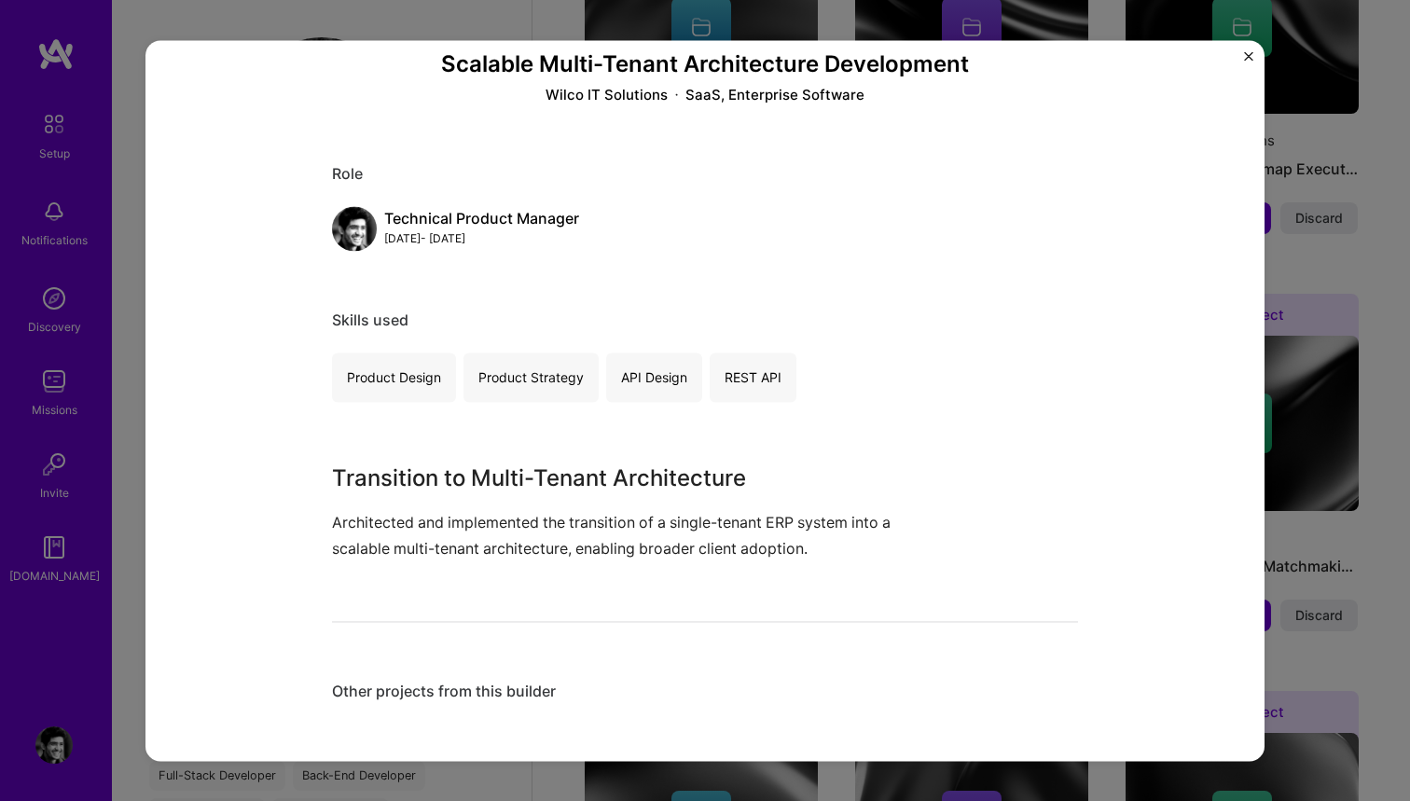
scroll to position [107, 0]
click at [1289, 386] on div "Scalable Multi-Tenant Architecture Development Wilco IT Solutions SaaS, Enterpr…" at bounding box center [705, 400] width 1410 height 801
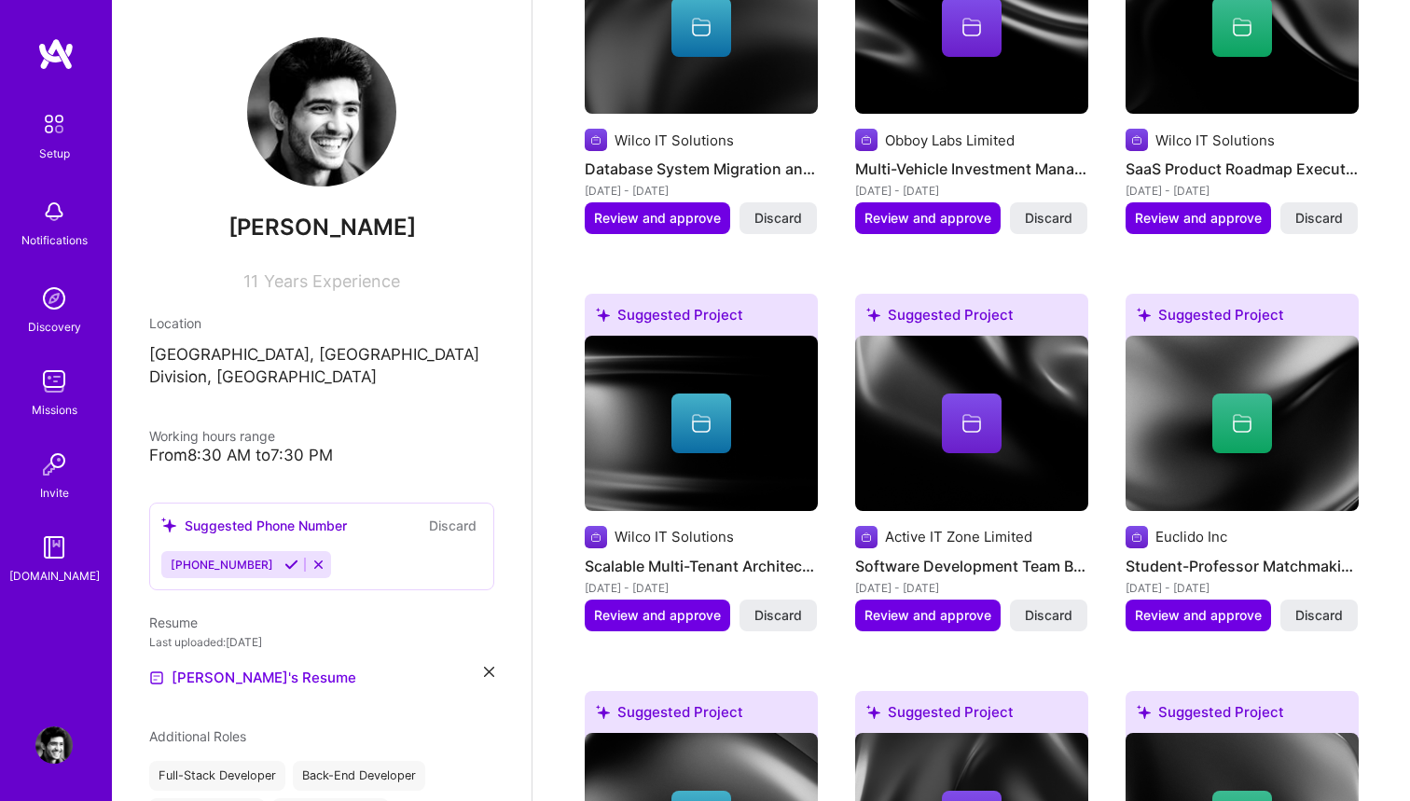
click at [947, 401] on div at bounding box center [972, 424] width 60 height 60
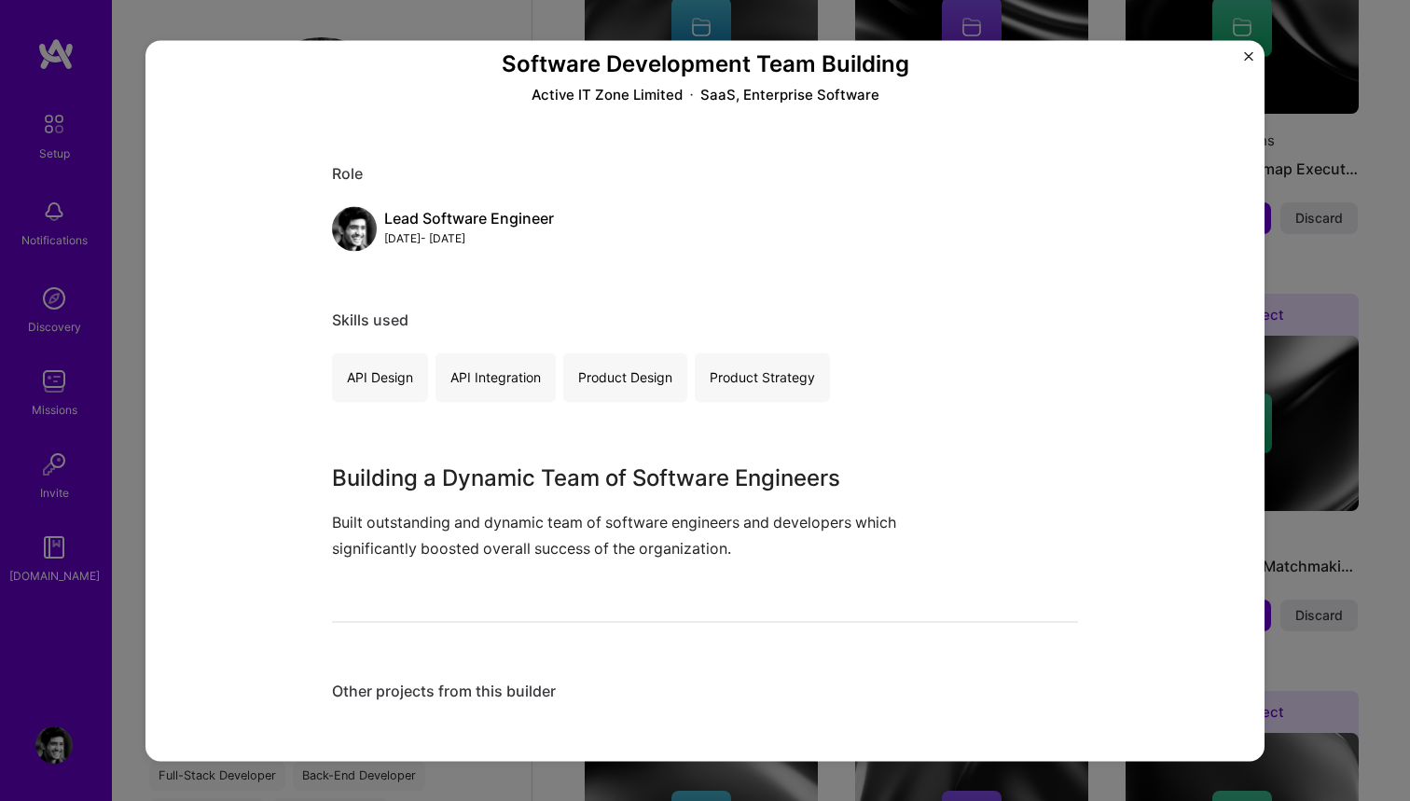
scroll to position [107, 0]
click at [1288, 393] on div "Software Development Team Building Active IT Zone Limited SaaS, Enterprise Soft…" at bounding box center [705, 400] width 1410 height 801
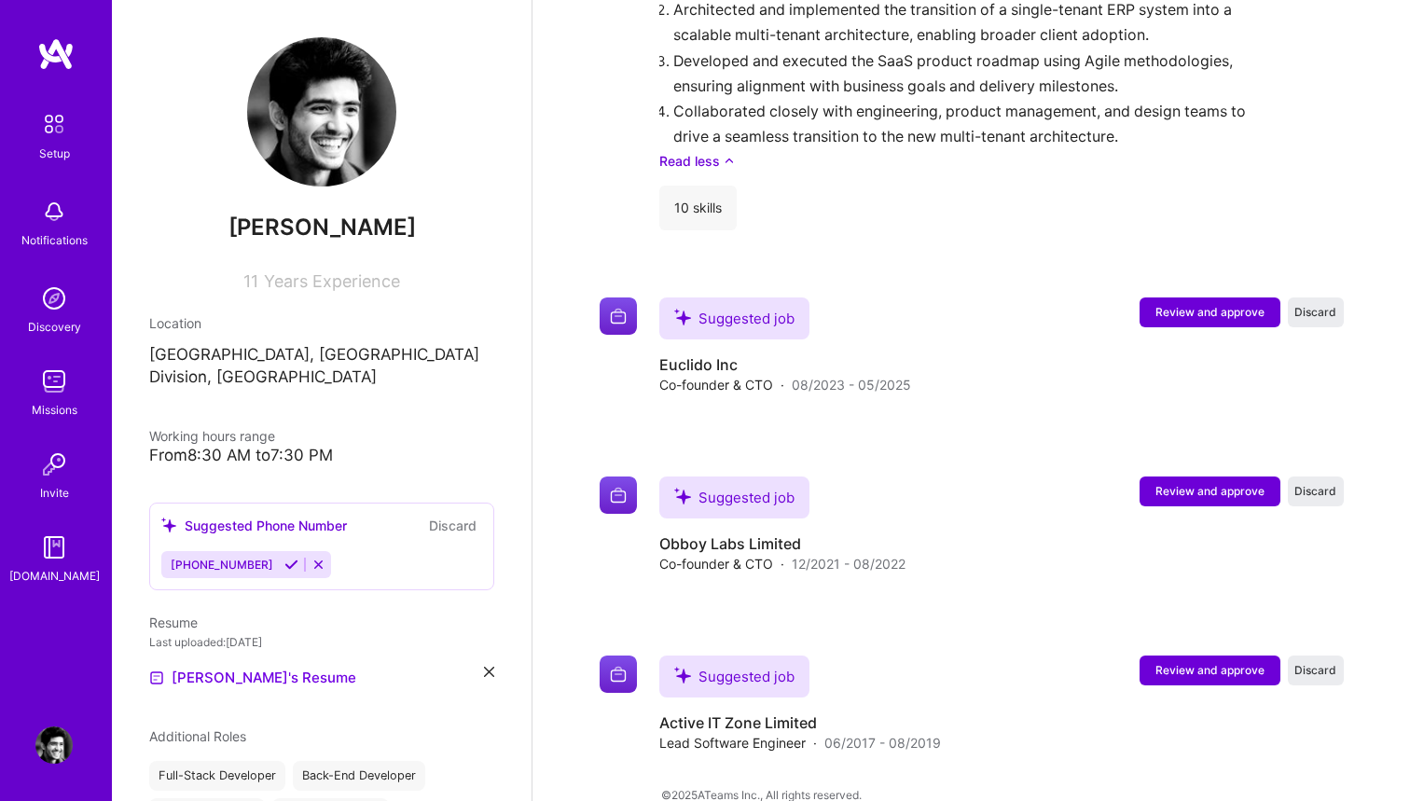
scroll to position [2364, 0]
click at [214, 667] on link "[PERSON_NAME]'s Resume" at bounding box center [252, 678] width 207 height 22
